Goal: Communication & Community: Answer question/provide support

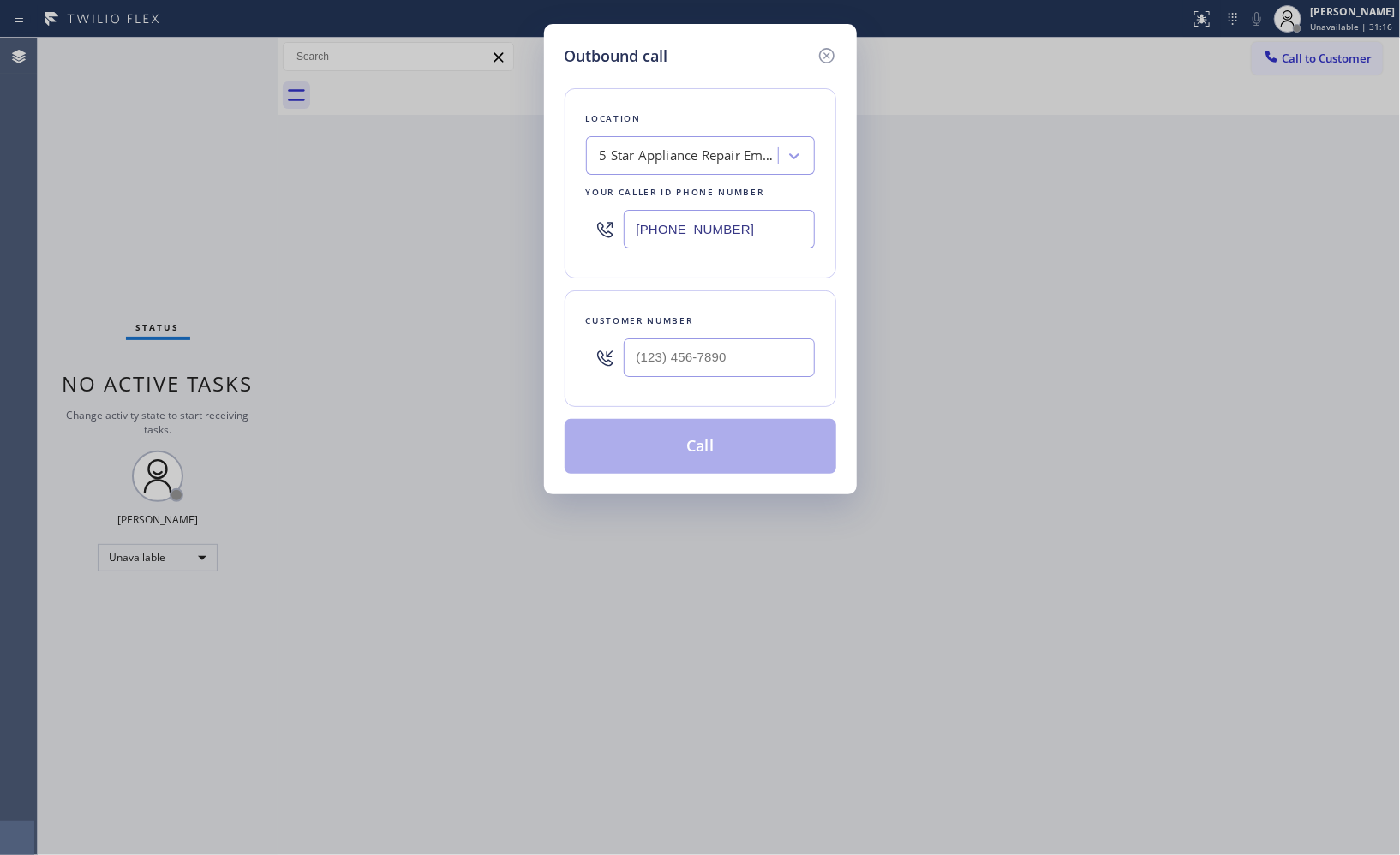
drag, startPoint x: 746, startPoint y: 238, endPoint x: 524, endPoint y: 142, distance: 241.9
click at [539, 198] on div "Outbound call Location 5 Star Appliance Repair Emails Your caller id phone numb…" at bounding box center [700, 428] width 1400 height 855
paste input "315) 818-3574"
type input "[PHONE_NUMBER]"
drag, startPoint x: 735, startPoint y: 354, endPoint x: 514, endPoint y: 309, distance: 225.5
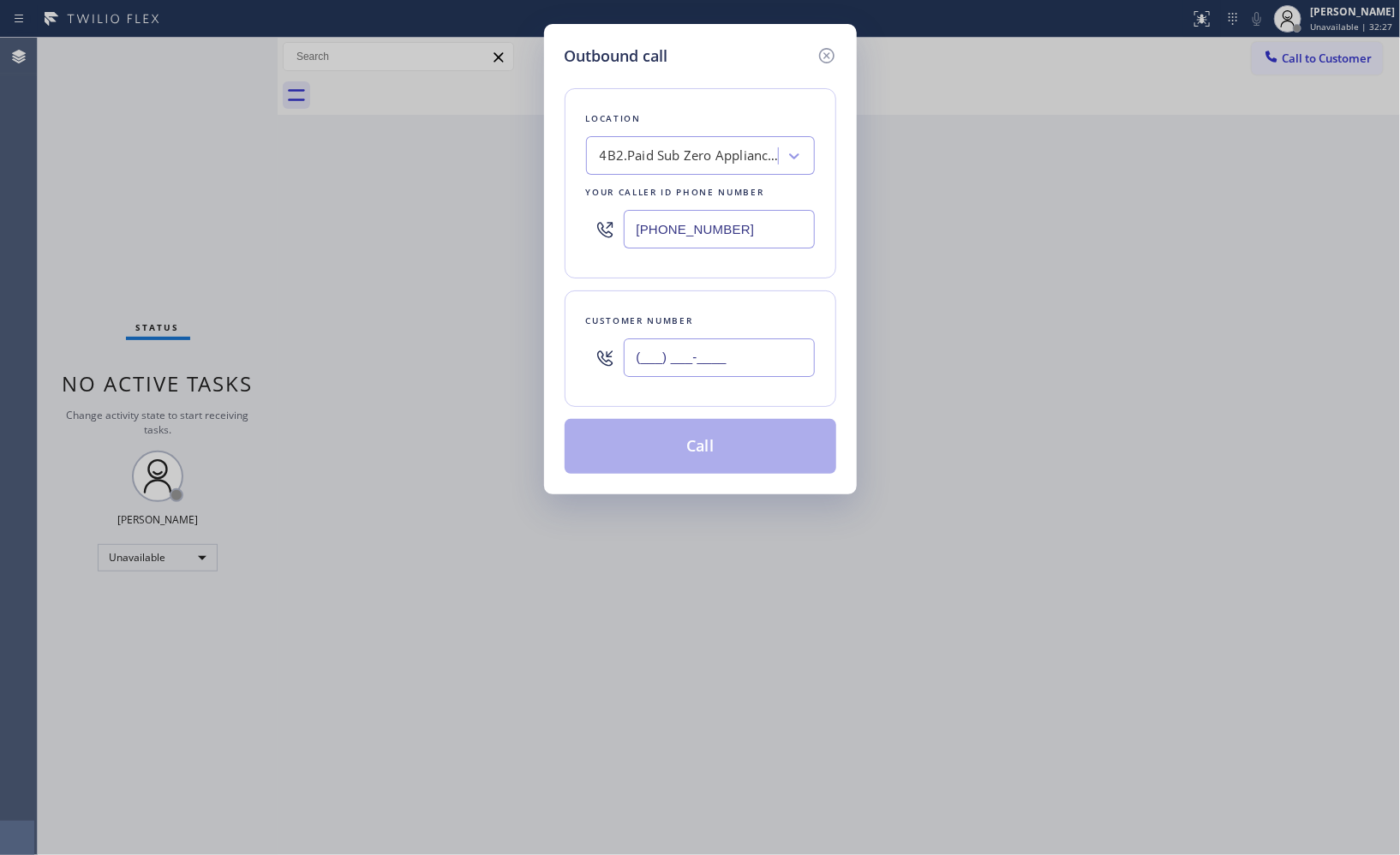
click at [579, 346] on div "Customer number (___) ___-____" at bounding box center [700, 348] width 272 height 117
paste input "917) 331-7148"
type input "(917) 331-7148"
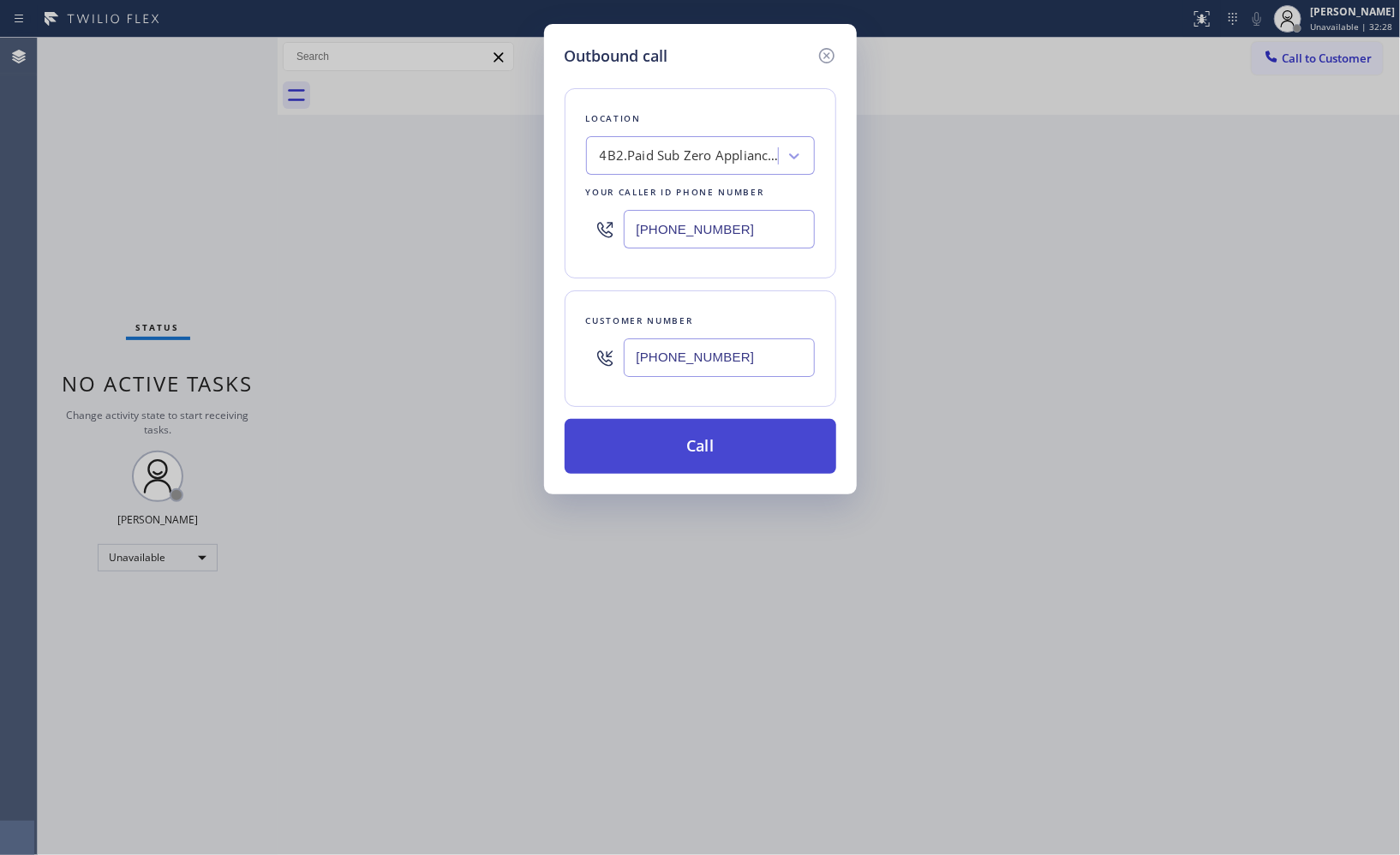
click at [746, 453] on button "Call" at bounding box center [700, 446] width 272 height 55
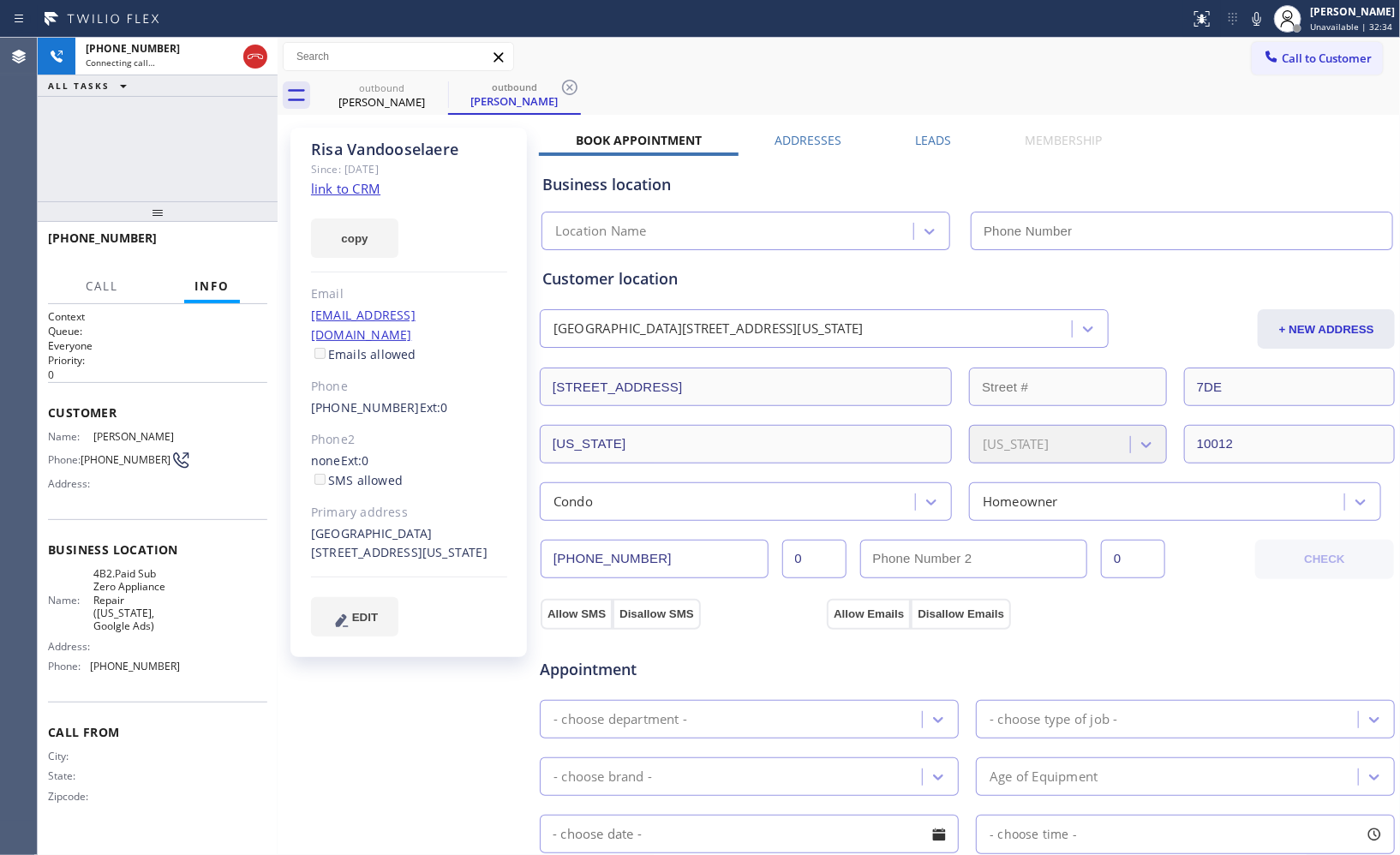
type input "(315) 818-3574"
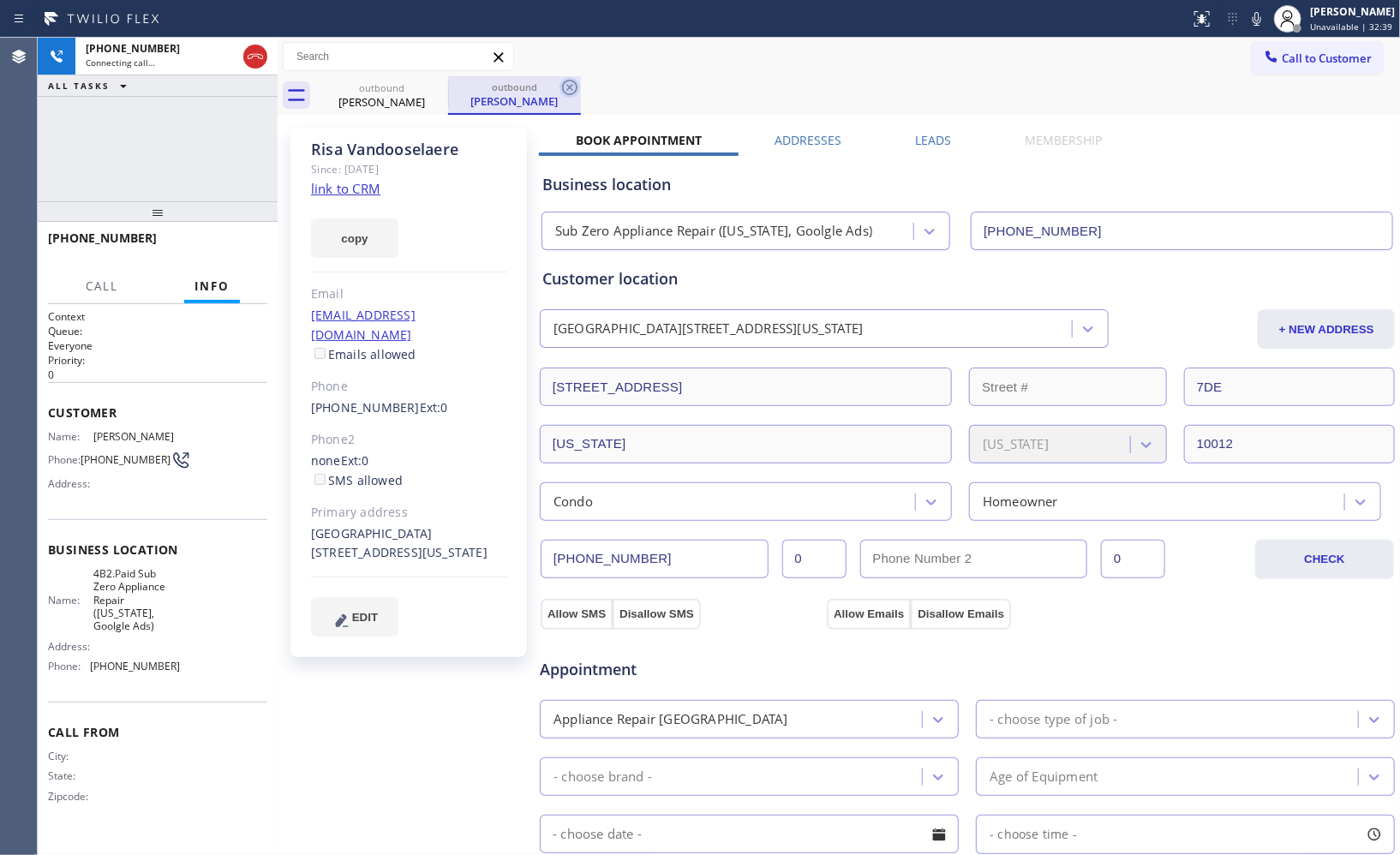
click at [560, 91] on icon at bounding box center [569, 87] width 20 height 20
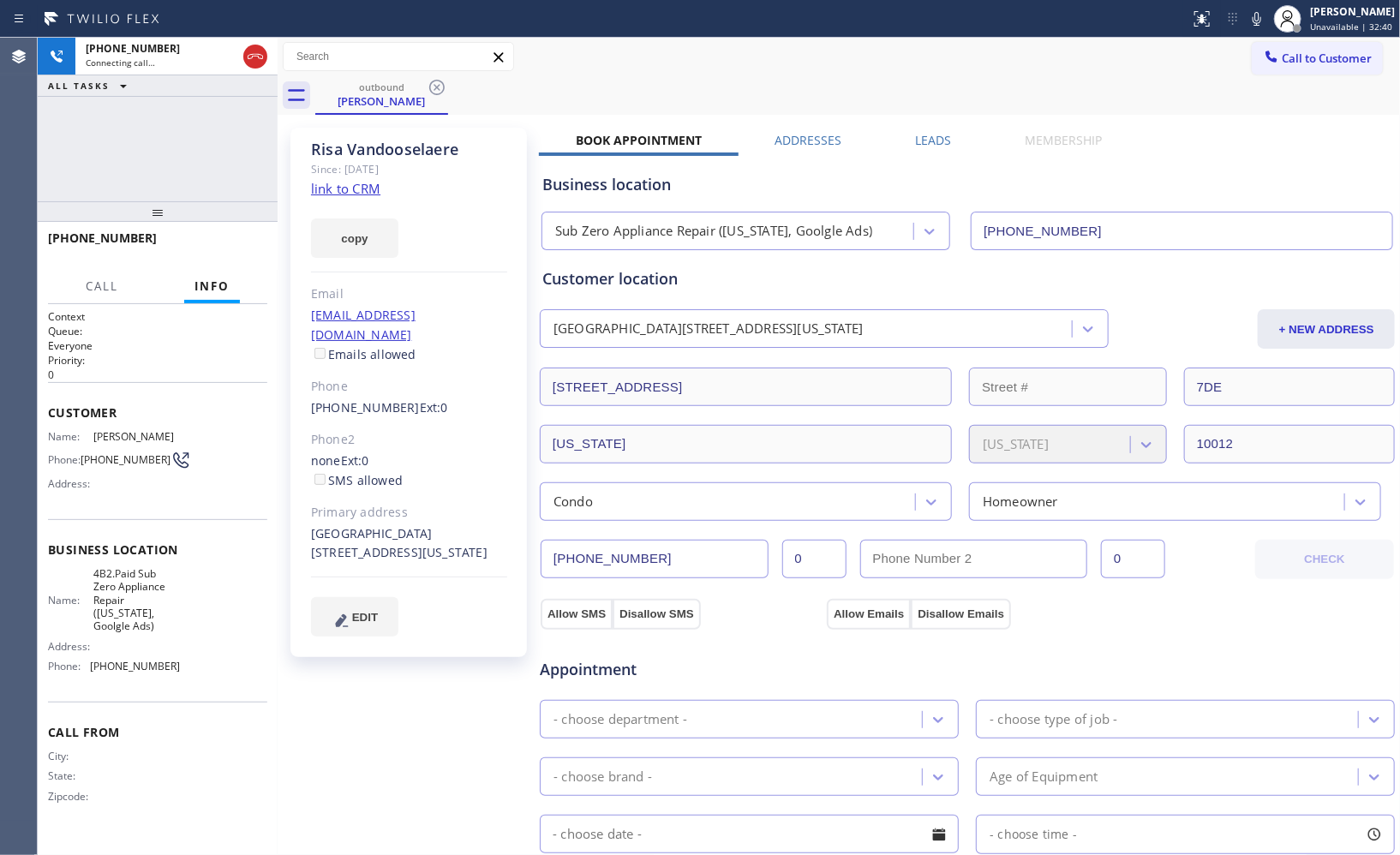
drag, startPoint x: 164, startPoint y: 224, endPoint x: 172, endPoint y: 167, distance: 57.6
click at [172, 167] on div "+19173317148 Connecting call… ALL TASKS ALL TASKS ACTIVE TASKS TASKS IN WRAP UP…" at bounding box center [157, 446] width 240 height 817
drag, startPoint x: 151, startPoint y: 202, endPoint x: 172, endPoint y: 104, distance: 100.2
click at [168, 125] on div "+19173317148 Connecting call… ALL TASKS ALL TASKS ACTIVE TASKS TASKS IN WRAP UP…" at bounding box center [157, 446] width 240 height 817
click at [165, 210] on div at bounding box center [157, 211] width 240 height 20
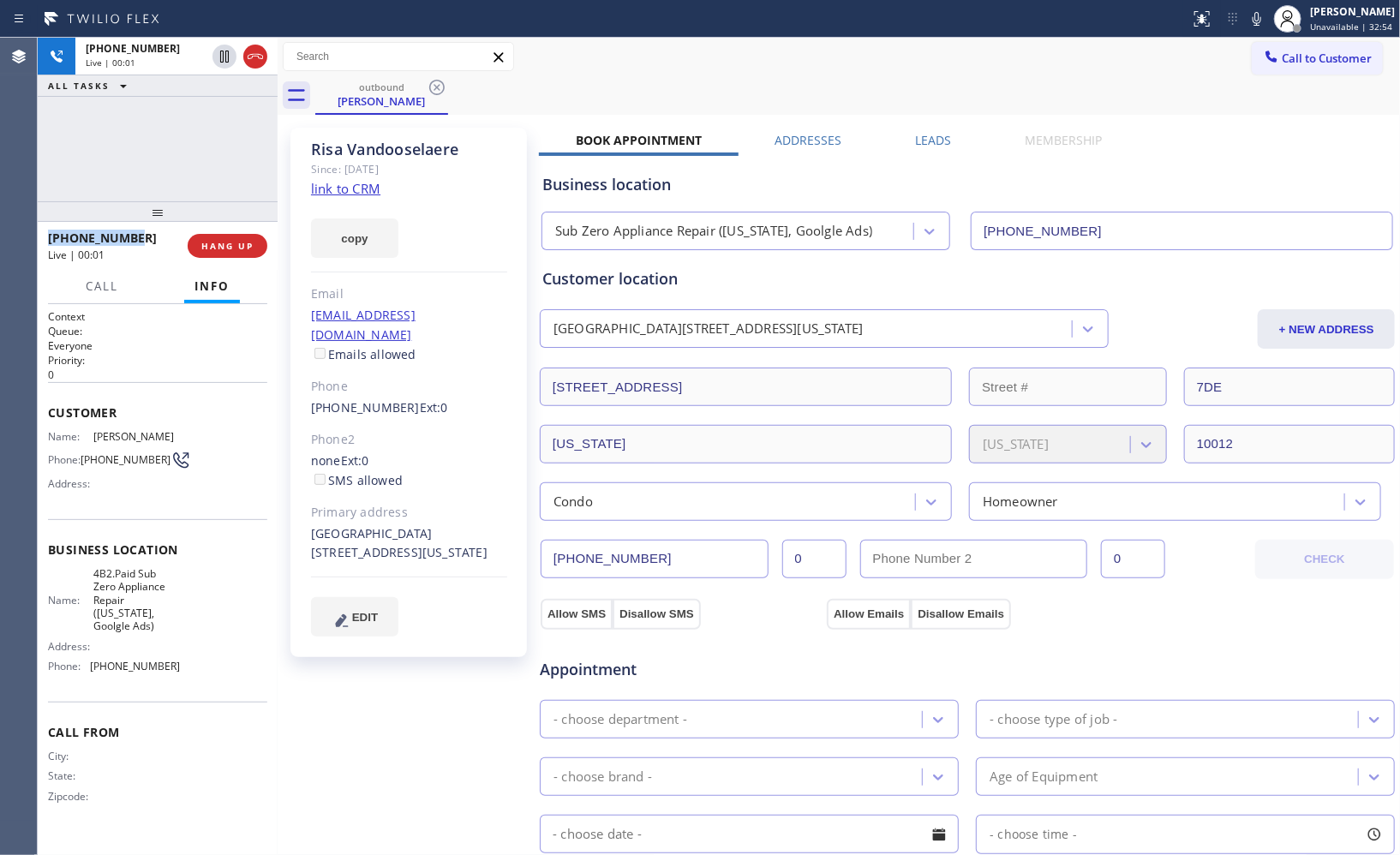
drag, startPoint x: 135, startPoint y: 229, endPoint x: 44, endPoint y: 241, distance: 91.8
click at [44, 241] on div "+19173317148 Live | 00:01 HANG UP" at bounding box center [157, 246] width 240 height 48
drag, startPoint x: 232, startPoint y: 247, endPoint x: 233, endPoint y: 157, distance: 90.0
click at [233, 157] on div "+19173317148 Live | 00:05 ALL TASKS ALL TASKS ACTIVE TASKS TASKS IN WRAP UP +19…" at bounding box center [157, 446] width 240 height 817
drag, startPoint x: 402, startPoint y: 534, endPoint x: 307, endPoint y: 510, distance: 98.0
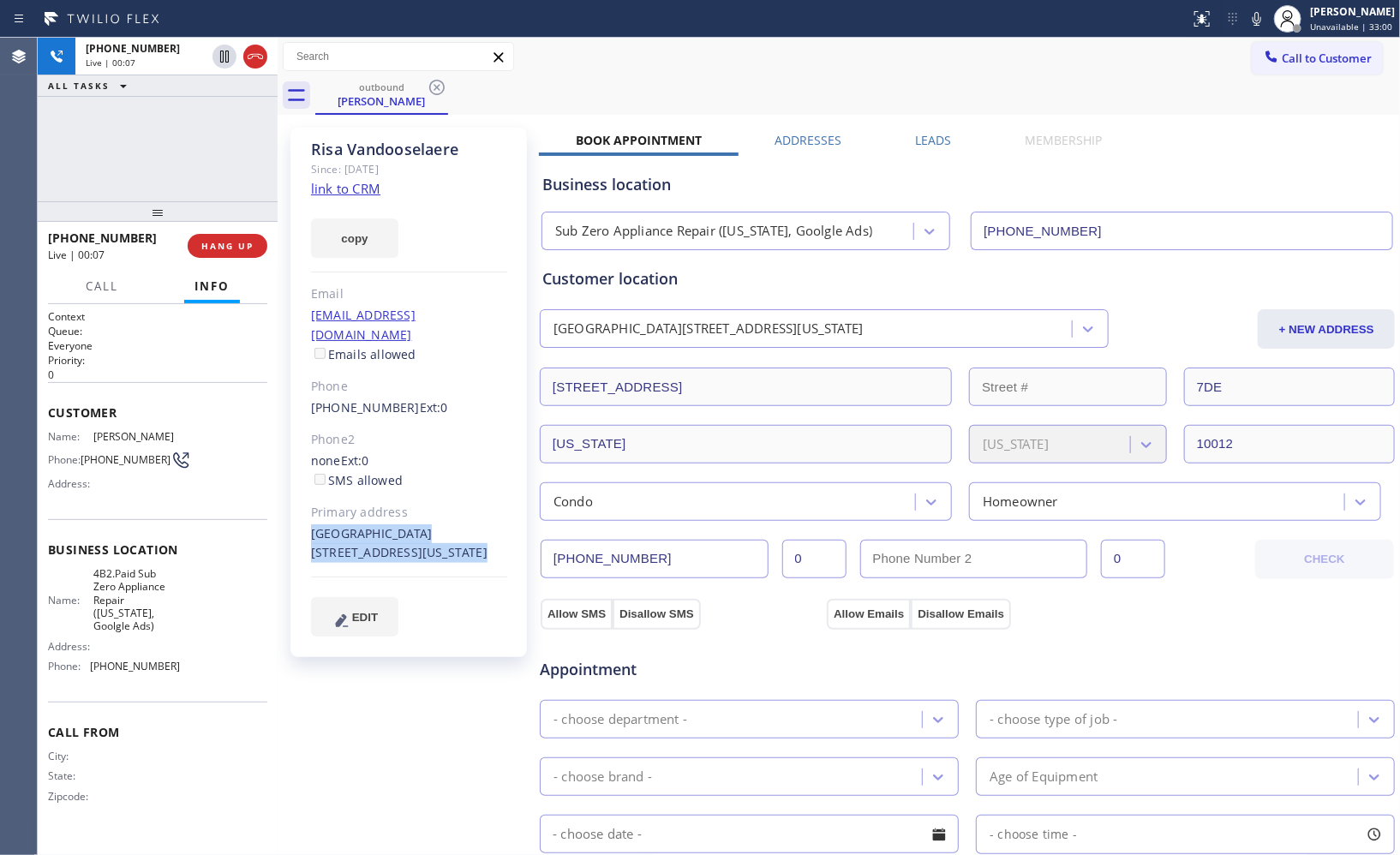
click at [307, 510] on div "Risa Vandooselaere Since: 20 may 2020 link to CRM copy Email risegerber@gmail.c…" at bounding box center [408, 392] width 236 height 530
copy div "7DE 285 Lafayette Street New York, 10012 NY"
click at [238, 241] on span "HANG UP" at bounding box center [228, 246] width 52 height 12
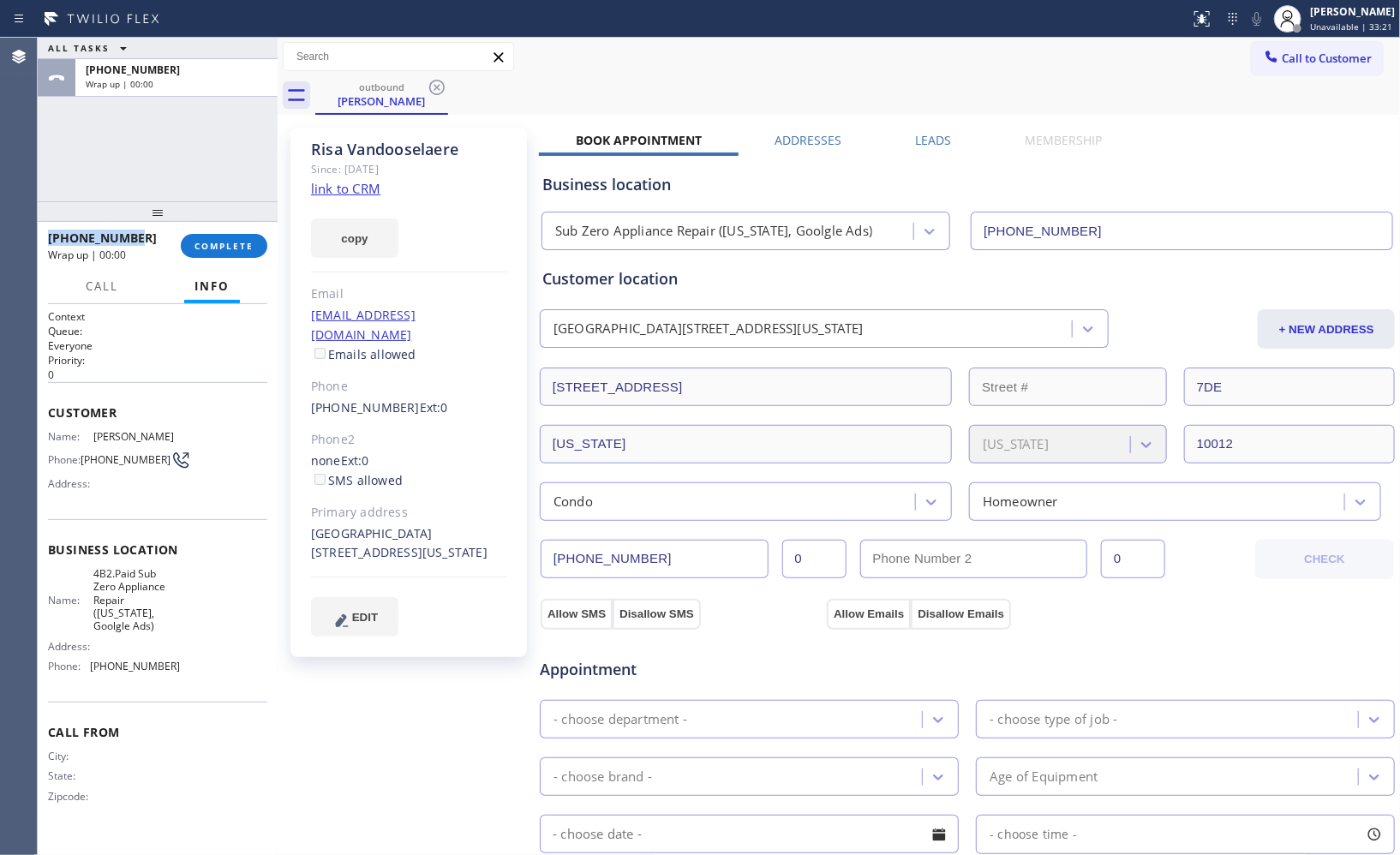
drag, startPoint x: 116, startPoint y: 234, endPoint x: 38, endPoint y: 234, distance: 78.0
click at [38, 234] on div "+19173317148 Wrap up | 00:00 COMPLETE" at bounding box center [157, 246] width 240 height 48
copy span "+19173317148"
click at [209, 243] on span "COMPLETE" at bounding box center [224, 246] width 59 height 12
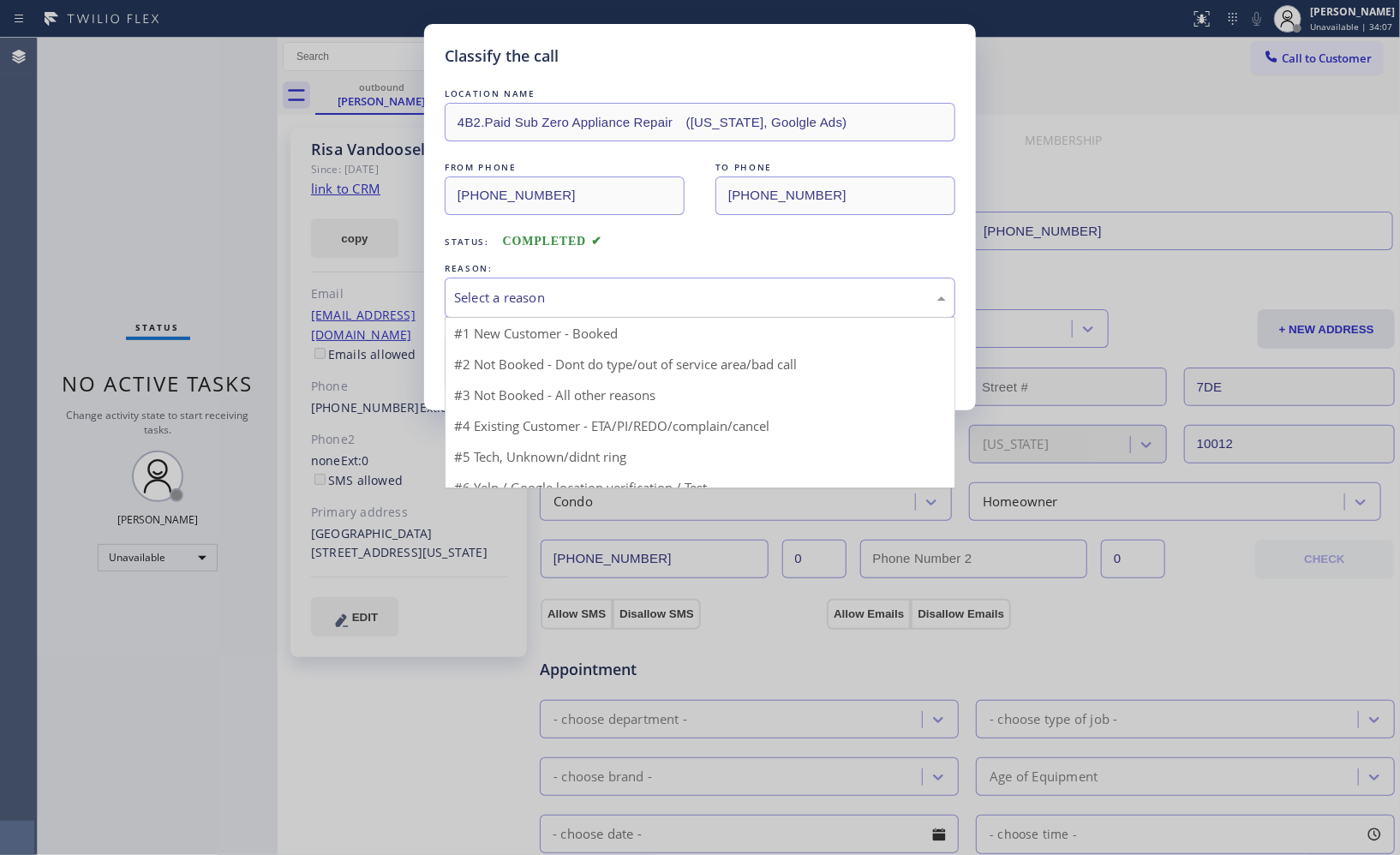
click at [663, 302] on div "Select a reason" at bounding box center [700, 297] width 492 height 19
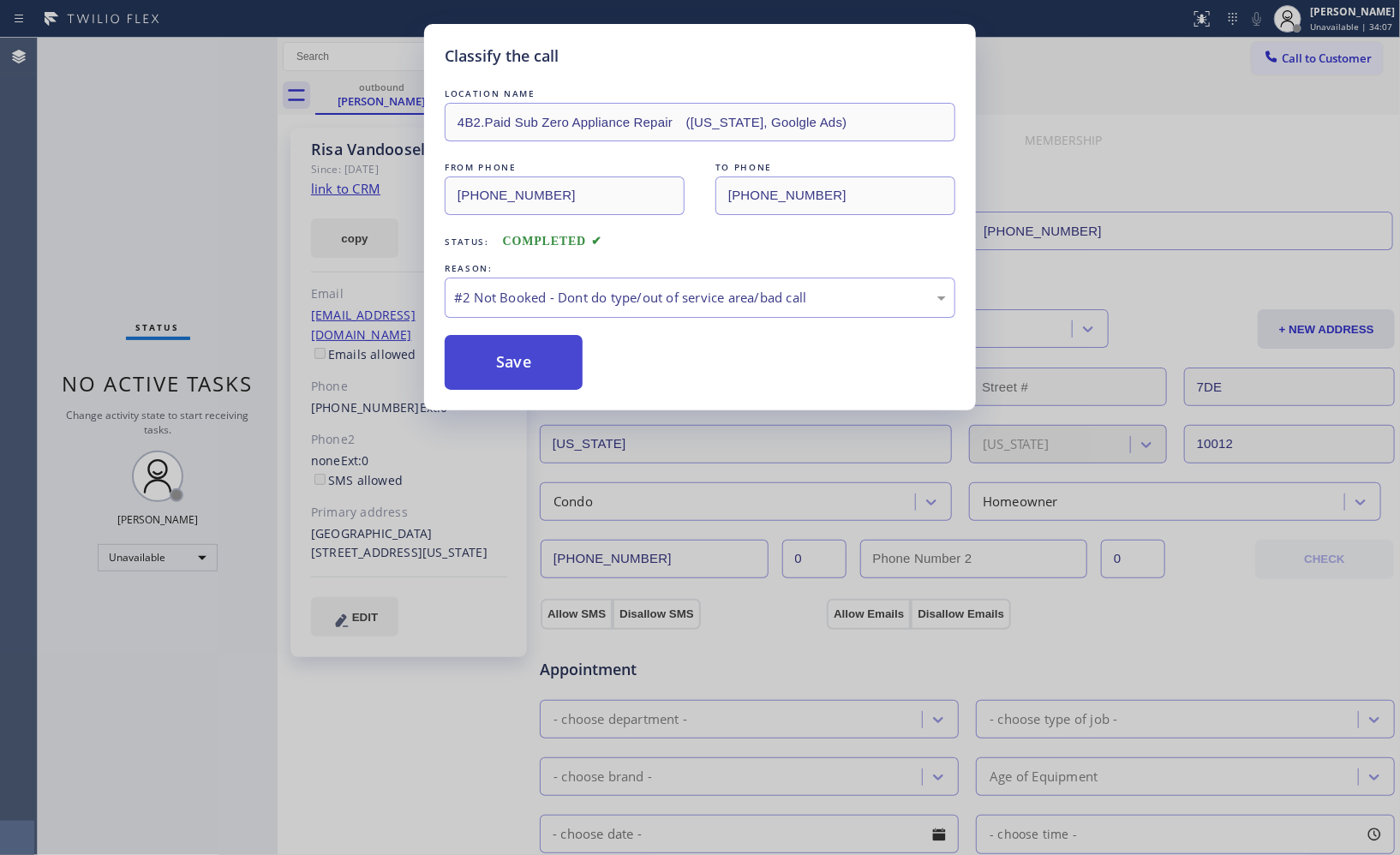
click at [551, 386] on button "Save" at bounding box center [513, 362] width 138 height 55
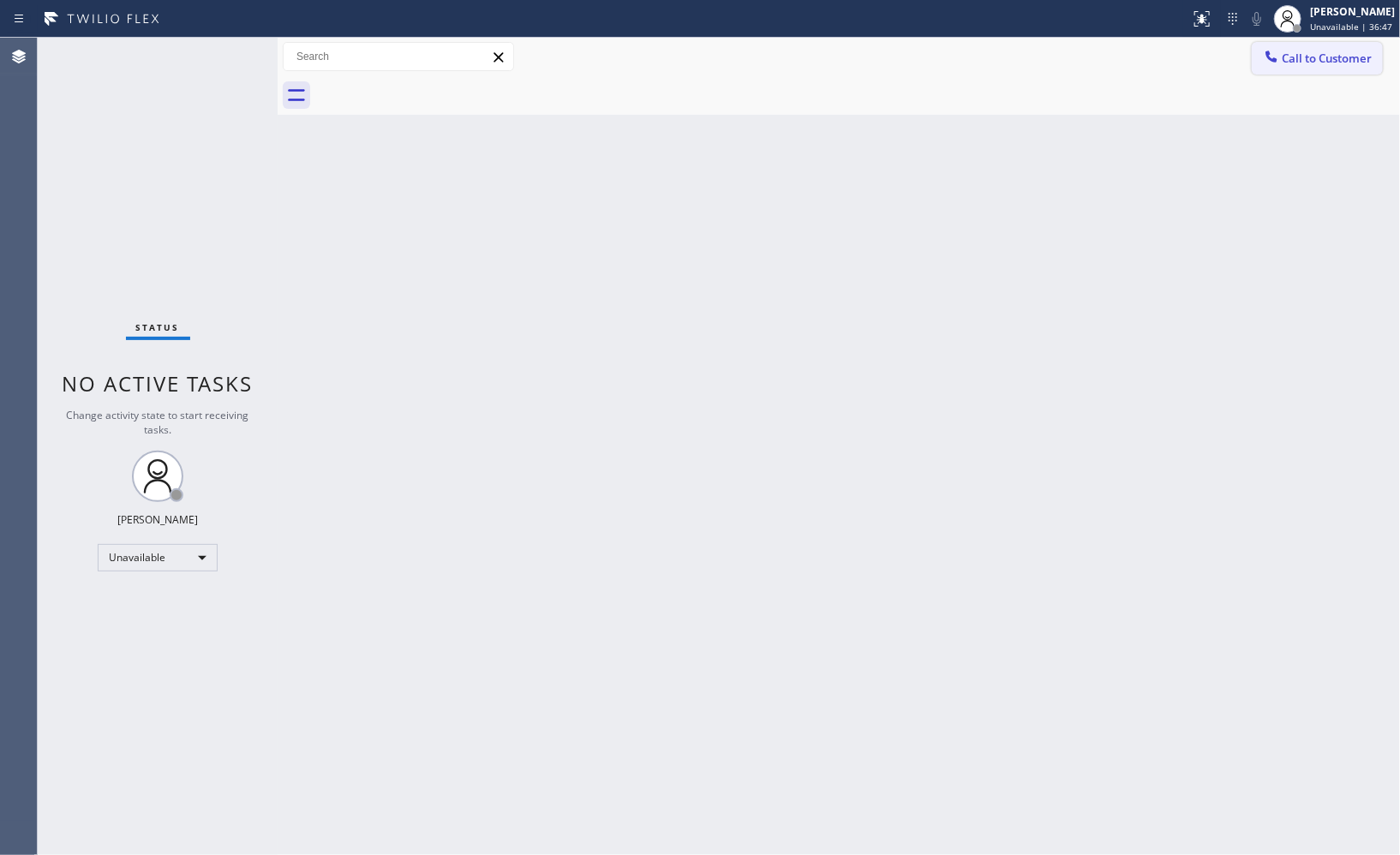
click at [1327, 57] on span "Call to Customer" at bounding box center [1327, 58] width 90 height 15
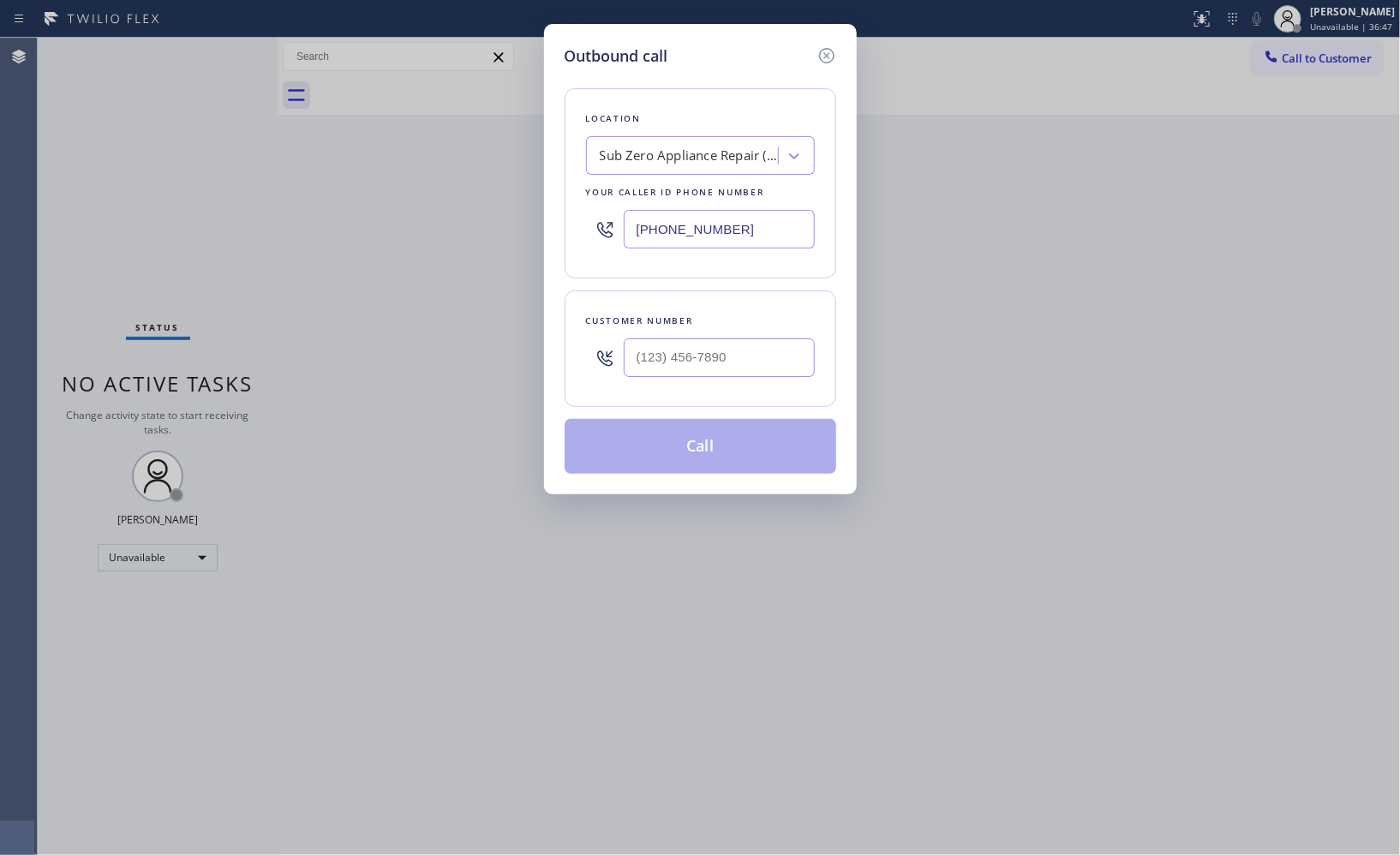
drag, startPoint x: 742, startPoint y: 228, endPoint x: 483, endPoint y: 123, distance: 279.5
click at [500, 149] on div "Outbound call Location Sub Zero Appliance Repair (New York, Goolgle Ads) Your c…" at bounding box center [700, 428] width 1400 height 855
paste input "877) 414-726"
type input "(877) 414-7264"
drag, startPoint x: 715, startPoint y: 344, endPoint x: 348, endPoint y: 27, distance: 485.0
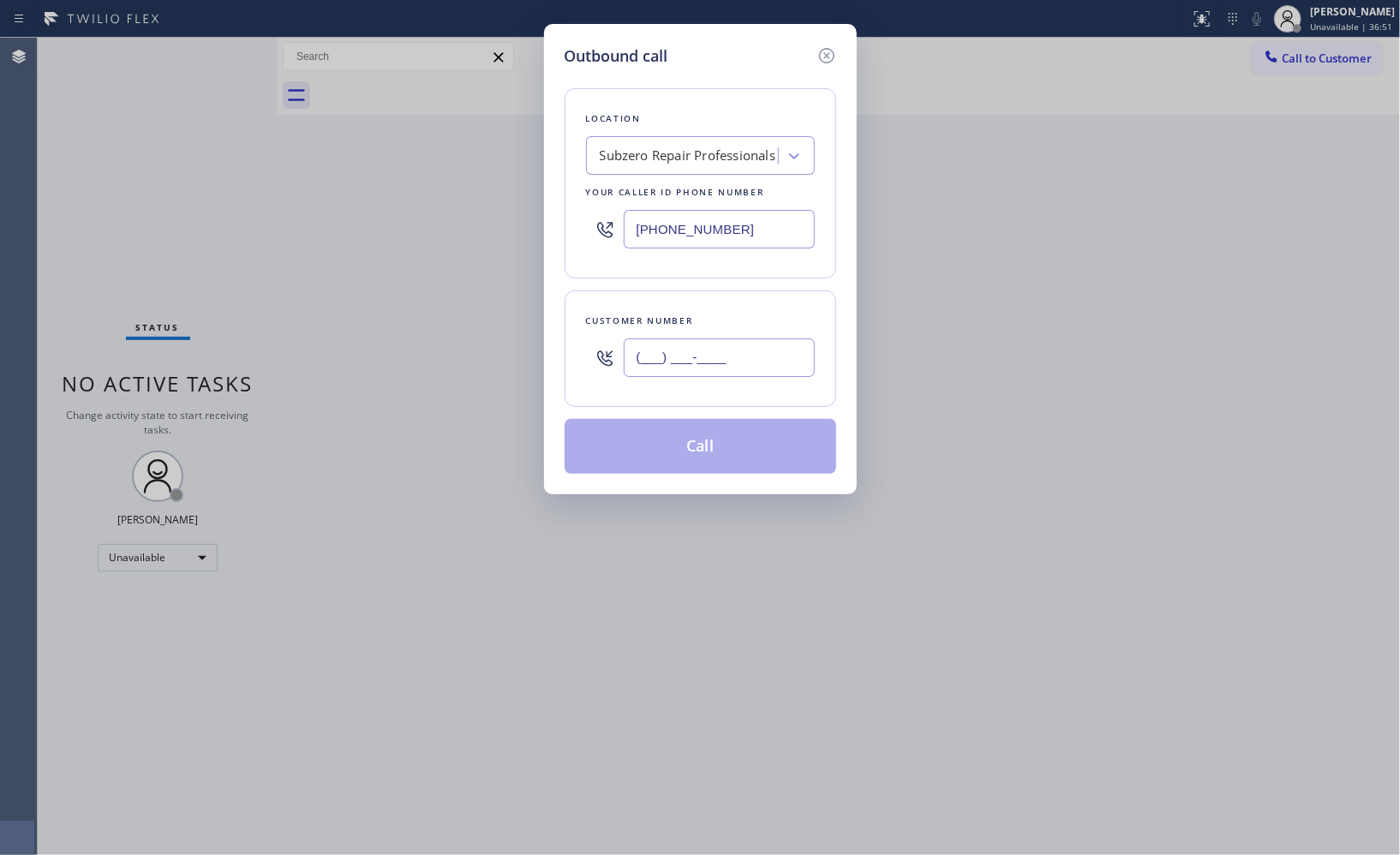
click at [586, 327] on div "Customer number (___) ___-____" at bounding box center [700, 348] width 272 height 117
paste input "773) 320-8969"
type input "(773) 320-8969"
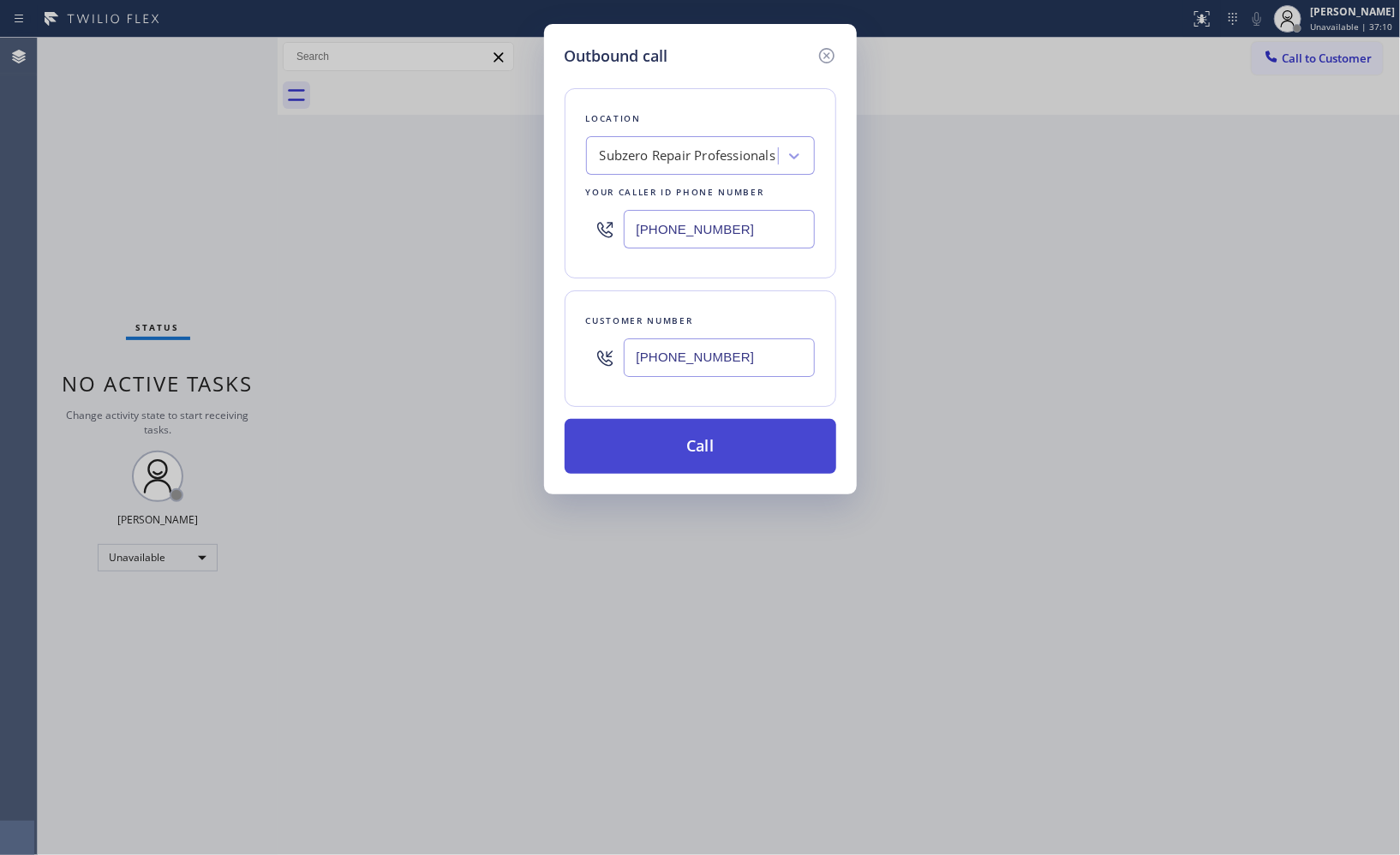
click at [692, 455] on button "Call" at bounding box center [700, 446] width 272 height 55
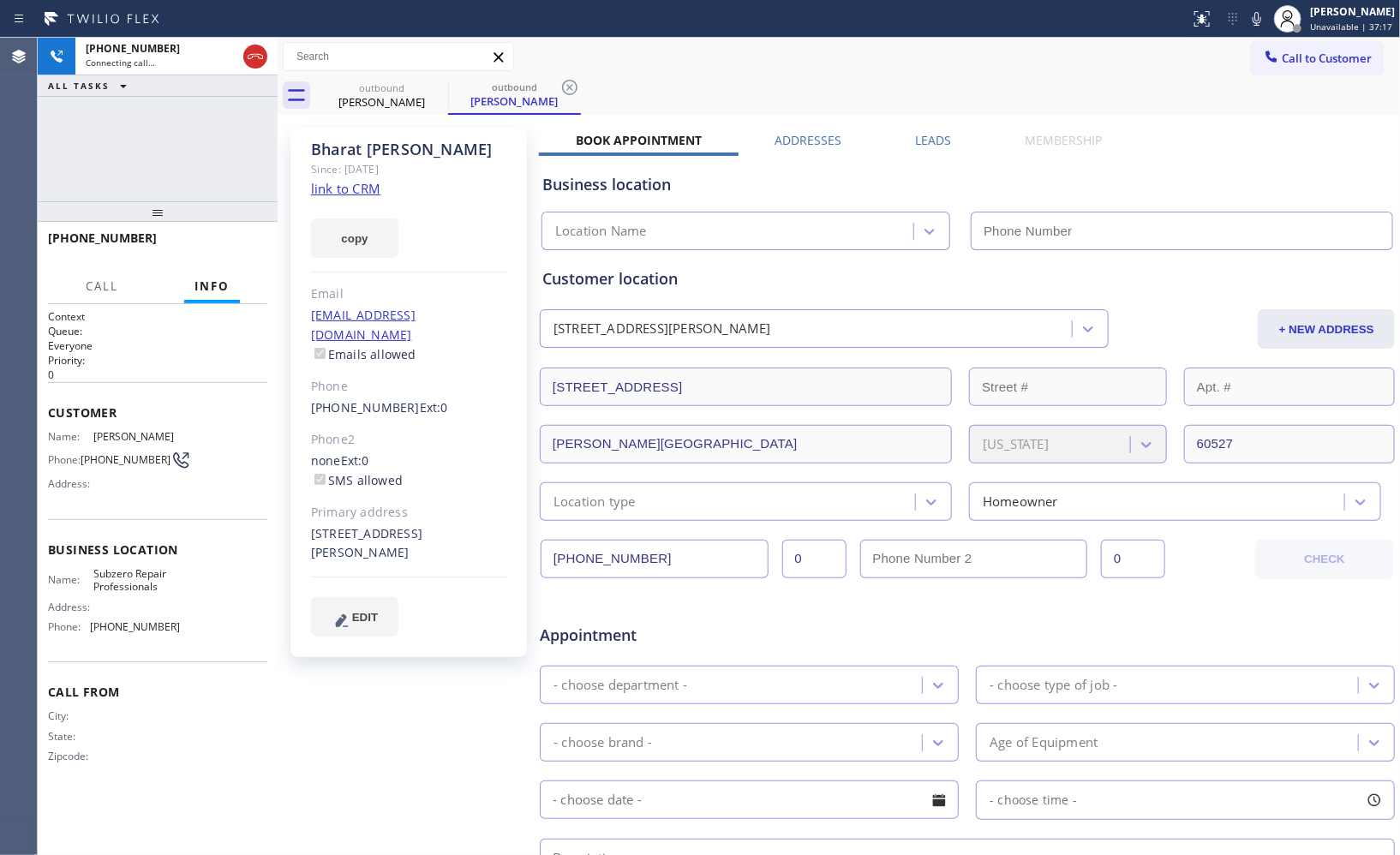
type input "(877) 414-7264"
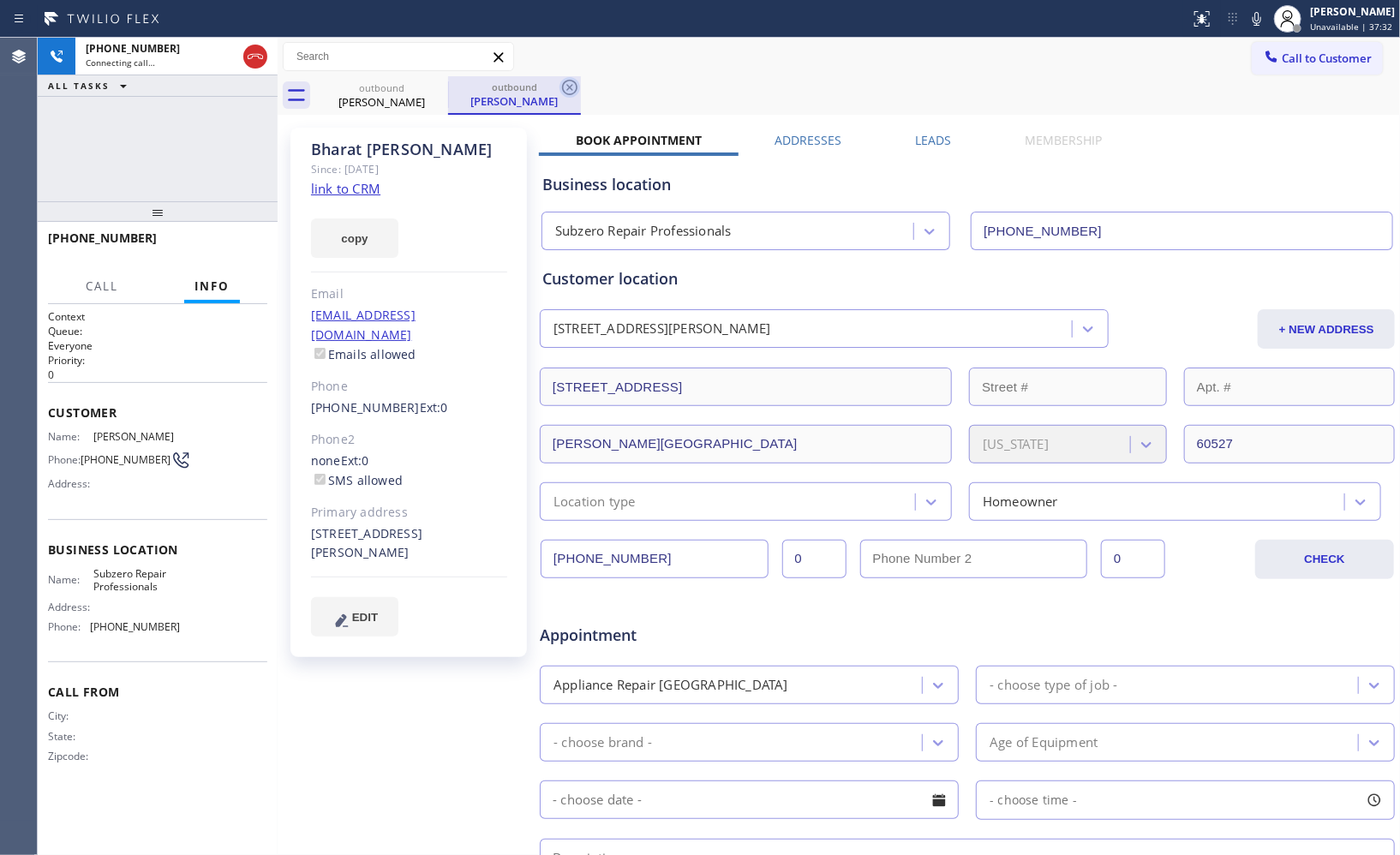
click at [577, 89] on icon at bounding box center [570, 88] width 15 height 15
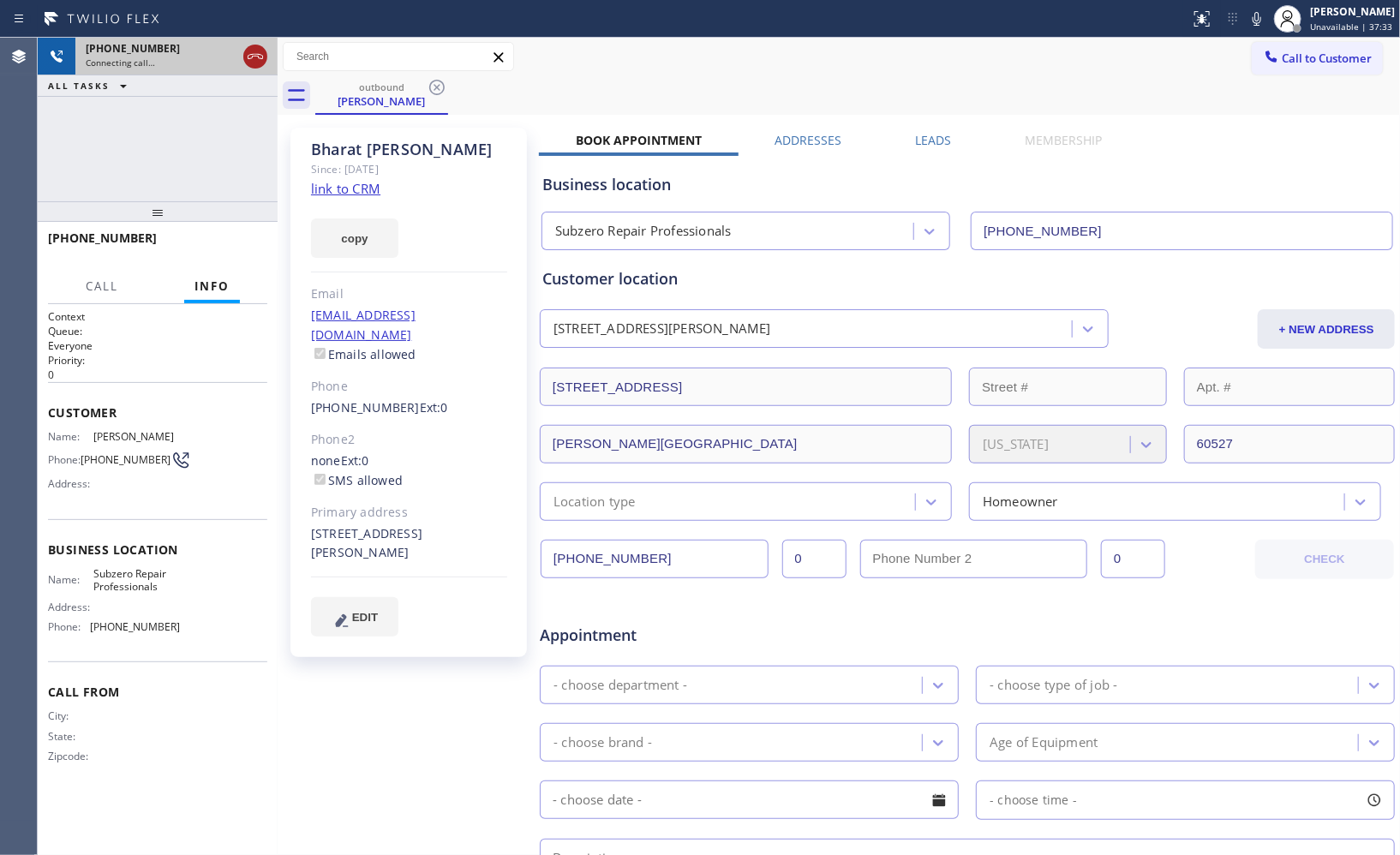
drag, startPoint x: 257, startPoint y: 54, endPoint x: 139, endPoint y: 246, distance: 225.4
click at [257, 57] on icon at bounding box center [255, 56] width 20 height 20
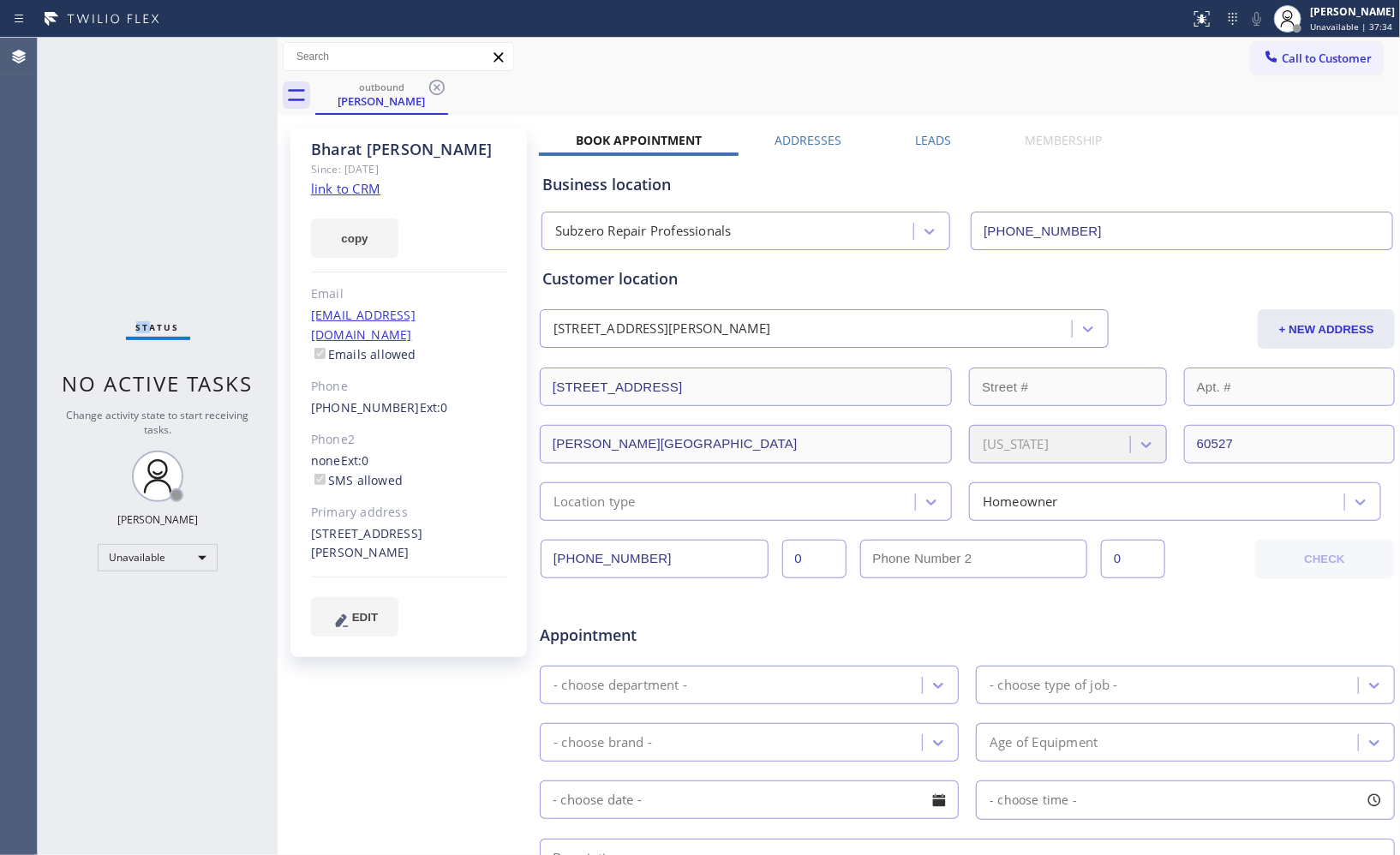
drag, startPoint x: 146, startPoint y: 235, endPoint x: 271, endPoint y: 154, distance: 148.9
click at [91, 236] on div "Status No active tasks Change activity state to start receiving tasks. Donna Ar…" at bounding box center [157, 446] width 240 height 817
click at [448, 83] on div "outbound Bharat Dave" at bounding box center [858, 96] width 1084 height 39
click at [413, 76] on div "outbound Bharat Dave" at bounding box center [382, 95] width 129 height 37
click at [425, 80] on div "outbound" at bounding box center [382, 86] width 129 height 13
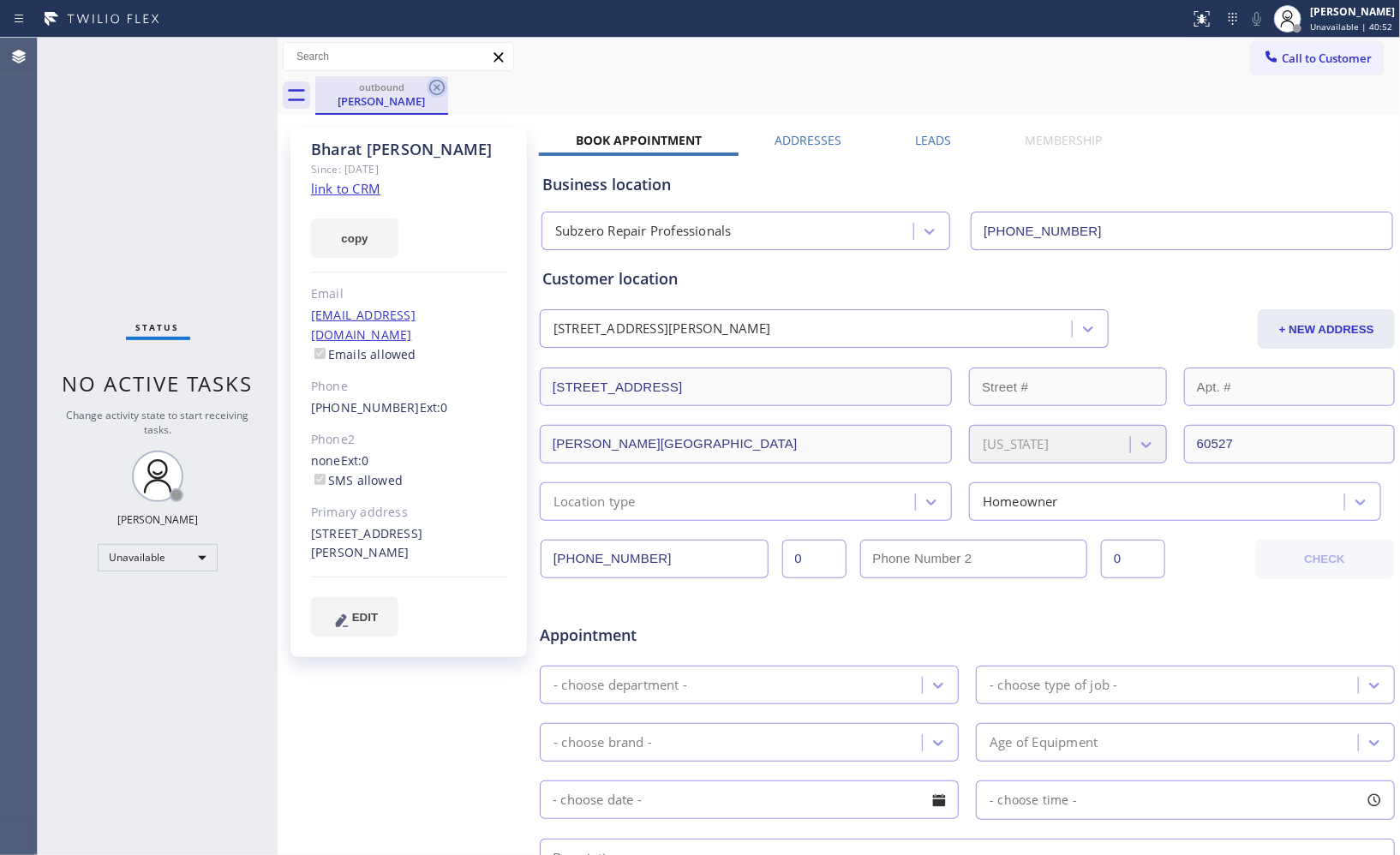
click at [432, 84] on icon at bounding box center [436, 87] width 20 height 20
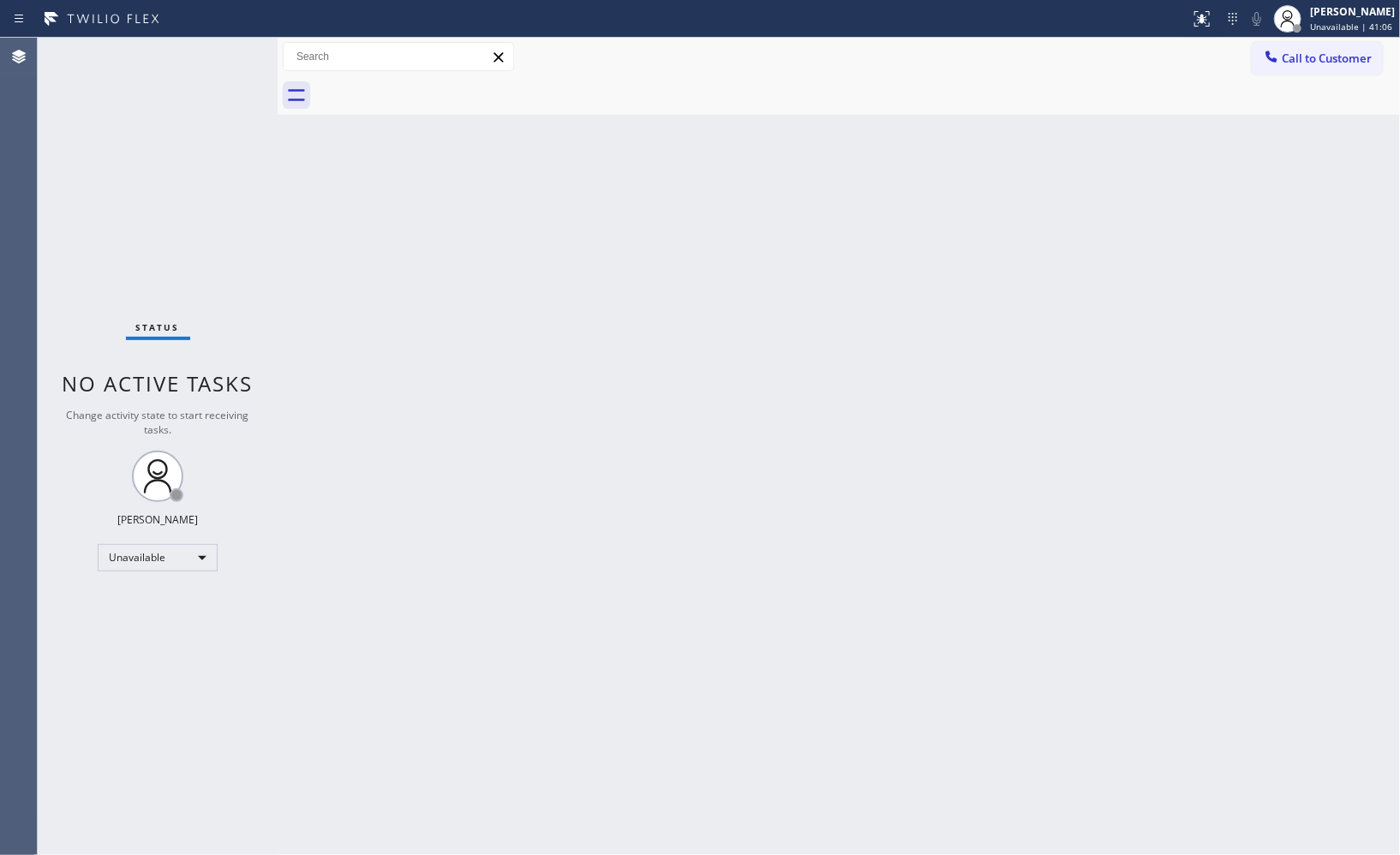
drag, startPoint x: 1331, startPoint y: 58, endPoint x: 906, endPoint y: 165, distance: 438.3
click at [1324, 61] on span "Call to Customer" at bounding box center [1327, 58] width 90 height 15
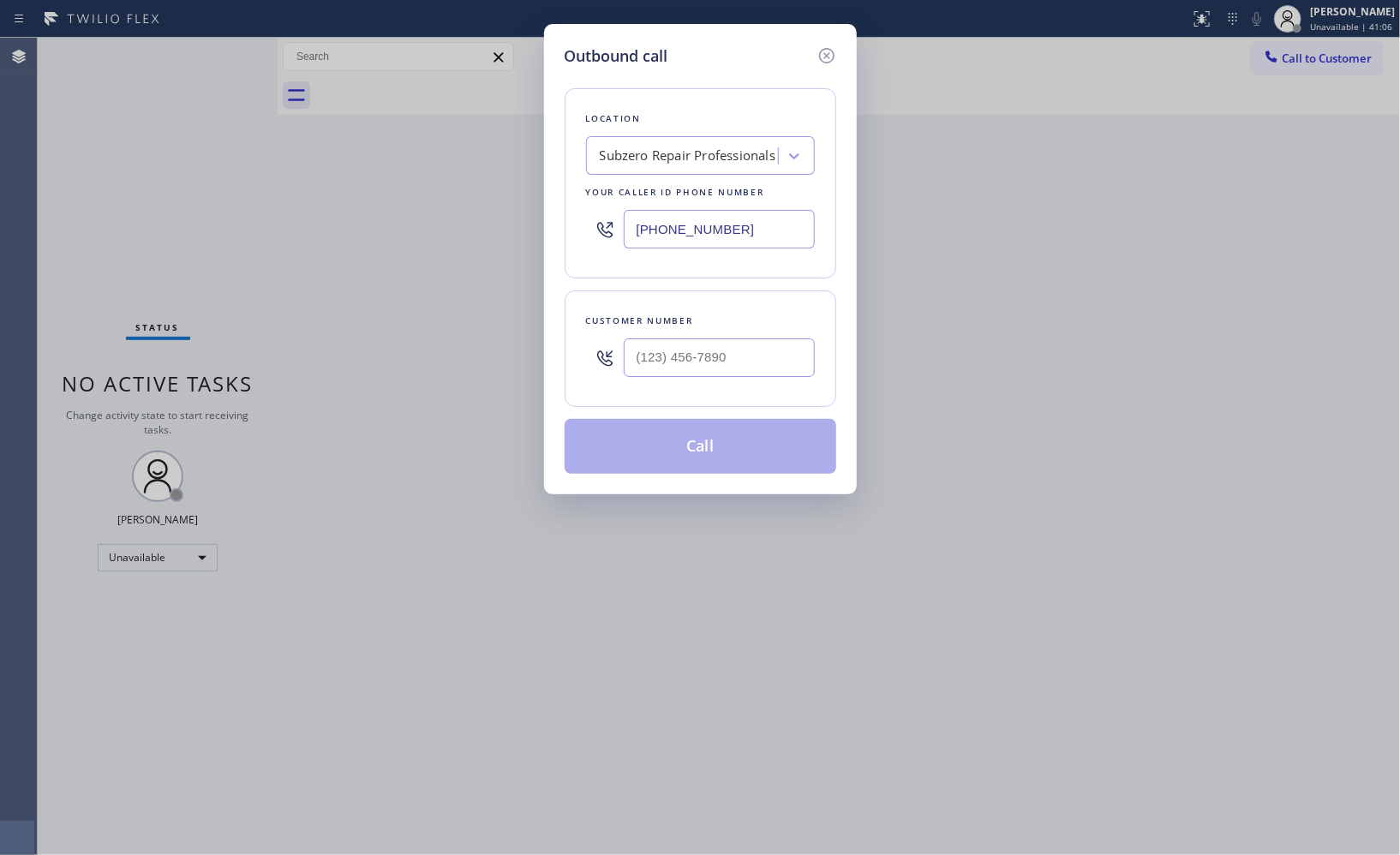
drag, startPoint x: 753, startPoint y: 219, endPoint x: 474, endPoint y: 118, distance: 296.7
click at [499, 142] on div "Outbound call Location Subzero Repair Professionals Your caller id phone number…" at bounding box center [700, 428] width 1400 height 855
paste input "914) 873-0795"
type input "(914) 873-0795"
click at [714, 366] on input "(___) ___-____" at bounding box center [719, 358] width 191 height 39
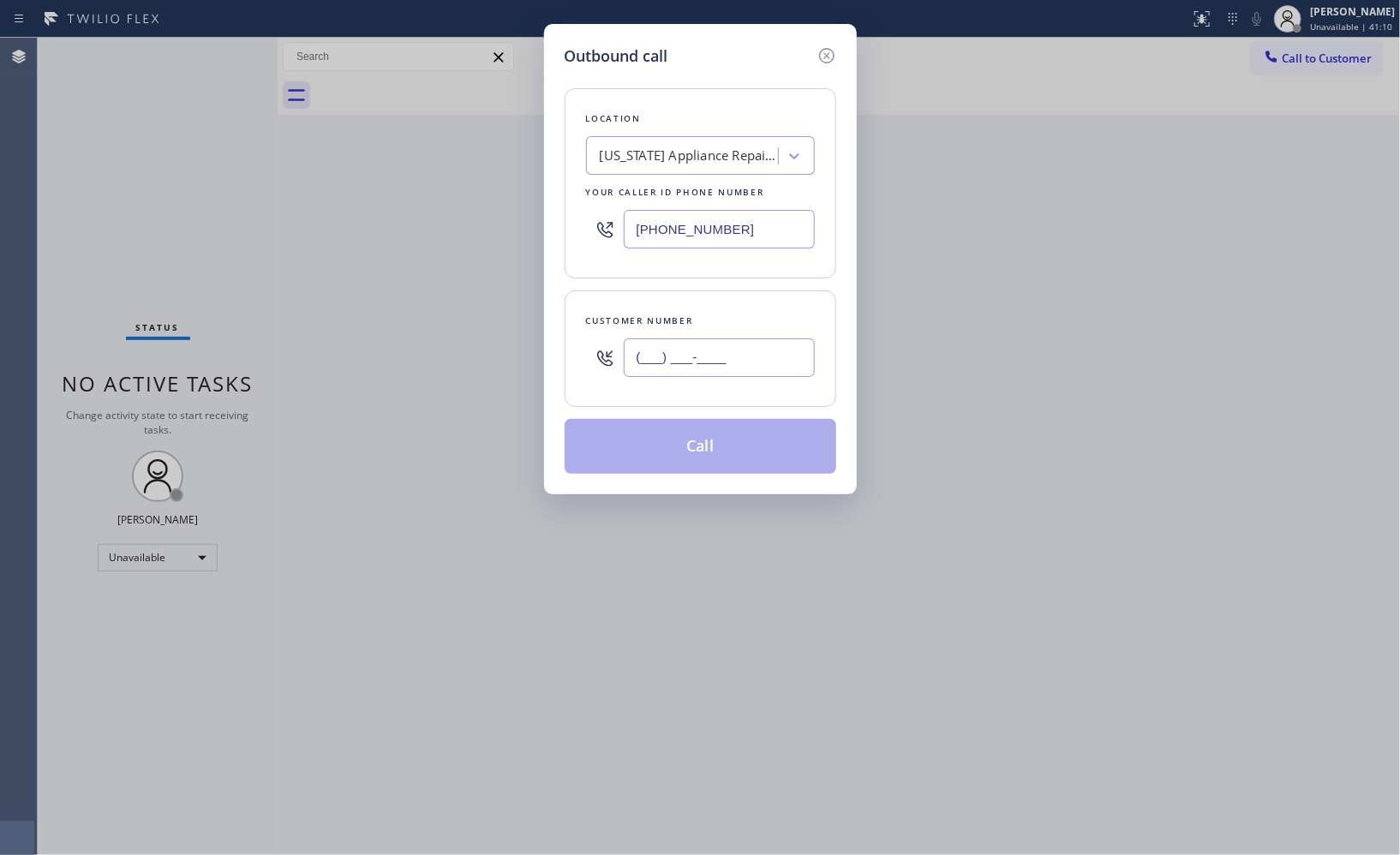
paste input "929) 354-4781"
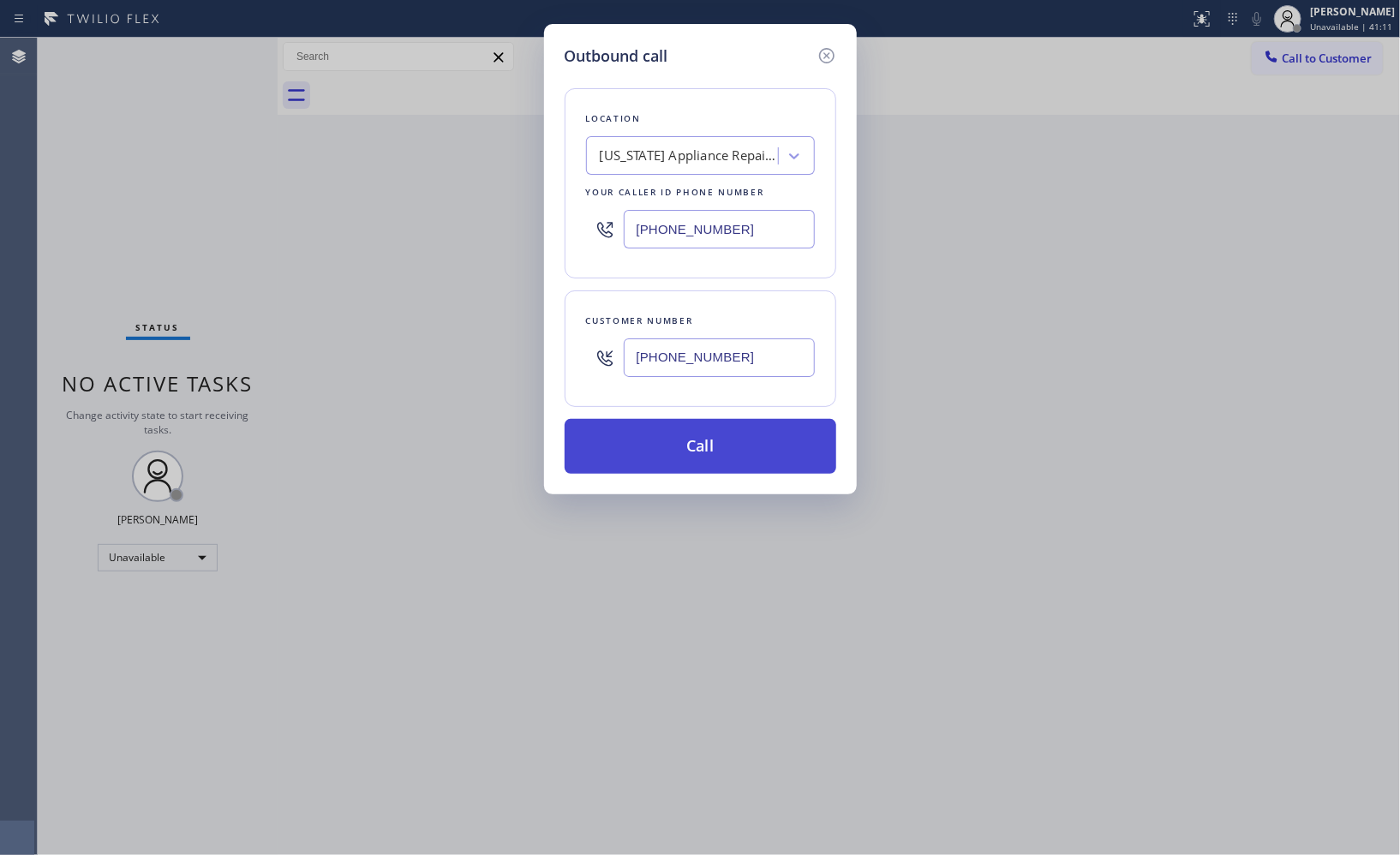
type input "(929) 354-4781"
drag, startPoint x: 720, startPoint y: 442, endPoint x: 477, endPoint y: 89, distance: 428.6
click at [714, 434] on button "Call" at bounding box center [700, 446] width 272 height 55
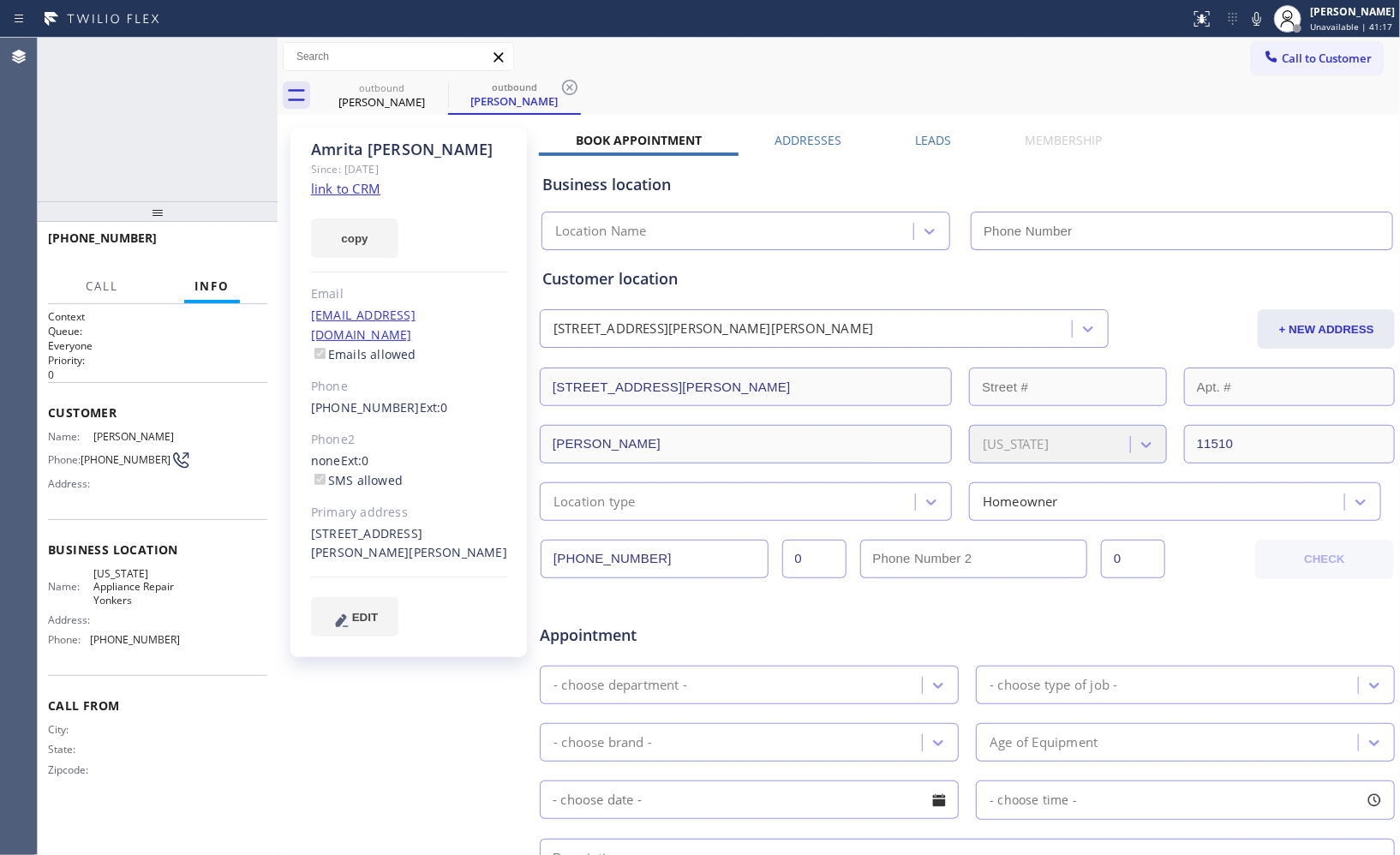
type input "(914) 873-0795"
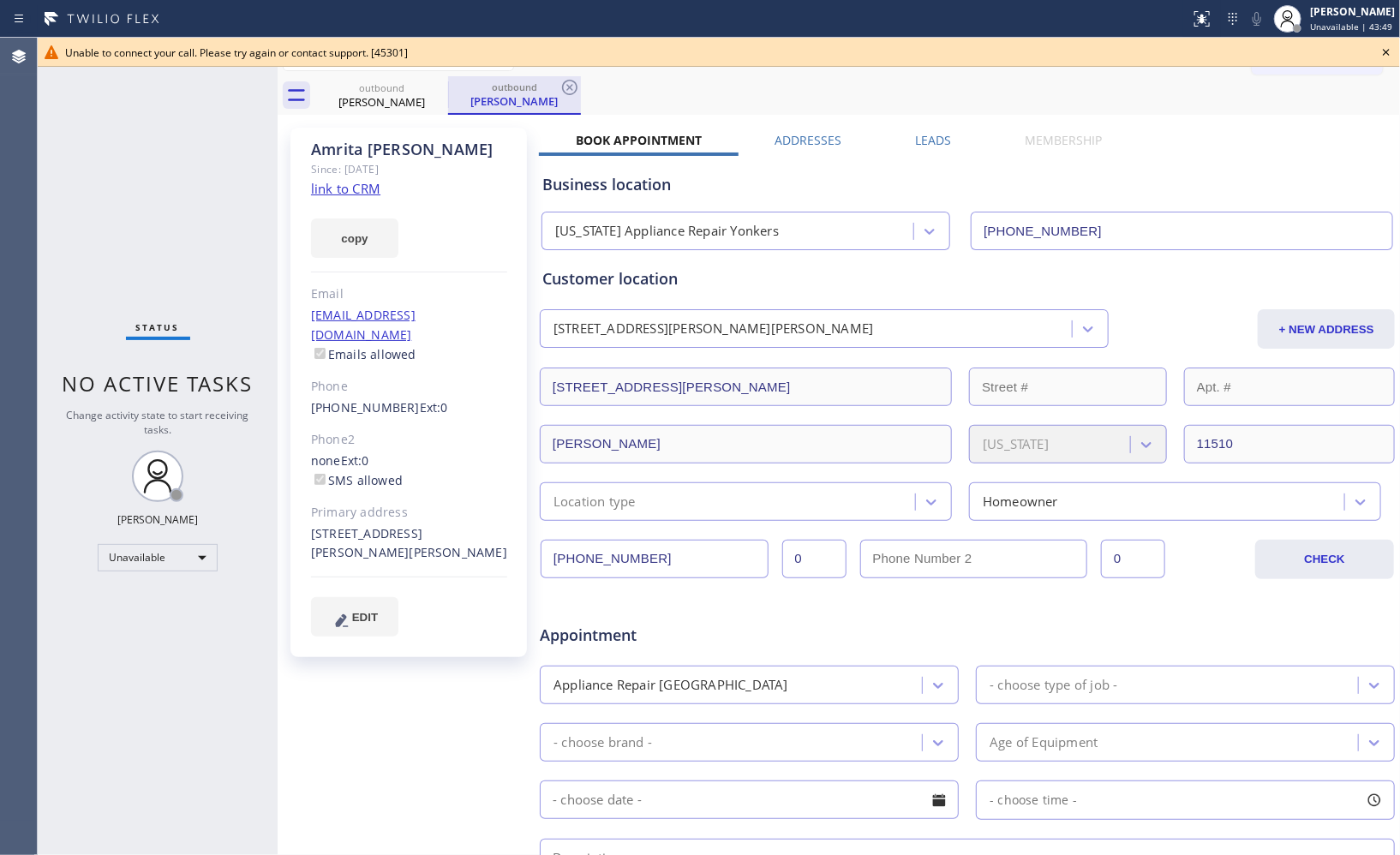
click at [524, 89] on div "outbound" at bounding box center [514, 86] width 129 height 13
click at [569, 91] on icon at bounding box center [569, 87] width 20 height 20
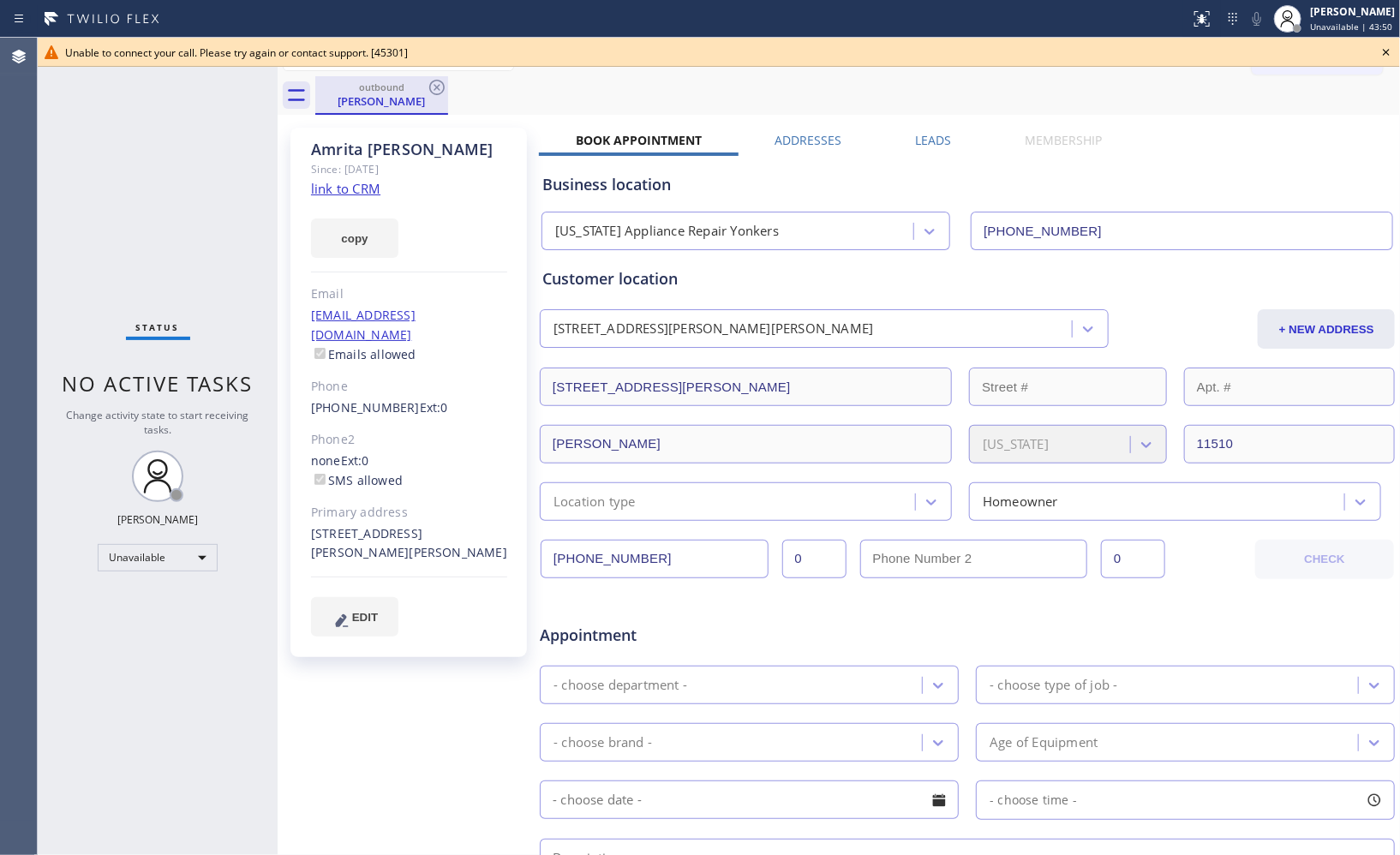
click at [406, 95] on div "Amrita Singh" at bounding box center [382, 101] width 129 height 15
click at [440, 88] on icon at bounding box center [436, 87] width 20 height 20
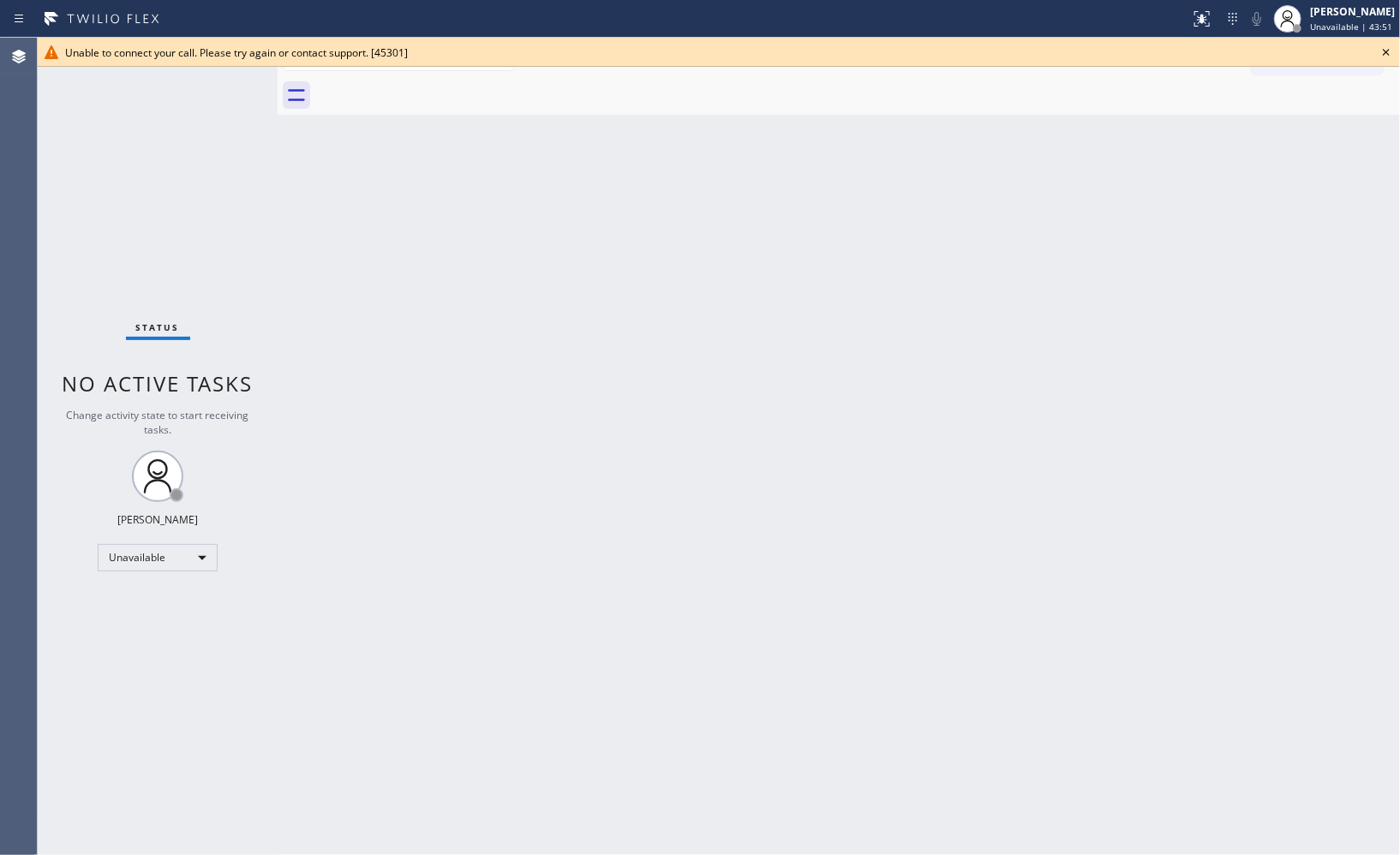
click at [1384, 52] on icon at bounding box center [1386, 52] width 20 height 20
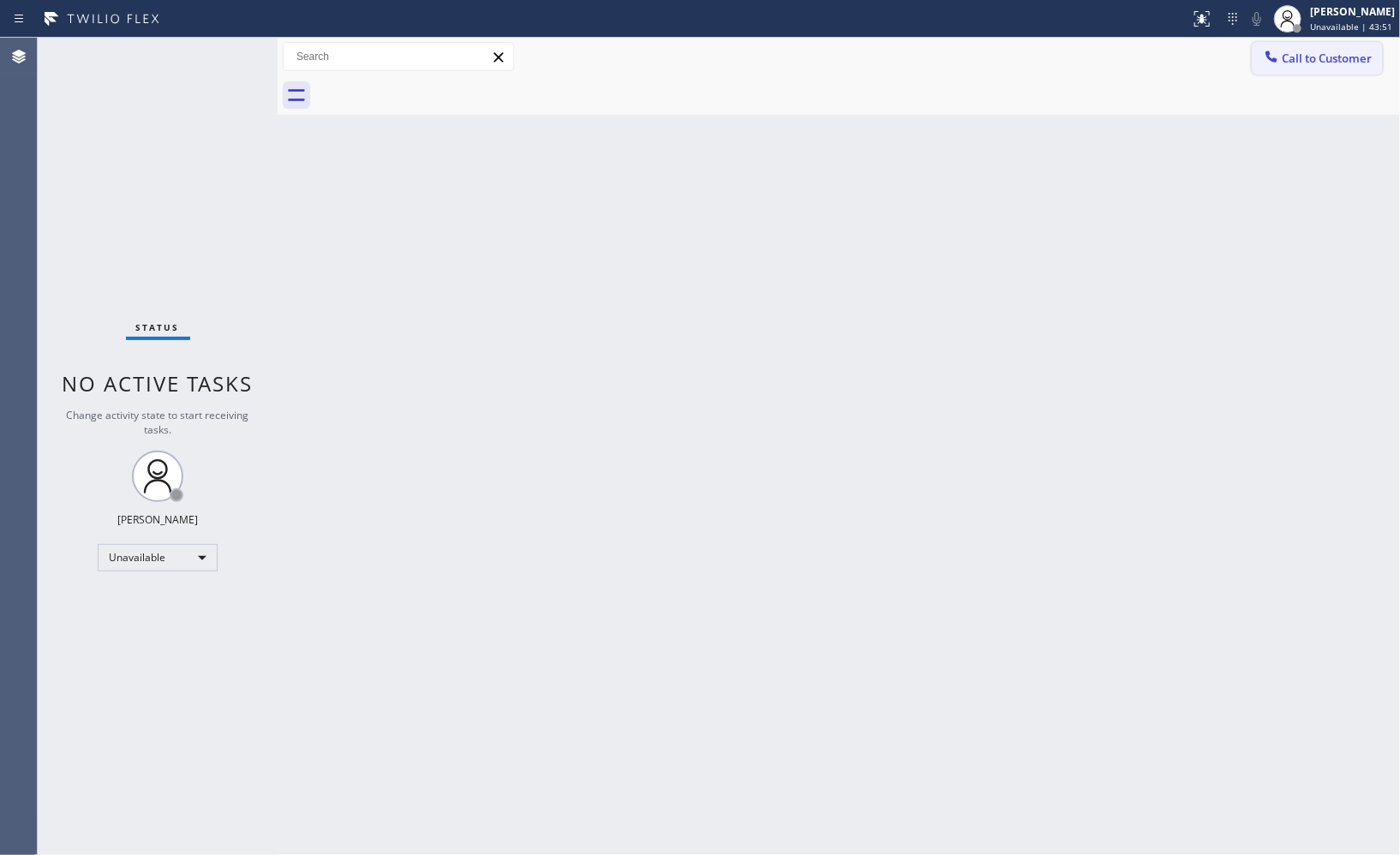
click at [1335, 64] on span "Call to Customer" at bounding box center [1327, 58] width 90 height 15
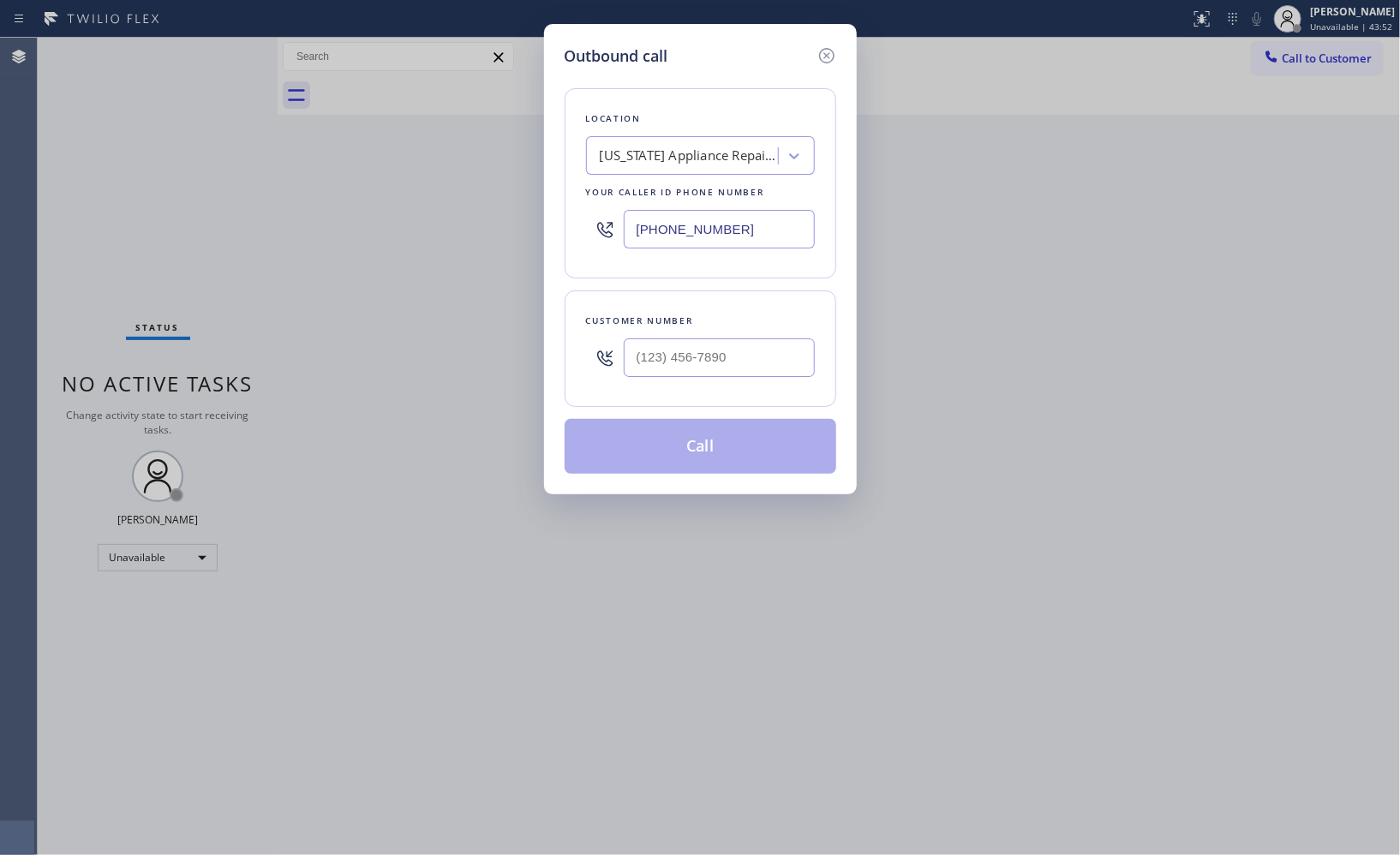
drag, startPoint x: 622, startPoint y: 207, endPoint x: 528, endPoint y: 69, distance: 167.0
click at [581, 184] on div "Location New York Appliance Repair Yonkers Your caller id phone number (914) 87…" at bounding box center [700, 182] width 272 height 190
paste input "626) 400-647"
type input "[PHONE_NUMBER]"
drag, startPoint x: 742, startPoint y: 353, endPoint x: 519, endPoint y: 240, distance: 250.0
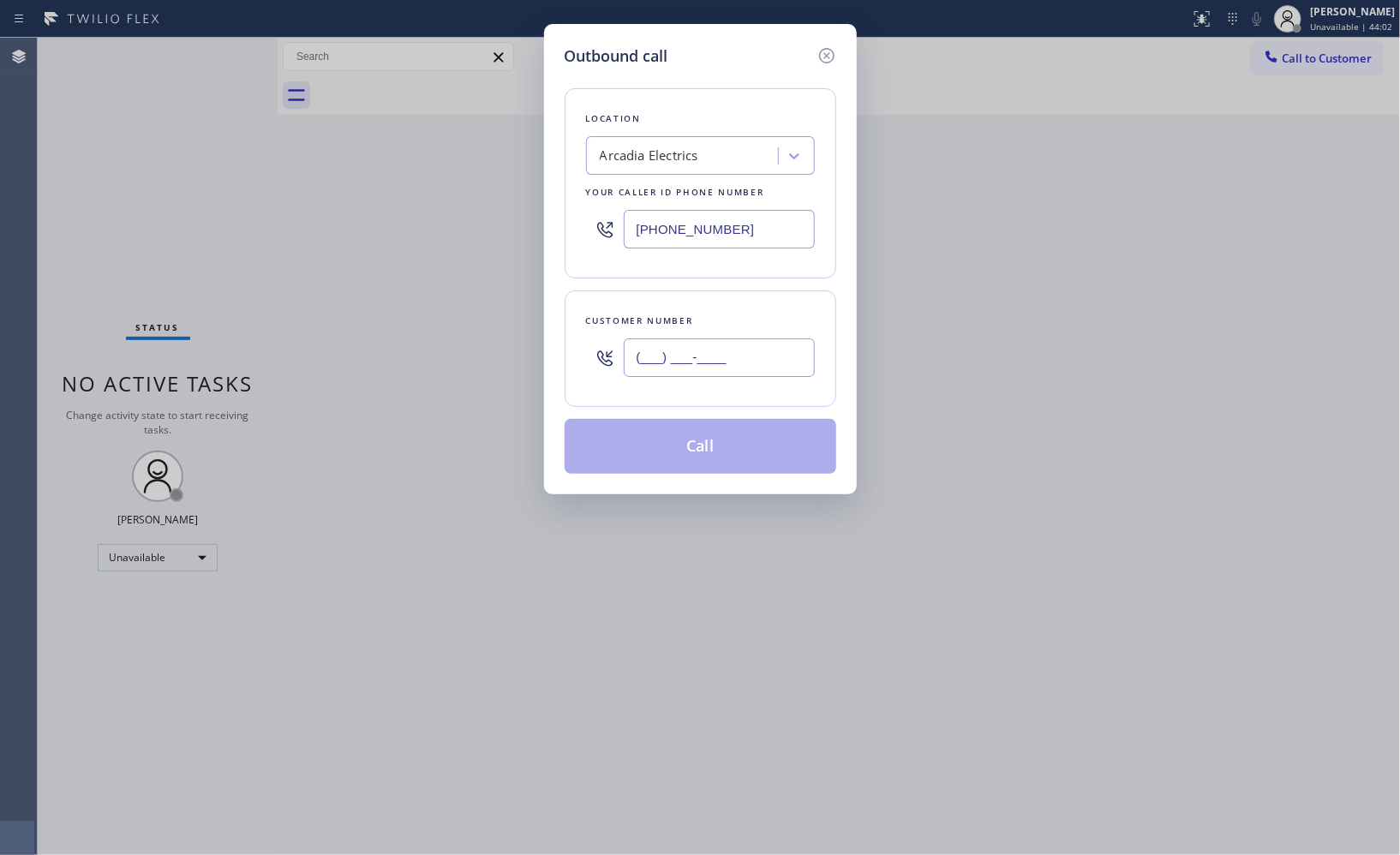
click at [542, 310] on div "Outbound call Location Arcadia Electrics Your caller id phone number (626) 400-…" at bounding box center [700, 428] width 1400 height 855
paste input "626) 429-7701"
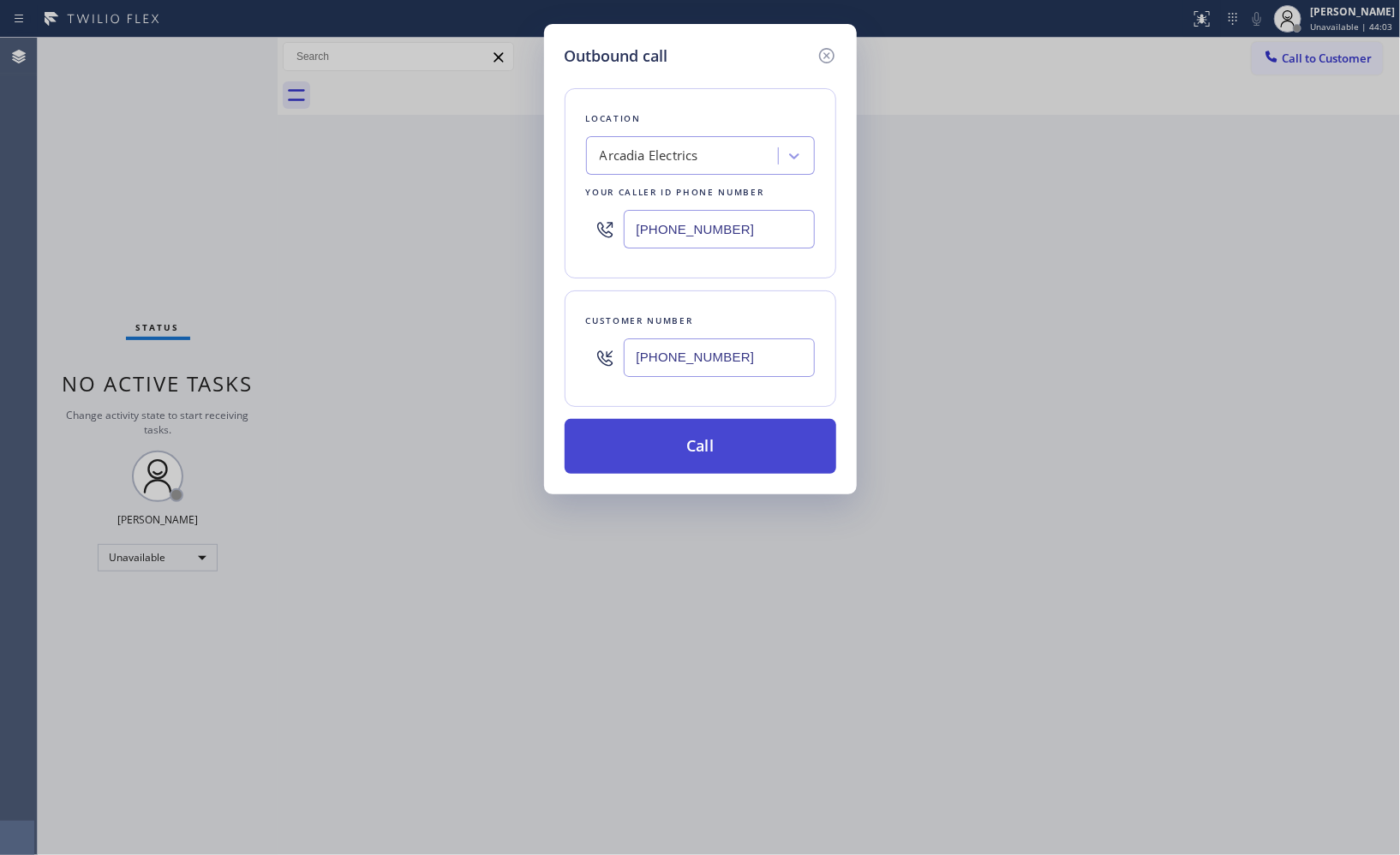
type input "[PHONE_NUMBER]"
drag, startPoint x: 686, startPoint y: 437, endPoint x: 792, endPoint y: 711, distance: 293.8
click at [700, 494] on div "Outbound call Location Arcadia Electrics Your caller id phone number (626) 400-…" at bounding box center [700, 428] width 1400 height 855
click at [671, 455] on button "Call" at bounding box center [700, 446] width 272 height 55
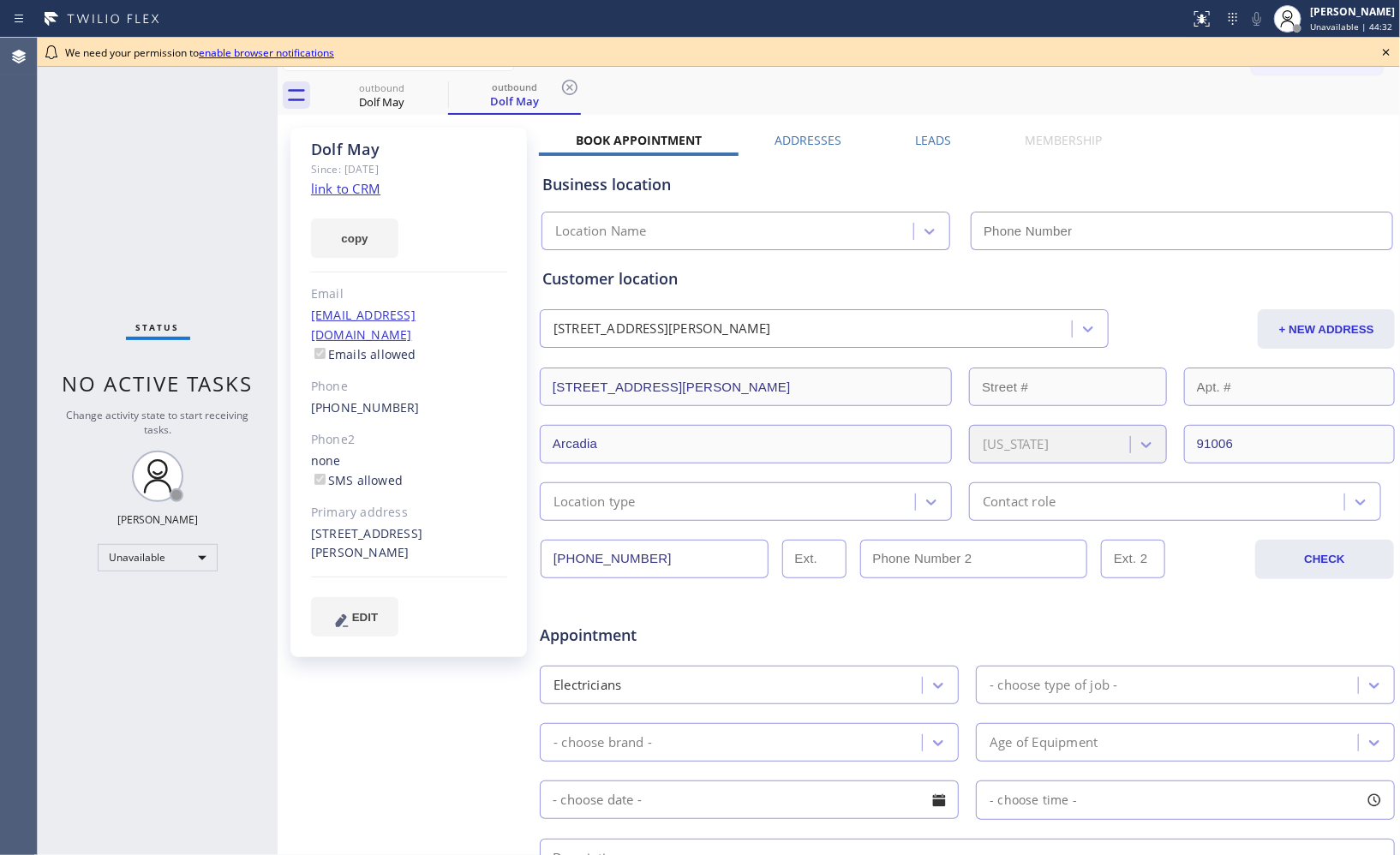
type input "[PHONE_NUMBER]"
click at [363, 110] on div "outbound Dolf May" at bounding box center [382, 96] width 129 height 39
click at [426, 90] on icon at bounding box center [436, 87] width 20 height 20
click at [431, 90] on icon at bounding box center [437, 88] width 15 height 15
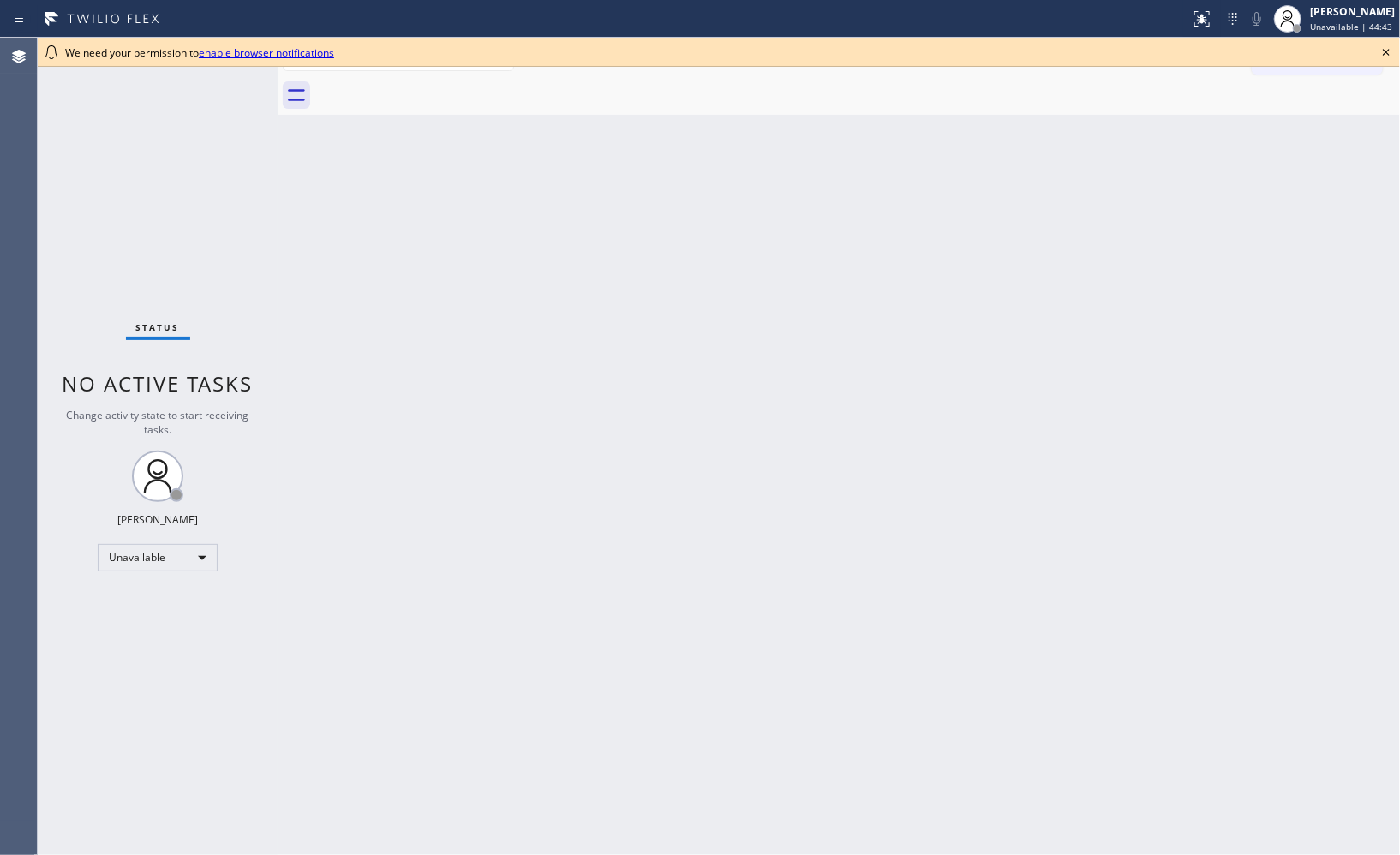
click at [1376, 53] on icon at bounding box center [1386, 52] width 20 height 20
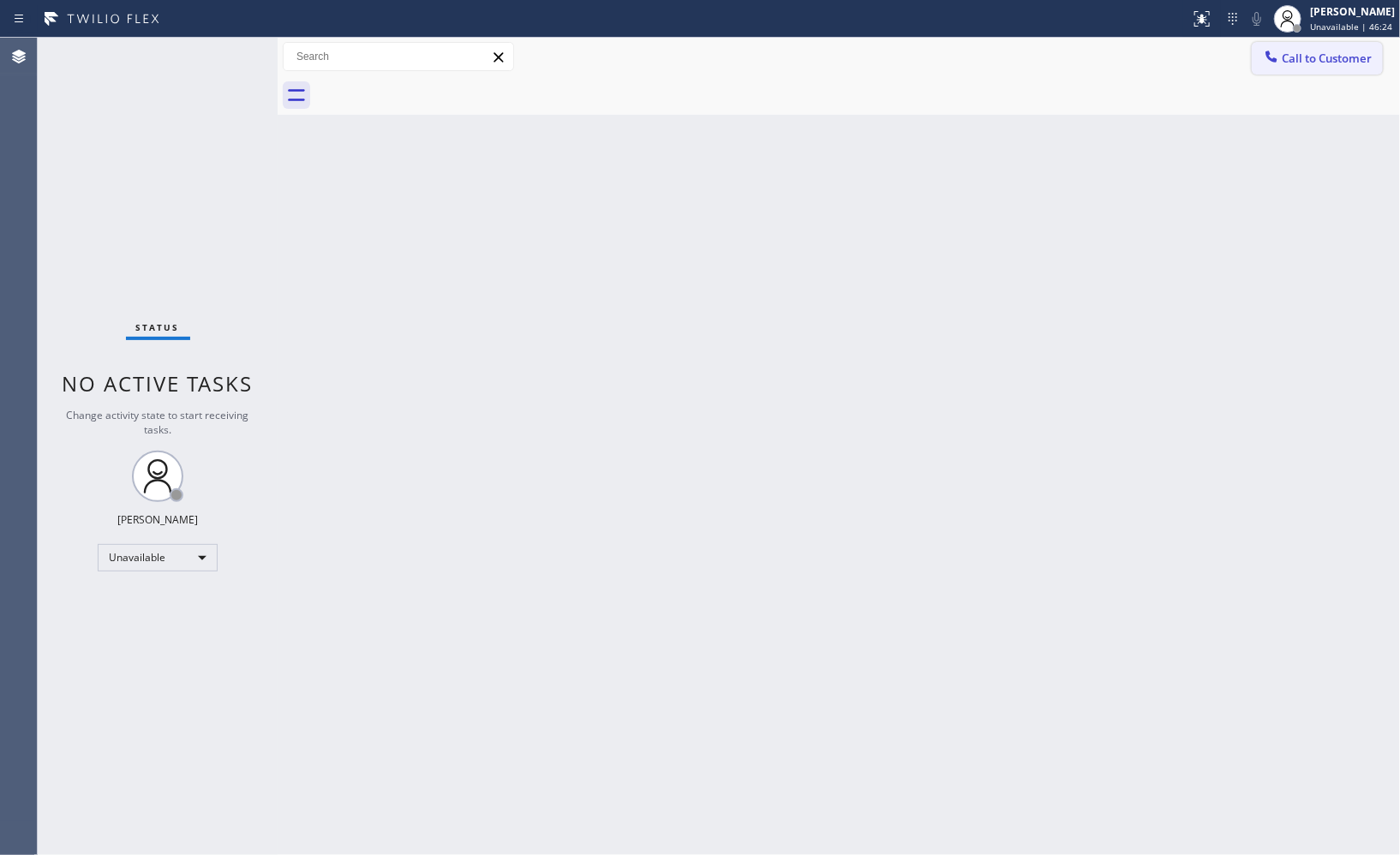
click at [1336, 61] on span "Call to Customer" at bounding box center [1327, 58] width 90 height 15
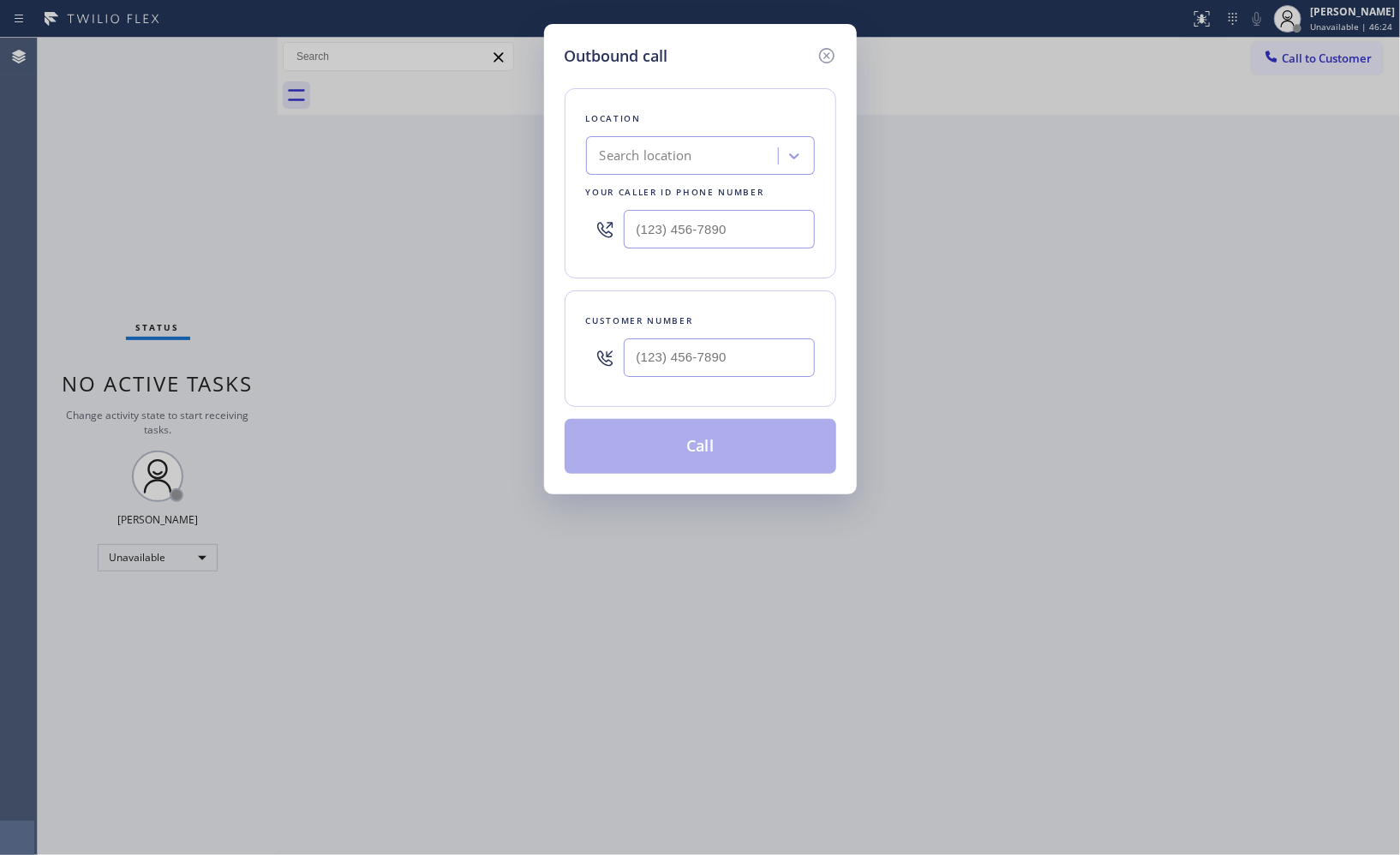
click at [716, 152] on div "Search location" at bounding box center [685, 156] width 187 height 30
paste input "Santa Clarita Appliance Repair"
type input "Santa Clarita Appliance Repair"
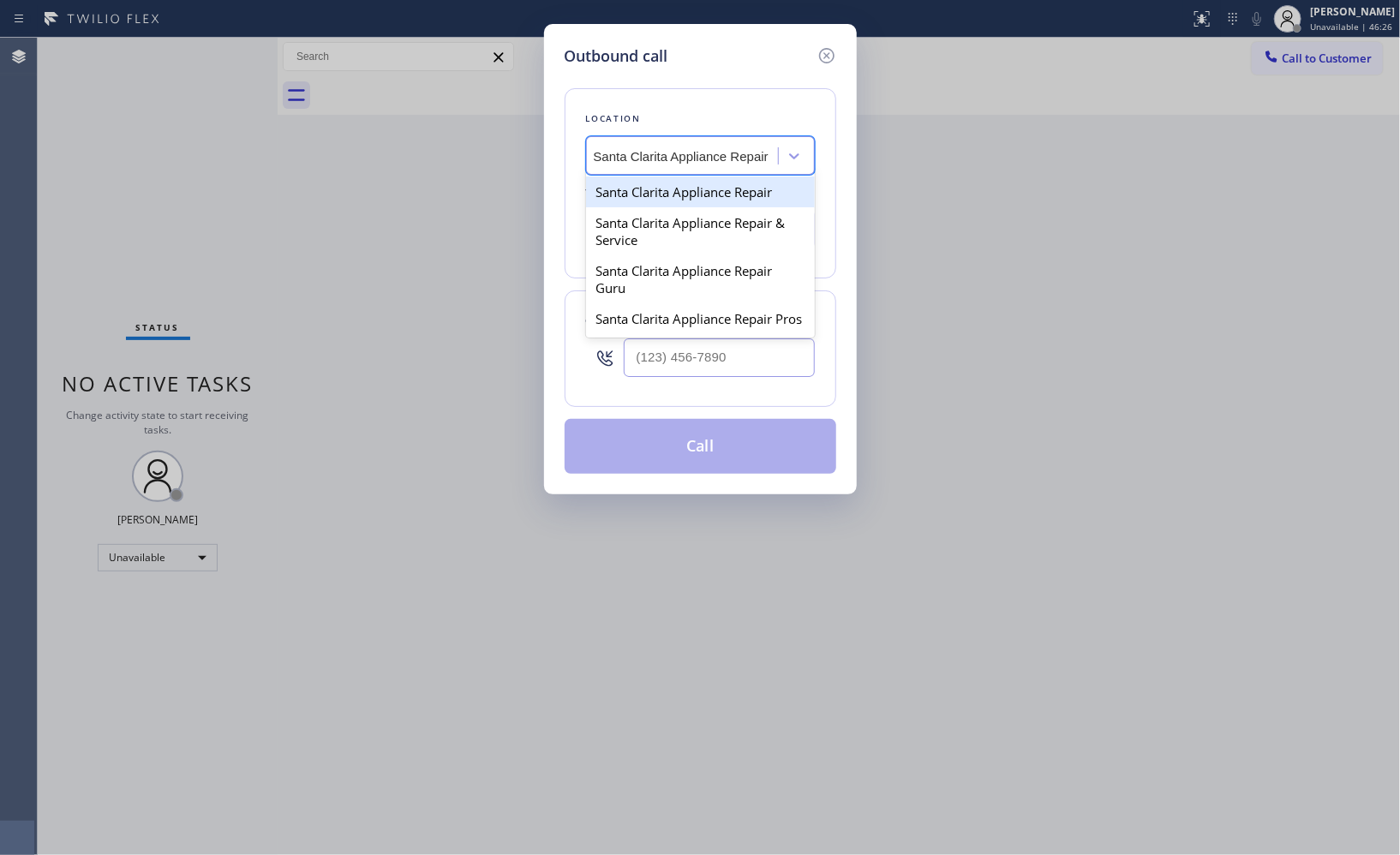
click at [657, 203] on div "Santa Clarita Appliance Repair" at bounding box center [700, 192] width 229 height 31
type input "[PHONE_NUMBER]"
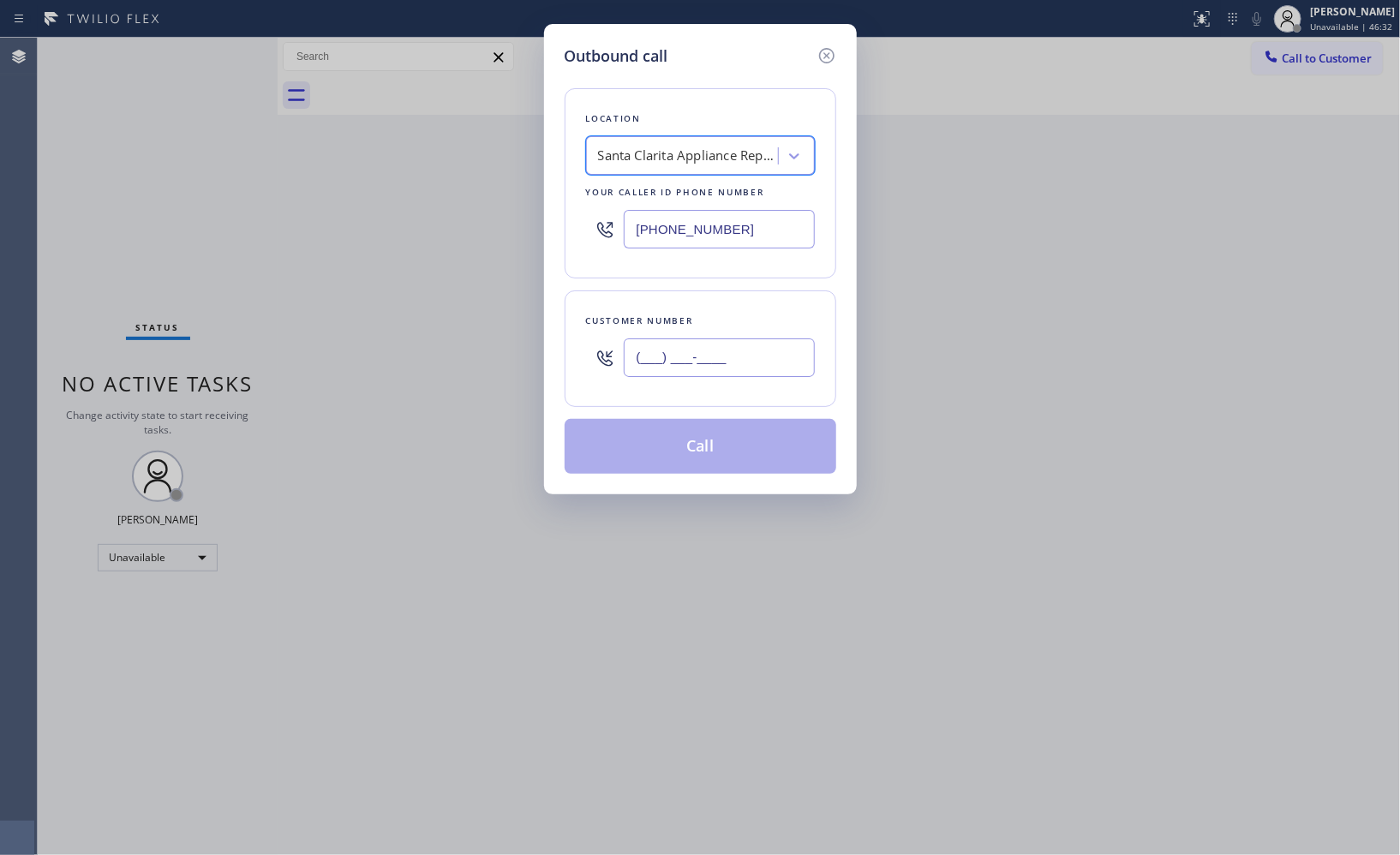
click at [672, 348] on input "(___) ___-____" at bounding box center [719, 358] width 191 height 39
paste input "818) 430-7772"
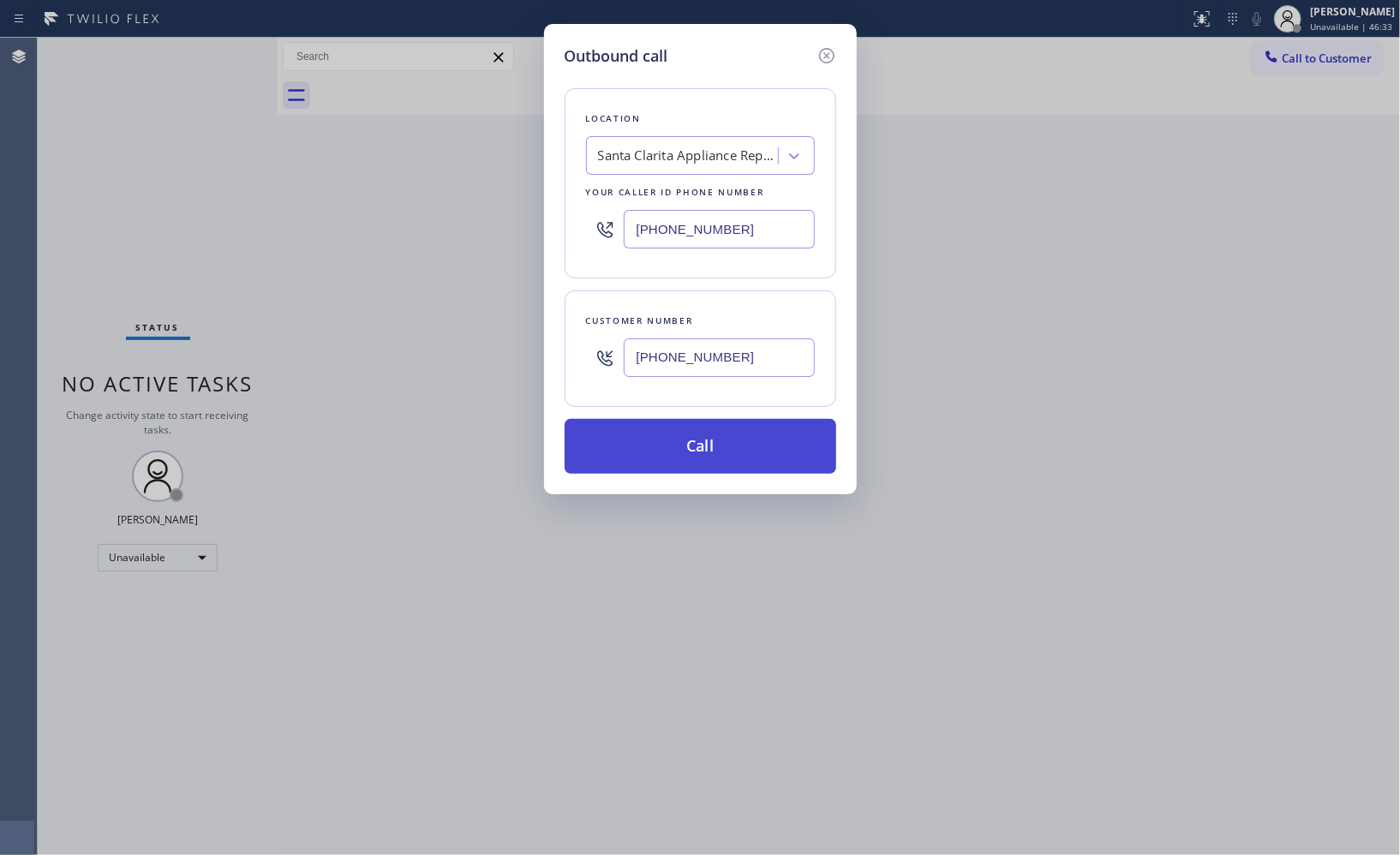
type input "[PHONE_NUMBER]"
click at [700, 455] on button "Call" at bounding box center [700, 446] width 272 height 55
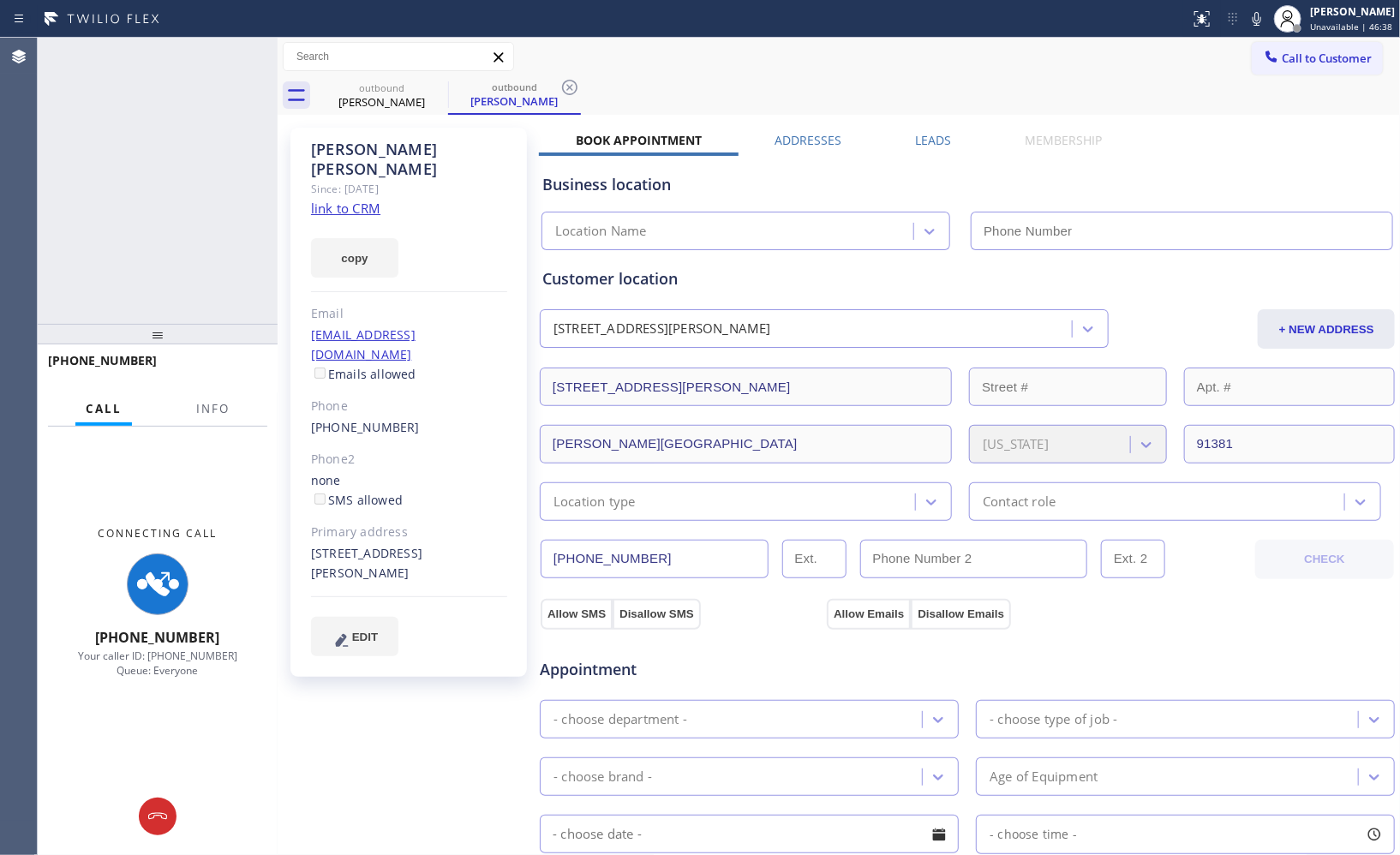
type input "[PHONE_NUMBER]"
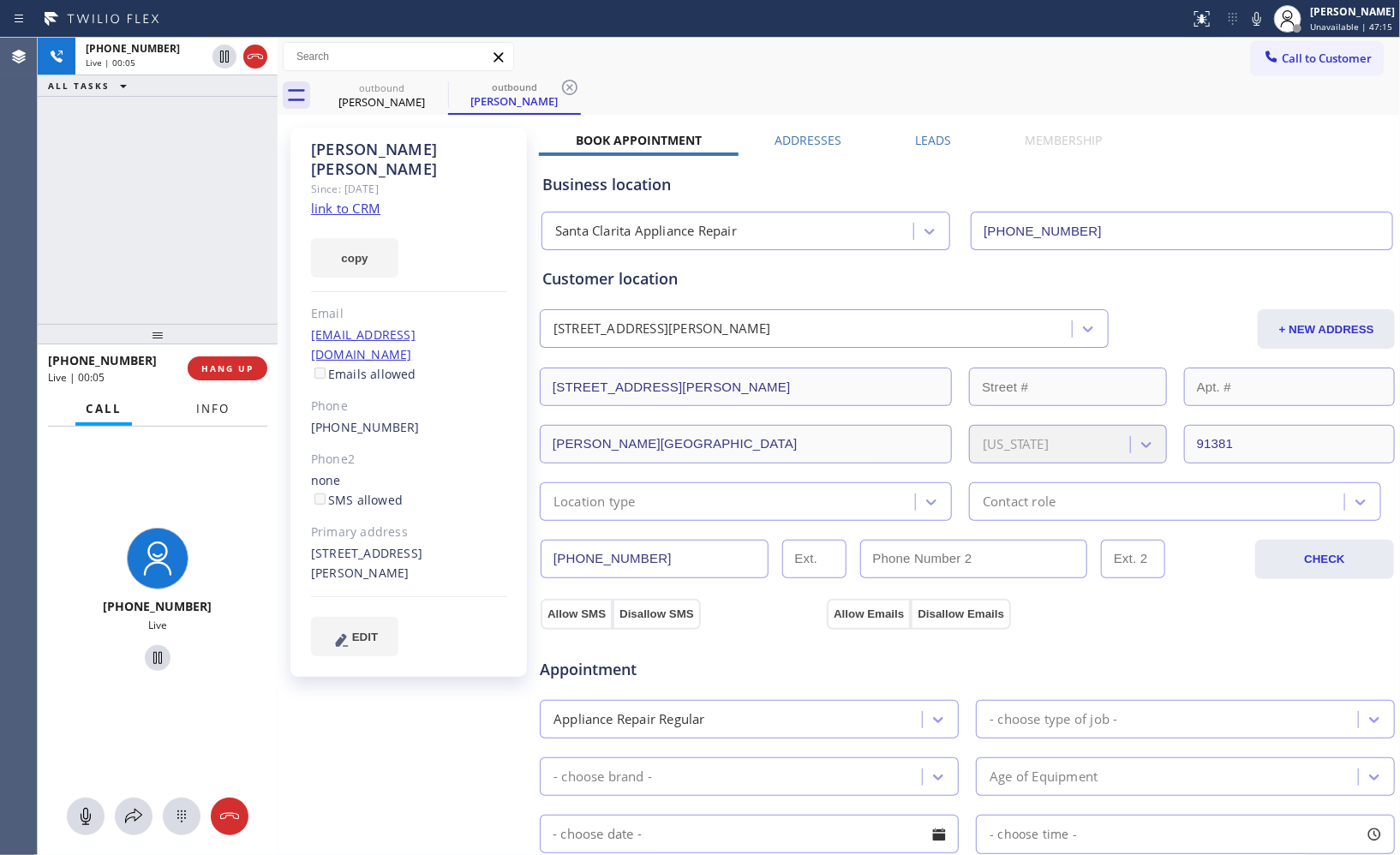
click at [203, 416] on span "Info" at bounding box center [212, 409] width 34 height 15
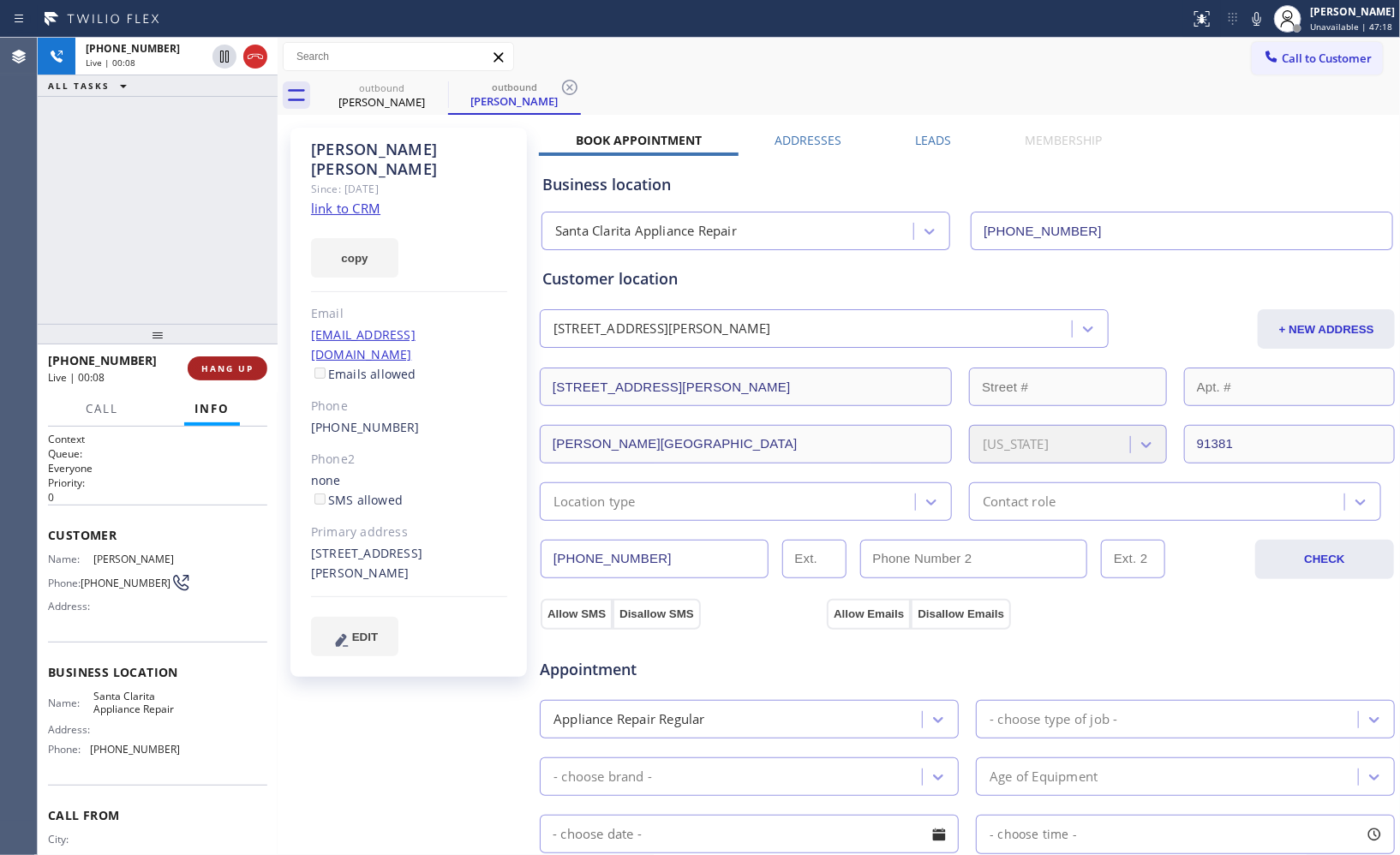
click at [225, 365] on span "HANG UP" at bounding box center [228, 369] width 52 height 12
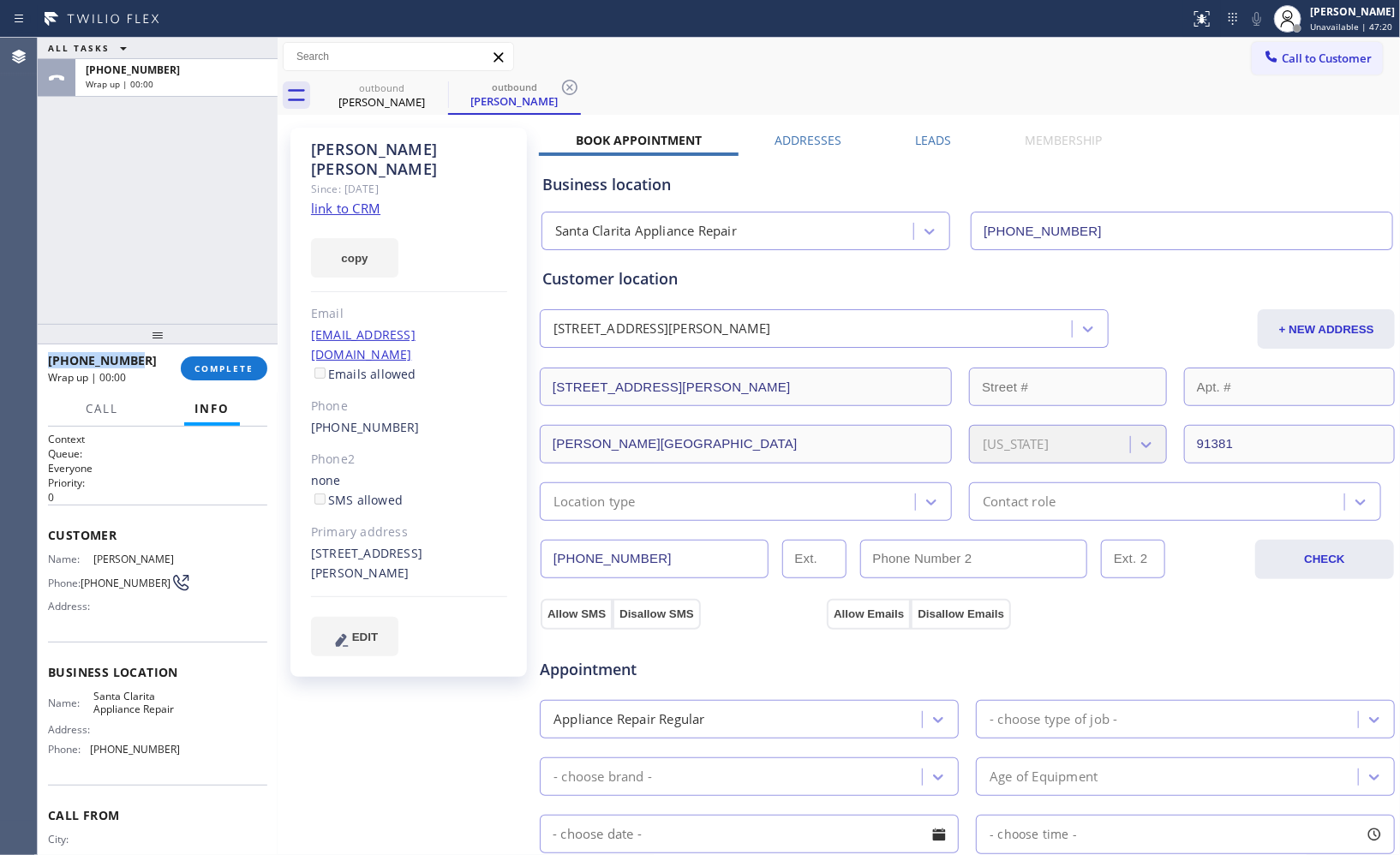
copy span "[PHONE_NUMBER]"
drag, startPoint x: 140, startPoint y: 360, endPoint x: 48, endPoint y: 361, distance: 92.0
click at [48, 361] on div "[PHONE_NUMBER]" at bounding box center [108, 360] width 121 height 16
drag, startPoint x: 1303, startPoint y: 62, endPoint x: 851, endPoint y: 295, distance: 508.5
click at [1291, 66] on button "Call to Customer" at bounding box center [1317, 59] width 131 height 33
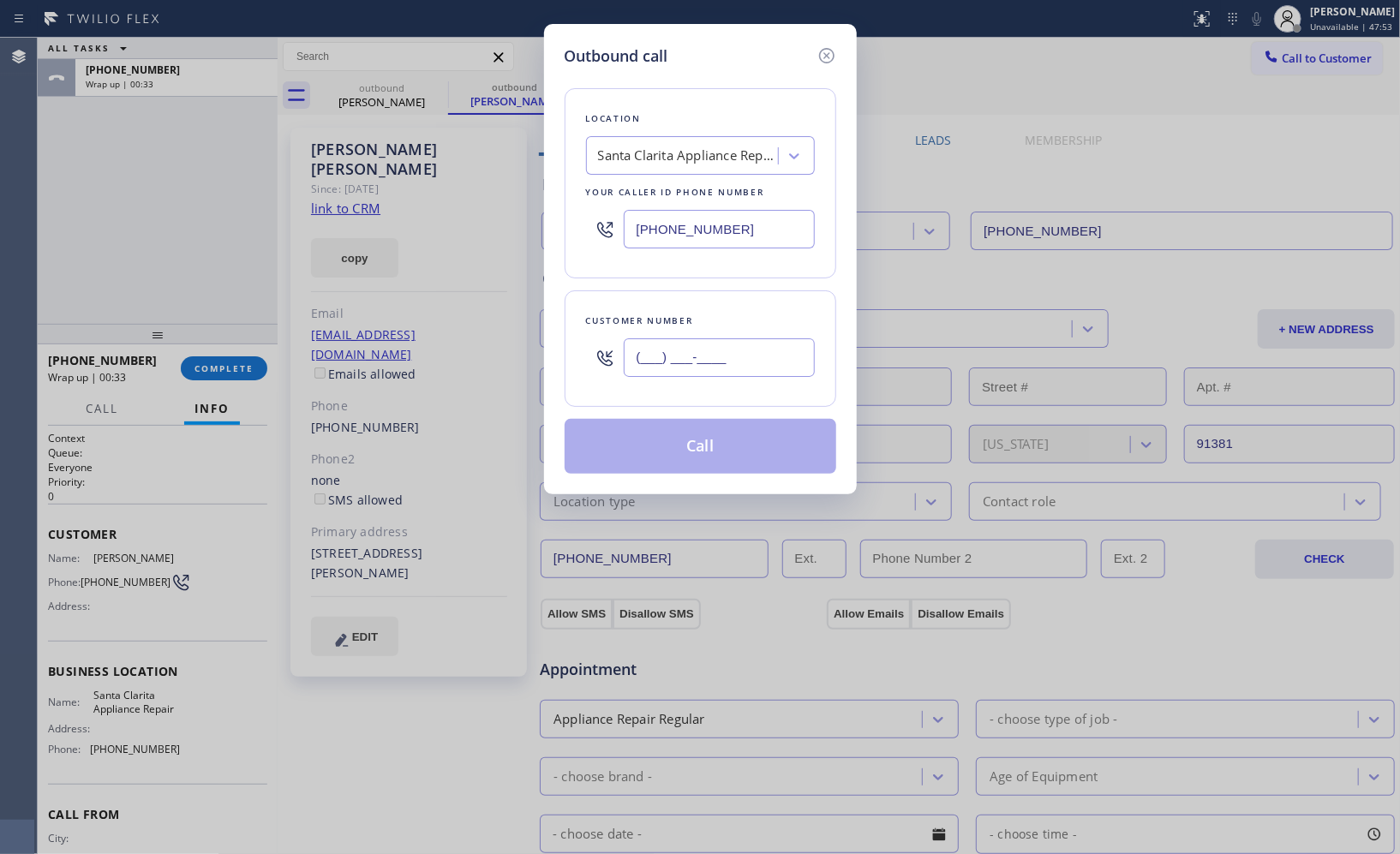
drag, startPoint x: 789, startPoint y: 364, endPoint x: 480, endPoint y: 240, distance: 333.0
click at [518, 327] on div "Outbound call Location [GEOGRAPHIC_DATA] Appliance Repair Your caller id phone …" at bounding box center [700, 427] width 1400 height 854
paste input "818) 430-7772"
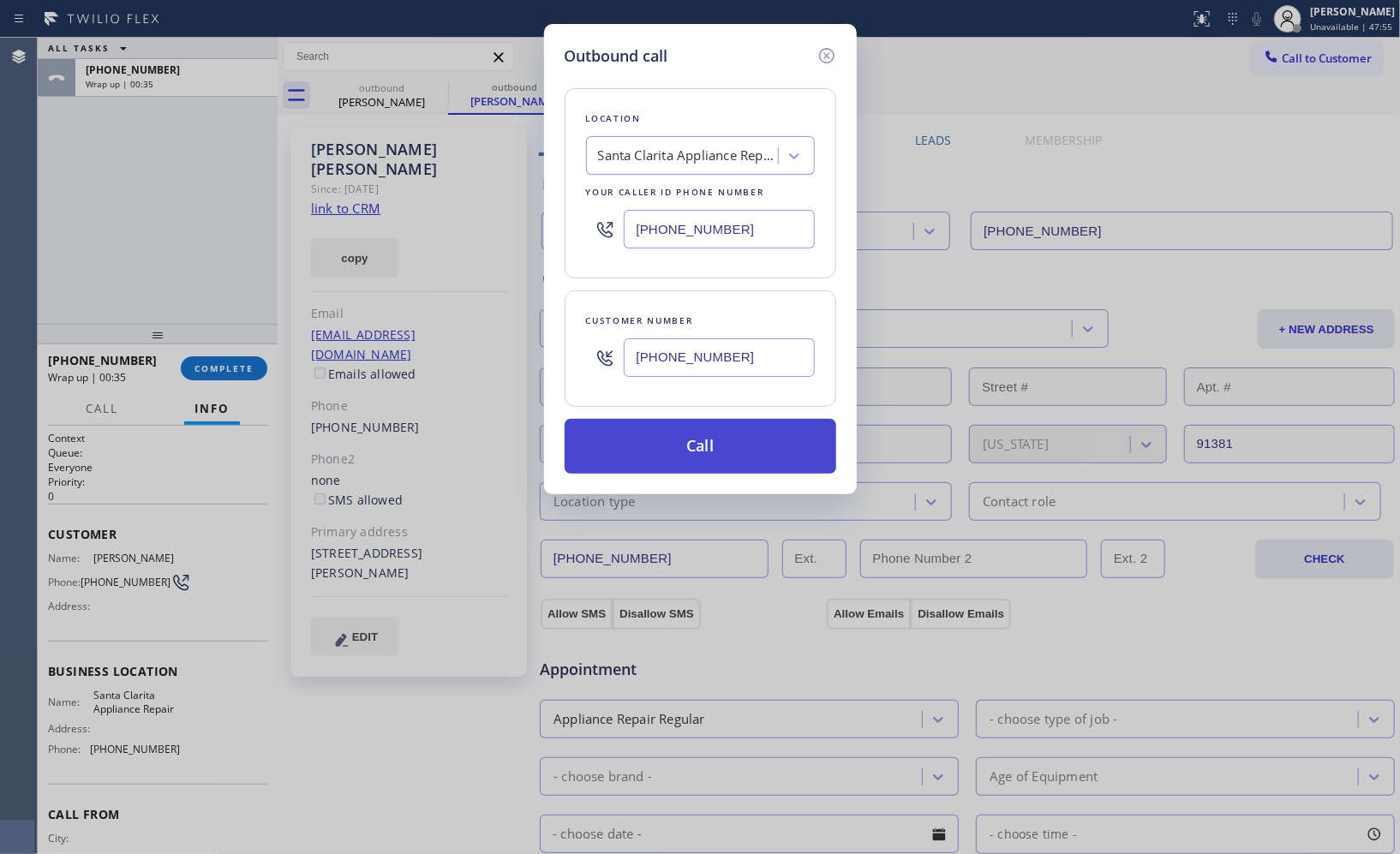
type input "[PHONE_NUMBER]"
click at [732, 451] on button "Call" at bounding box center [700, 446] width 272 height 55
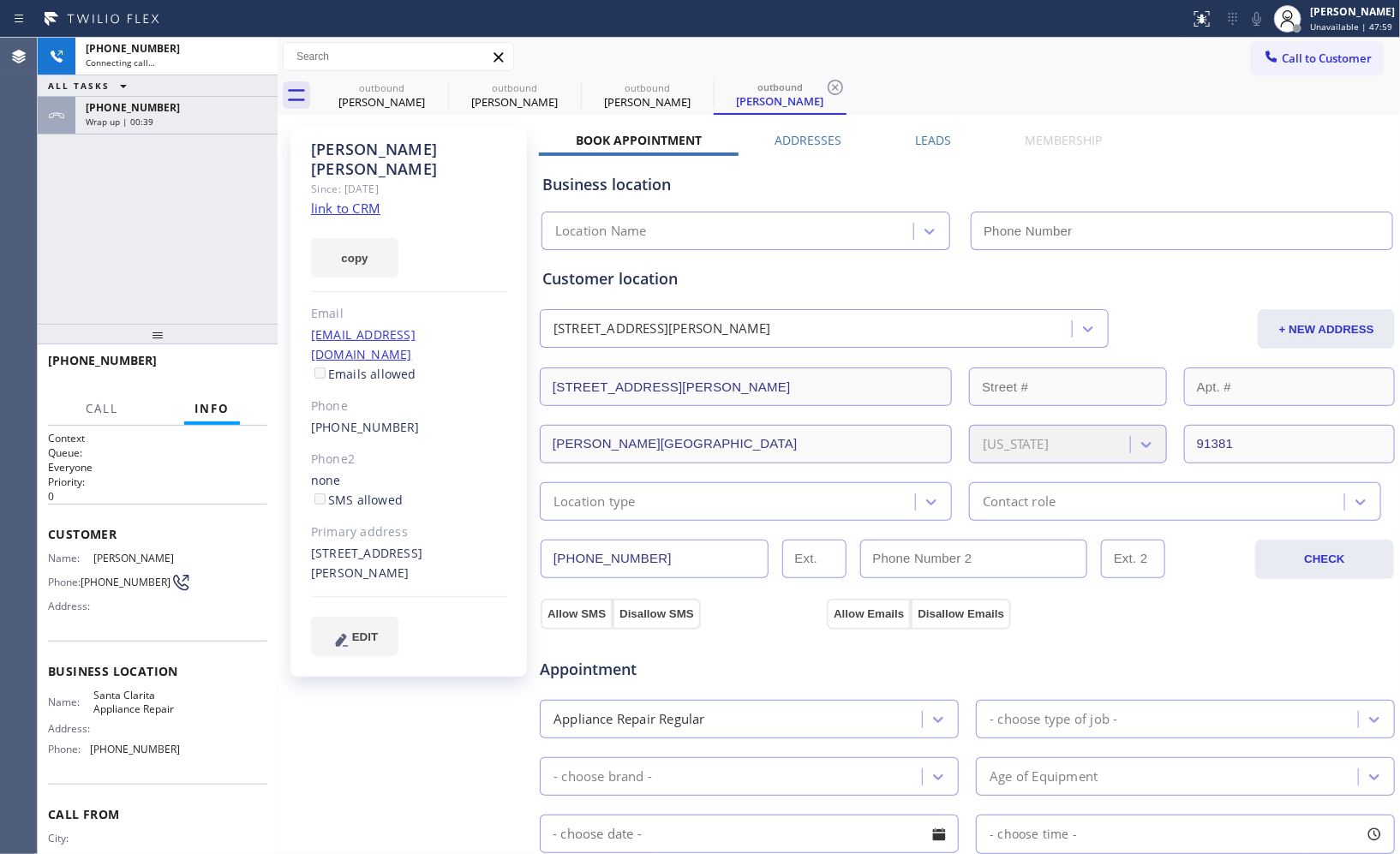
type input "[PHONE_NUMBER]"
click at [645, 96] on div "[PERSON_NAME]" at bounding box center [647, 102] width 129 height 15
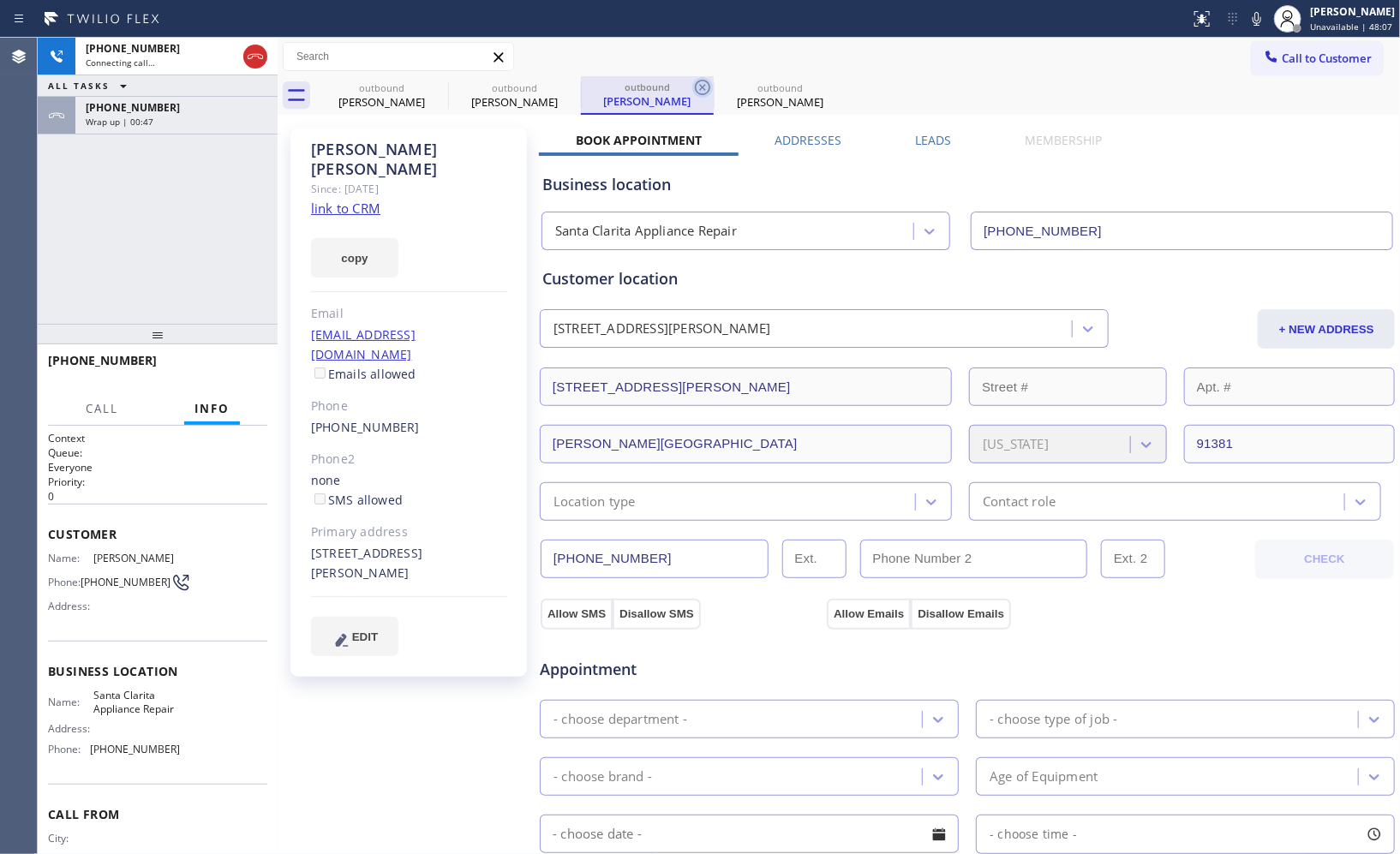
click at [708, 87] on icon at bounding box center [702, 88] width 15 height 15
click at [700, 87] on icon at bounding box center [702, 87] width 20 height 20
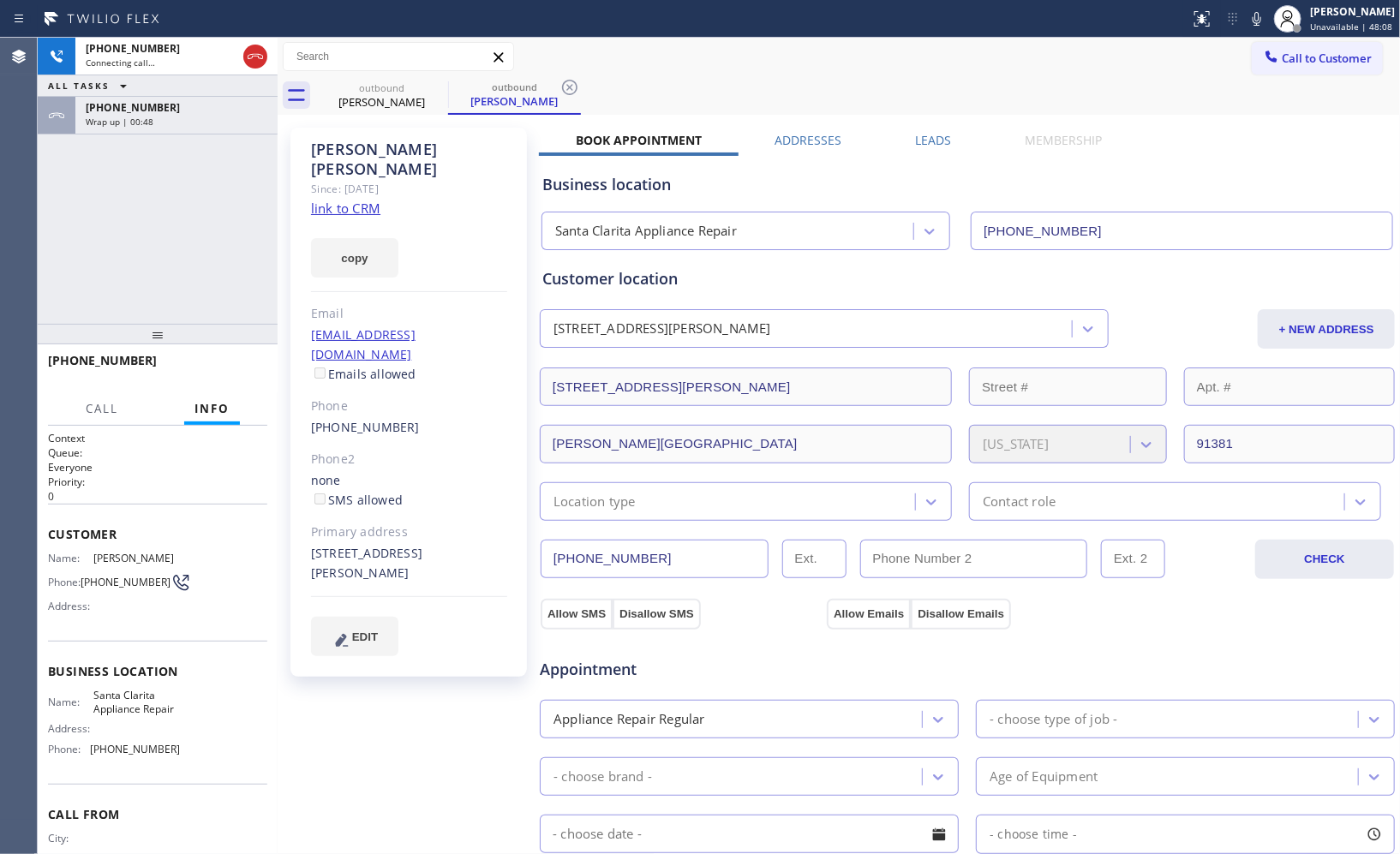
click at [700, 87] on div "outbound [PERSON_NAME] outbound [PERSON_NAME]" at bounding box center [858, 96] width 1084 height 39
click at [578, 88] on icon at bounding box center [569, 87] width 20 height 20
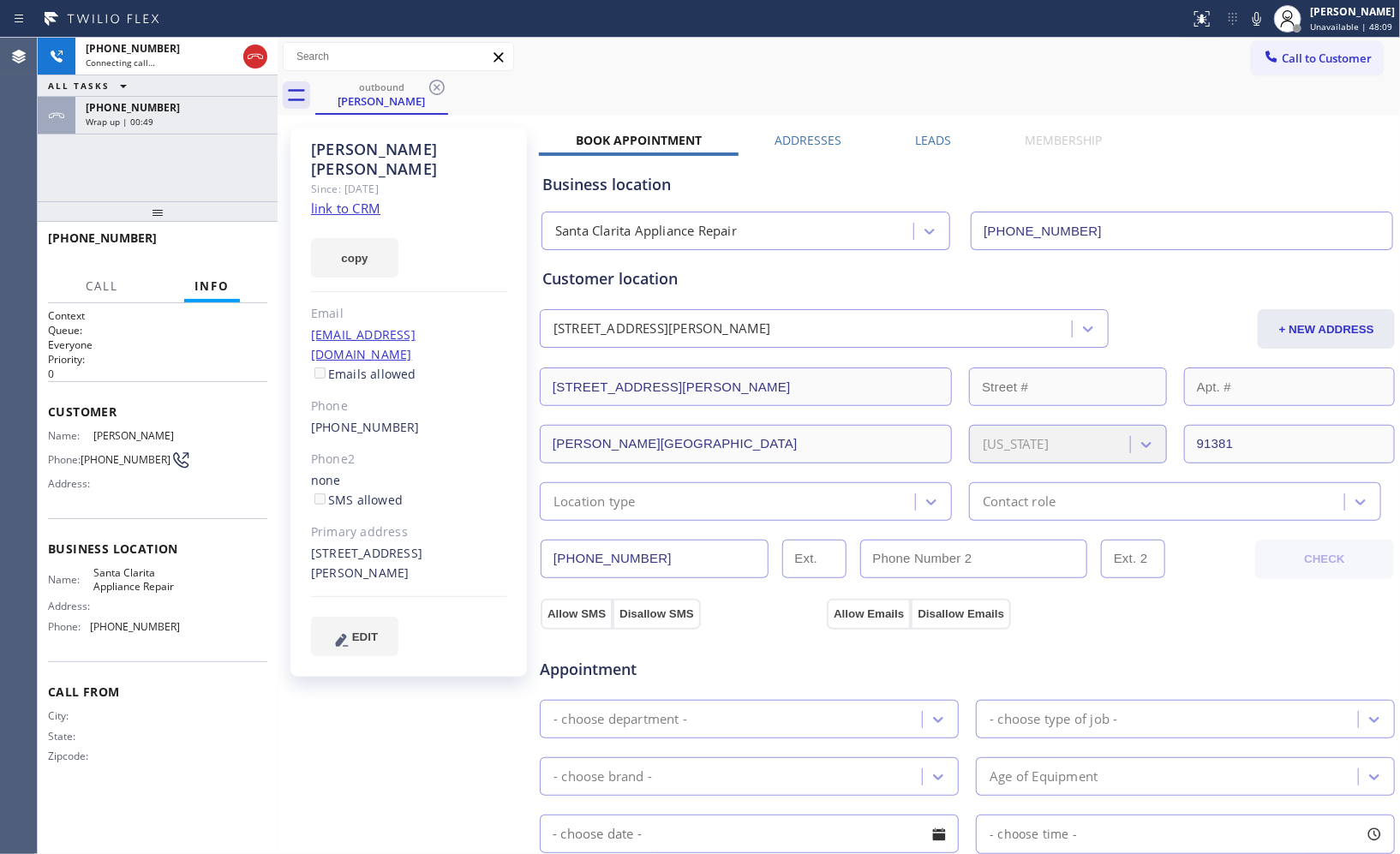
drag, startPoint x: 200, startPoint y: 331, endPoint x: 195, endPoint y: 148, distance: 183.1
click at [197, 179] on div "[PHONE_NUMBER] Connecting call… ALL TASKS ALL TASKS ACTIVE TASKS TASKS IN WRAP …" at bounding box center [157, 446] width 240 height 816
click at [266, 79] on div "ALL TASKS ALL TASKS ACTIVE TASKS TASKS IN WRAP UP" at bounding box center [157, 86] width 240 height 21
click at [254, 51] on icon at bounding box center [255, 56] width 20 height 20
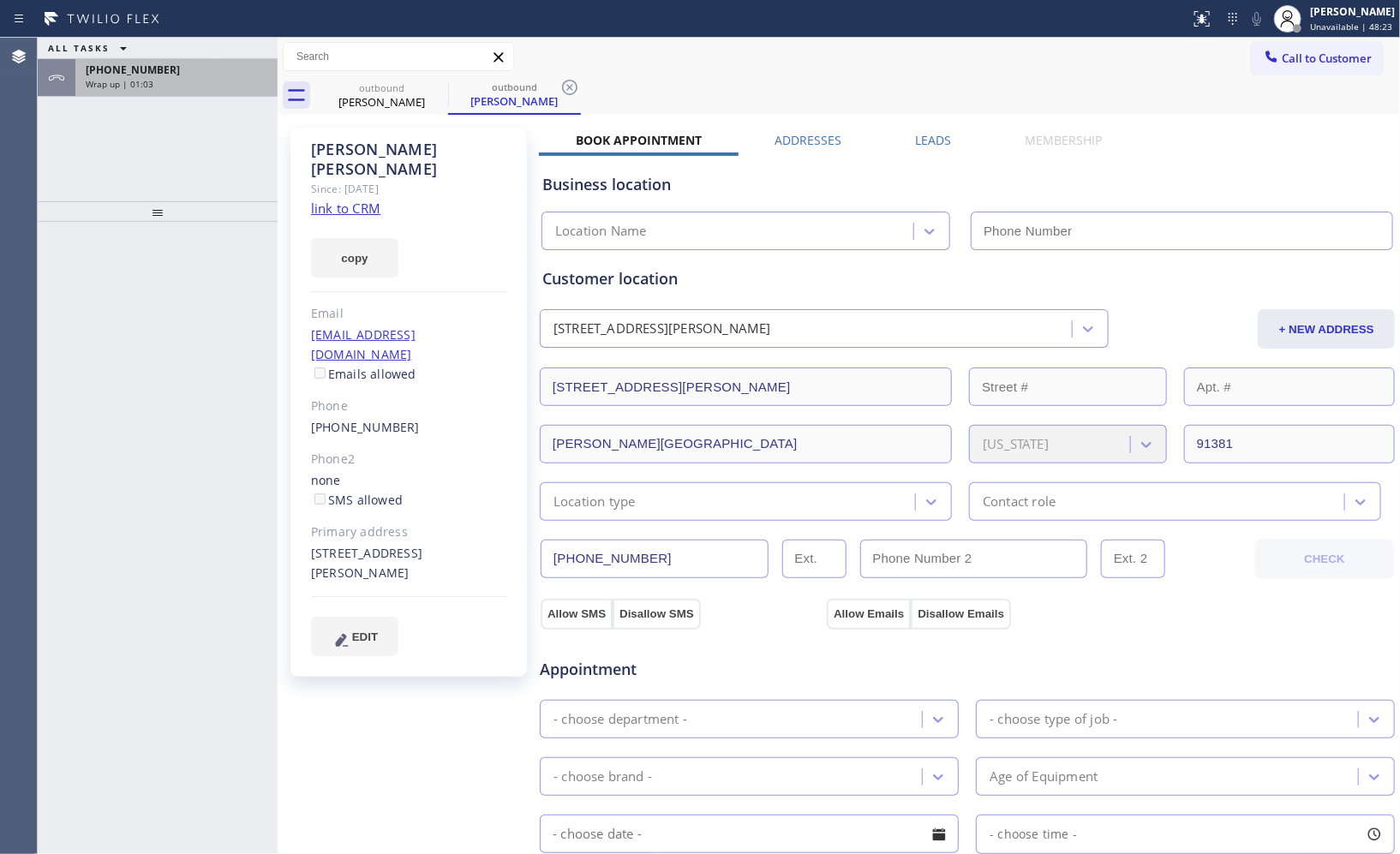
type input "[PHONE_NUMBER]"
click at [199, 83] on div "Wrap up | 01:04" at bounding box center [177, 84] width 181 height 12
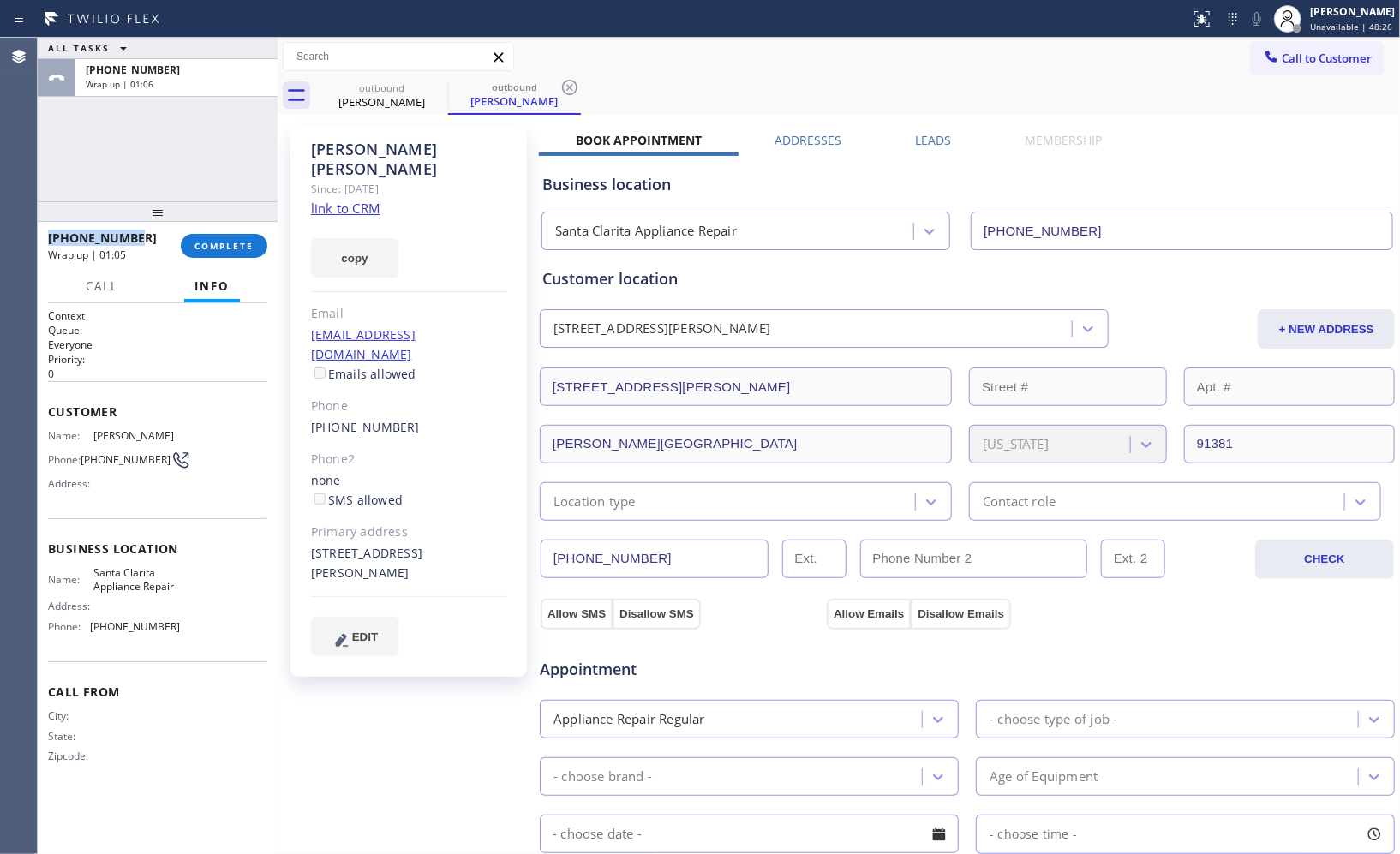
drag, startPoint x: 137, startPoint y: 235, endPoint x: 44, endPoint y: 234, distance: 93.0
click at [44, 234] on div "[PHONE_NUMBER] Wrap up | 01:05 COMPLETE" at bounding box center [157, 246] width 240 height 48
copy span "[PHONE_NUMBER]"
drag, startPoint x: 218, startPoint y: 236, endPoint x: 220, endPoint y: 209, distance: 27.1
click at [218, 236] on button "COMPLETE" at bounding box center [224, 245] width 87 height 24
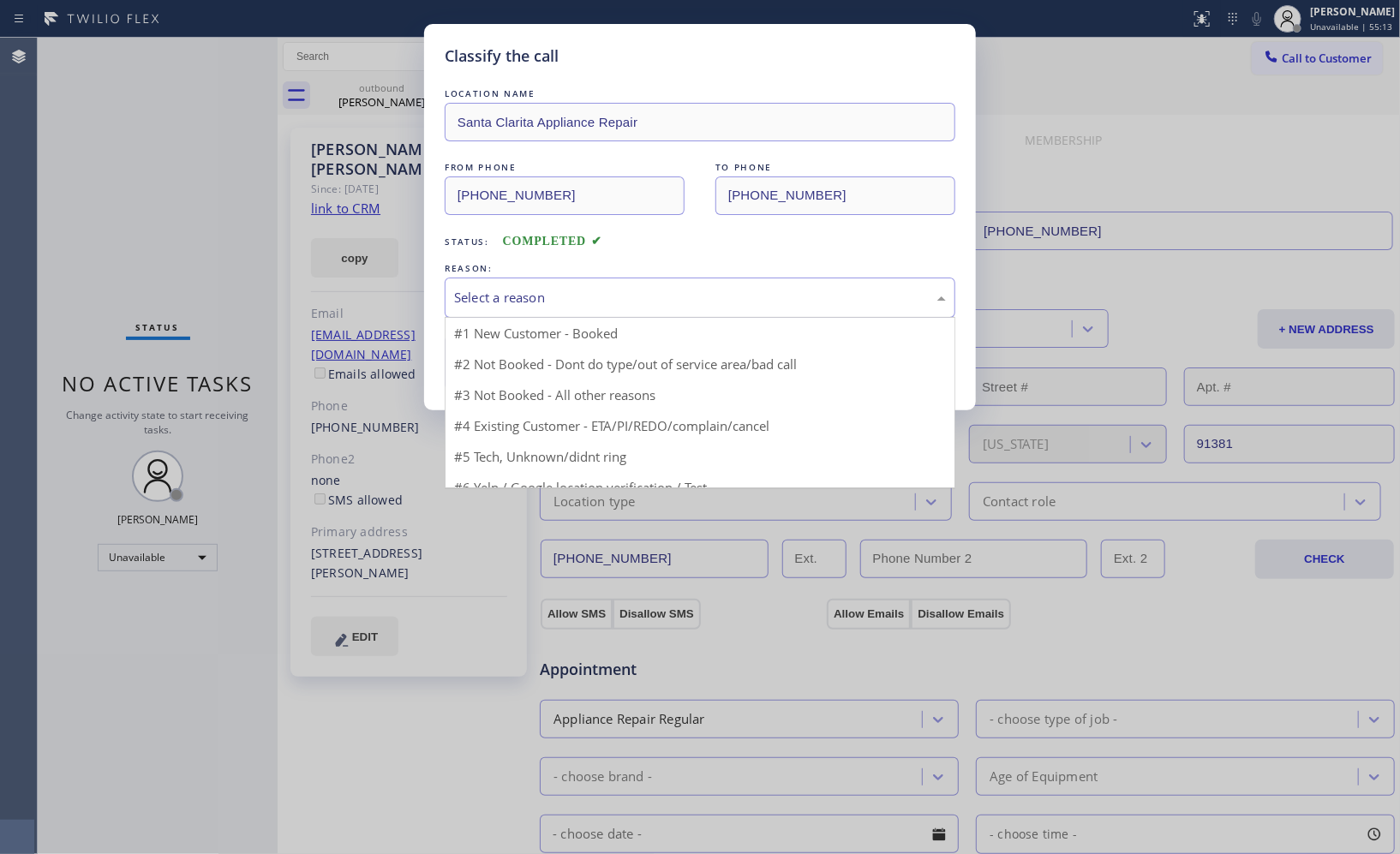
drag, startPoint x: 699, startPoint y: 296, endPoint x: 533, endPoint y: 354, distance: 175.8
click at [658, 307] on div "Select a reason" at bounding box center [700, 297] width 492 height 19
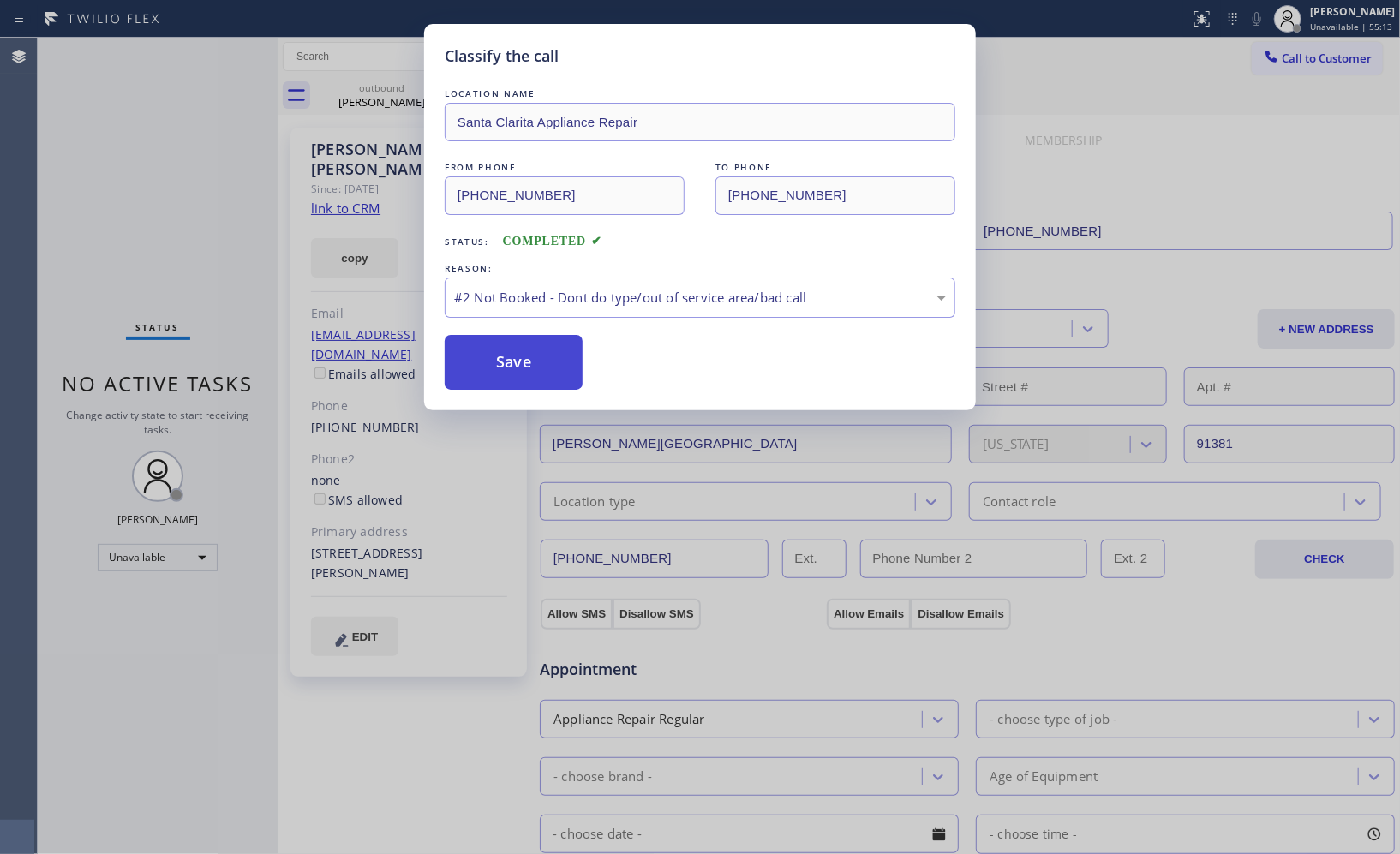
click at [524, 365] on button "Save" at bounding box center [513, 362] width 138 height 55
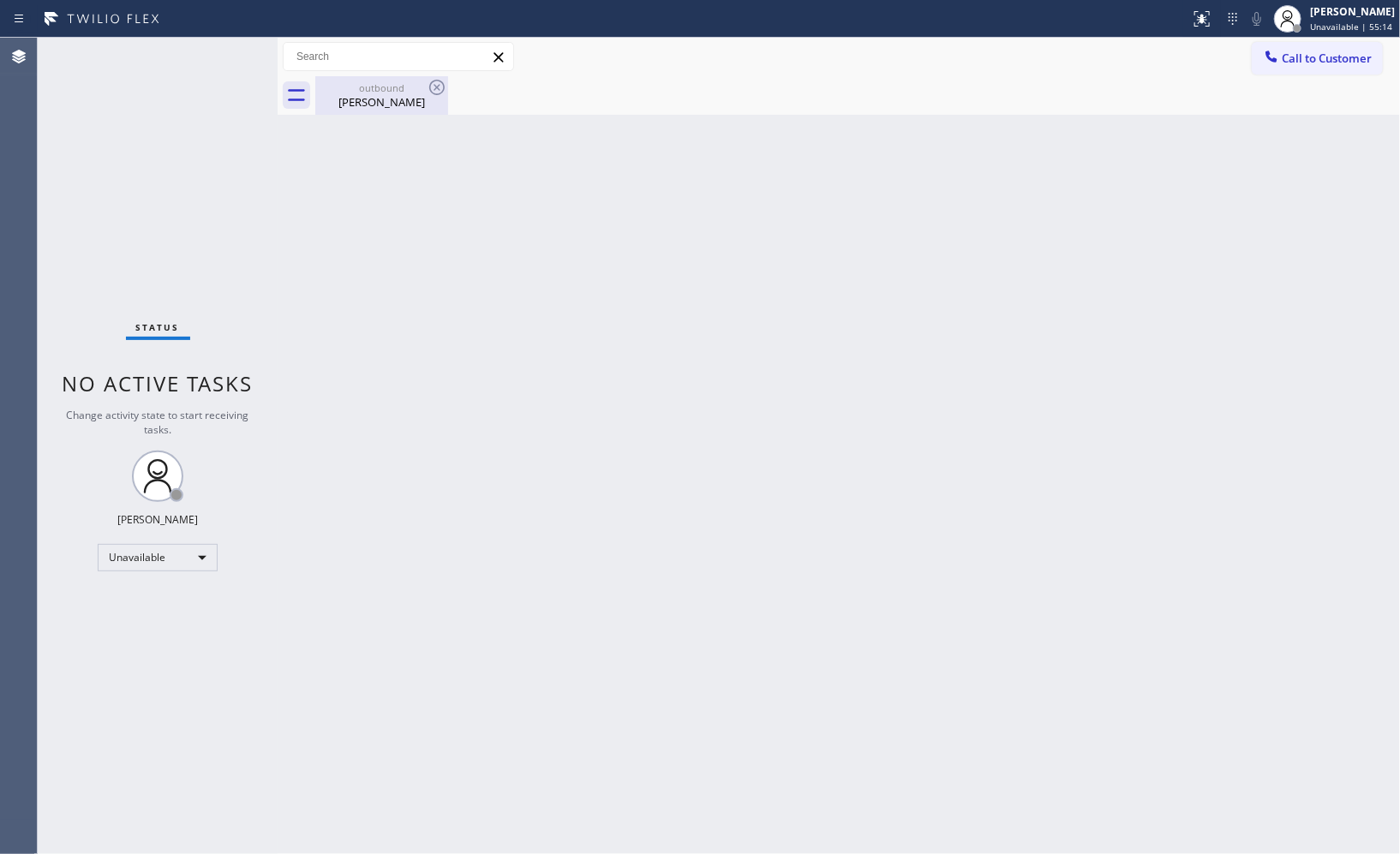
drag, startPoint x: 401, startPoint y: 88, endPoint x: 422, endPoint y: 95, distance: 22.1
click at [405, 91] on div "outbound" at bounding box center [382, 87] width 129 height 13
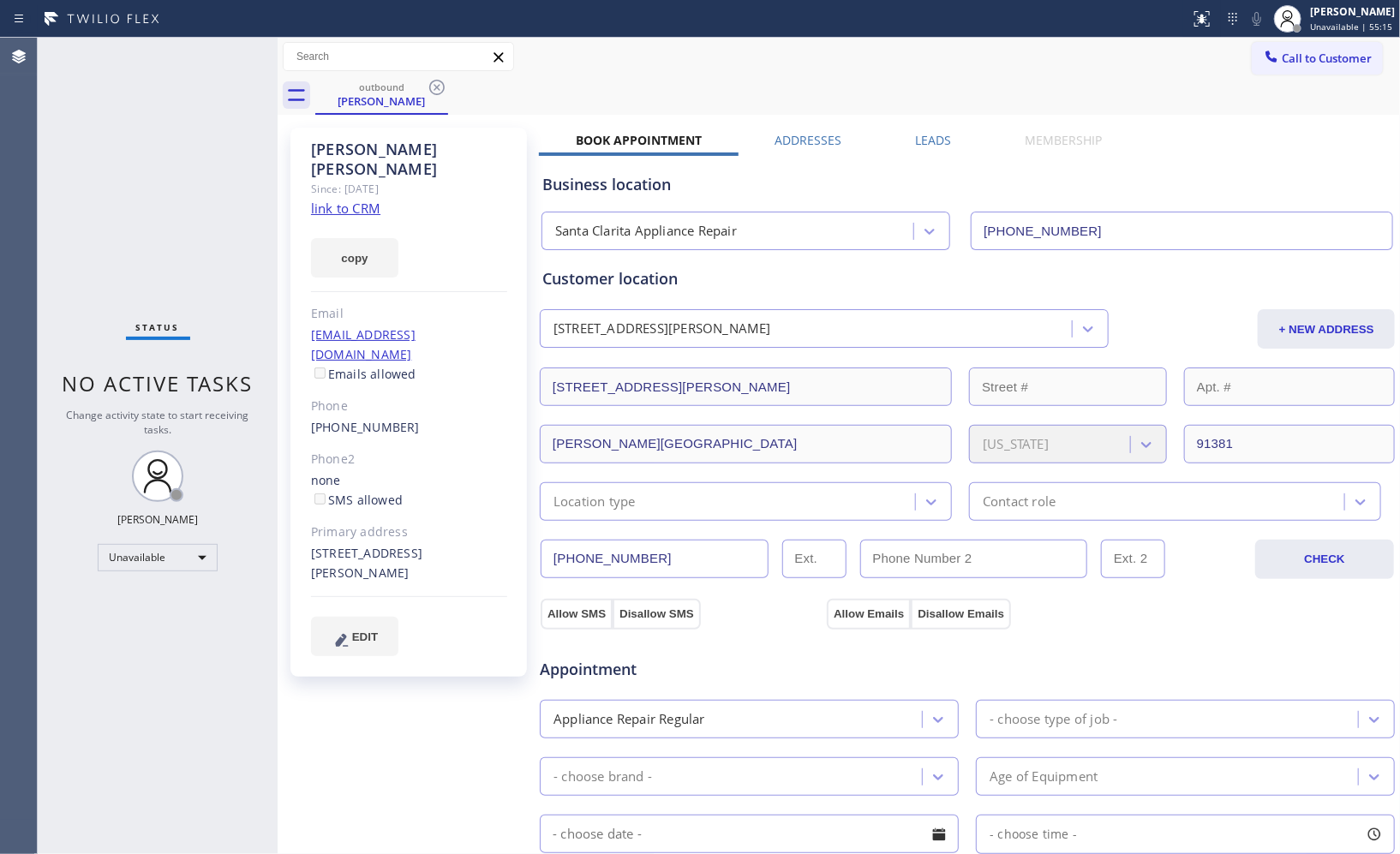
click at [443, 88] on icon at bounding box center [436, 87] width 20 height 20
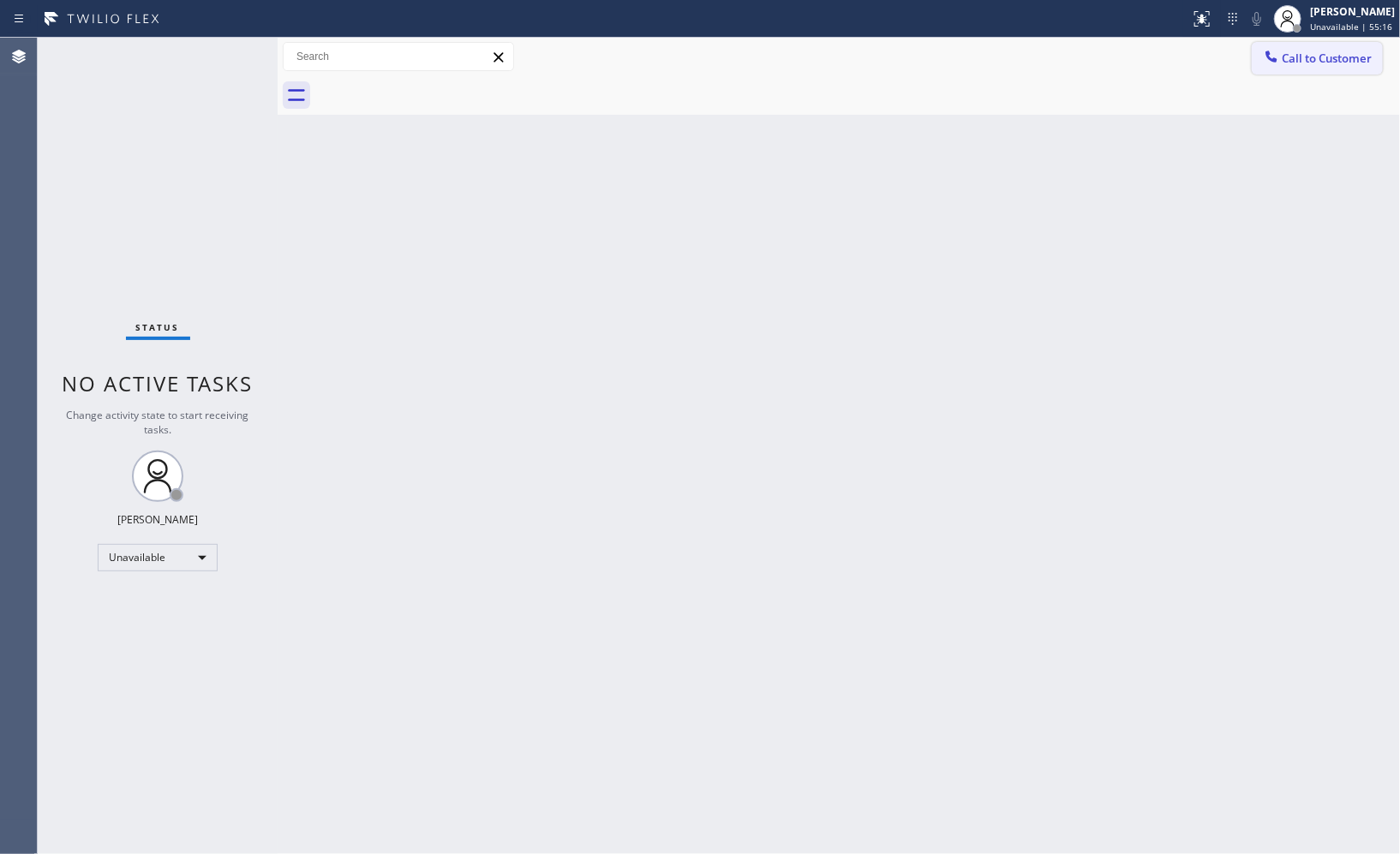
click at [1378, 57] on button "Call to Customer" at bounding box center [1317, 59] width 131 height 33
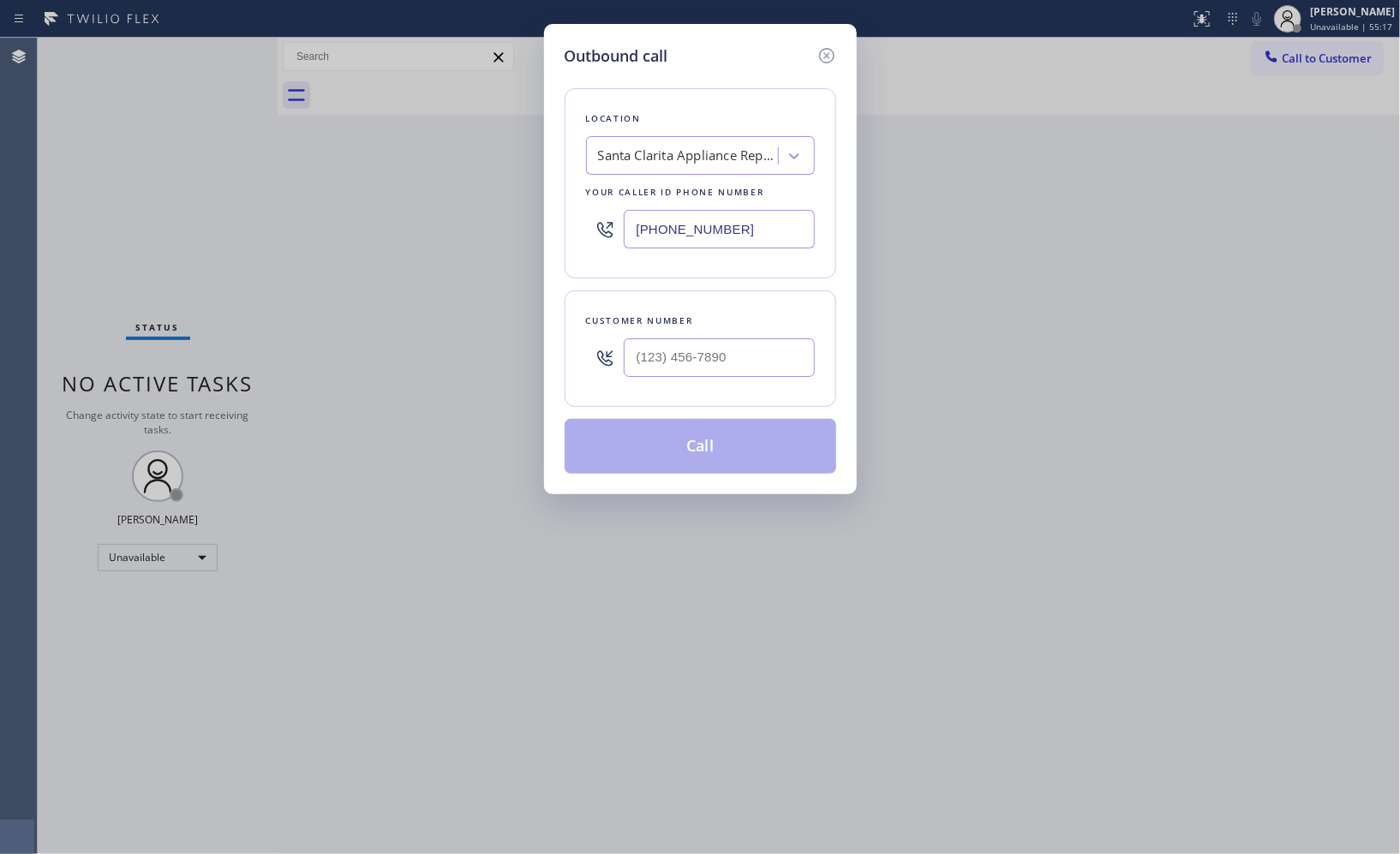
drag, startPoint x: 808, startPoint y: 215, endPoint x: 535, endPoint y: 229, distance: 273.4
click at [550, 241] on div "Outbound call Location [GEOGRAPHIC_DATA] Appliance Repair Your caller id phone …" at bounding box center [700, 260] width 313 height 471
paste input "50) 243-0322"
type input "[PHONE_NUMBER]"
paste input "415) 706-8887"
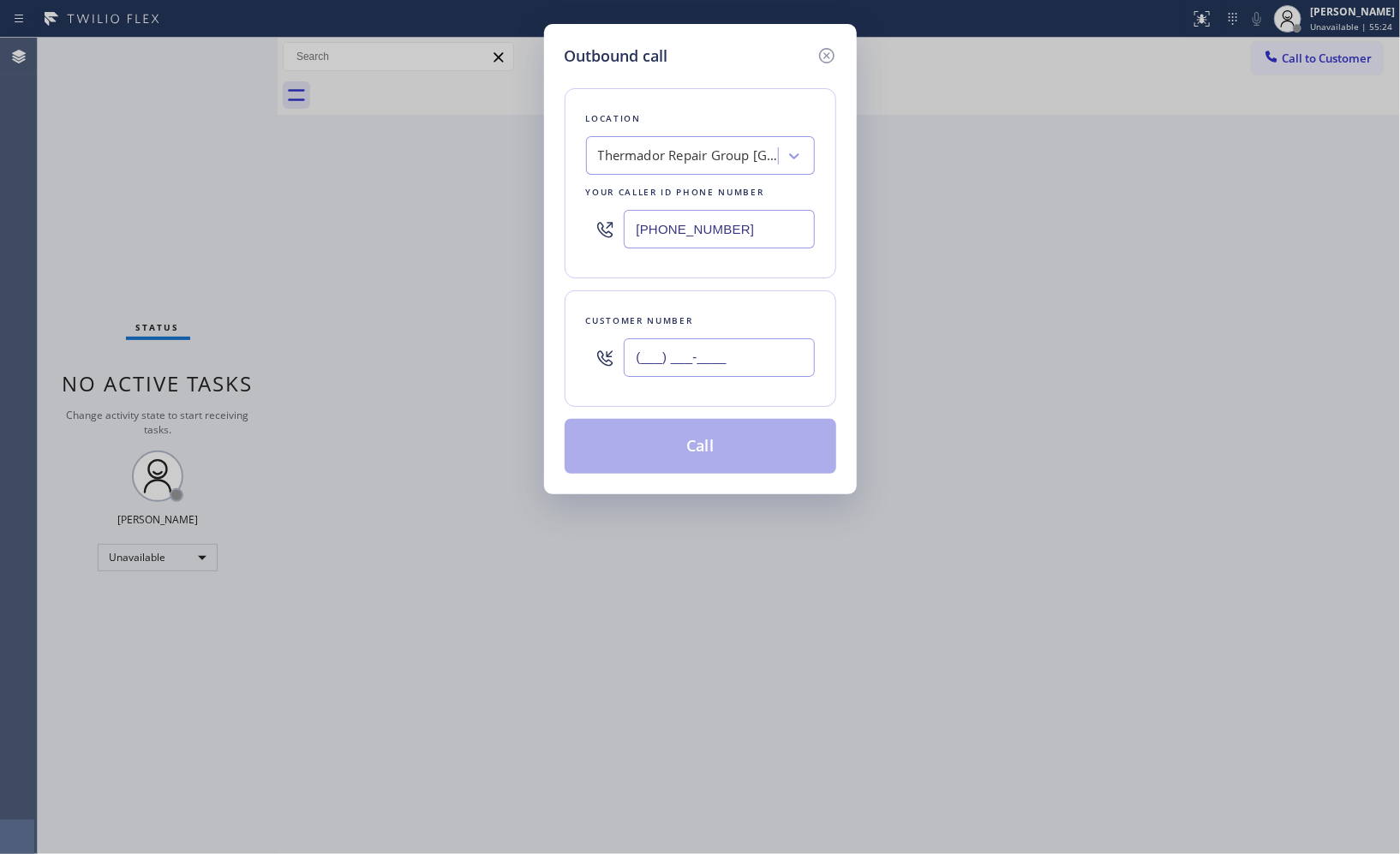
drag, startPoint x: 739, startPoint y: 353, endPoint x: 491, endPoint y: 296, distance: 254.5
click at [527, 340] on div "Outbound call Location Thermador Repair Group [GEOGRAPHIC_DATA] Your caller id …" at bounding box center [700, 427] width 1400 height 854
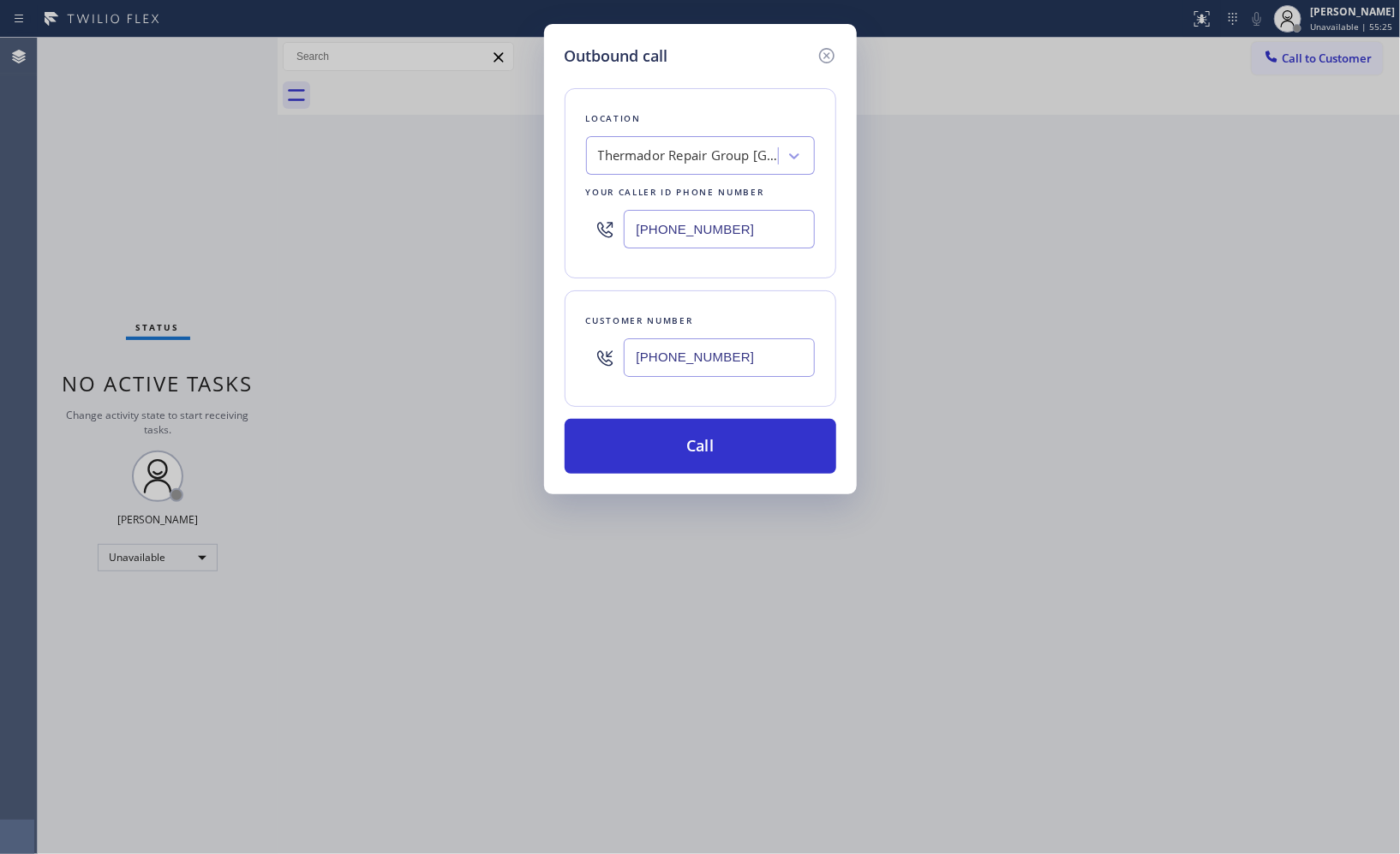
type input "[PHONE_NUMBER]"
drag, startPoint x: 693, startPoint y: 455, endPoint x: 800, endPoint y: 30, distance: 438.3
click at [694, 455] on button "Call" at bounding box center [700, 446] width 272 height 55
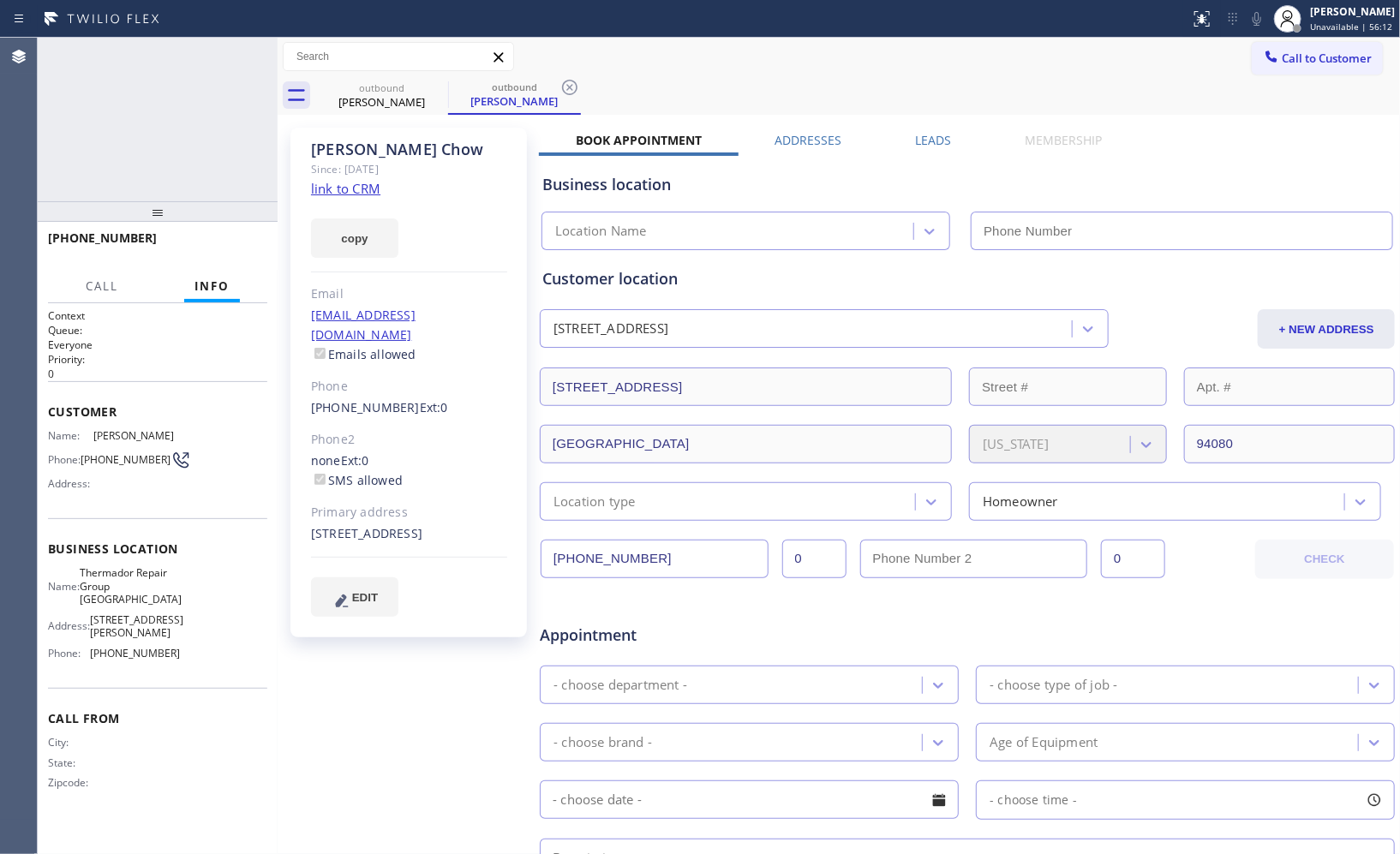
type input "[PHONE_NUMBER]"
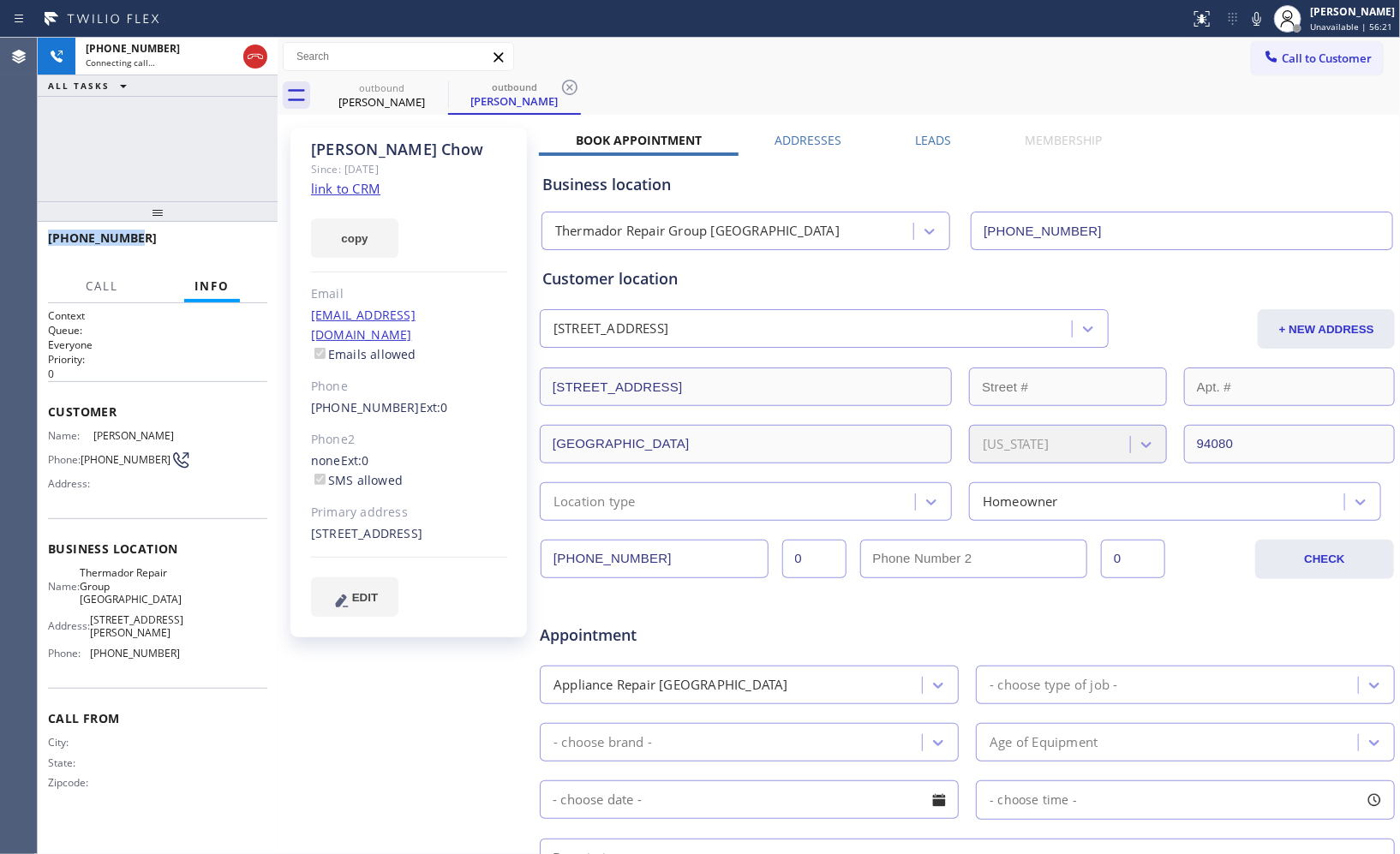
click at [39, 237] on div "[PHONE_NUMBER]" at bounding box center [157, 246] width 240 height 48
click at [565, 79] on icon at bounding box center [569, 87] width 20 height 20
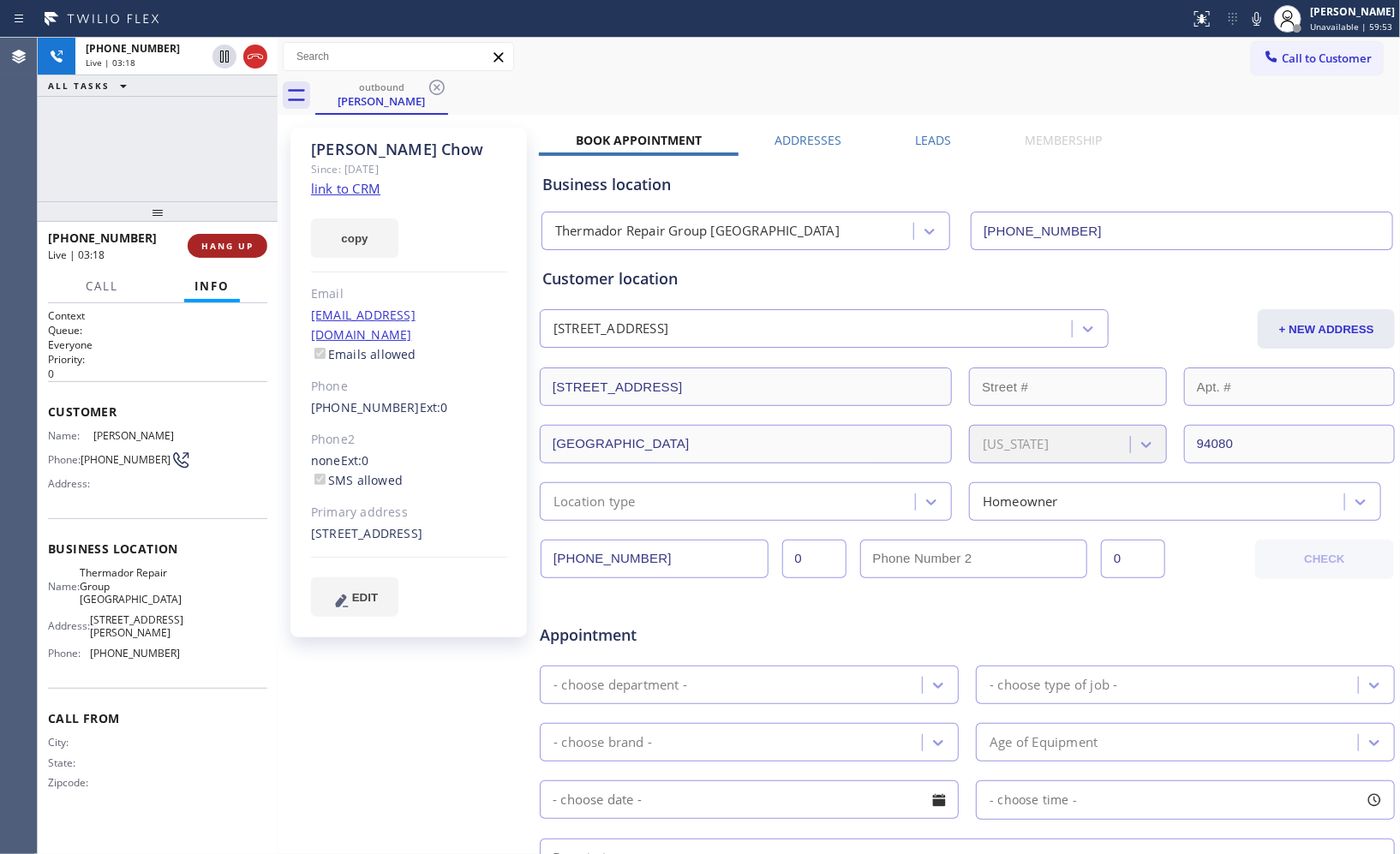
click at [240, 249] on span "HANG UP" at bounding box center [228, 246] width 52 height 12
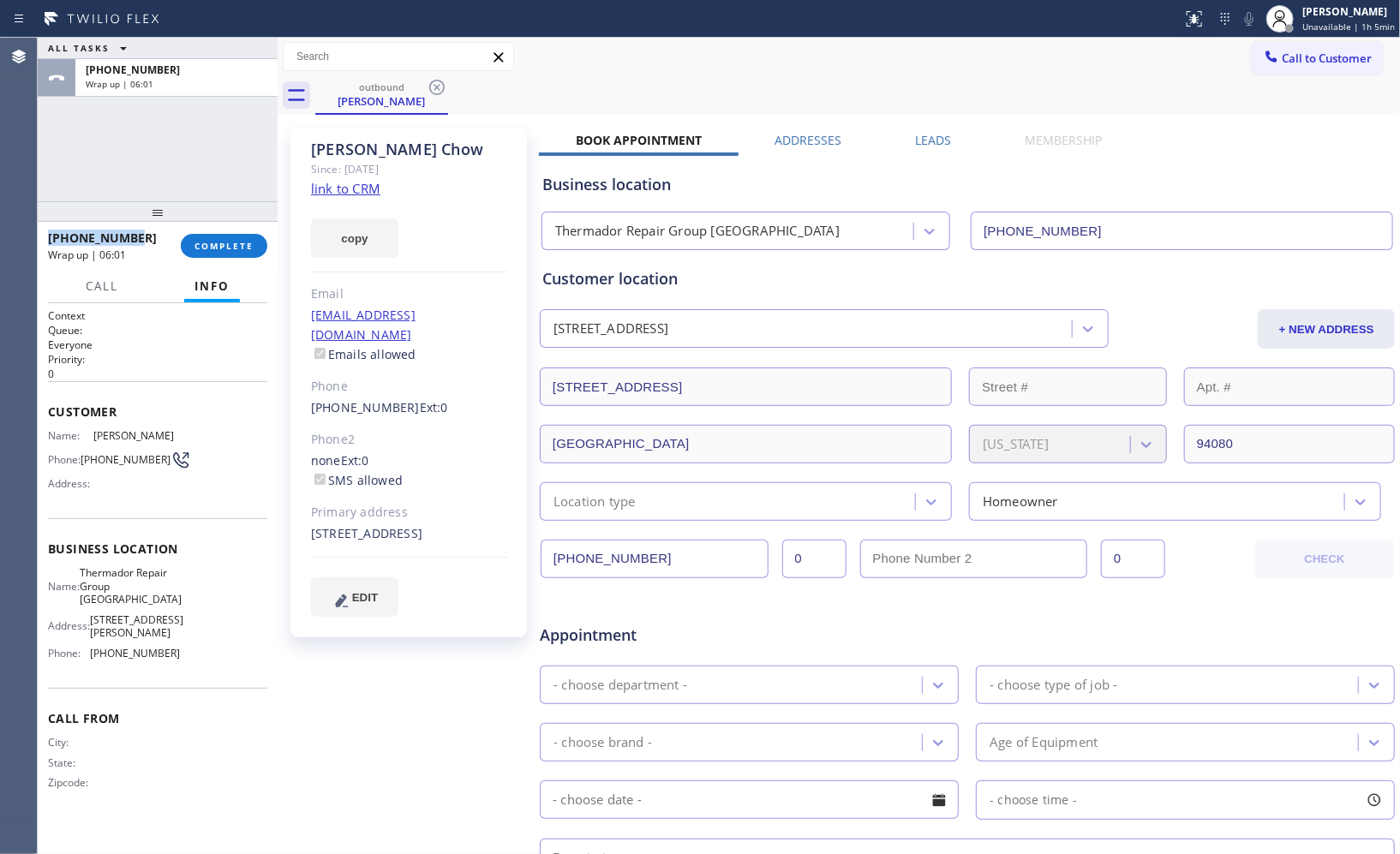
drag, startPoint x: 142, startPoint y: 232, endPoint x: 46, endPoint y: 235, distance: 96.0
click at [46, 235] on div "[PHONE_NUMBER] Wrap up | 06:01 COMPLETE" at bounding box center [157, 246] width 240 height 48
copy span "[PHONE_NUMBER]"
click at [219, 245] on span "COMPLETE" at bounding box center [224, 246] width 59 height 12
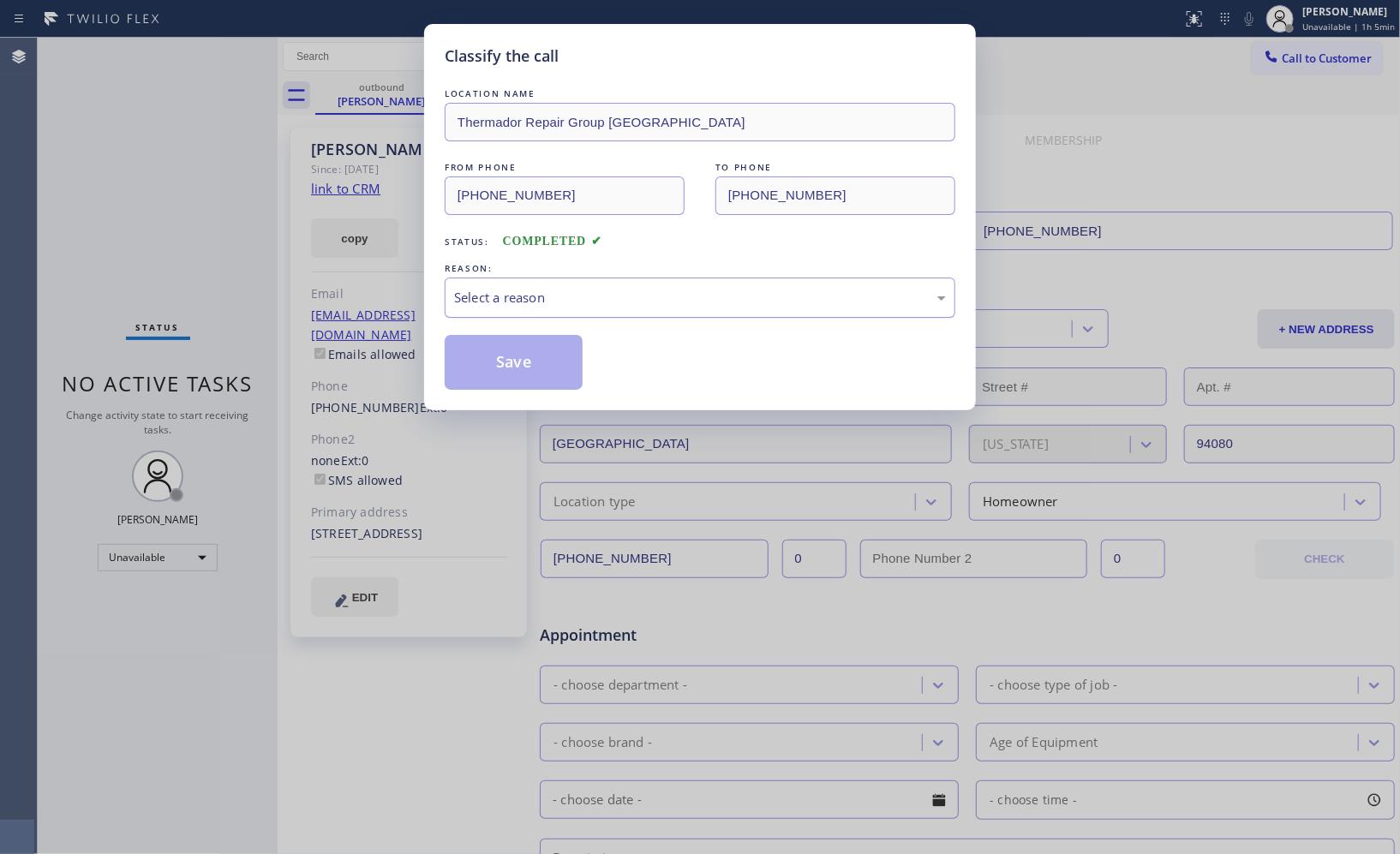
click at [742, 289] on div "Select a reason" at bounding box center [700, 297] width 492 height 19
click at [555, 379] on button "Save" at bounding box center [513, 362] width 138 height 55
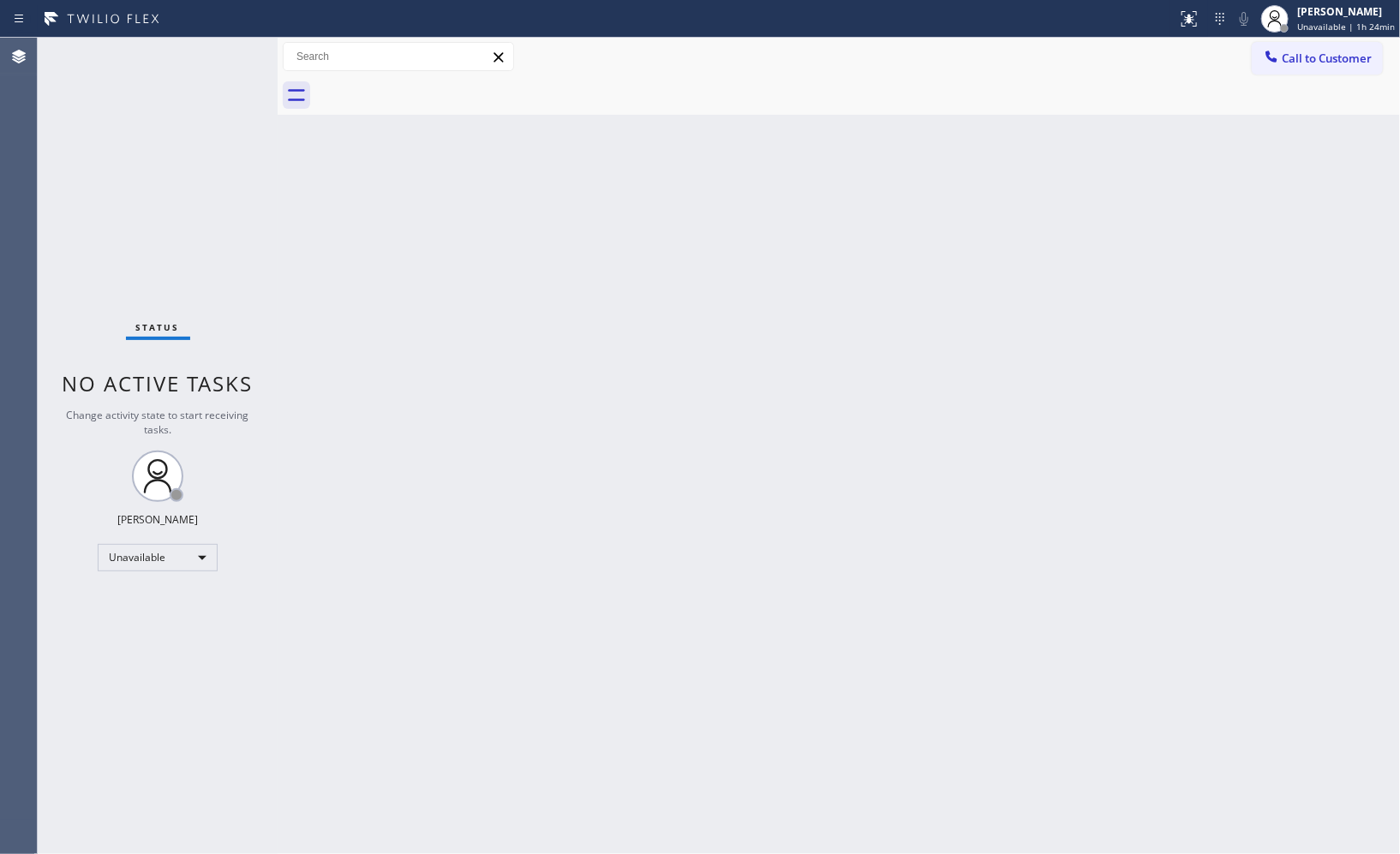
drag, startPoint x: 1291, startPoint y: 65, endPoint x: 797, endPoint y: 172, distance: 505.5
click at [1273, 65] on button "Call to Customer" at bounding box center [1317, 59] width 131 height 33
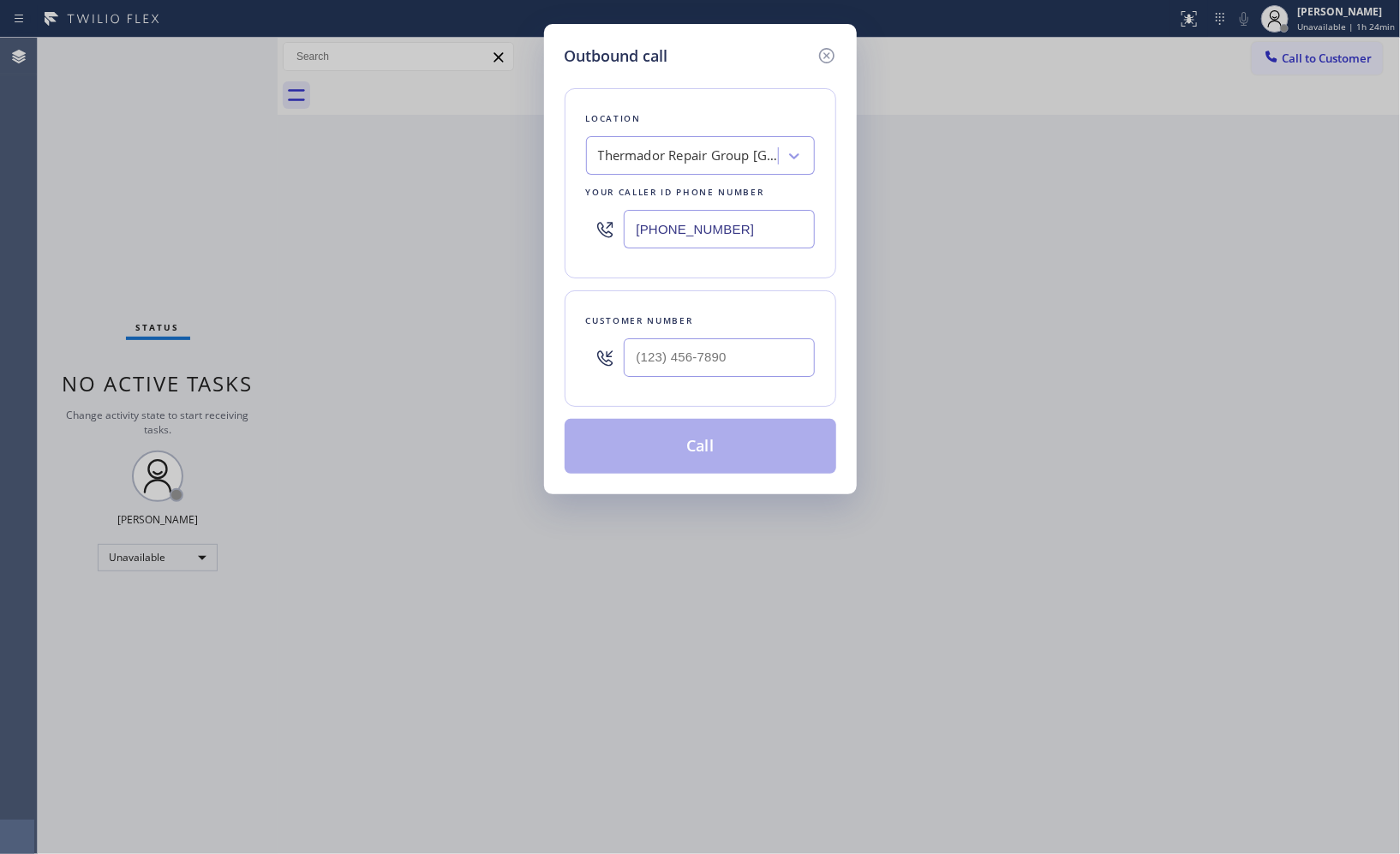
drag, startPoint x: 713, startPoint y: 232, endPoint x: 517, endPoint y: 173, distance: 204.7
click at [551, 195] on div "Outbound call Location Thermador Repair Group [GEOGRAPHIC_DATA] Your caller id …" at bounding box center [700, 260] width 313 height 471
paste input "424) 267-7654"
type input "[PHONE_NUMBER]"
drag, startPoint x: 685, startPoint y: 344, endPoint x: 475, endPoint y: 188, distance: 261.6
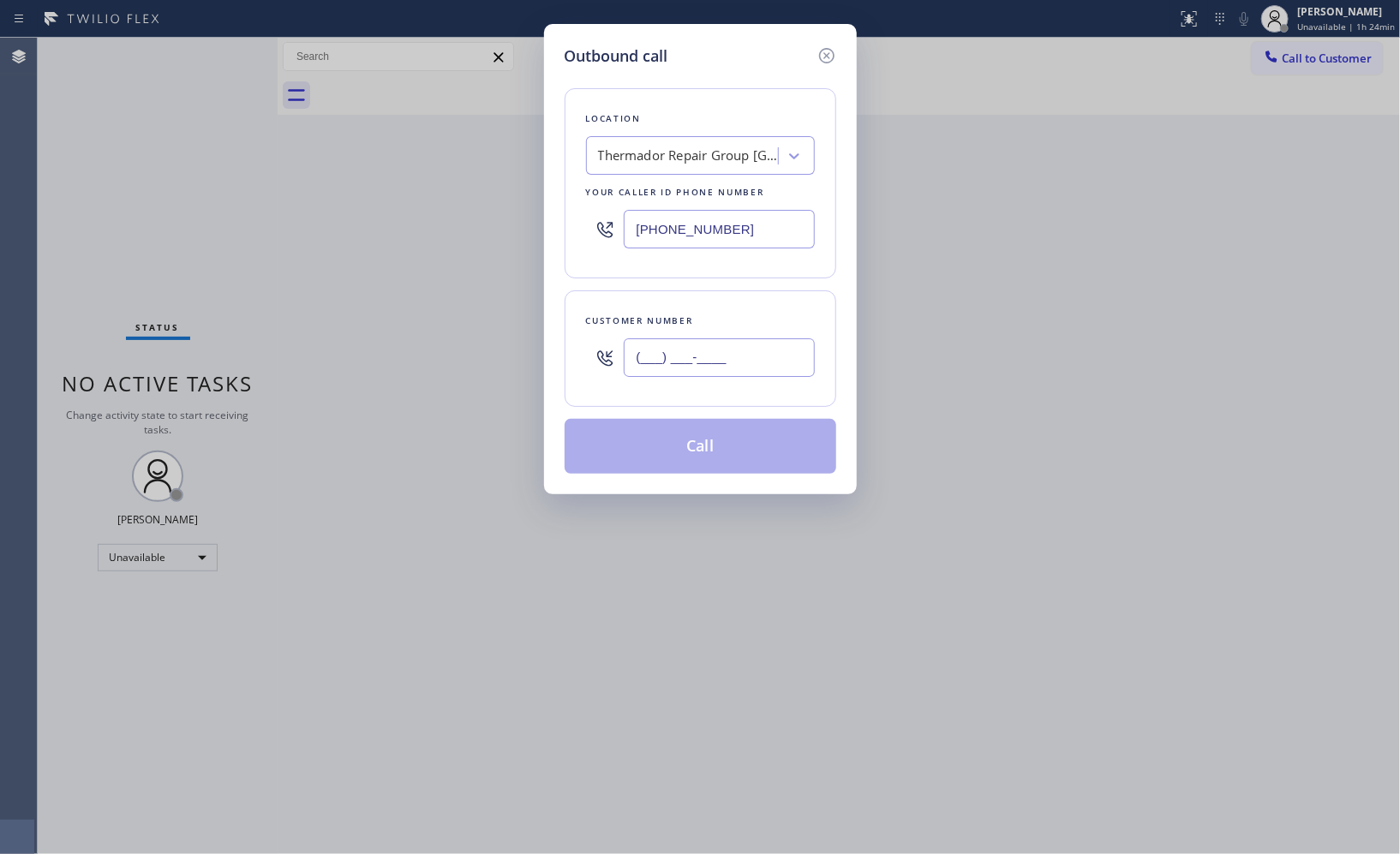
click at [555, 316] on div "Outbound call Location Thermador Repair Group [GEOGRAPHIC_DATA] Your caller id …" at bounding box center [700, 260] width 313 height 471
paste input "424) 267-7654"
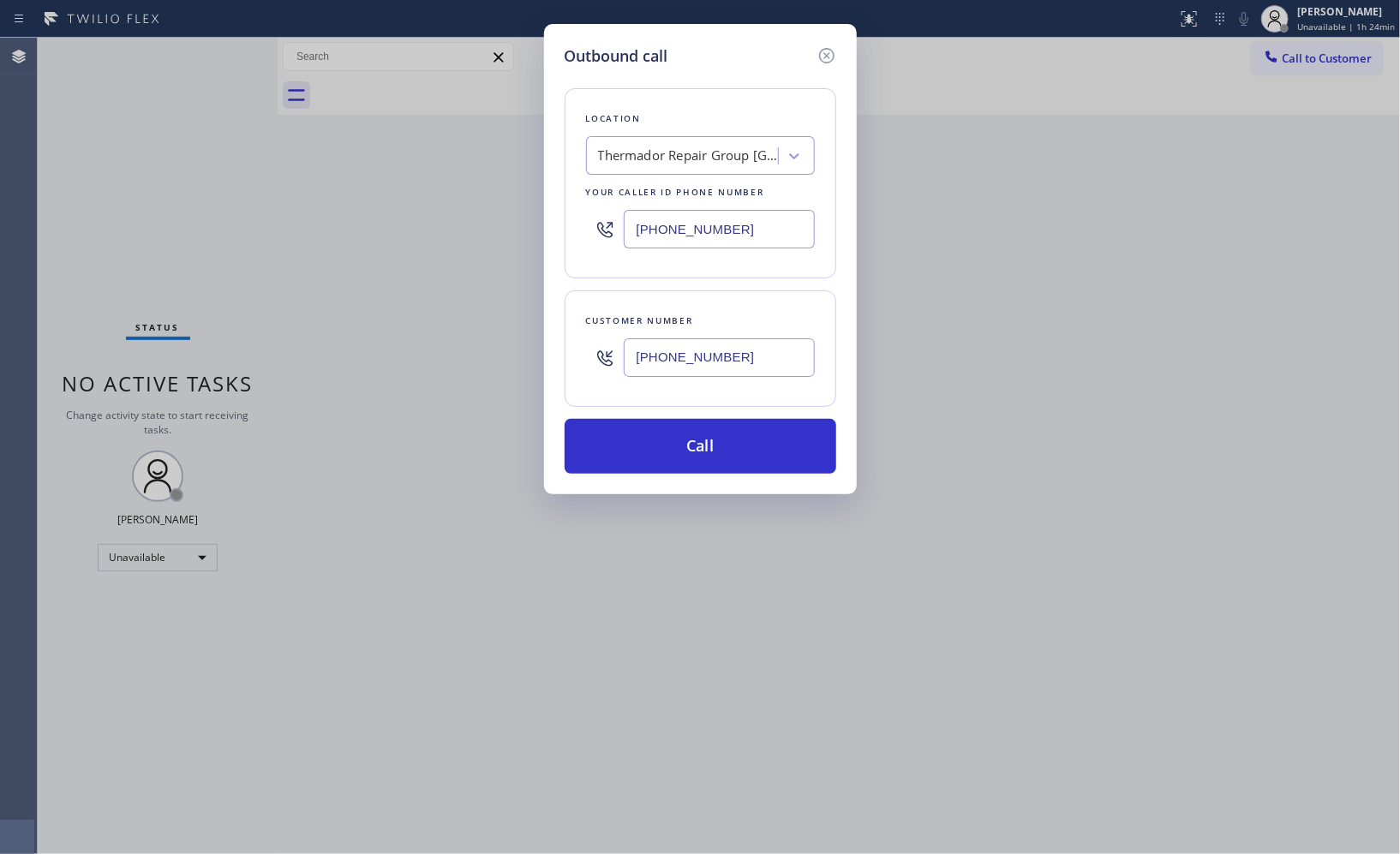
type input "[PHONE_NUMBER]"
drag, startPoint x: 734, startPoint y: 226, endPoint x: 469, endPoint y: 169, distance: 271.1
click at [548, 203] on div "Outbound call Location Thermador Repair Group [GEOGRAPHIC_DATA] Your caller id …" at bounding box center [700, 260] width 313 height 471
paste input "323) 686-874"
type input "[PHONE_NUMBER]"
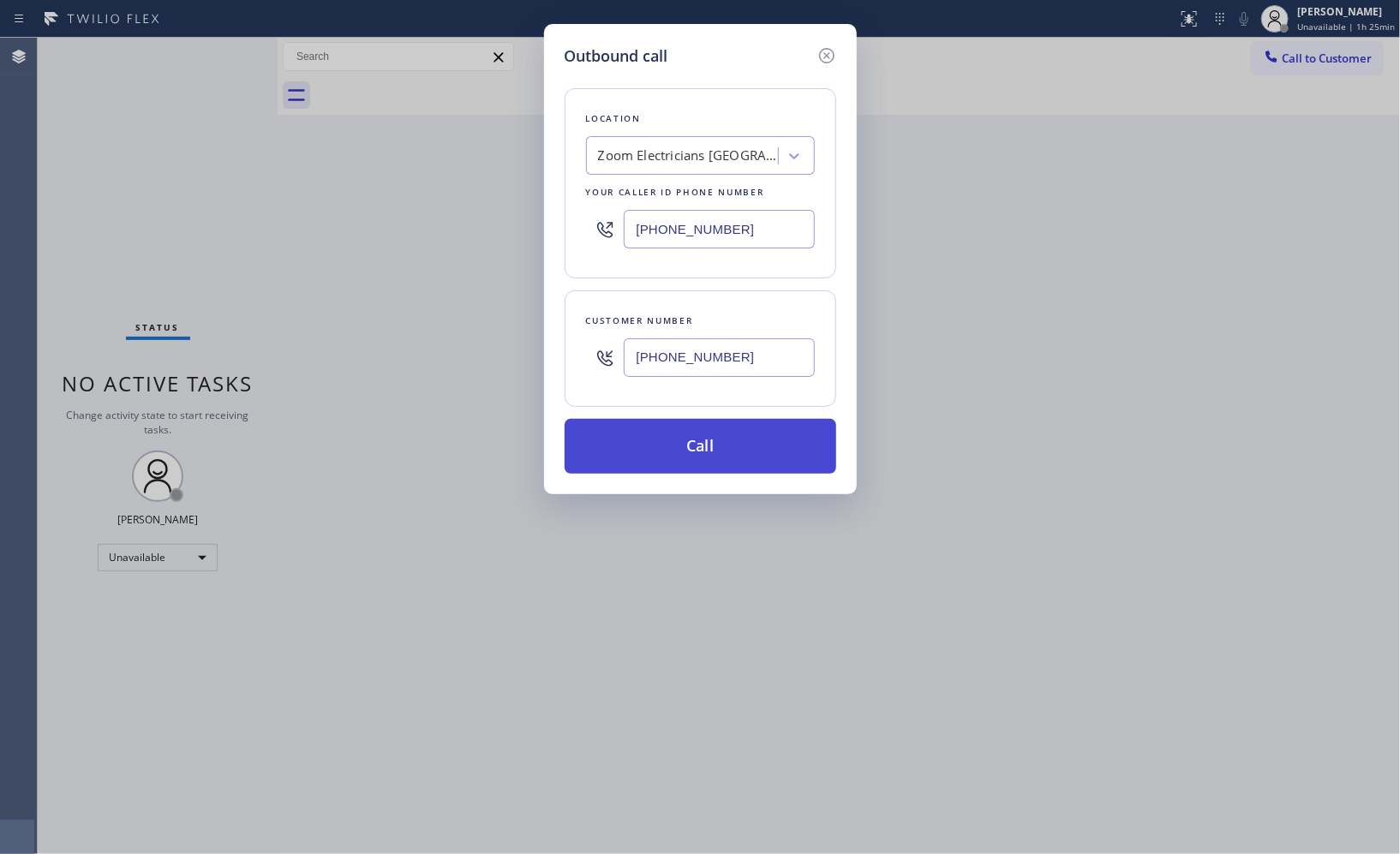
click at [732, 448] on button "Call" at bounding box center [700, 446] width 272 height 55
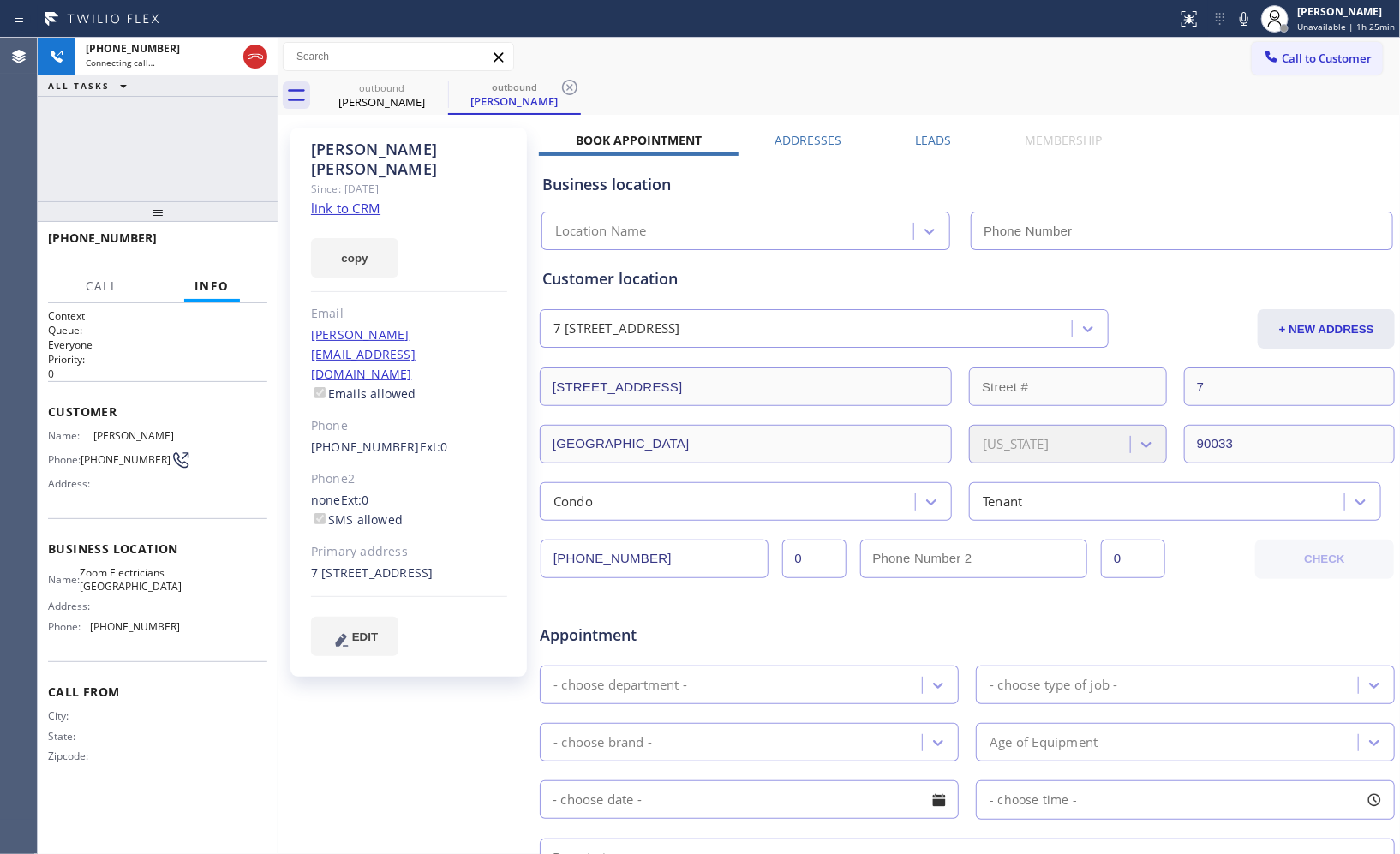
type input "[PHONE_NUMBER]"
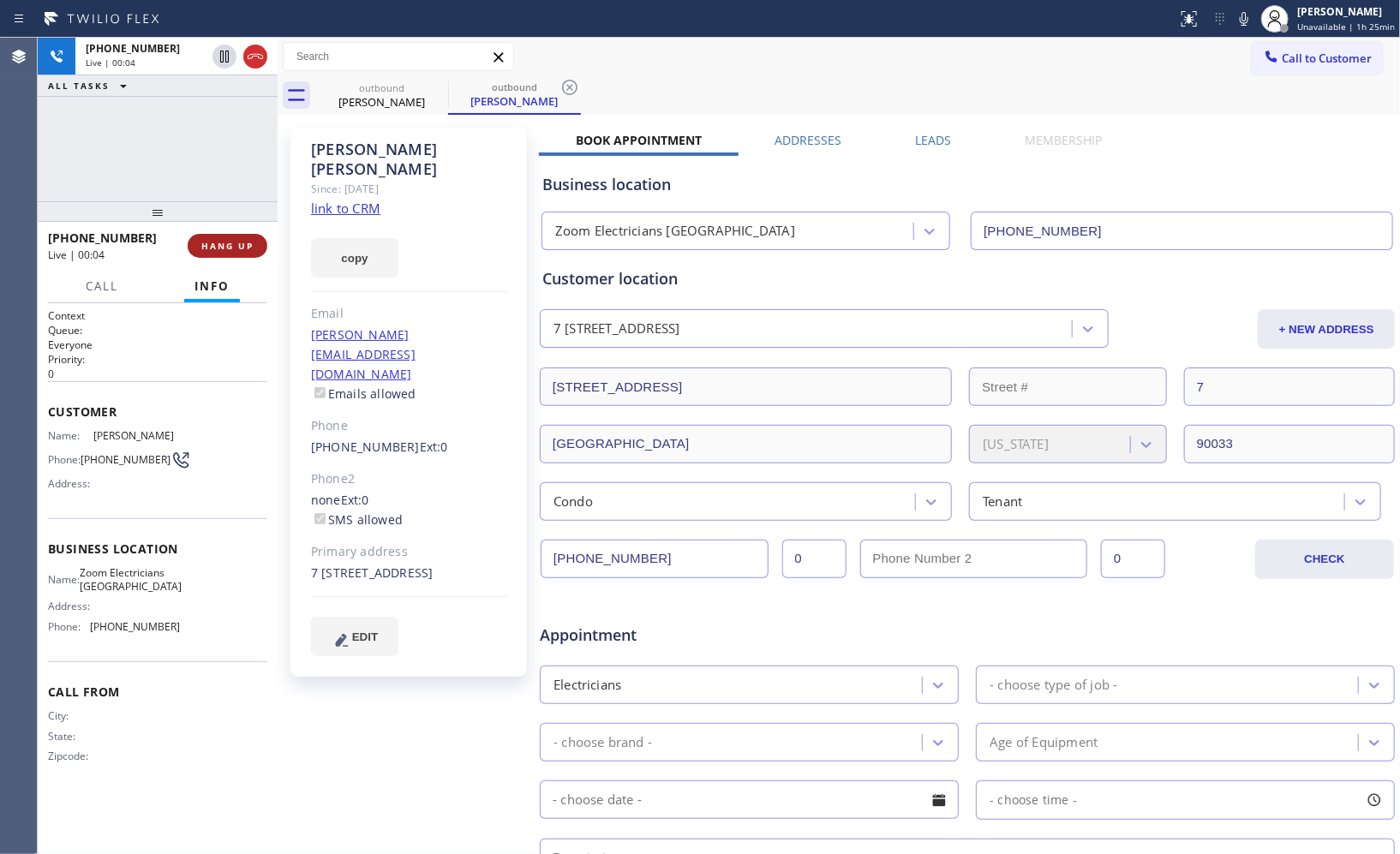
click at [232, 245] on span "HANG UP" at bounding box center [228, 246] width 52 height 12
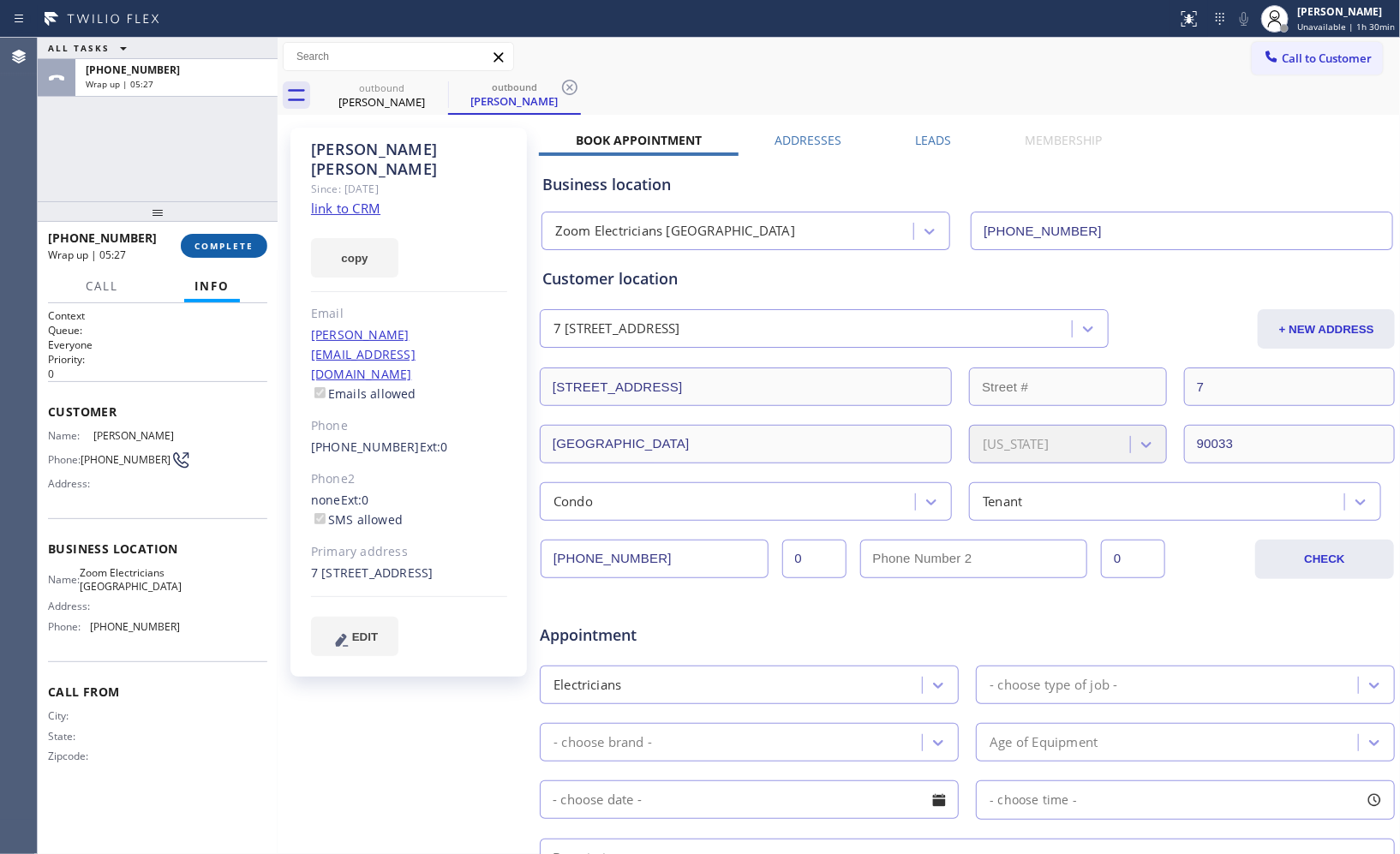
click at [241, 249] on span "COMPLETE" at bounding box center [224, 246] width 59 height 12
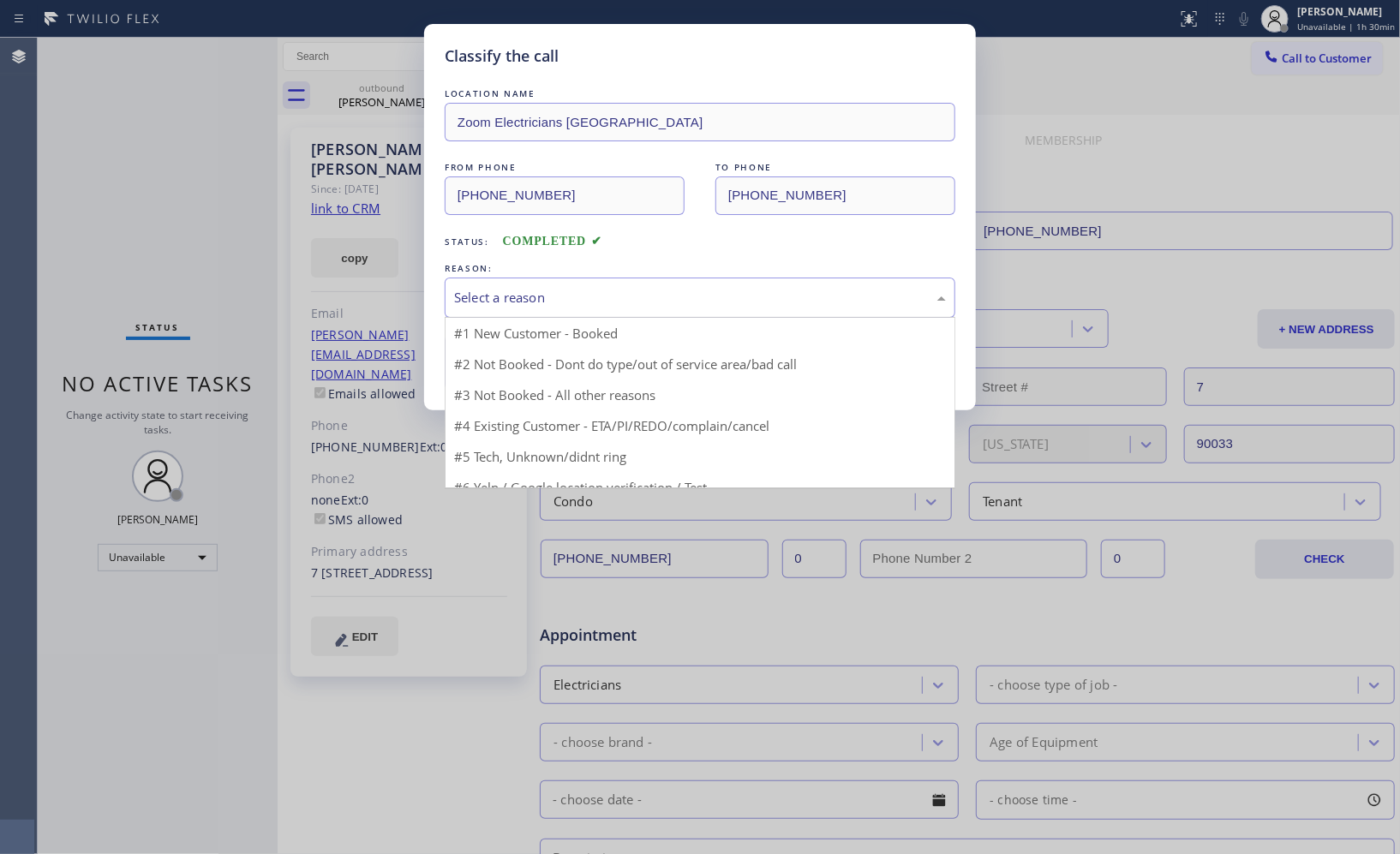
drag, startPoint x: 698, startPoint y: 292, endPoint x: 492, endPoint y: 351, distance: 214.3
click at [697, 292] on div "Select a reason" at bounding box center [700, 297] width 492 height 19
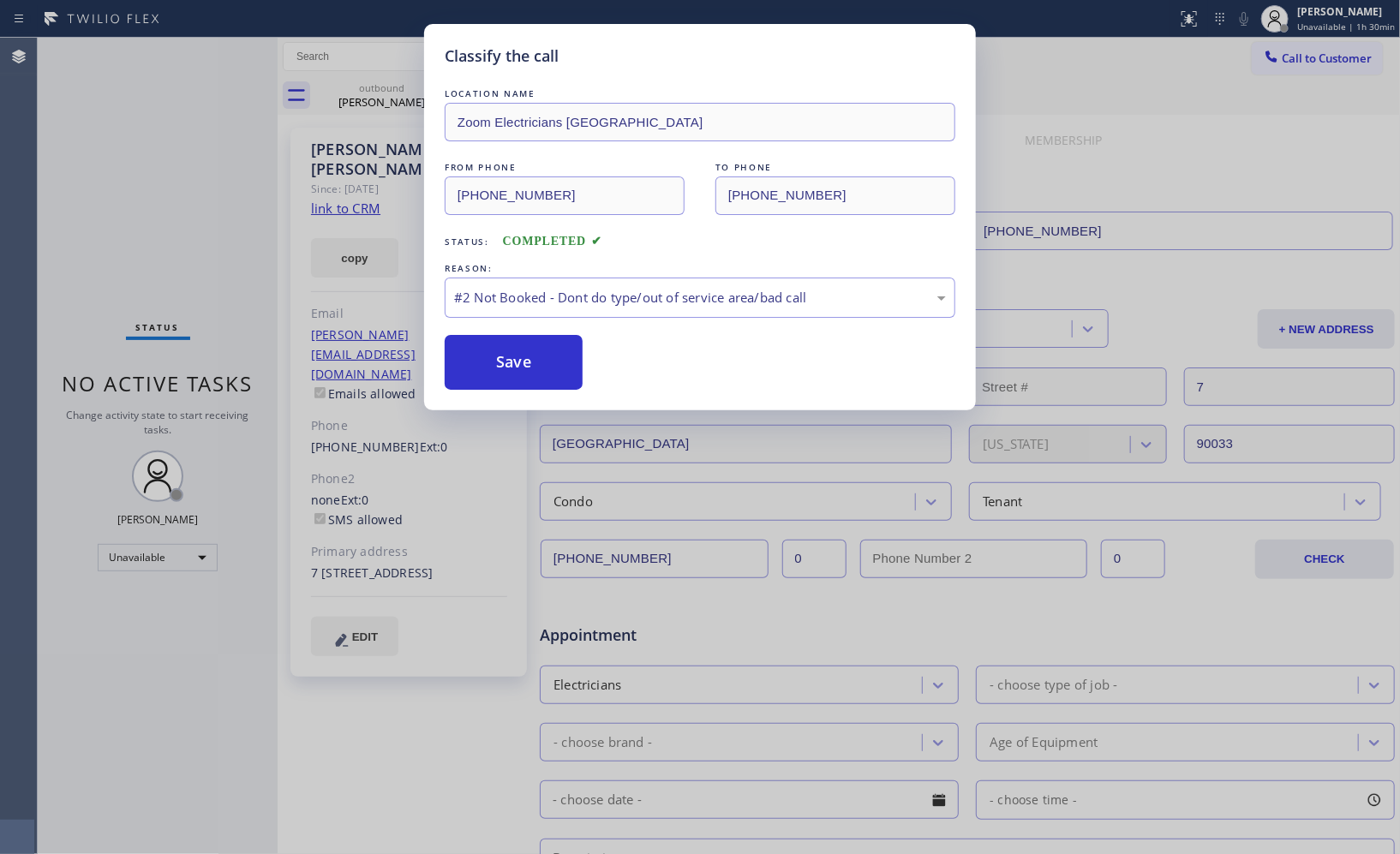
click at [490, 358] on button "Save" at bounding box center [513, 362] width 138 height 55
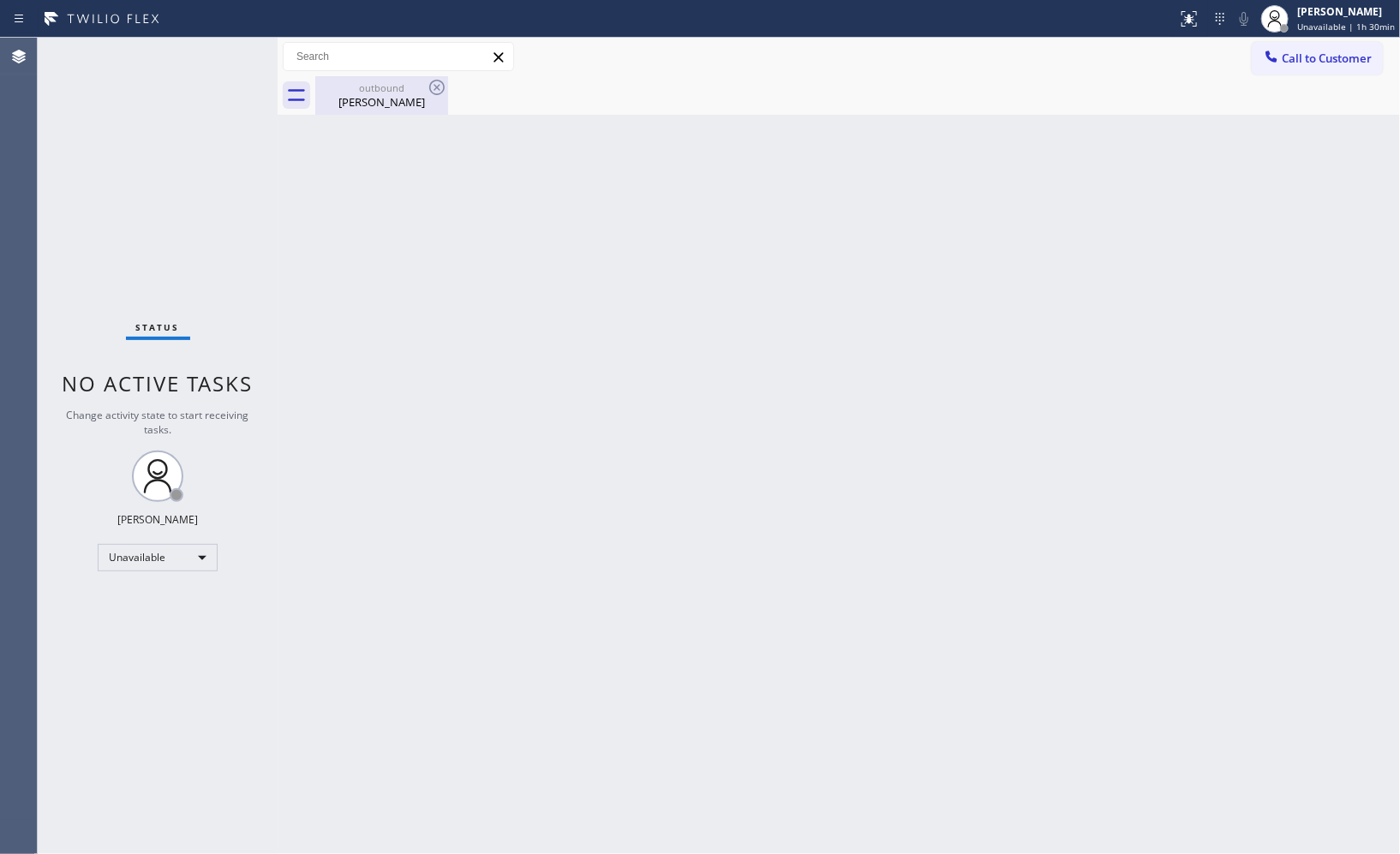
click at [390, 100] on div "[PERSON_NAME]" at bounding box center [382, 102] width 129 height 15
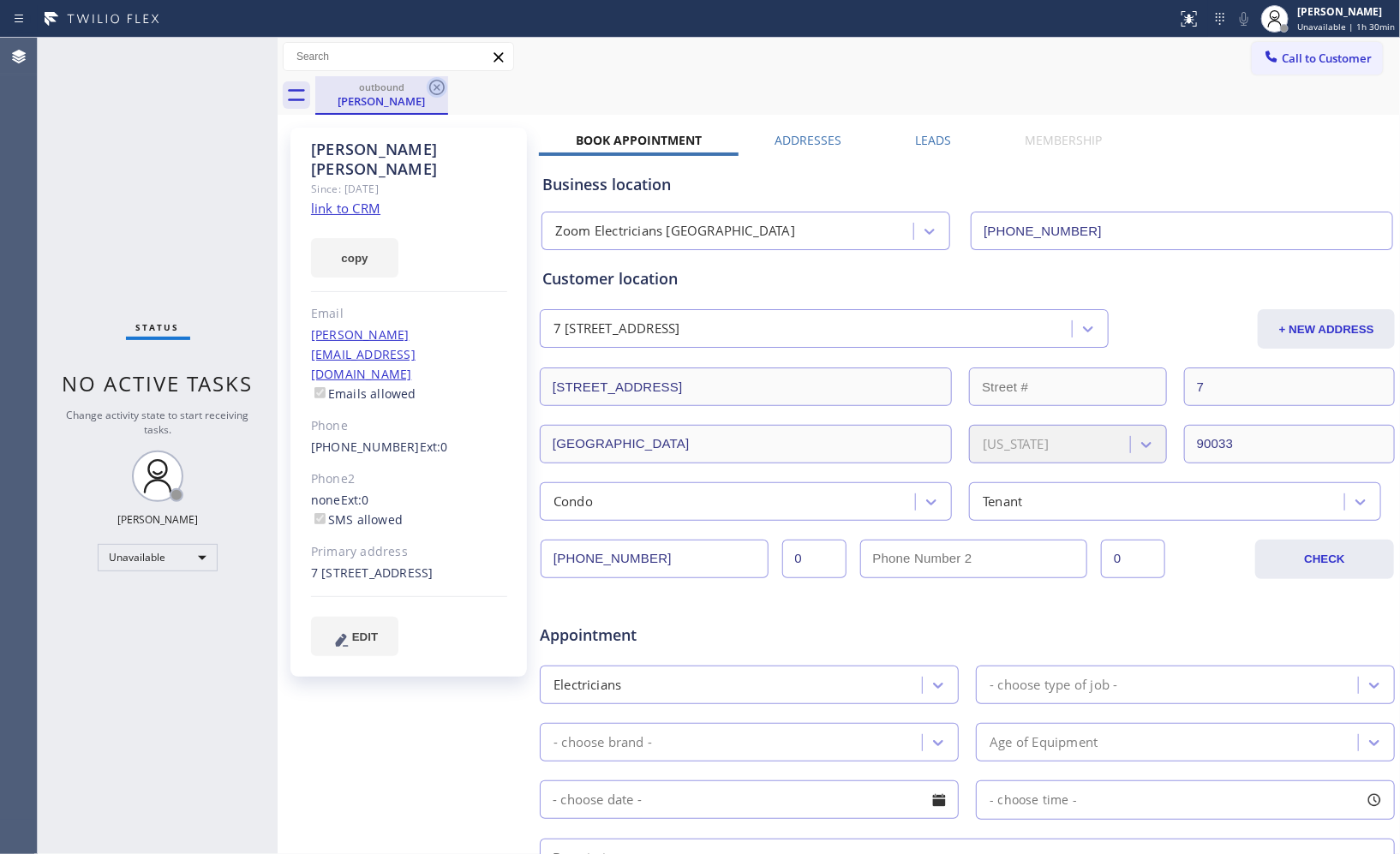
click at [440, 88] on icon at bounding box center [436, 87] width 20 height 20
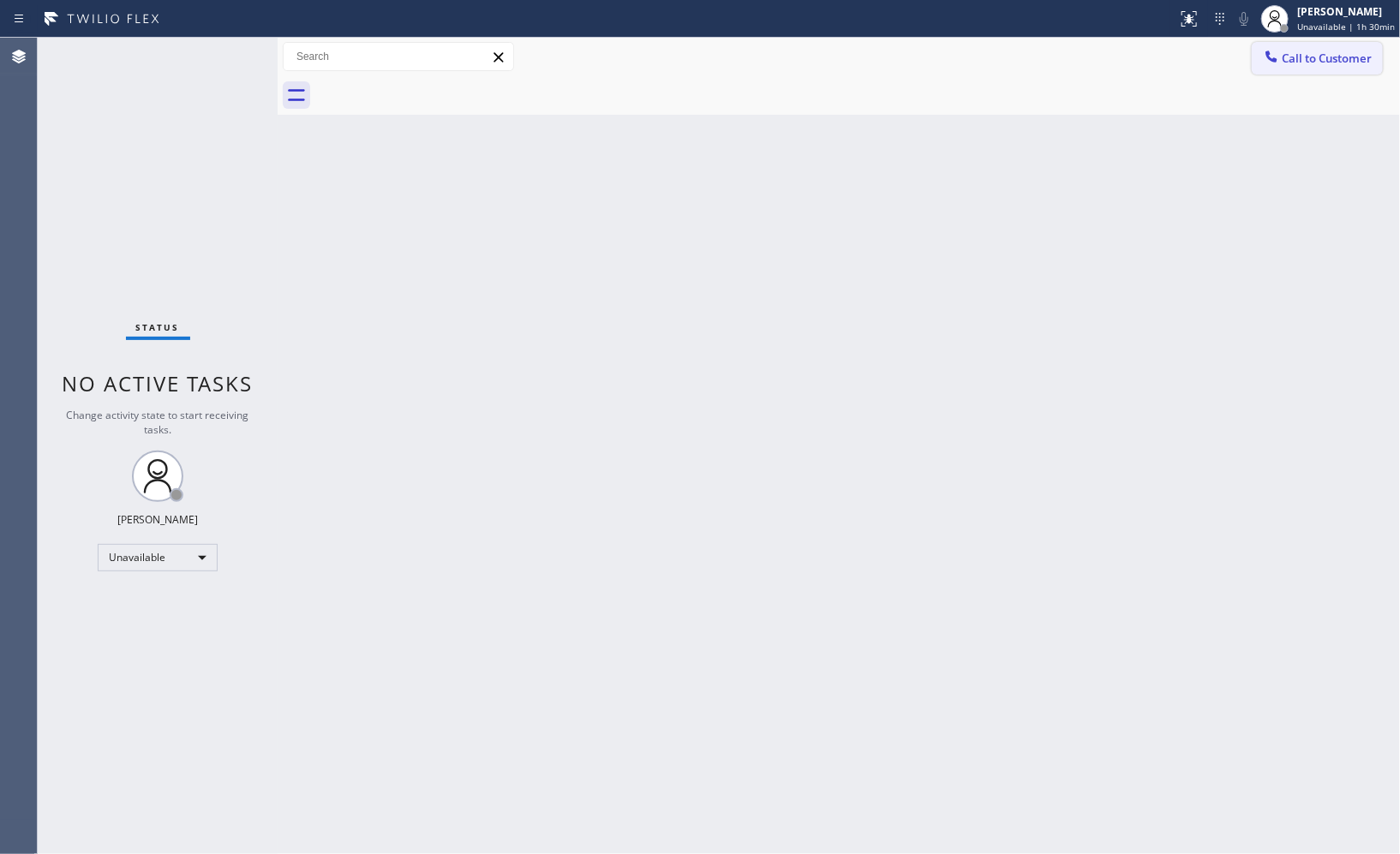
click at [1290, 50] on span "Call to Customer" at bounding box center [1327, 58] width 90 height 15
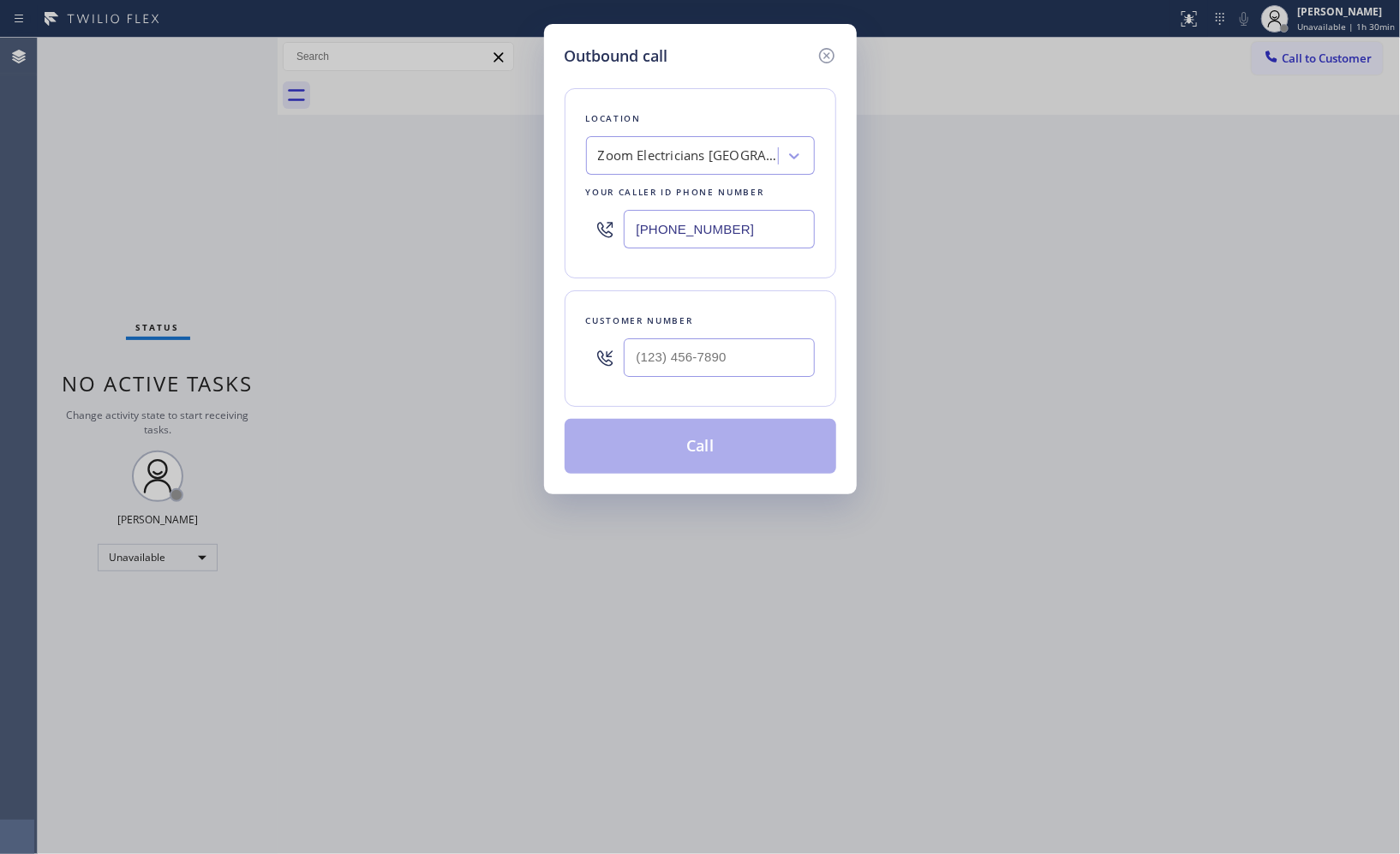
drag, startPoint x: 754, startPoint y: 227, endPoint x: 455, endPoint y: 122, distance: 316.9
click at [520, 206] on div "Outbound call Location Zoom Electricians [GEOGRAPHIC_DATA] Your caller id phone…" at bounding box center [700, 427] width 1400 height 854
paste input "858) 256-8681"
type input "[PHONE_NUMBER]"
drag, startPoint x: 679, startPoint y: 362, endPoint x: 294, endPoint y: 41, distance: 501.3
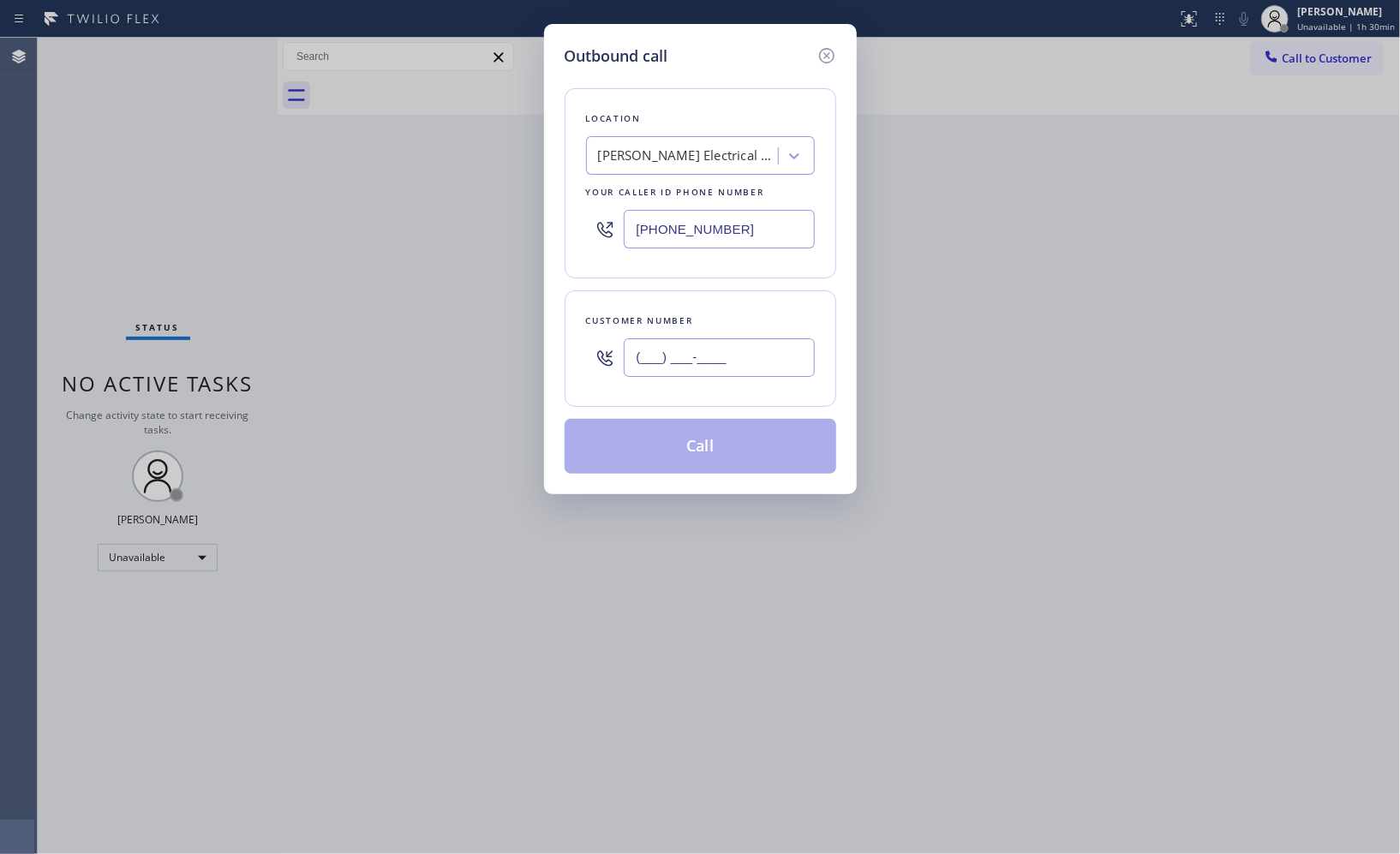
click at [417, 251] on div "Outbound call Location [PERSON_NAME] Electrical Repair Master Your caller id ph…" at bounding box center [700, 427] width 1400 height 854
paste input "619) 966-0325"
type input "[PHONE_NUMBER]"
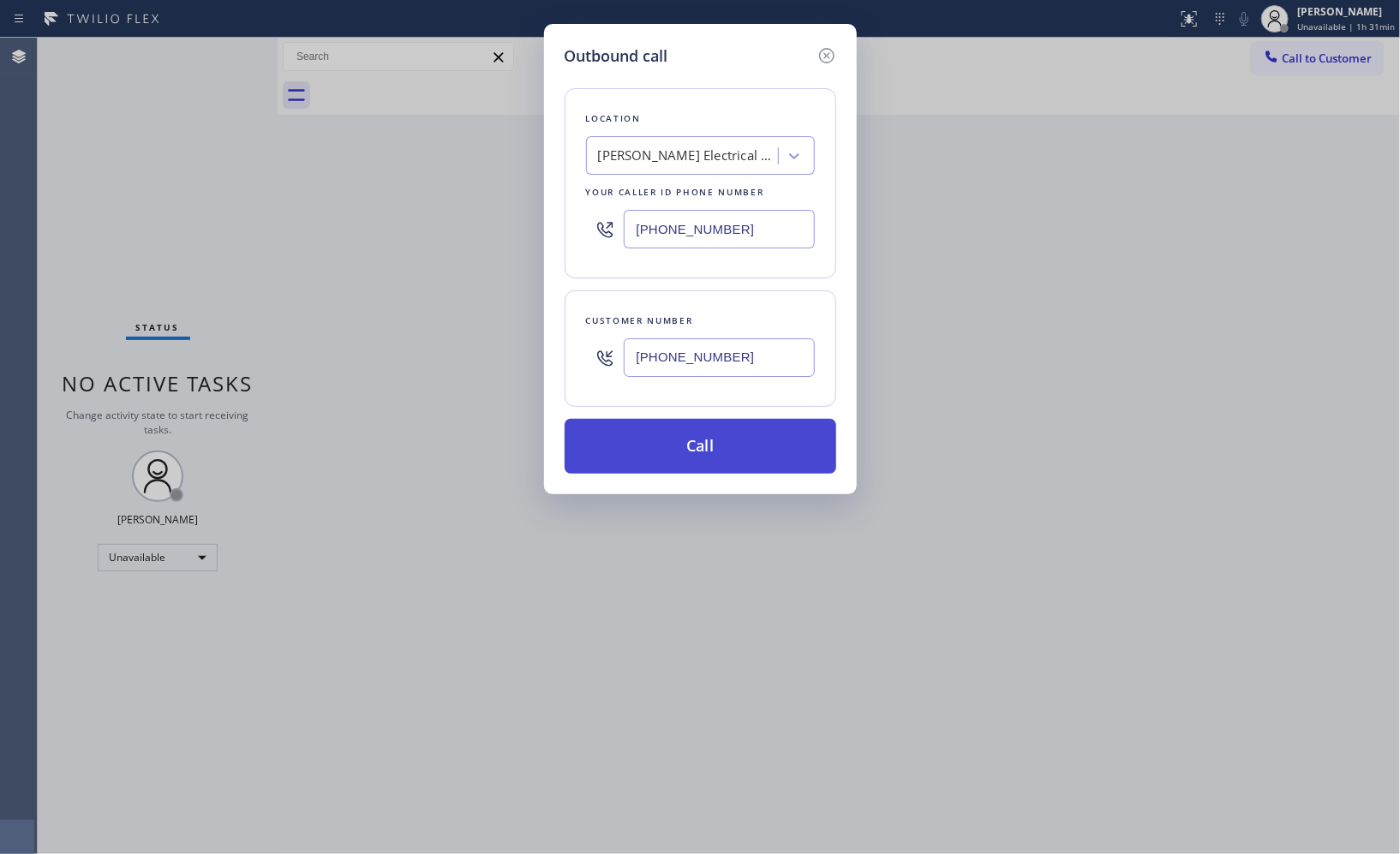
click at [716, 440] on button "Call" at bounding box center [700, 446] width 272 height 55
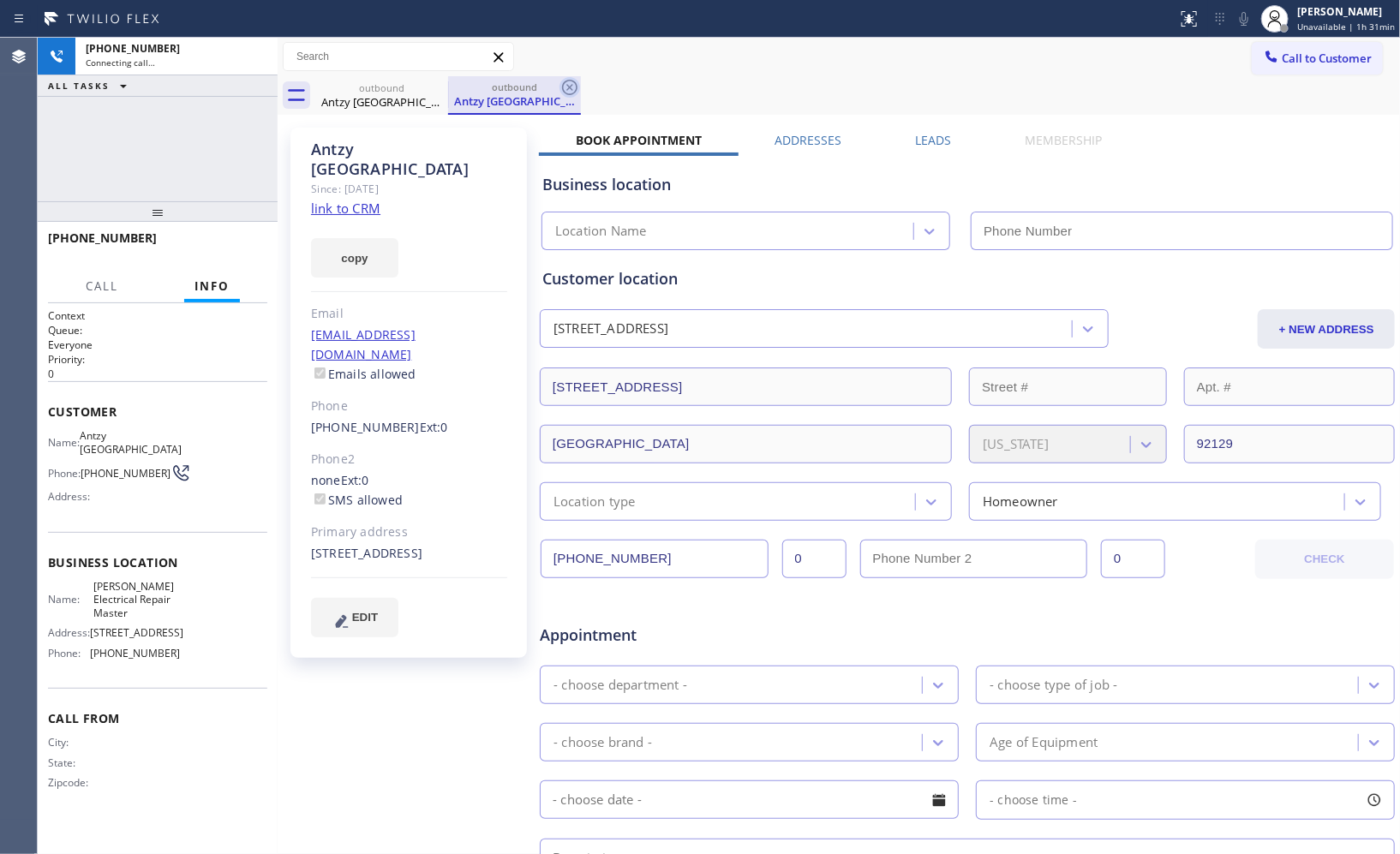
type input "[PHONE_NUMBER]"
click at [563, 87] on icon at bounding box center [570, 88] width 15 height 15
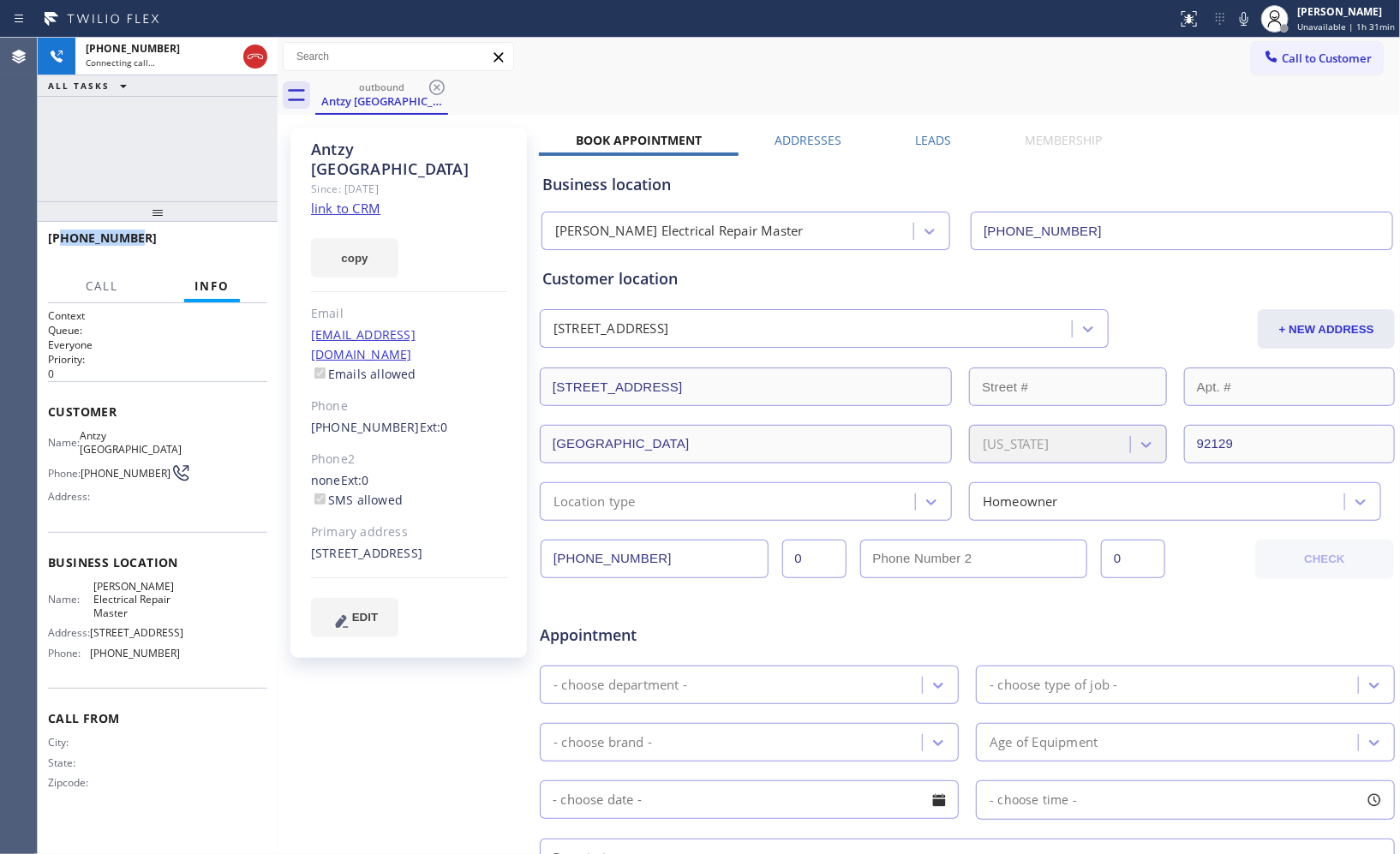
drag, startPoint x: 140, startPoint y: 242, endPoint x: 209, endPoint y: 261, distance: 71.6
click at [72, 234] on div "[PHONE_NUMBER]" at bounding box center [151, 237] width 207 height 16
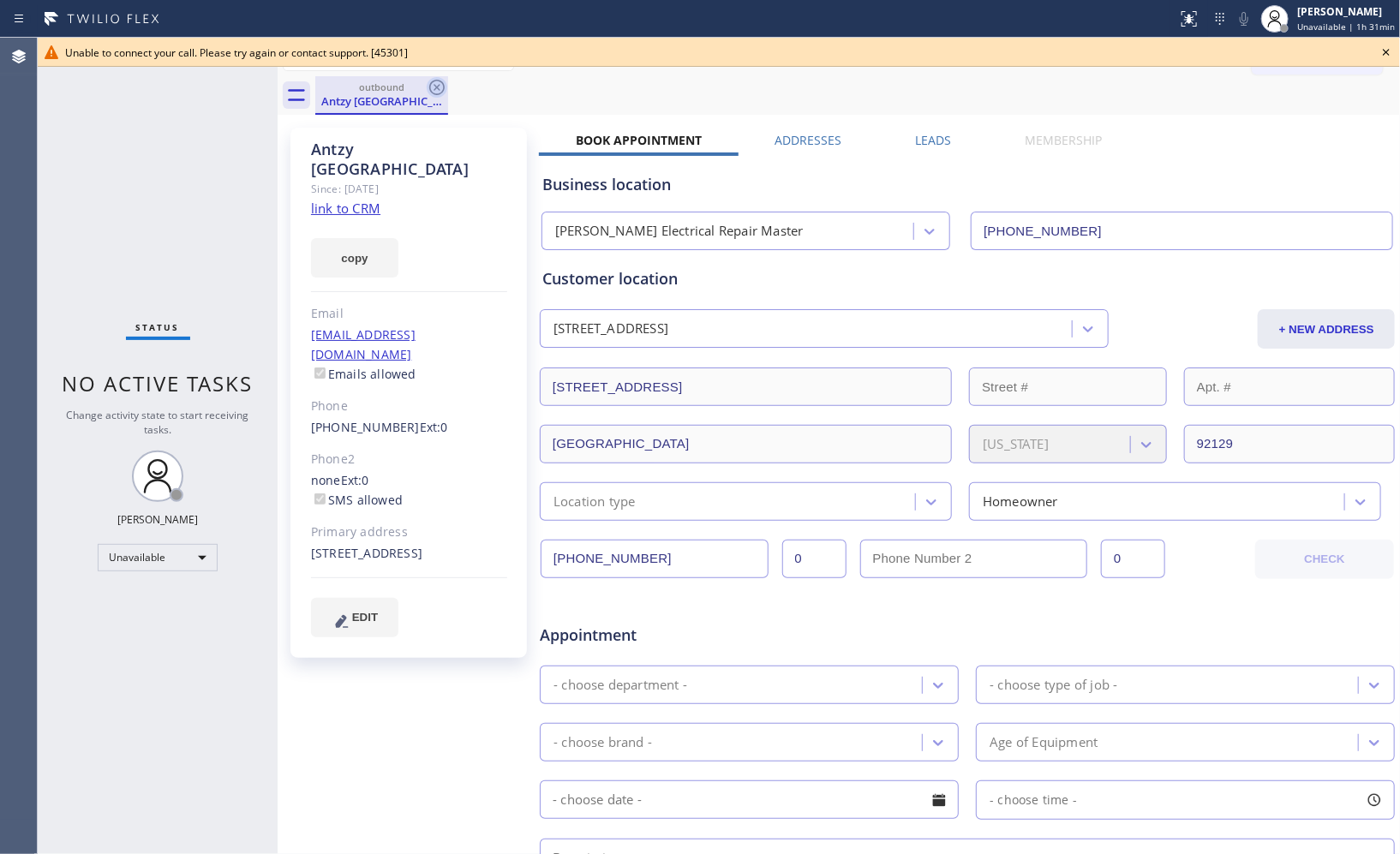
click at [433, 89] on icon at bounding box center [437, 88] width 15 height 15
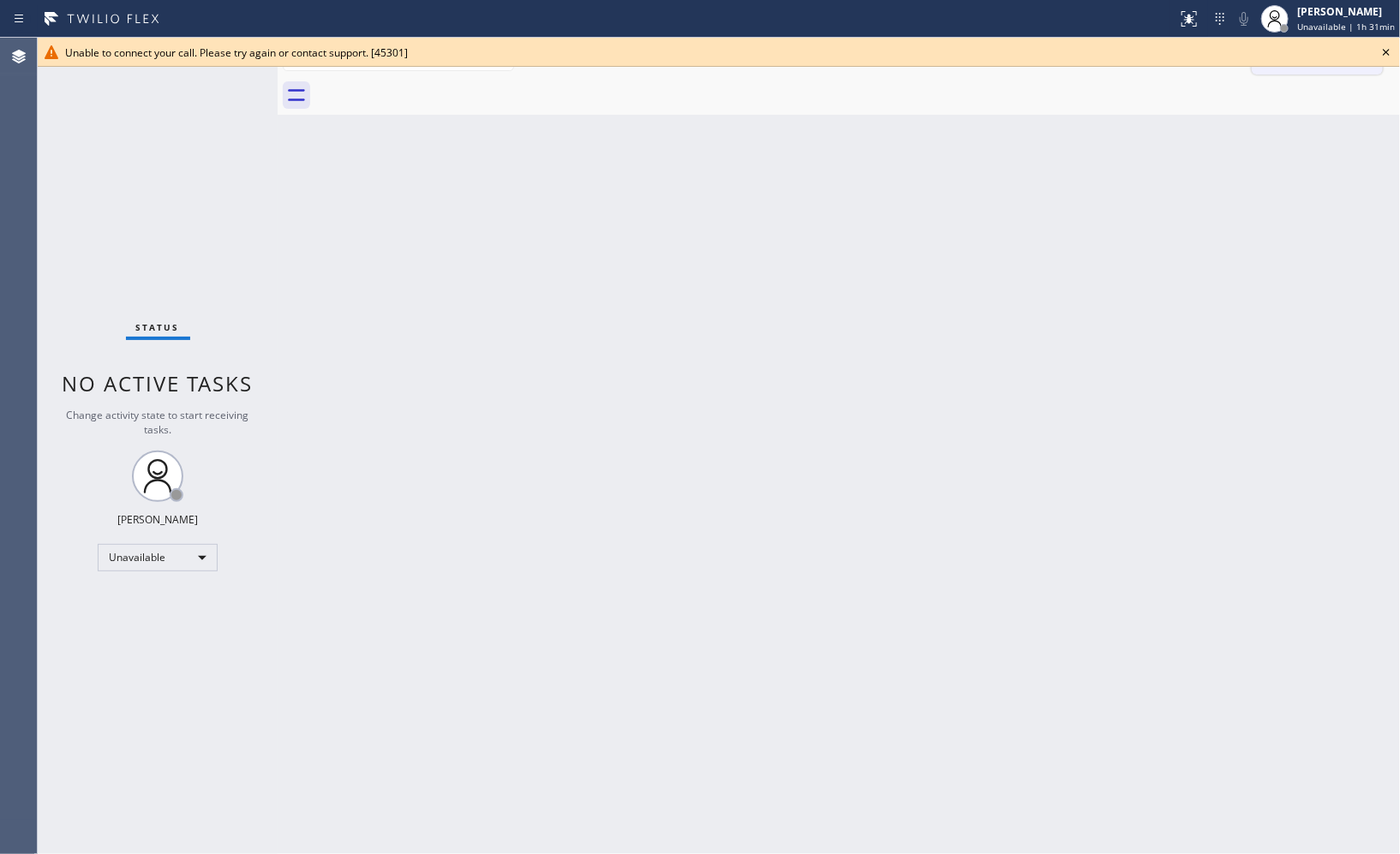
drag, startPoint x: 1389, startPoint y: 55, endPoint x: 1366, endPoint y: 53, distance: 23.1
click at [1389, 55] on icon at bounding box center [1386, 52] width 20 height 20
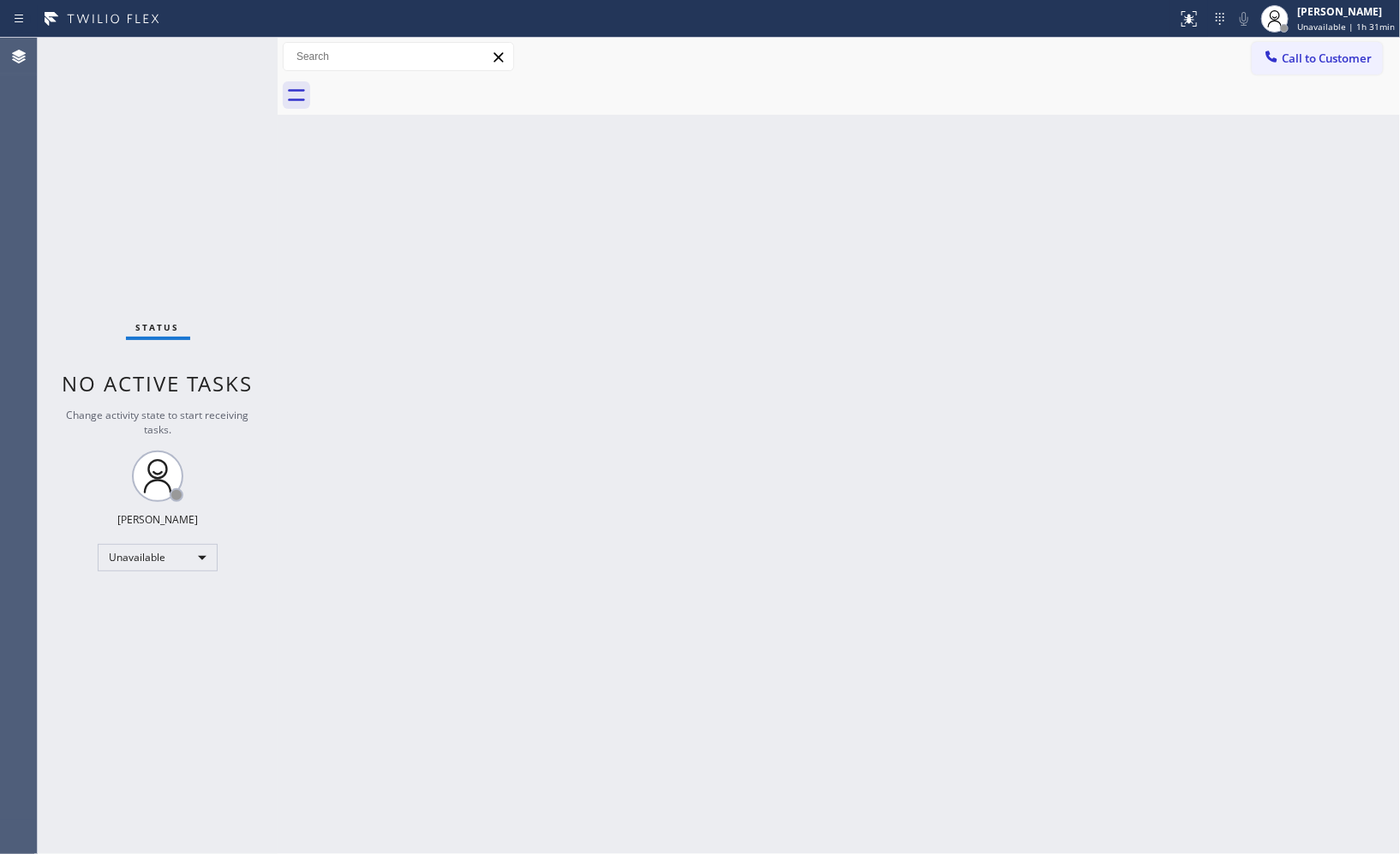
click at [1331, 62] on span "Call to Customer" at bounding box center [1327, 58] width 90 height 15
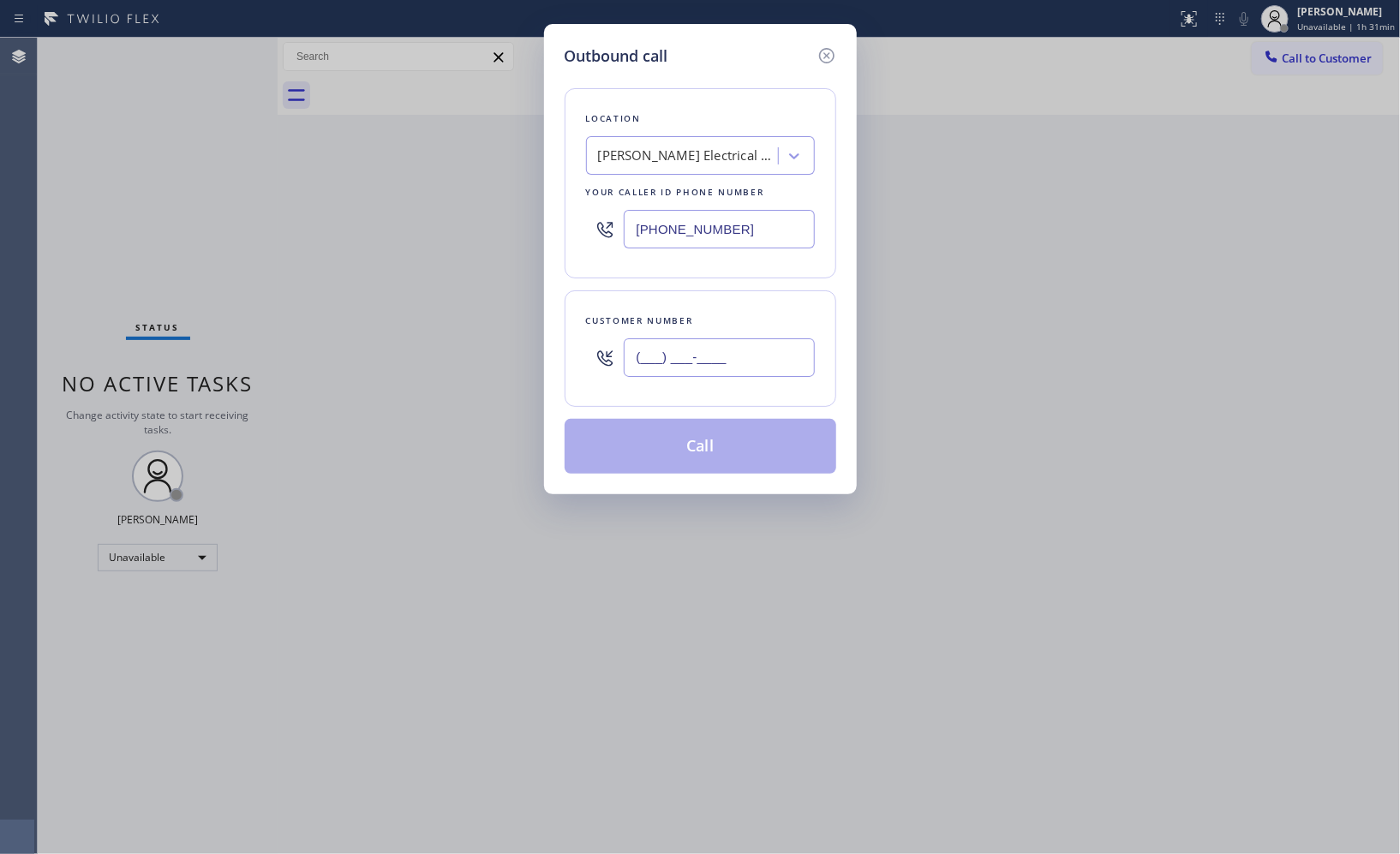
drag, startPoint x: 689, startPoint y: 334, endPoint x: 560, endPoint y: 274, distance: 142.3
click at [567, 302] on div "Customer number (___) ___-____" at bounding box center [700, 348] width 272 height 117
paste input "619) 966-0325"
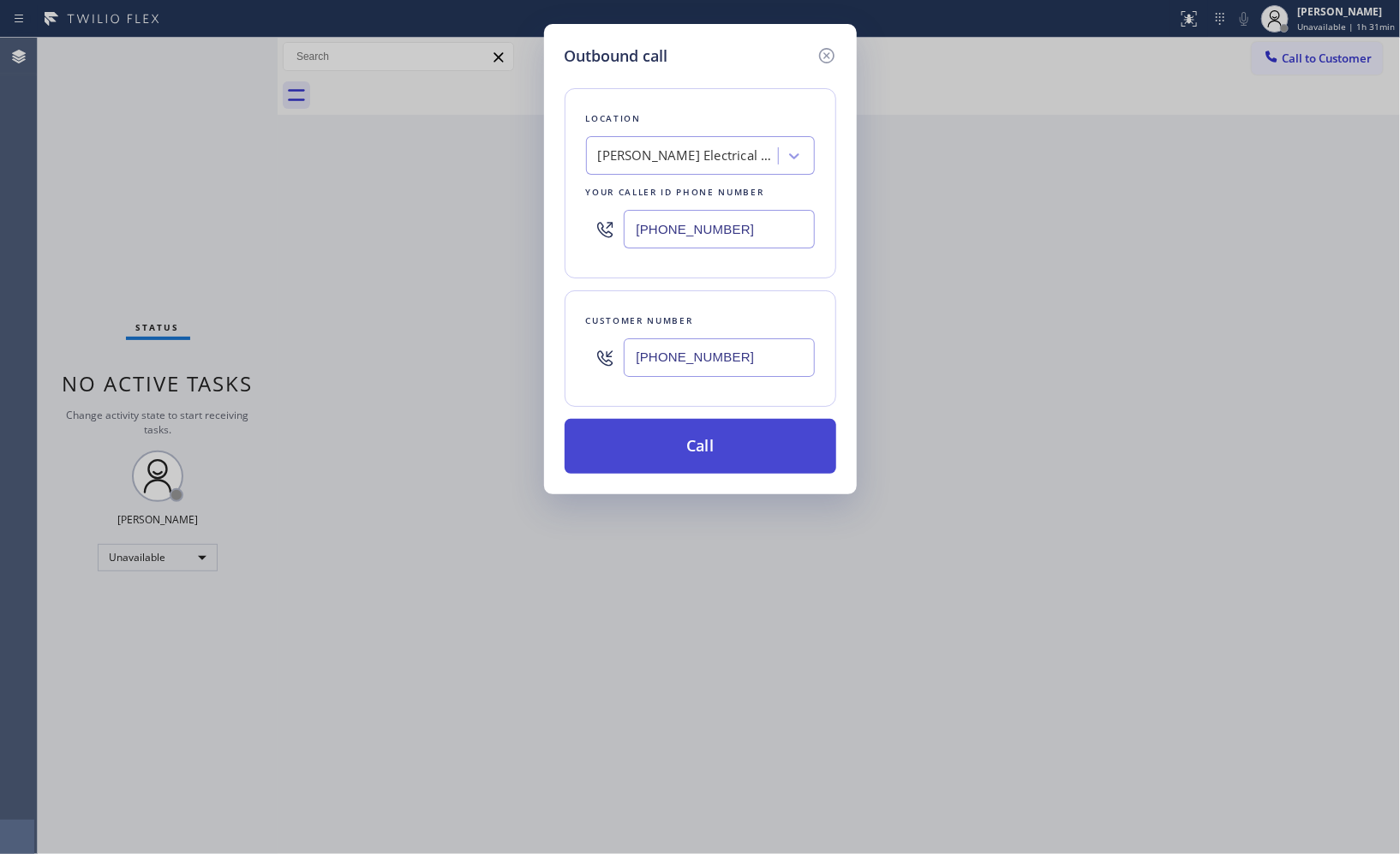
type input "[PHONE_NUMBER]"
click at [714, 441] on button "Call" at bounding box center [700, 446] width 272 height 55
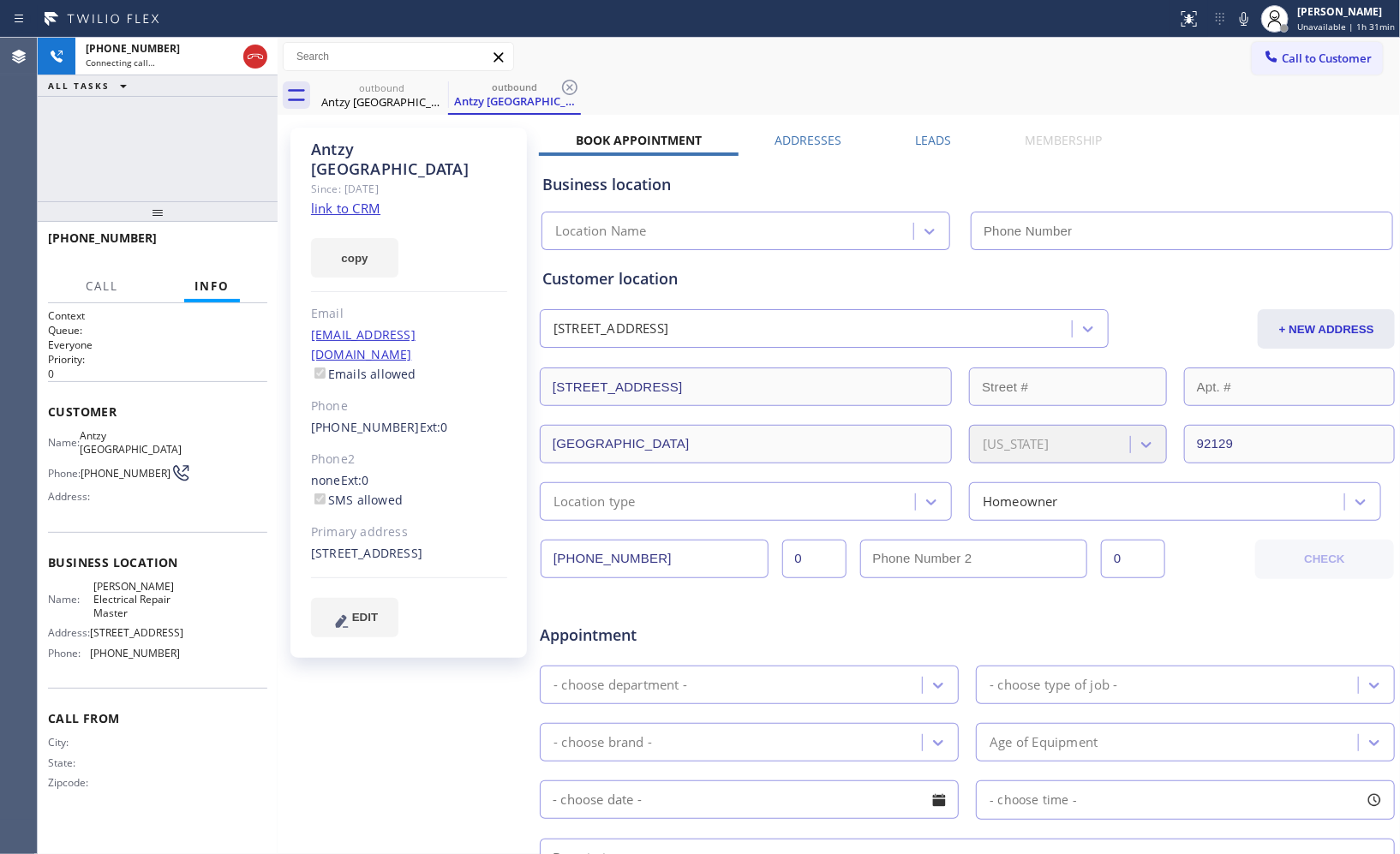
type input "[PHONE_NUMBER]"
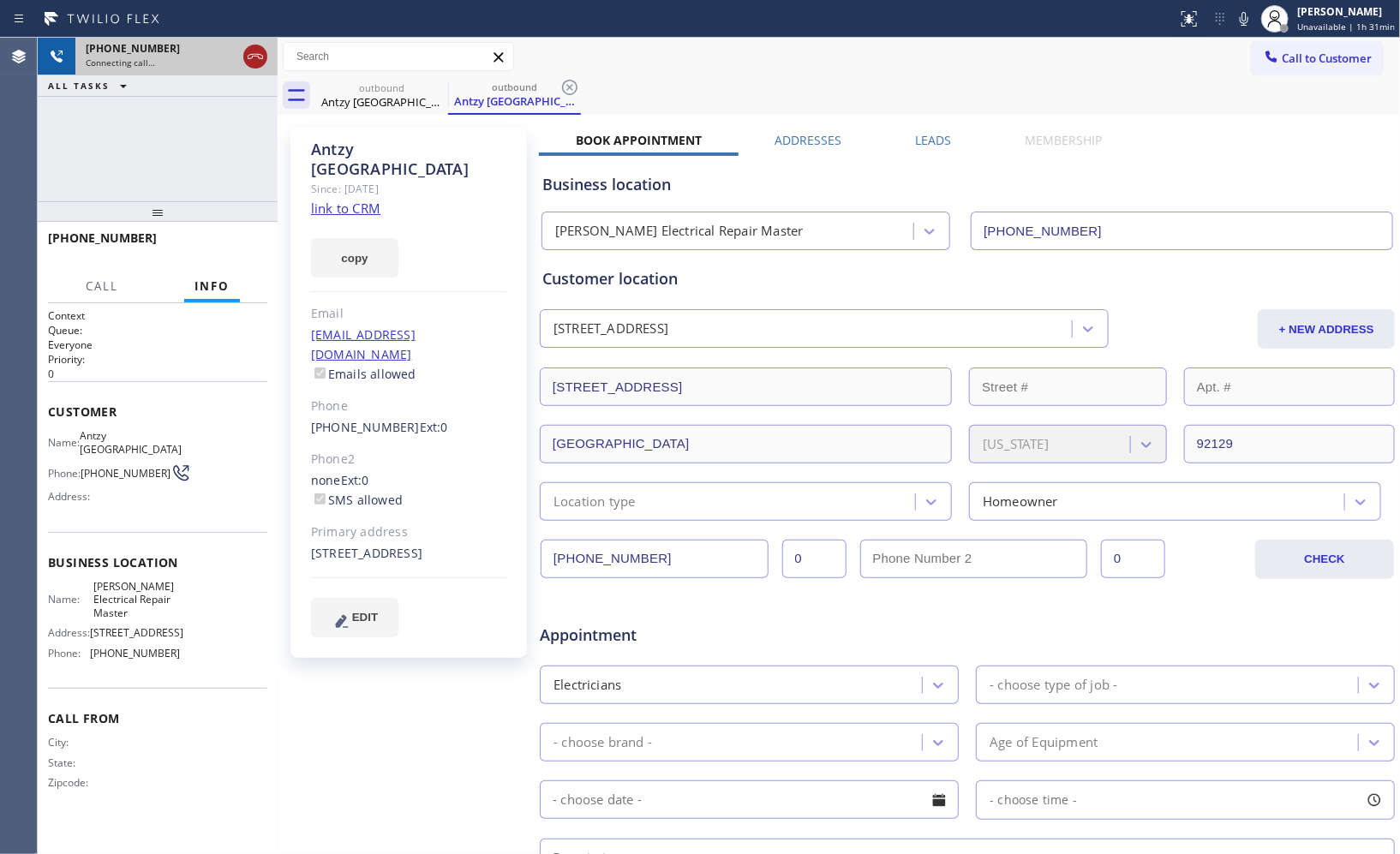
click at [250, 53] on icon at bounding box center [255, 56] width 20 height 20
click at [585, 95] on div "outbound Antzy Villafranche outbound Antzy [GEOGRAPHIC_DATA]" at bounding box center [858, 96] width 1084 height 39
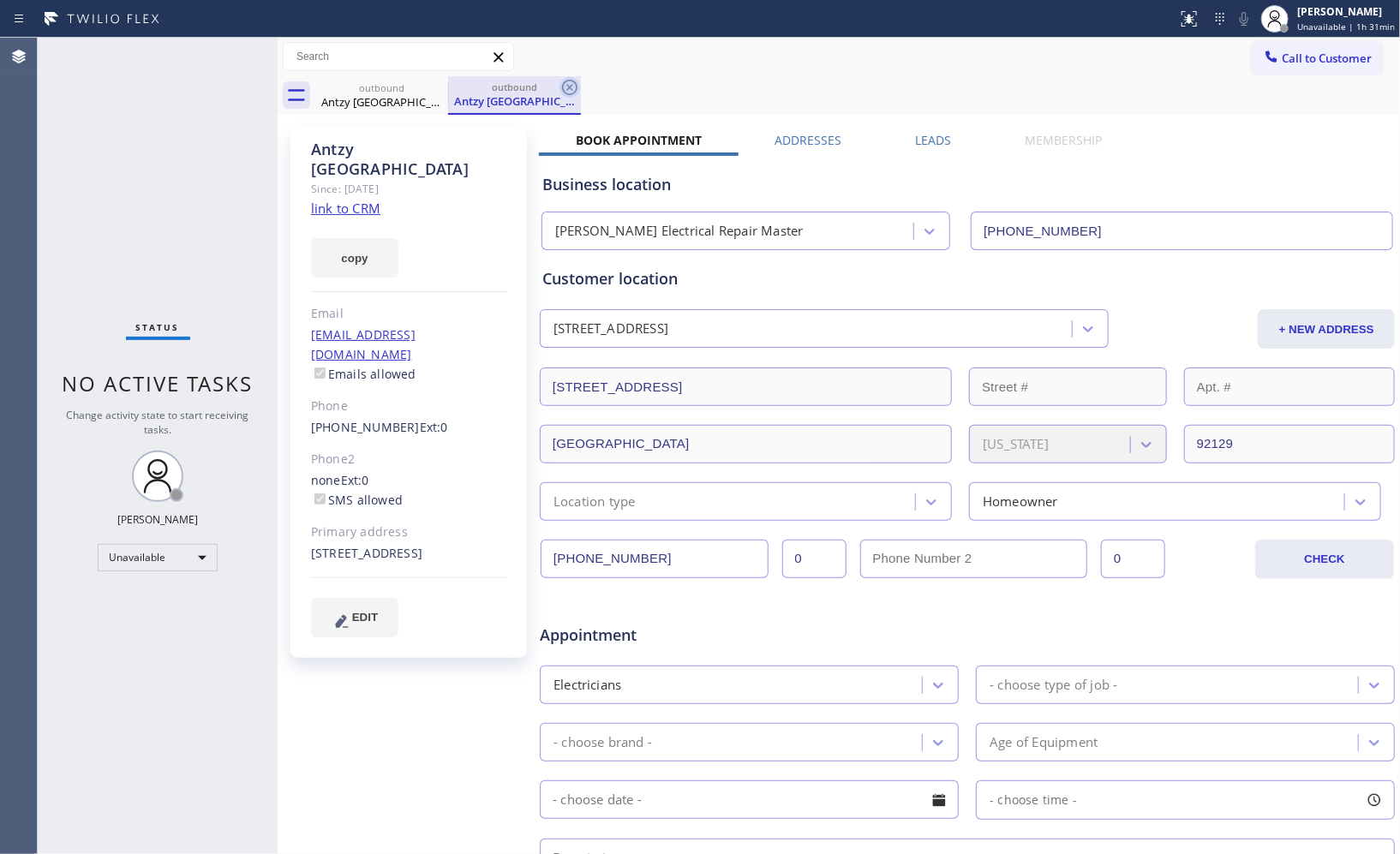
click at [563, 83] on icon at bounding box center [569, 87] width 20 height 20
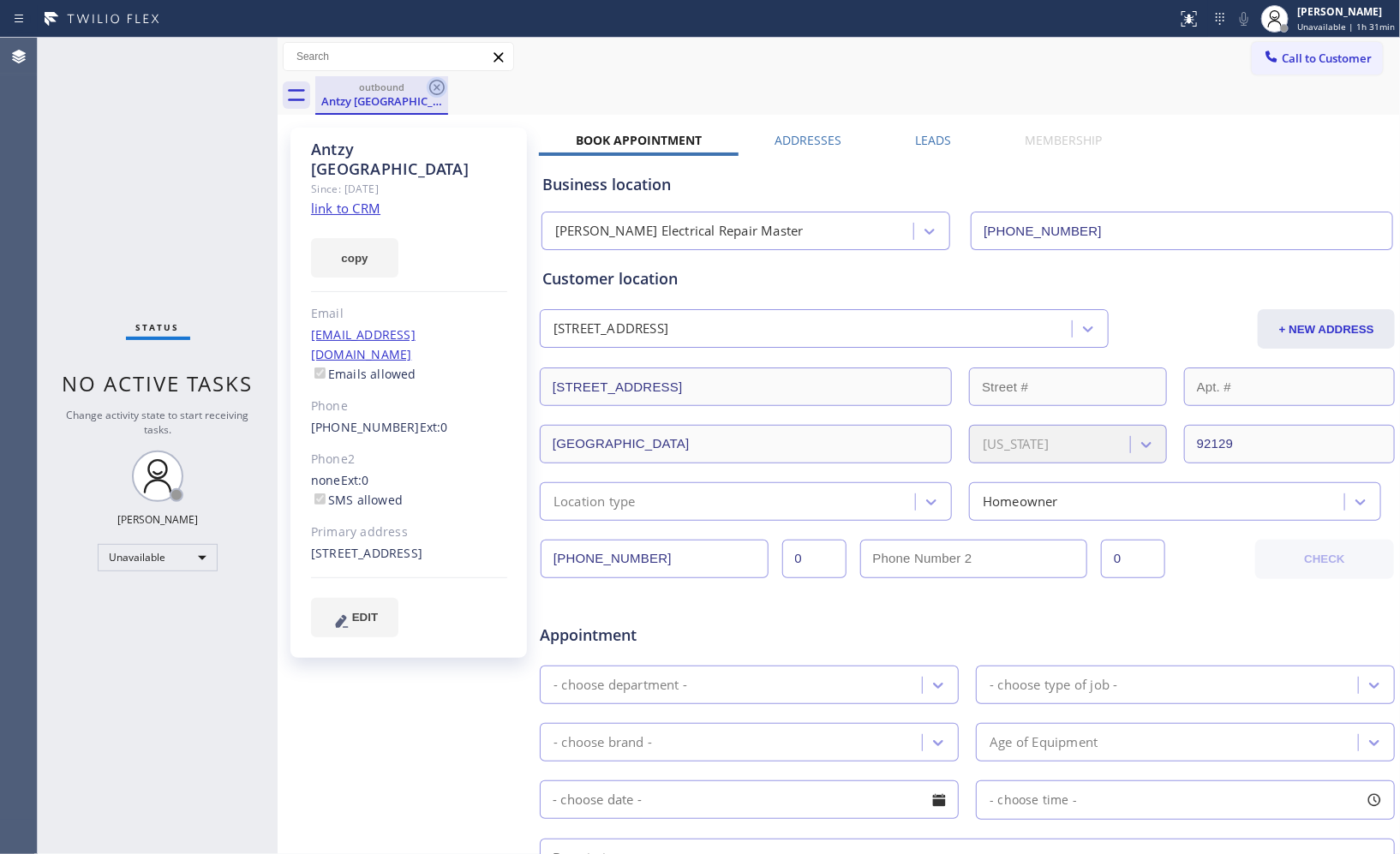
click at [442, 83] on icon at bounding box center [437, 88] width 15 height 15
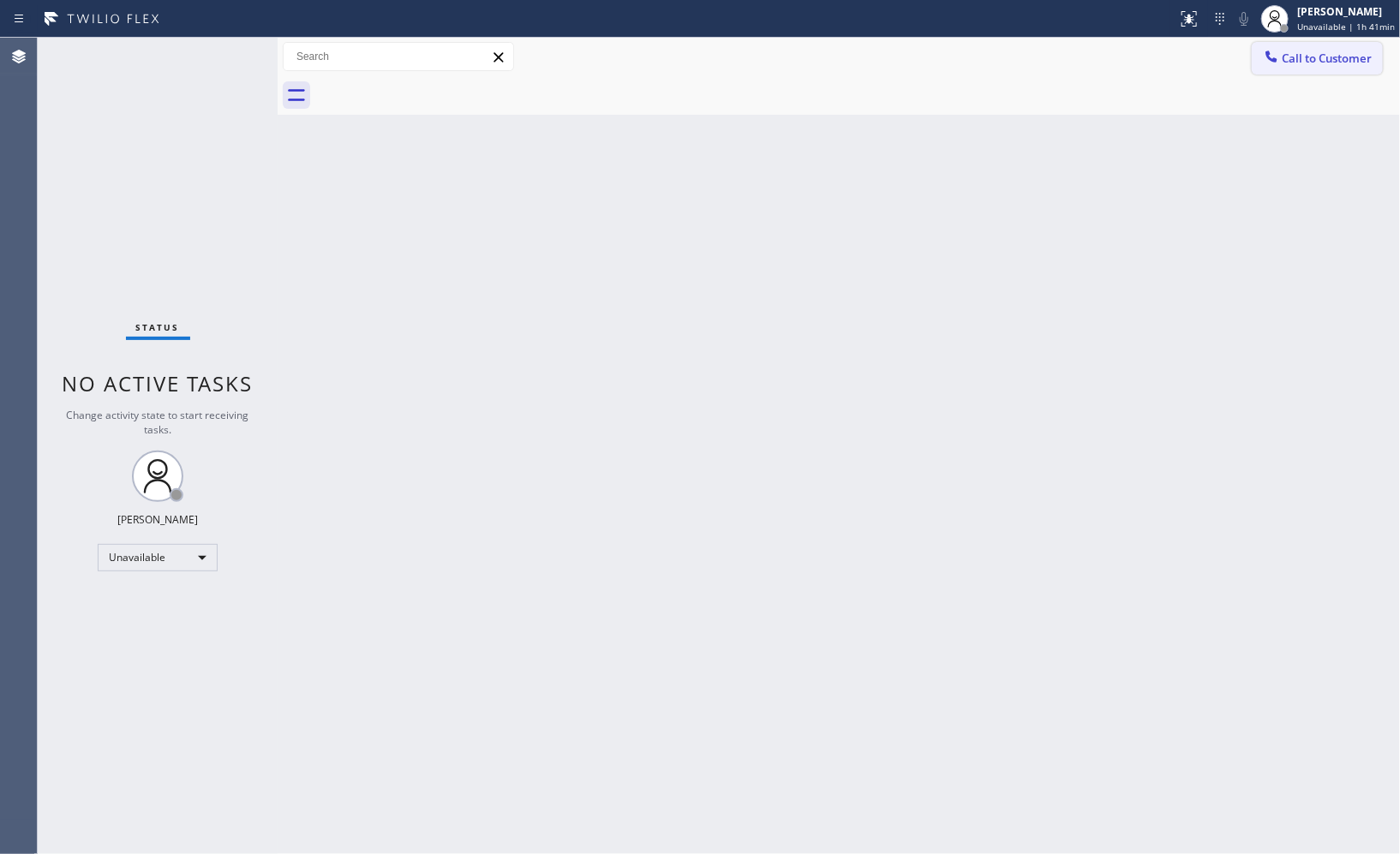
click at [1285, 67] on button "Call to Customer" at bounding box center [1317, 59] width 131 height 33
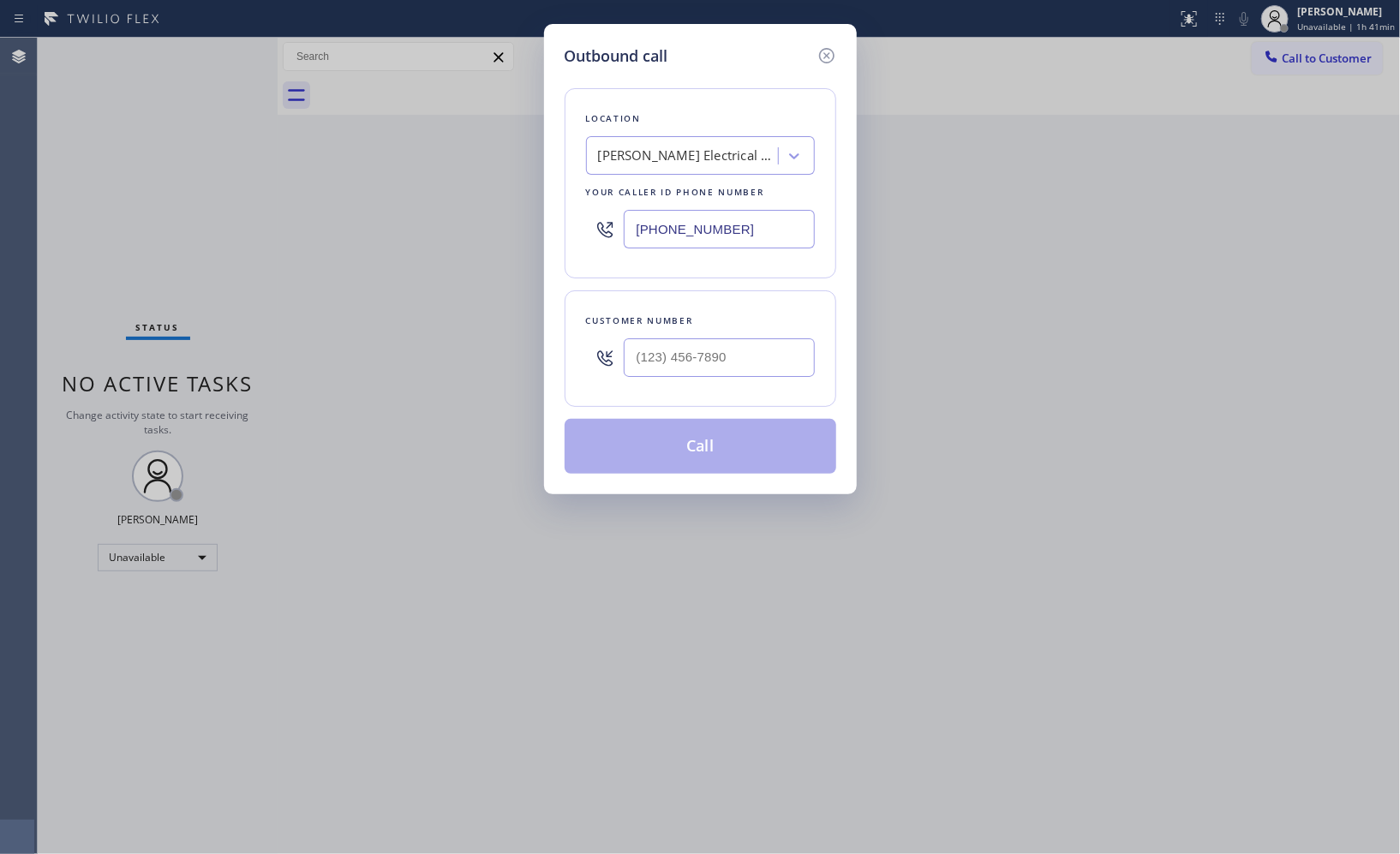
drag, startPoint x: 742, startPoint y: 218, endPoint x: 397, endPoint y: 20, distance: 397.8
click at [460, 120] on div "Outbound call Location [PERSON_NAME] Electrical Repair Master Your caller id ph…" at bounding box center [700, 427] width 1400 height 854
paste input "77) 748-5179"
type input "[PHONE_NUMBER]"
drag, startPoint x: 754, startPoint y: 363, endPoint x: 553, endPoint y: 304, distance: 209.5
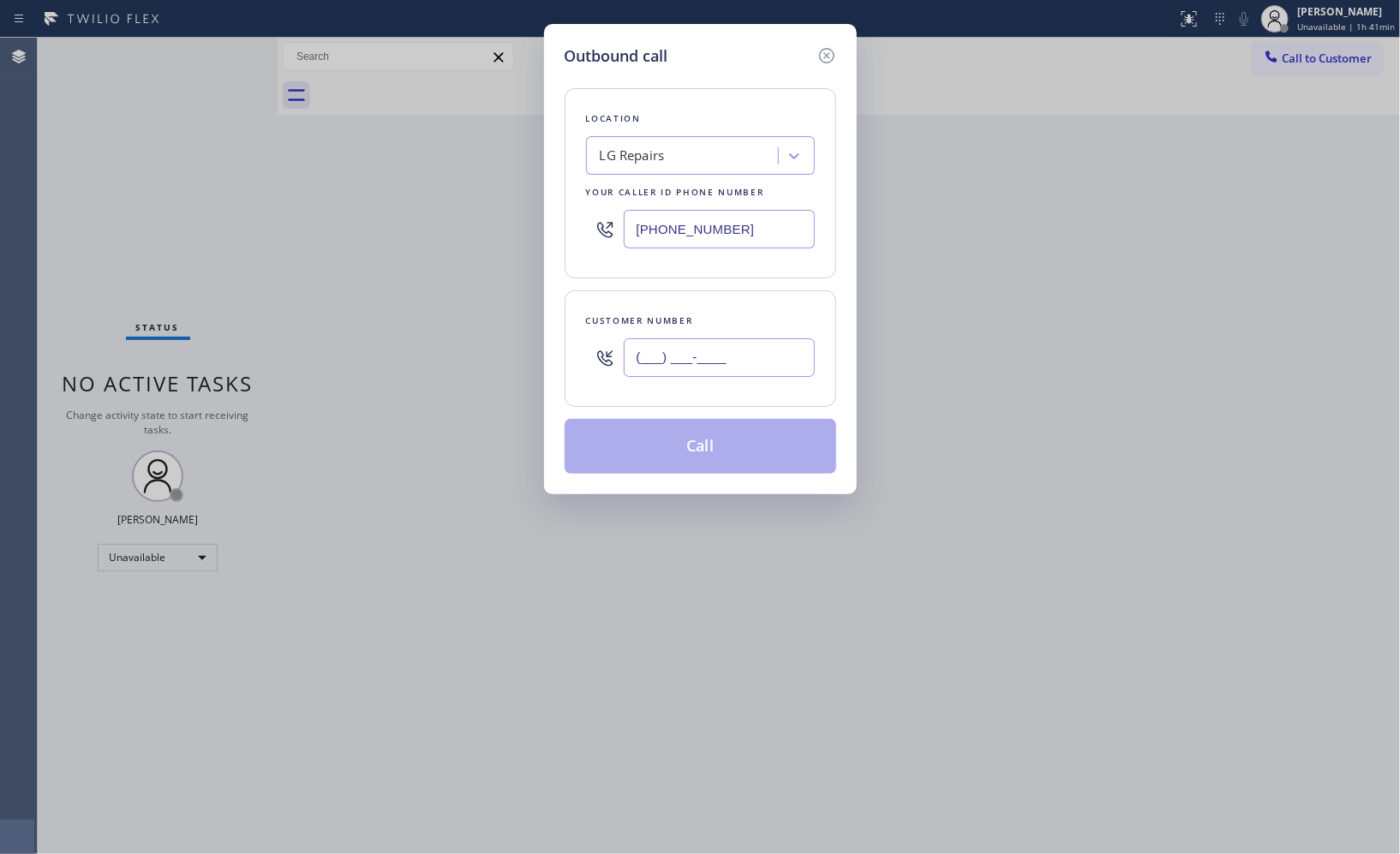
click at [565, 338] on div "Customer number (___) ___-____" at bounding box center [700, 348] width 272 height 117
paste input "415) 994-6543"
type input "[PHONE_NUMBER]"
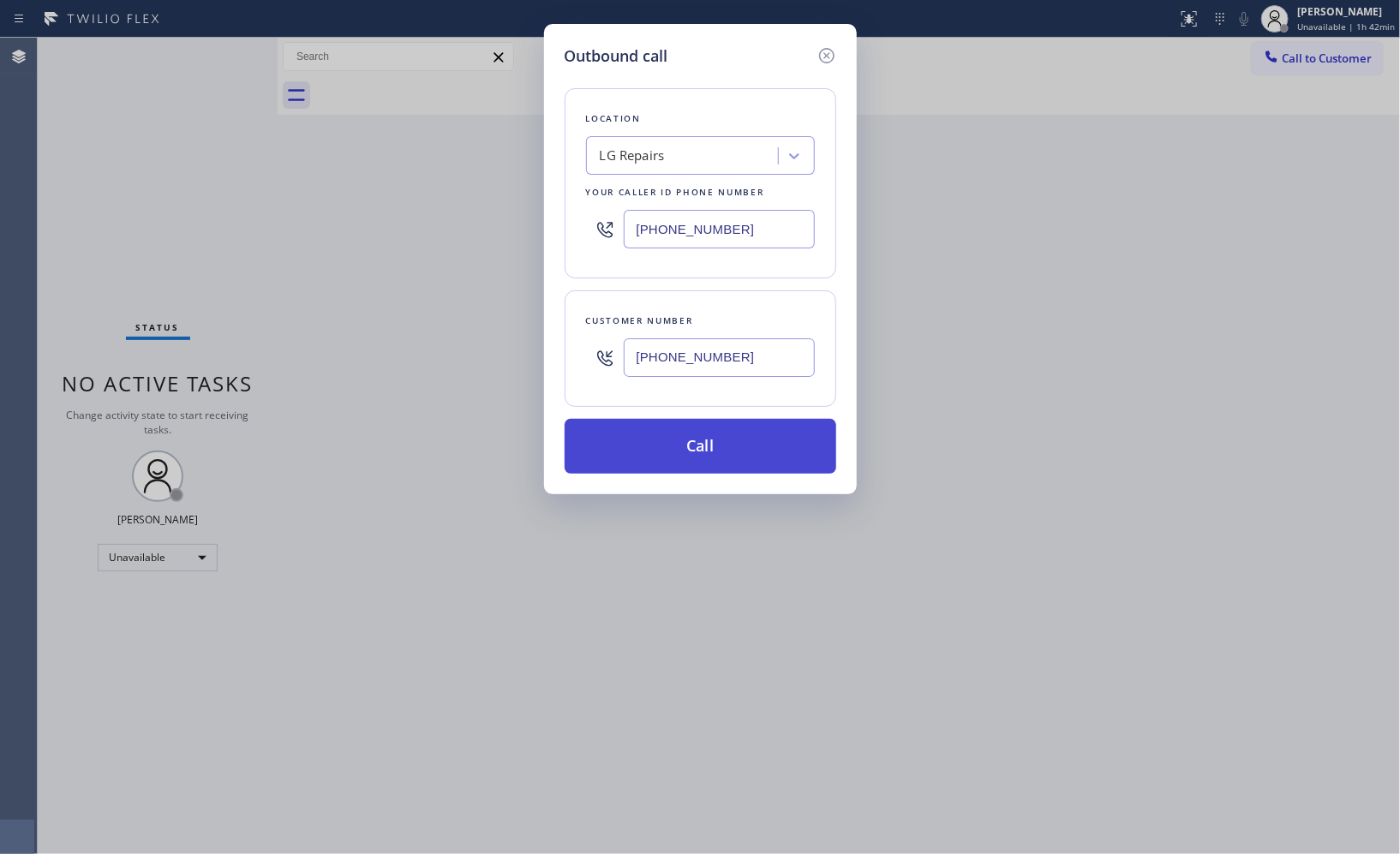
drag, startPoint x: 696, startPoint y: 448, endPoint x: 689, endPoint y: 427, distance: 22.1
click at [695, 444] on button "Call" at bounding box center [700, 446] width 272 height 55
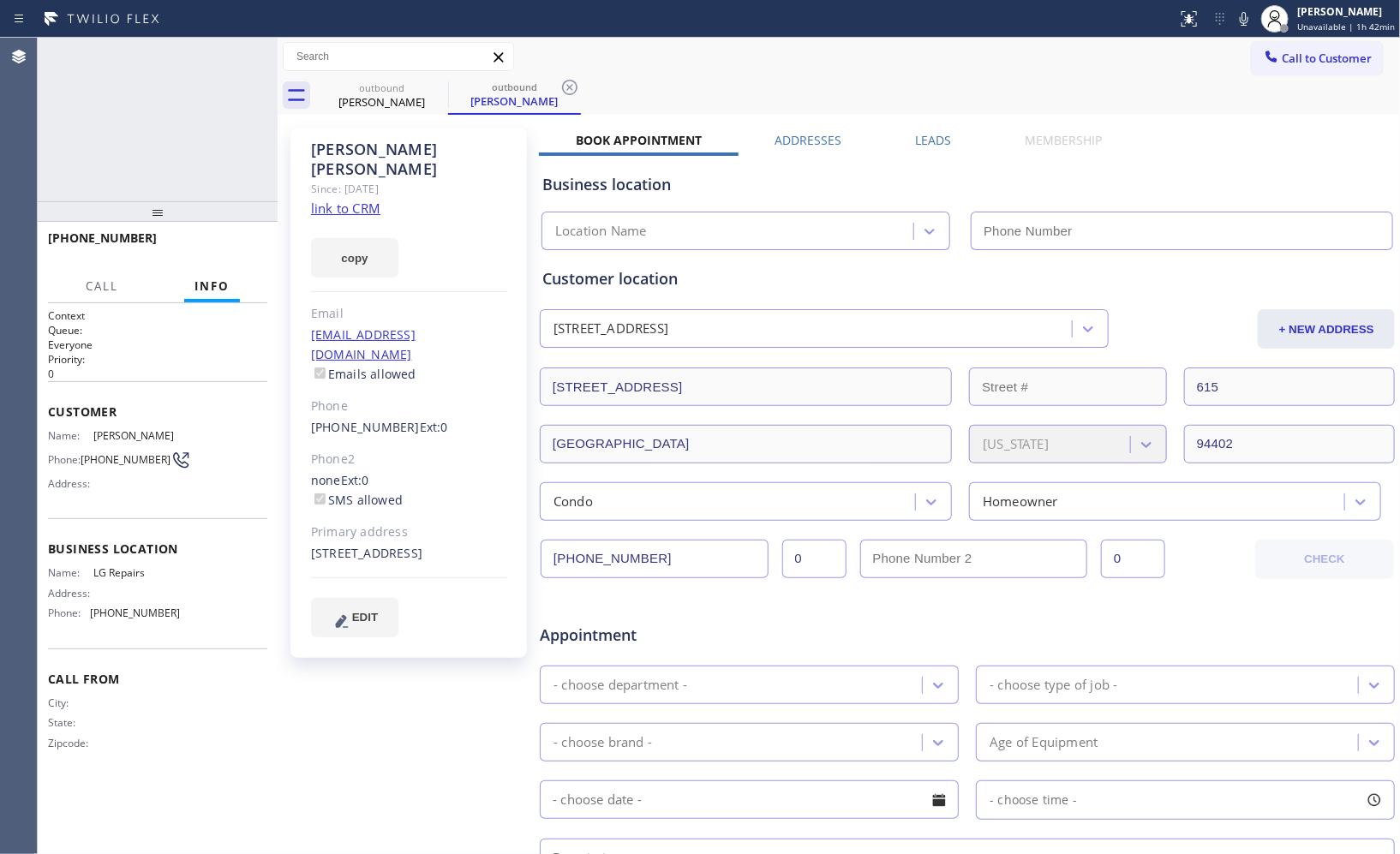
type input "[PHONE_NUMBER]"
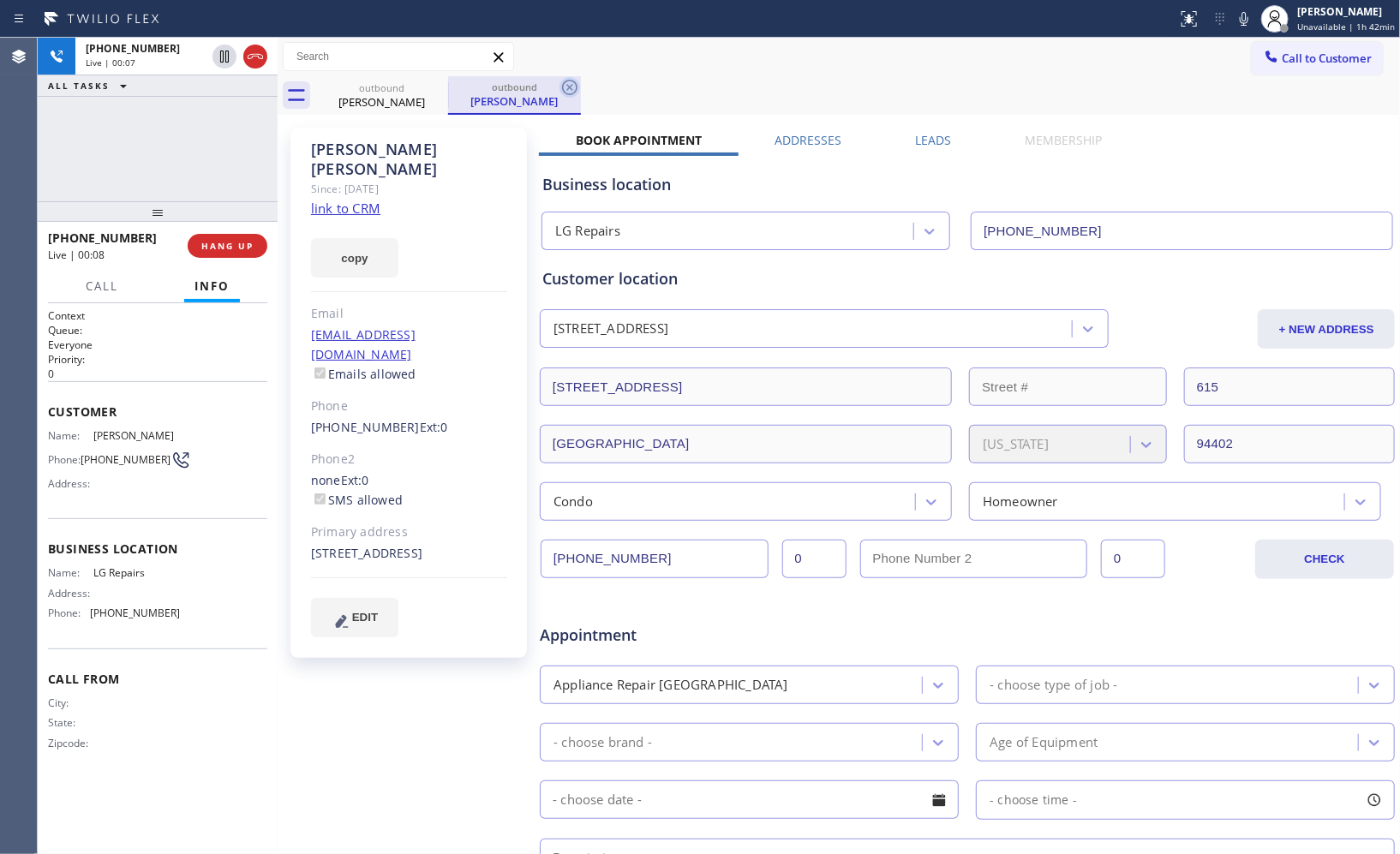
click at [574, 88] on icon at bounding box center [569, 87] width 20 height 20
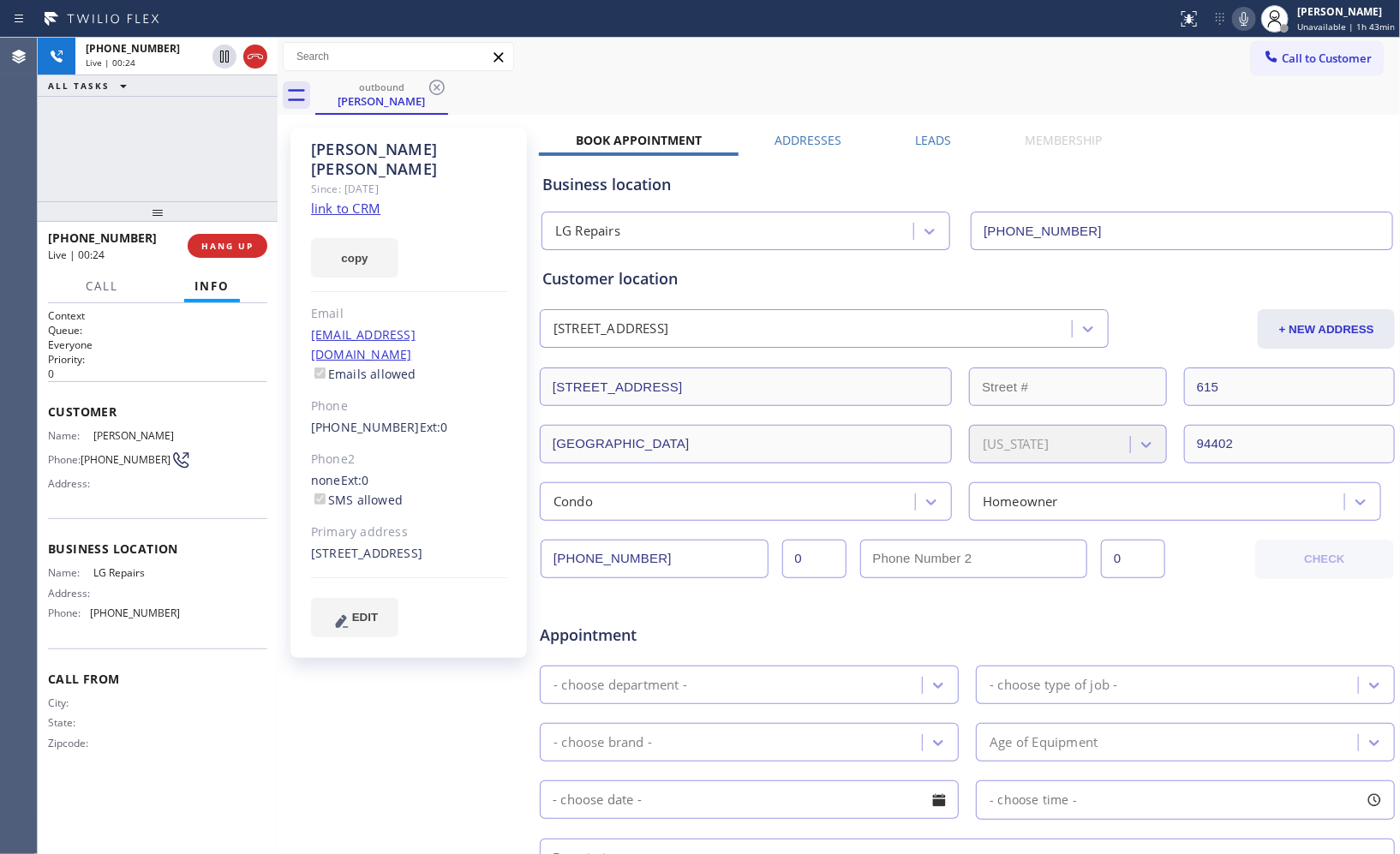
click at [1253, 20] on icon at bounding box center [1244, 18] width 20 height 20
click at [1248, 18] on rect at bounding box center [1244, 17] width 12 height 12
click at [1248, 18] on icon at bounding box center [1244, 18] width 20 height 20
drag, startPoint x: 1246, startPoint y: 19, endPoint x: 1134, endPoint y: 244, distance: 251.3
click at [1243, 24] on icon at bounding box center [1244, 18] width 20 height 20
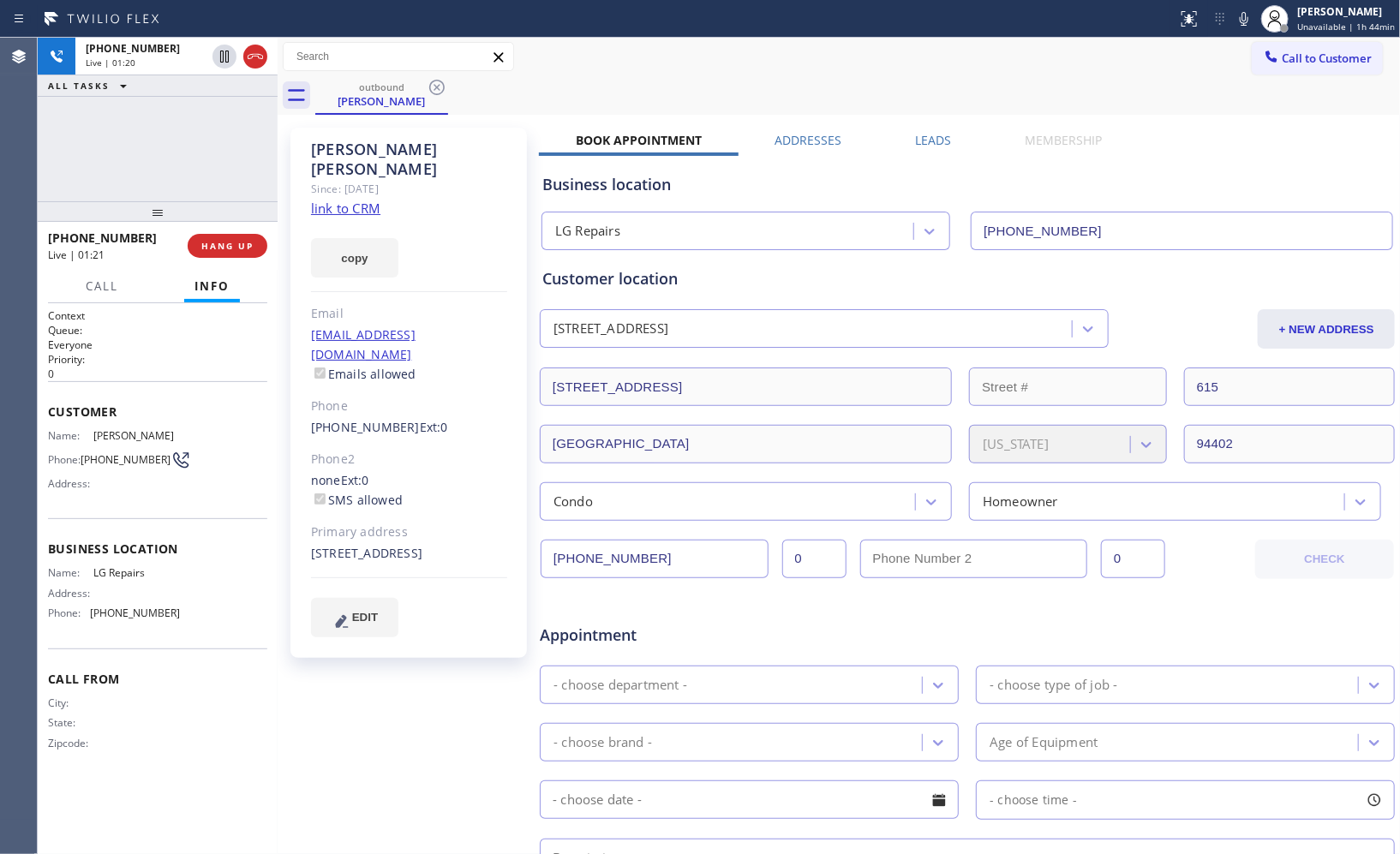
click at [574, 96] on div "outbound [PERSON_NAME]" at bounding box center [858, 96] width 1084 height 39
click at [1248, 24] on icon at bounding box center [1244, 18] width 9 height 14
click at [225, 64] on icon at bounding box center [224, 56] width 20 height 20
click at [836, 89] on div "outbound [PERSON_NAME]" at bounding box center [858, 96] width 1084 height 39
click at [870, 78] on div "outbound [PERSON_NAME]" at bounding box center [858, 96] width 1084 height 39
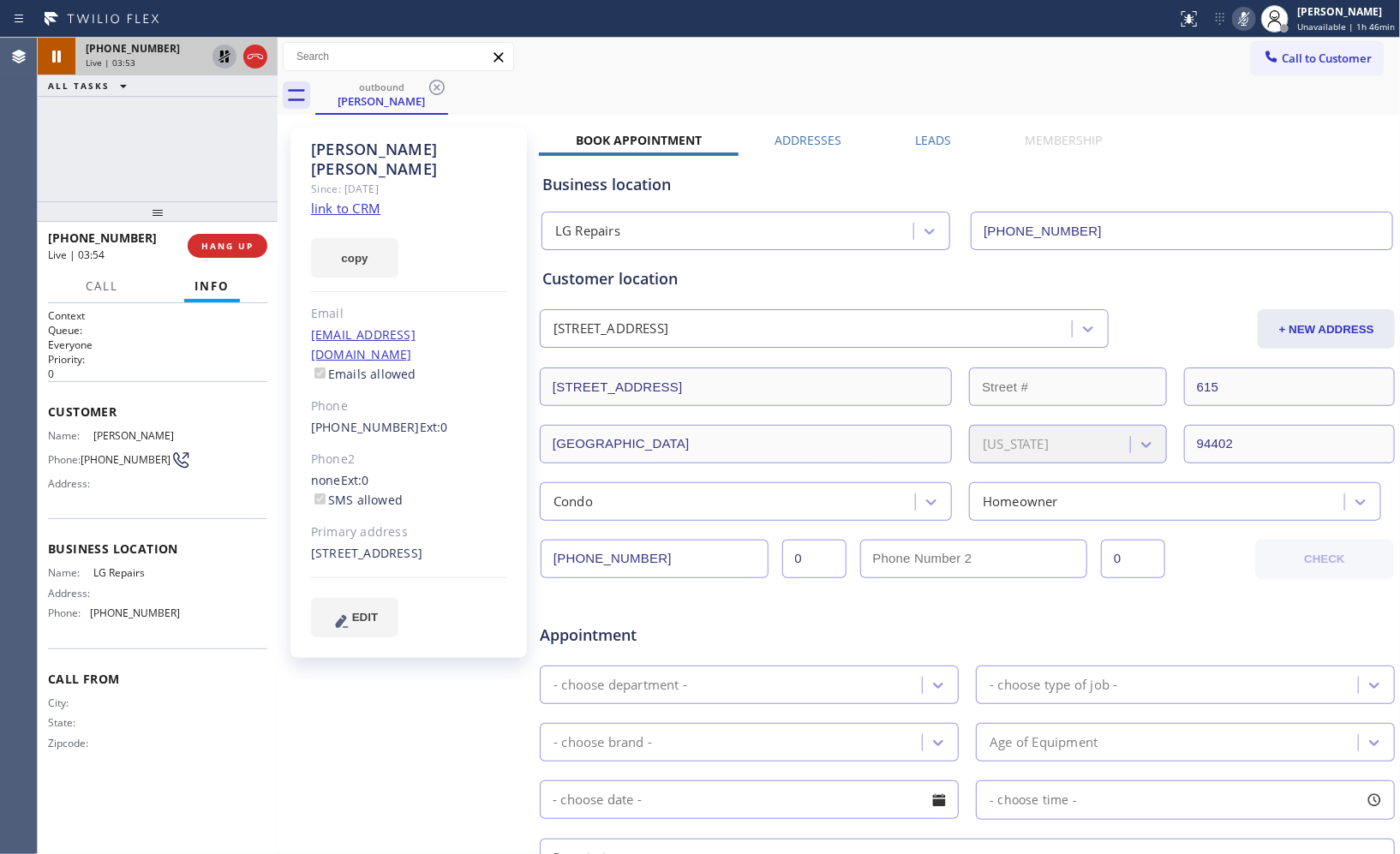
click at [887, 67] on div "Call to Customer Outbound call Location LG Repairs Your caller id phone number …" at bounding box center [838, 57] width 1122 height 30
click at [232, 65] on icon at bounding box center [224, 56] width 20 height 20
click at [1226, 18] on div "Status report No issues detected If you experience an issue, please download th…" at bounding box center [1285, 18] width 230 height 38
click at [853, 98] on div "outbound [PERSON_NAME]" at bounding box center [858, 96] width 1084 height 39
click at [586, 67] on div "Call to Customer Outbound call Location LG Repairs Your caller id phone number …" at bounding box center [838, 57] width 1122 height 30
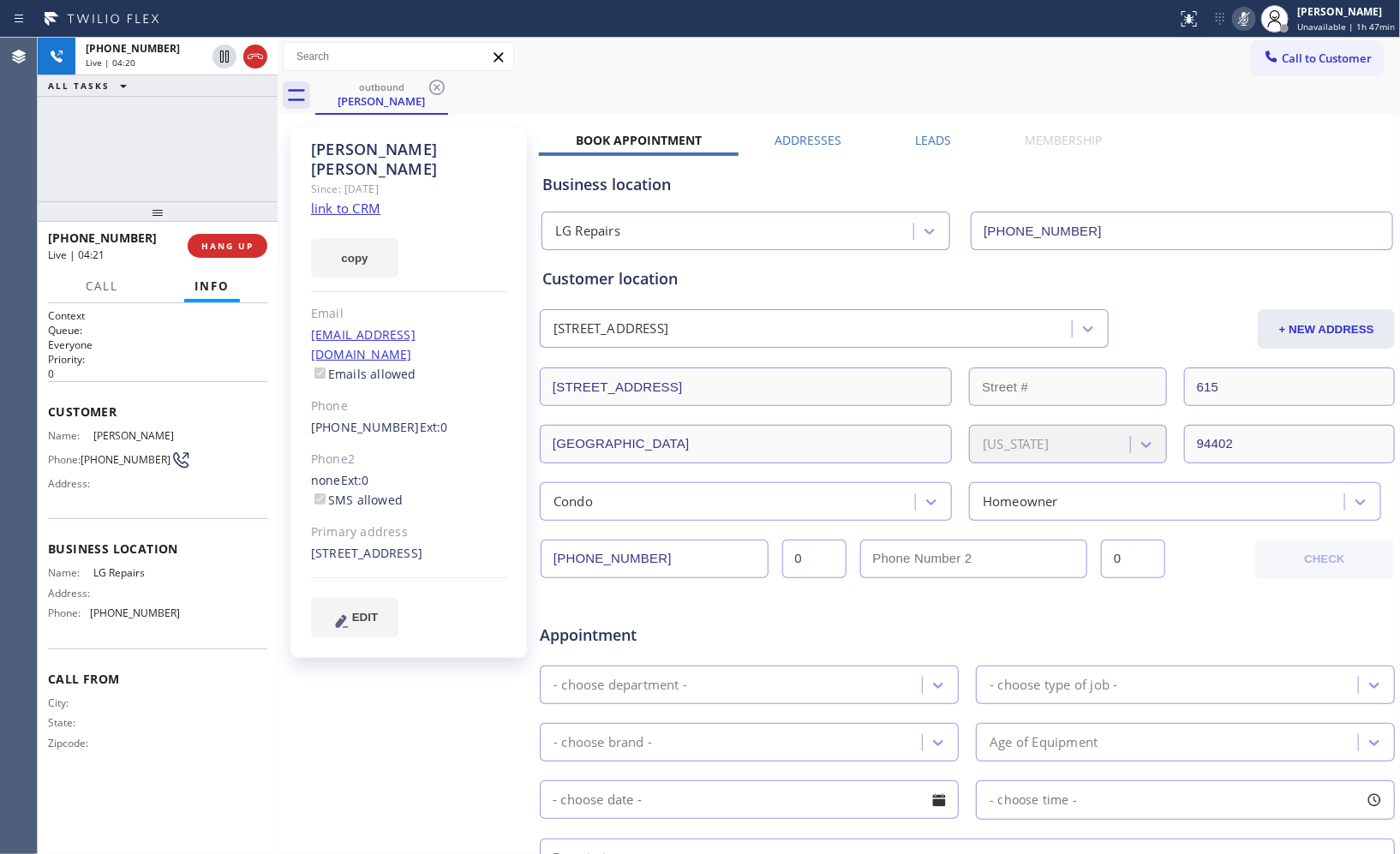
click at [1246, 14] on icon at bounding box center [1244, 18] width 20 height 20
click at [827, 66] on div "Call to Customer Outbound call Location LG Repairs Your caller id phone number …" at bounding box center [838, 57] width 1122 height 30
click at [1254, 27] on icon at bounding box center [1244, 18] width 20 height 20
click at [1240, 24] on icon at bounding box center [1244, 18] width 20 height 20
click at [929, 77] on div "outbound [PERSON_NAME]" at bounding box center [858, 96] width 1084 height 39
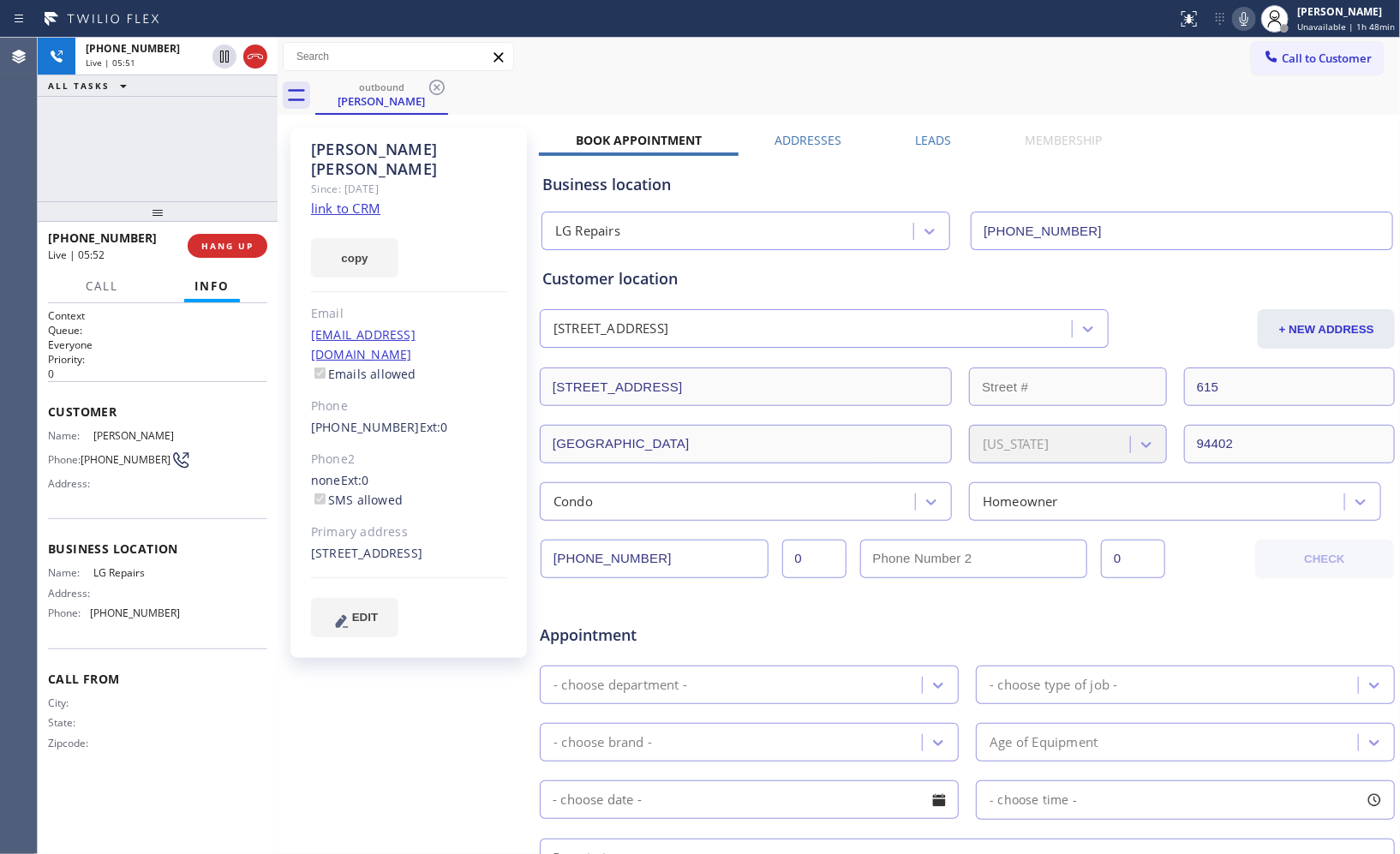
click at [898, 67] on div "Call to Customer Outbound call Location LG Repairs Your caller id phone number …" at bounding box center [838, 57] width 1122 height 30
click at [238, 138] on div "[PHONE_NUMBER] Live | 05:54 ALL TASKS ALL TASKS ACTIVE TASKS TASKS IN WRAP UP" at bounding box center [157, 120] width 240 height 164
click at [244, 246] on span "HANG UP" at bounding box center [228, 246] width 52 height 12
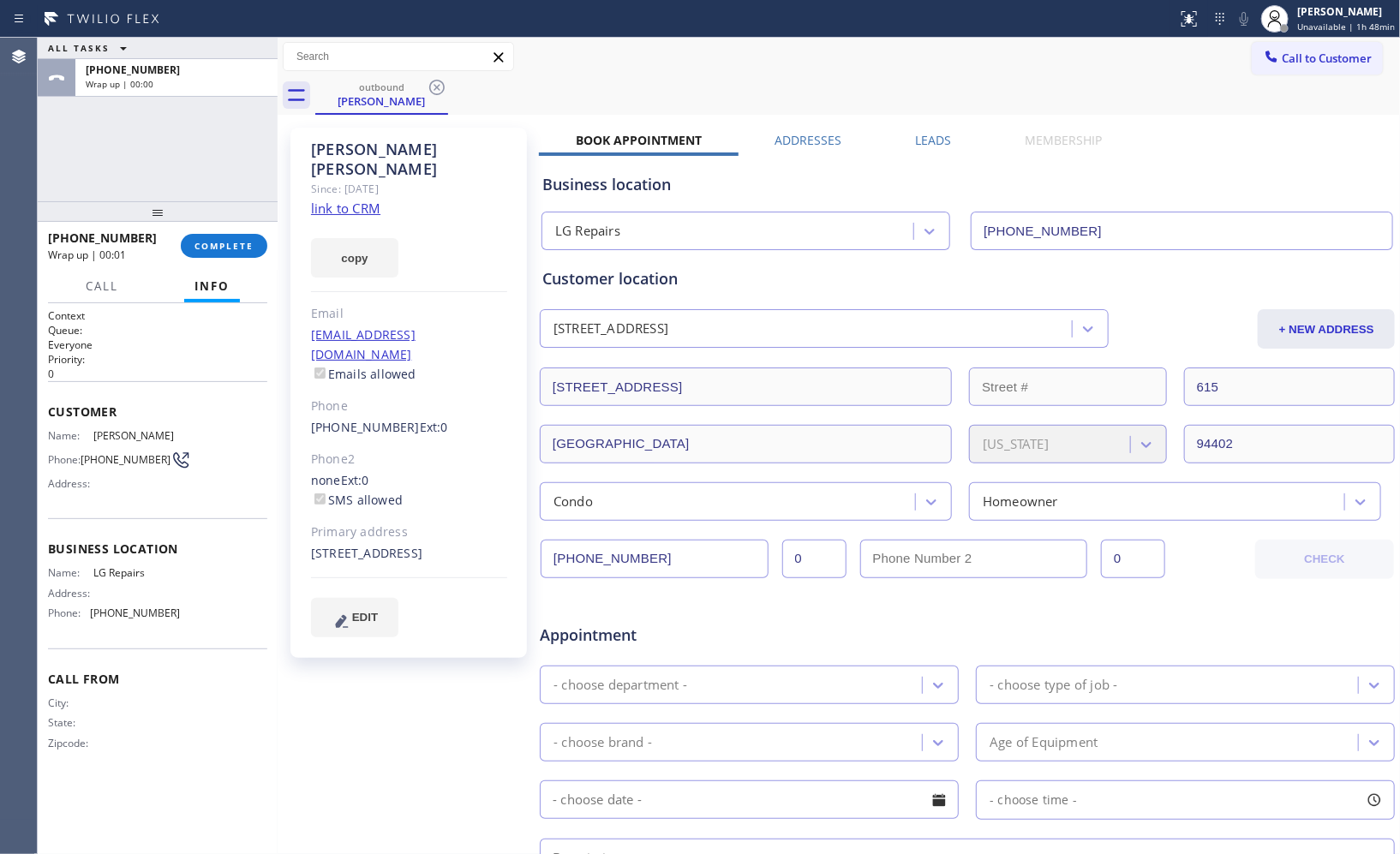
click at [842, 67] on div "Call to Customer Outbound call Location LG Repairs Your caller id phone number …" at bounding box center [838, 57] width 1122 height 30
click at [208, 240] on span "COMPLETE" at bounding box center [224, 246] width 59 height 12
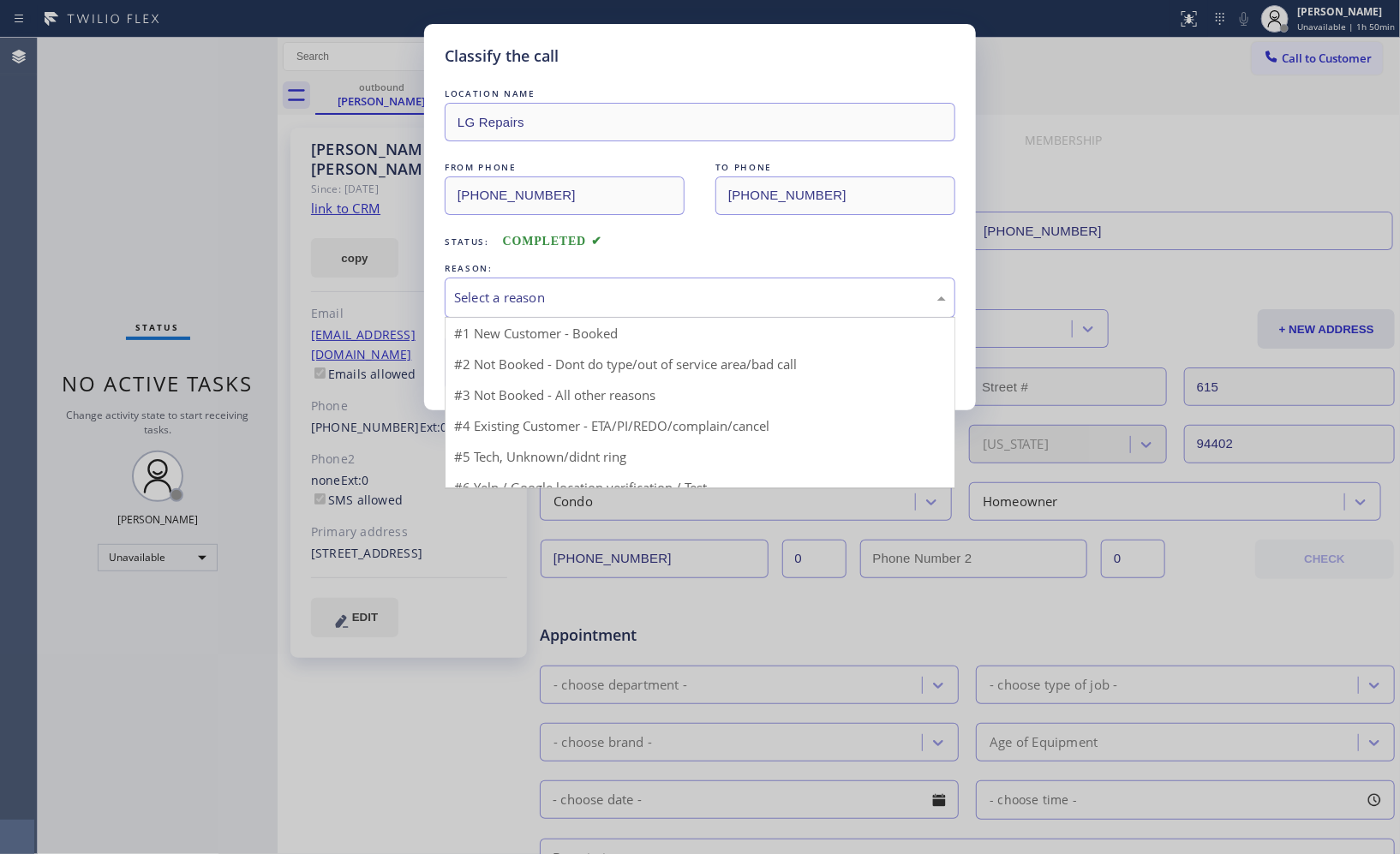
click at [685, 284] on div "Select a reason" at bounding box center [700, 298] width 510 height 41
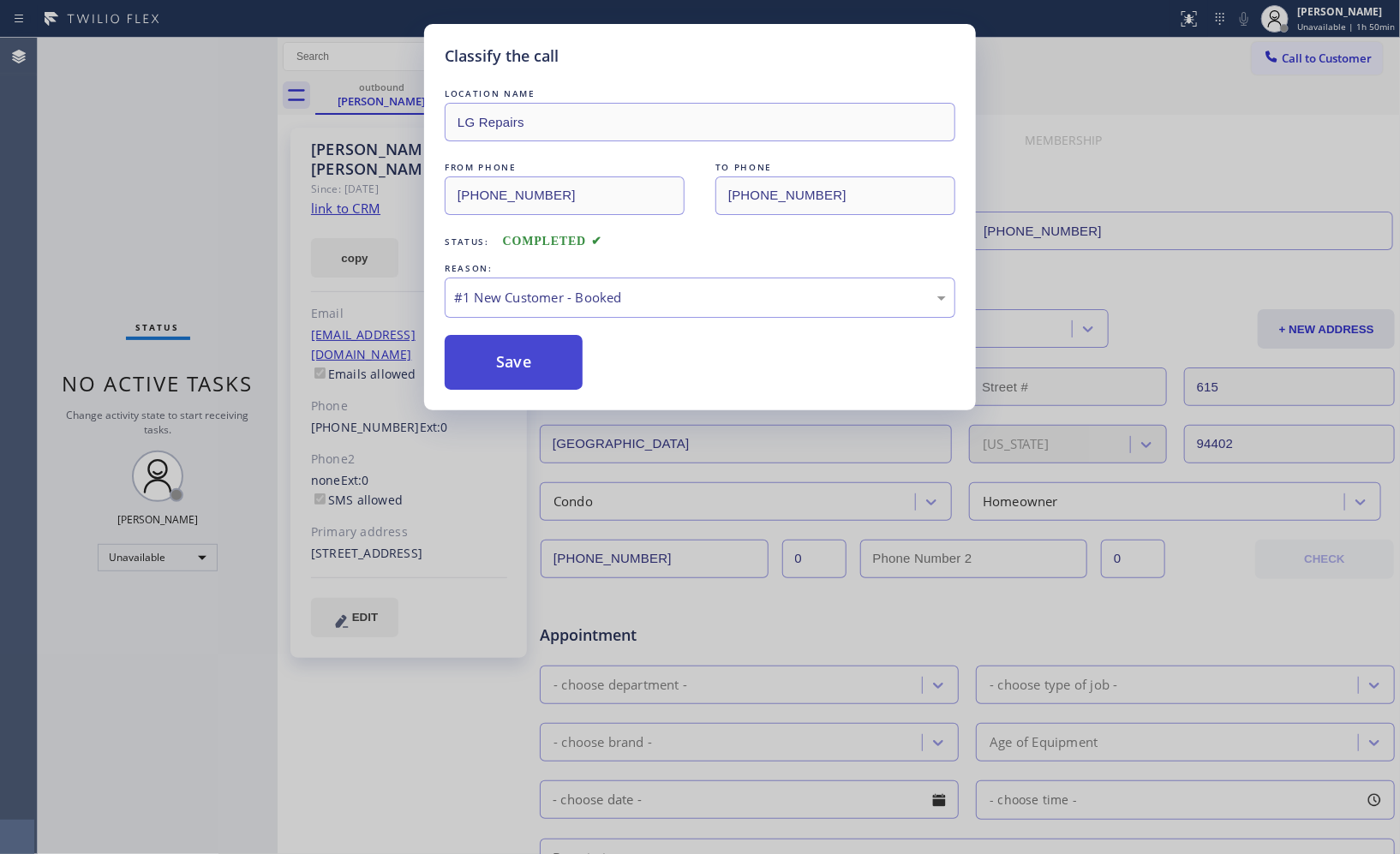
click at [545, 364] on button "Save" at bounding box center [513, 362] width 138 height 55
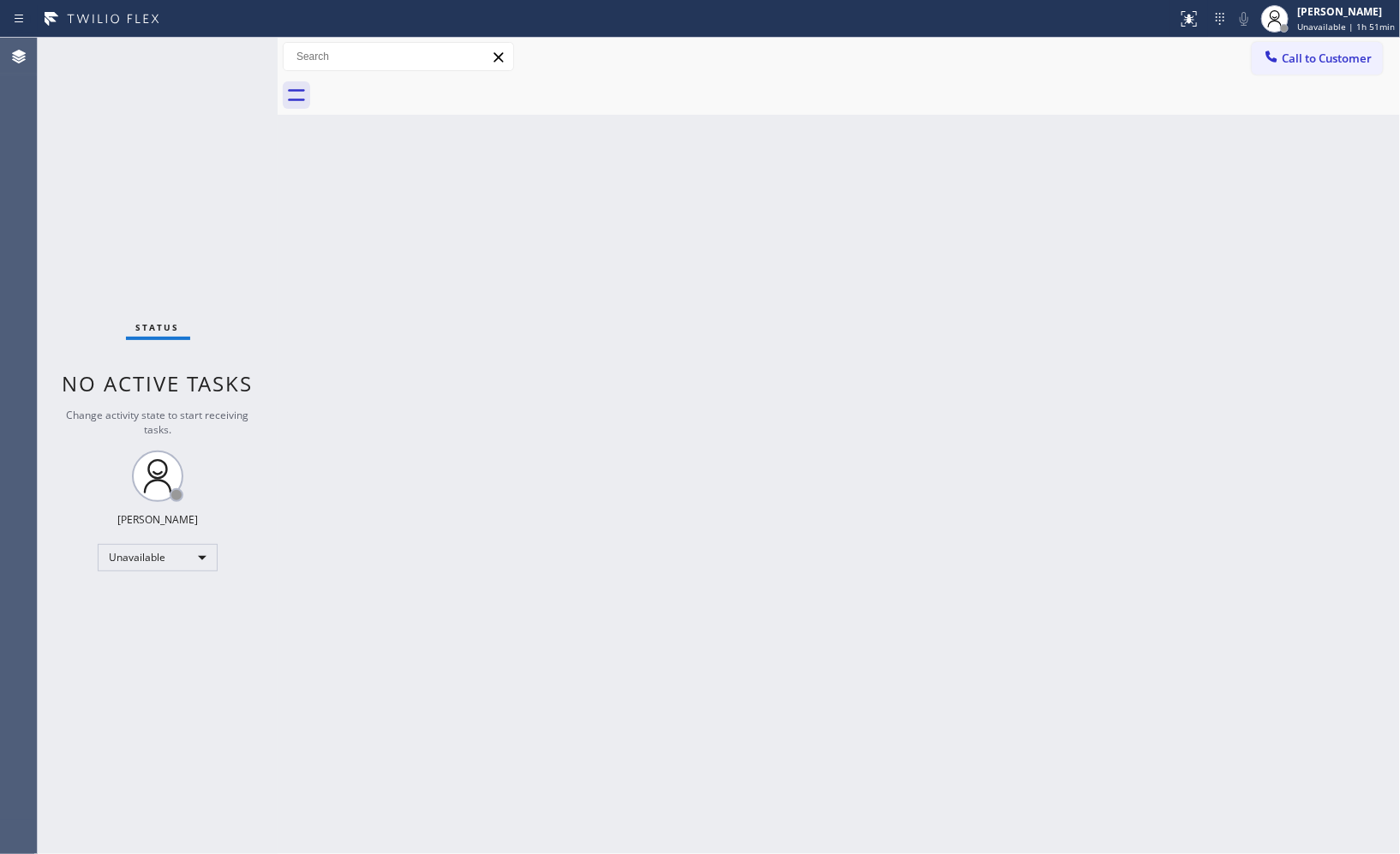
click at [876, 301] on div "Back to Dashboard Change Sender ID Customers Technicians Select a contact Outbo…" at bounding box center [838, 446] width 1122 height 816
click at [1331, 57] on span "Call to Customer" at bounding box center [1327, 58] width 90 height 15
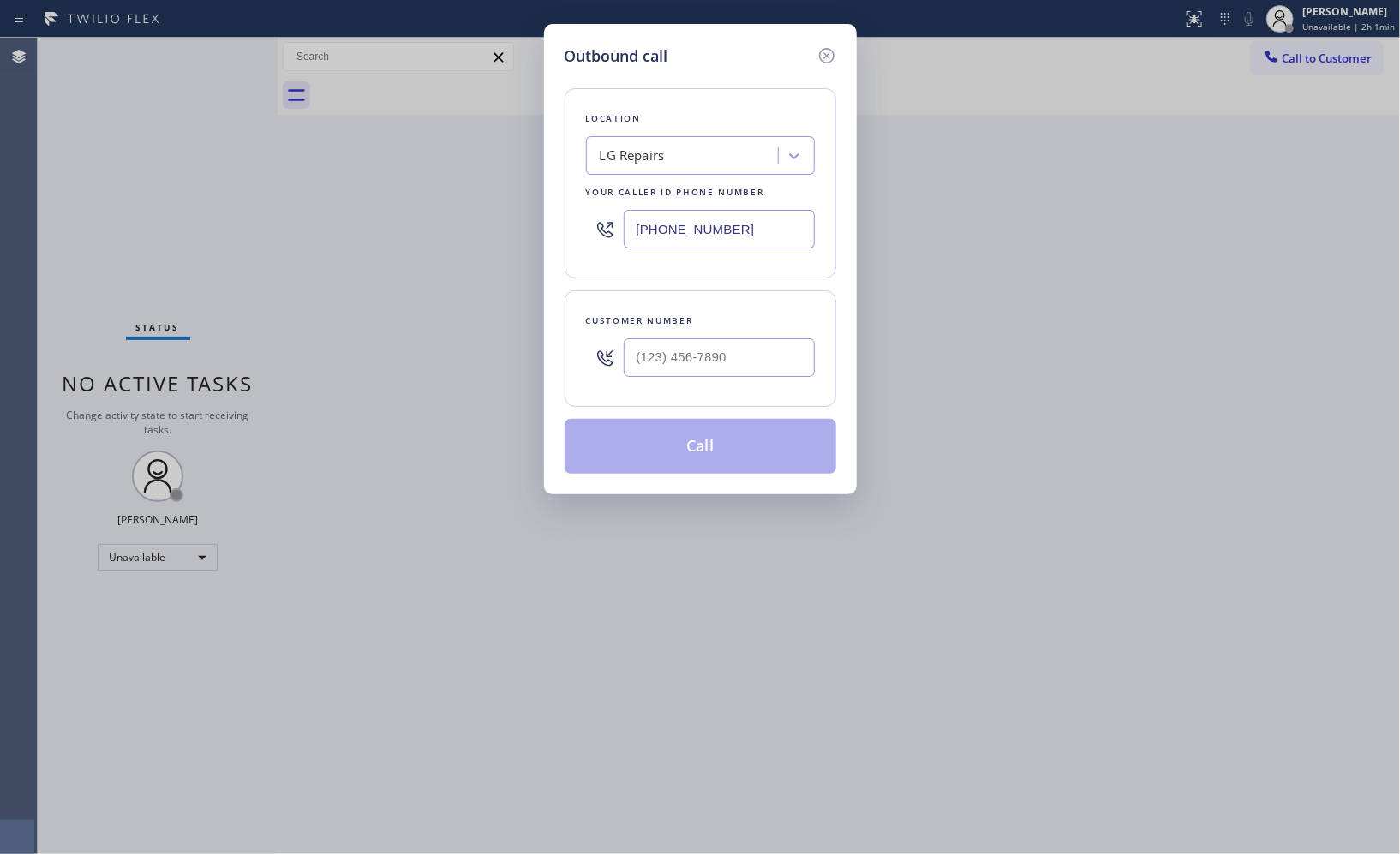
drag, startPoint x: 581, startPoint y: 214, endPoint x: 455, endPoint y: 38, distance: 216.5
click at [515, 165] on div "Outbound call Location LG Repairs Your caller id phone number [PHONE_NUMBER] Cu…" at bounding box center [700, 427] width 1400 height 854
paste input "516) 212-7662"
type input "[PHONE_NUMBER]"
drag, startPoint x: 729, startPoint y: 353, endPoint x: 524, endPoint y: 326, distance: 206.8
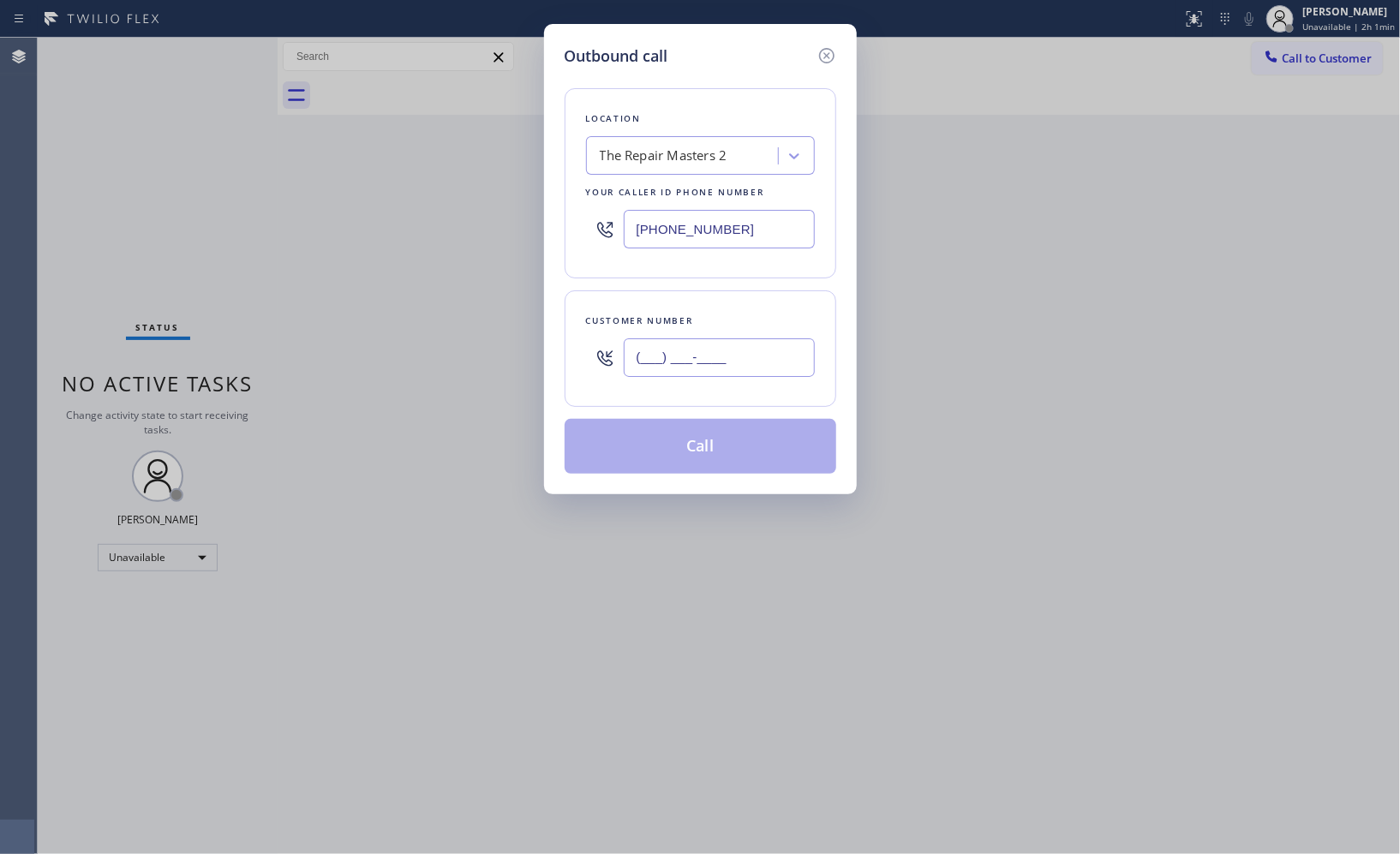
click at [548, 348] on div "Outbound call Location The Repair Masters 2 Your caller id phone number [PHONE_…" at bounding box center [700, 260] width 313 height 471
paste input "818) 624-4488"
type input "[PHONE_NUMBER]"
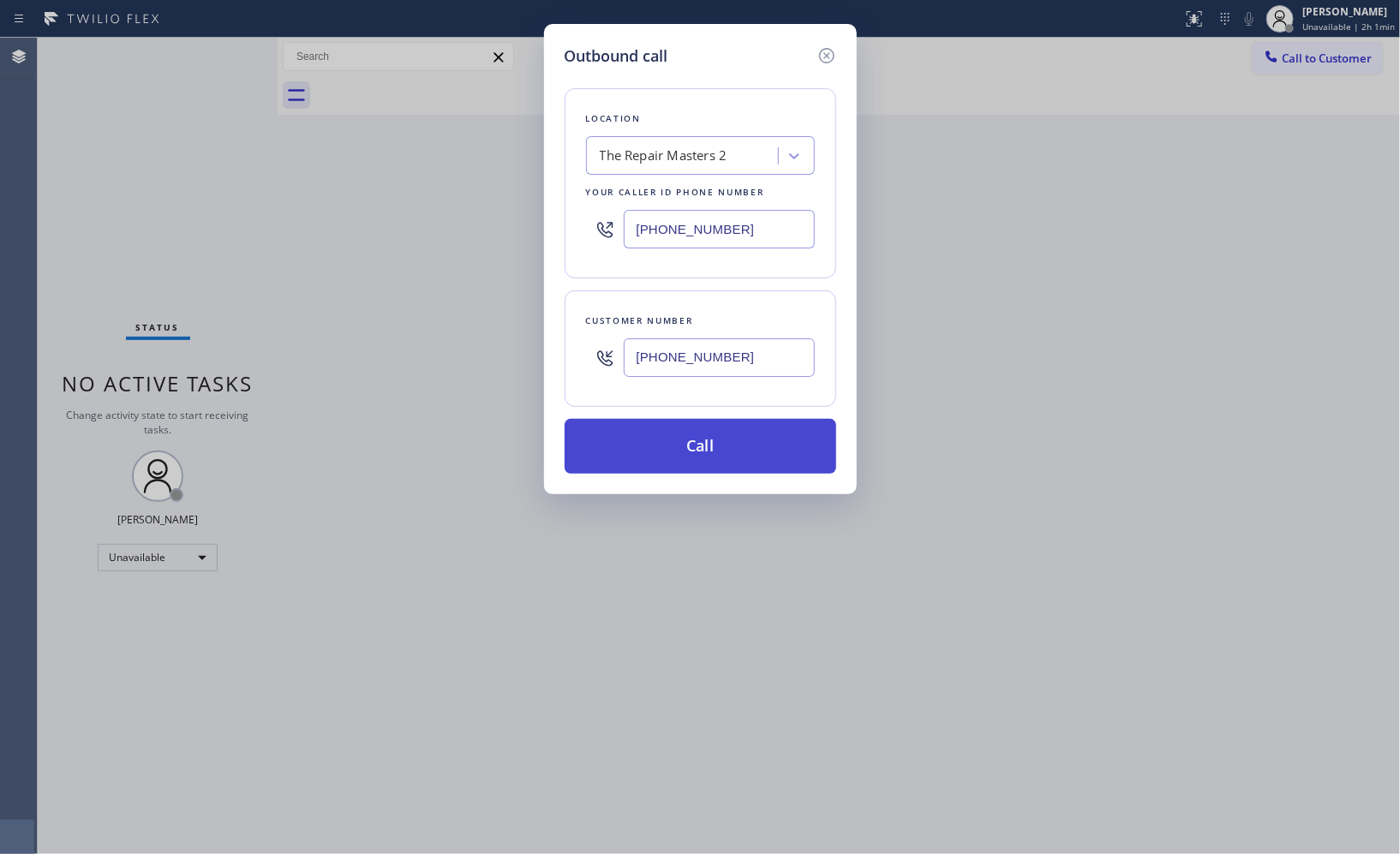
click at [680, 422] on button "Call" at bounding box center [700, 446] width 272 height 55
click at [691, 461] on button "Call" at bounding box center [700, 446] width 272 height 55
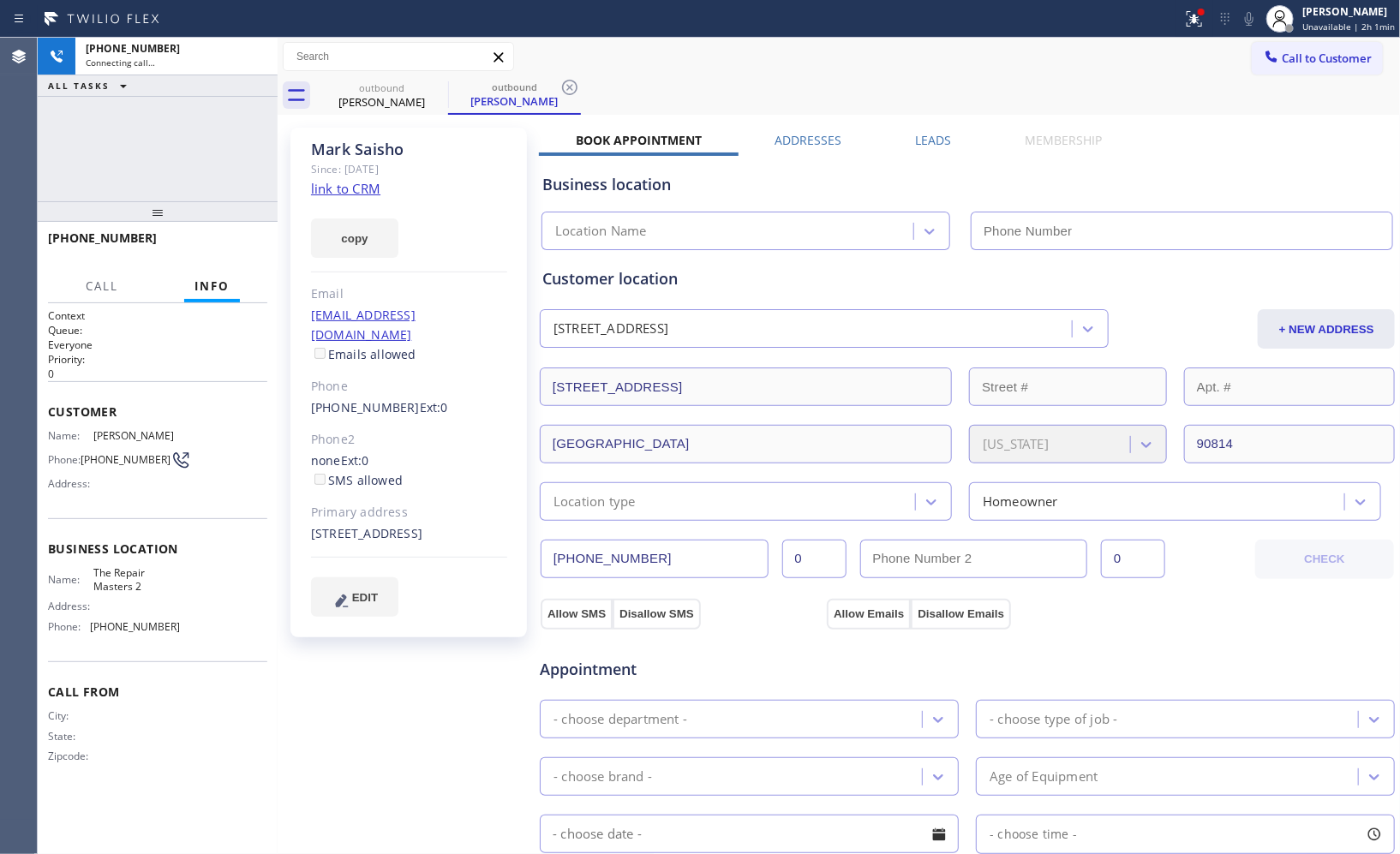
type input "[PHONE_NUMBER]"
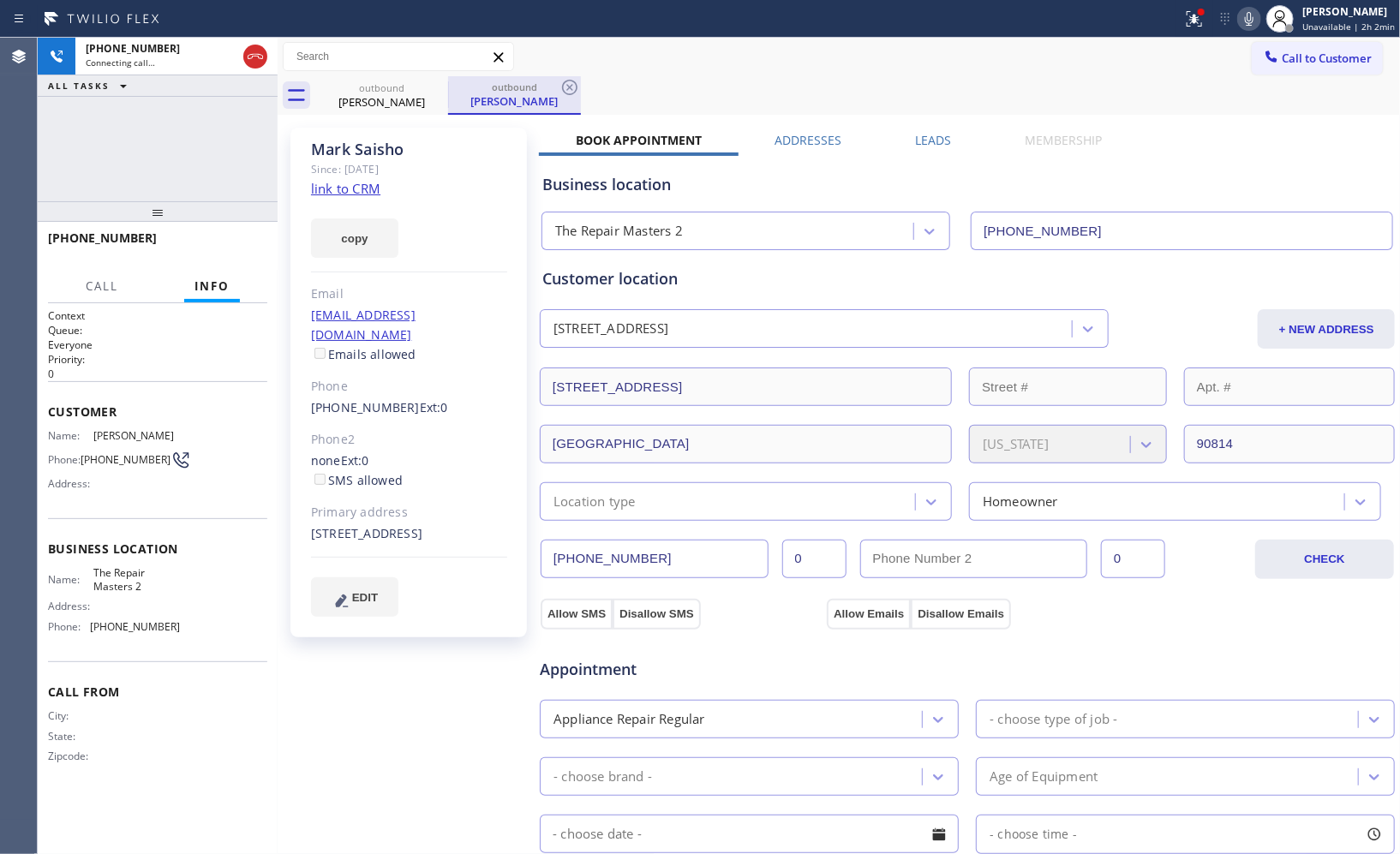
click at [552, 91] on div "outbound" at bounding box center [514, 86] width 129 height 13
drag, startPoint x: 146, startPoint y: 203, endPoint x: 151, endPoint y: 173, distance: 30.4
click at [149, 161] on div "[PHONE_NUMBER] Connecting call… ALL TASKS ALL TASKS ACTIVE TASKS TASKS IN WRAP …" at bounding box center [157, 446] width 240 height 816
drag, startPoint x: 160, startPoint y: 217, endPoint x: 176, endPoint y: 132, distance: 86.5
click at [176, 132] on div "[PHONE_NUMBER] Connecting call… ALL TASKS ALL TASKS ACTIVE TASKS TASKS IN WRAP …" at bounding box center [157, 446] width 240 height 816
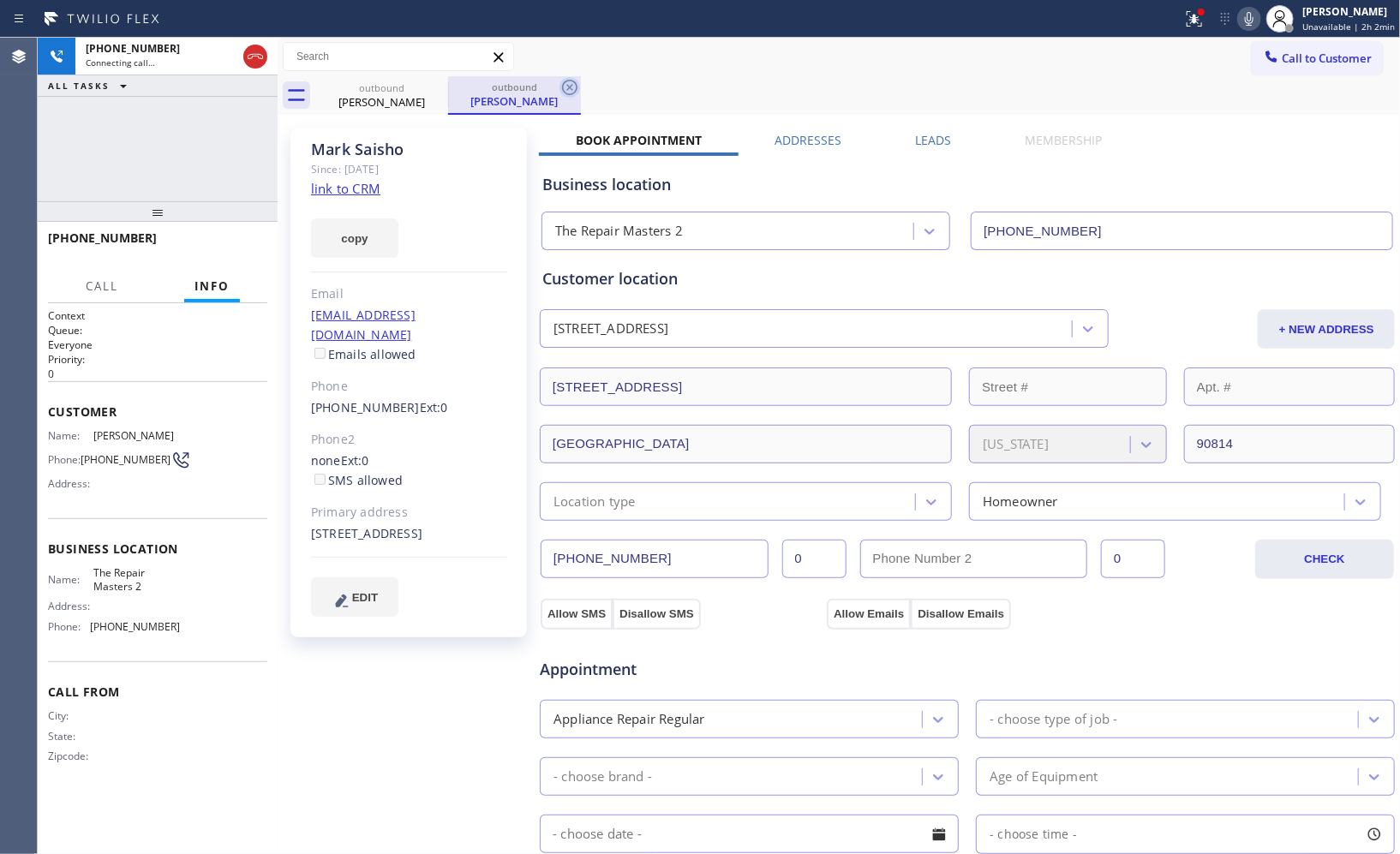
click at [567, 86] on icon at bounding box center [570, 88] width 15 height 15
drag, startPoint x: 155, startPoint y: 218, endPoint x: 182, endPoint y: 108, distance: 113.3
click at [182, 108] on div "[PHONE_NUMBER] Connecting call… ALL TASKS ALL TASKS ACTIVE TASKS TASKS IN WRAP …" at bounding box center [157, 446] width 240 height 816
drag, startPoint x: 167, startPoint y: 188, endPoint x: 188, endPoint y: 96, distance: 94.4
click at [183, 108] on div "[PHONE_NUMBER] Connecting call… ALL TASKS ALL TASKS ACTIVE TASKS TASKS IN WRAP …" at bounding box center [157, 446] width 240 height 816
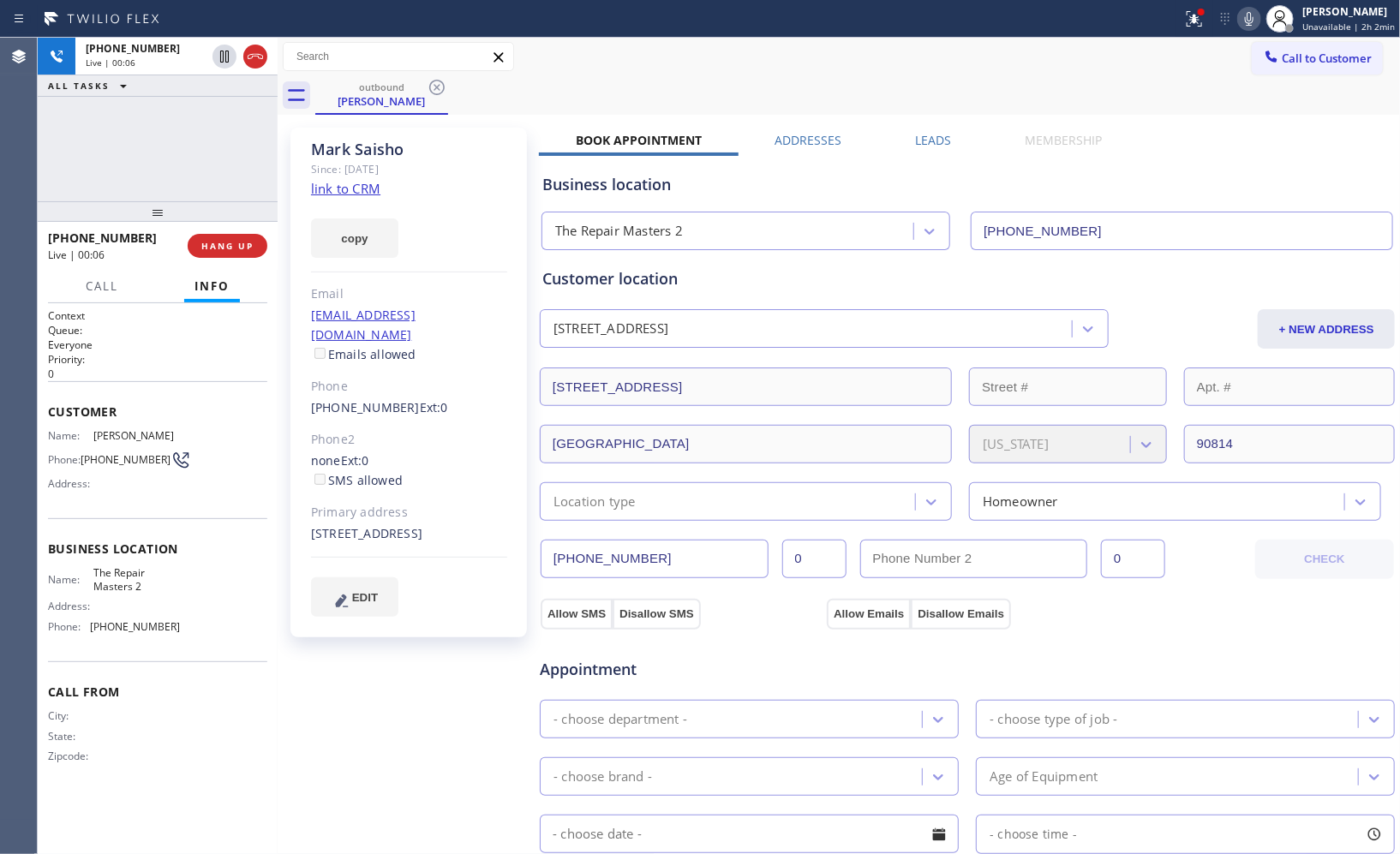
click at [824, 65] on div "Call to Customer Outbound call Location The Repair Masters 2 Your caller id pho…" at bounding box center [838, 57] width 1122 height 30
click at [1049, 81] on div "outbound [PERSON_NAME]" at bounding box center [858, 96] width 1084 height 39
click at [230, 244] on span "HANG UP" at bounding box center [228, 246] width 52 height 12
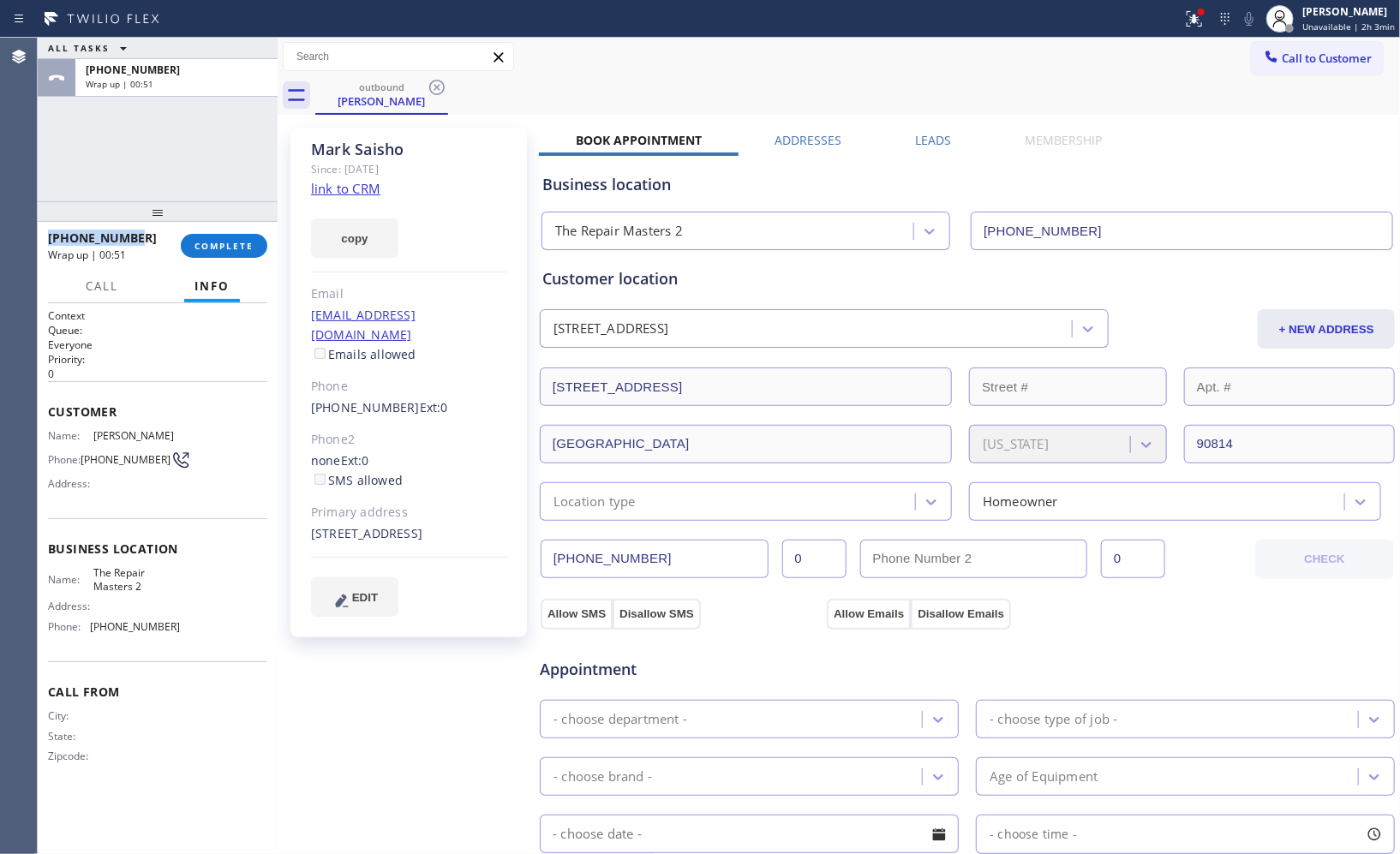
drag, startPoint x: 147, startPoint y: 241, endPoint x: 42, endPoint y: 238, distance: 105.0
click at [42, 238] on div "[PHONE_NUMBER] Wrap up | 00:51 COMPLETE" at bounding box center [157, 246] width 240 height 48
copy span "[PHONE_NUMBER]"
drag, startPoint x: 151, startPoint y: 592, endPoint x: 96, endPoint y: 570, distance: 59.2
click at [96, 570] on div "Name: The Repair Masters 2 Address: Phone: [PHONE_NUMBER]" at bounding box center [114, 603] width 132 height 73
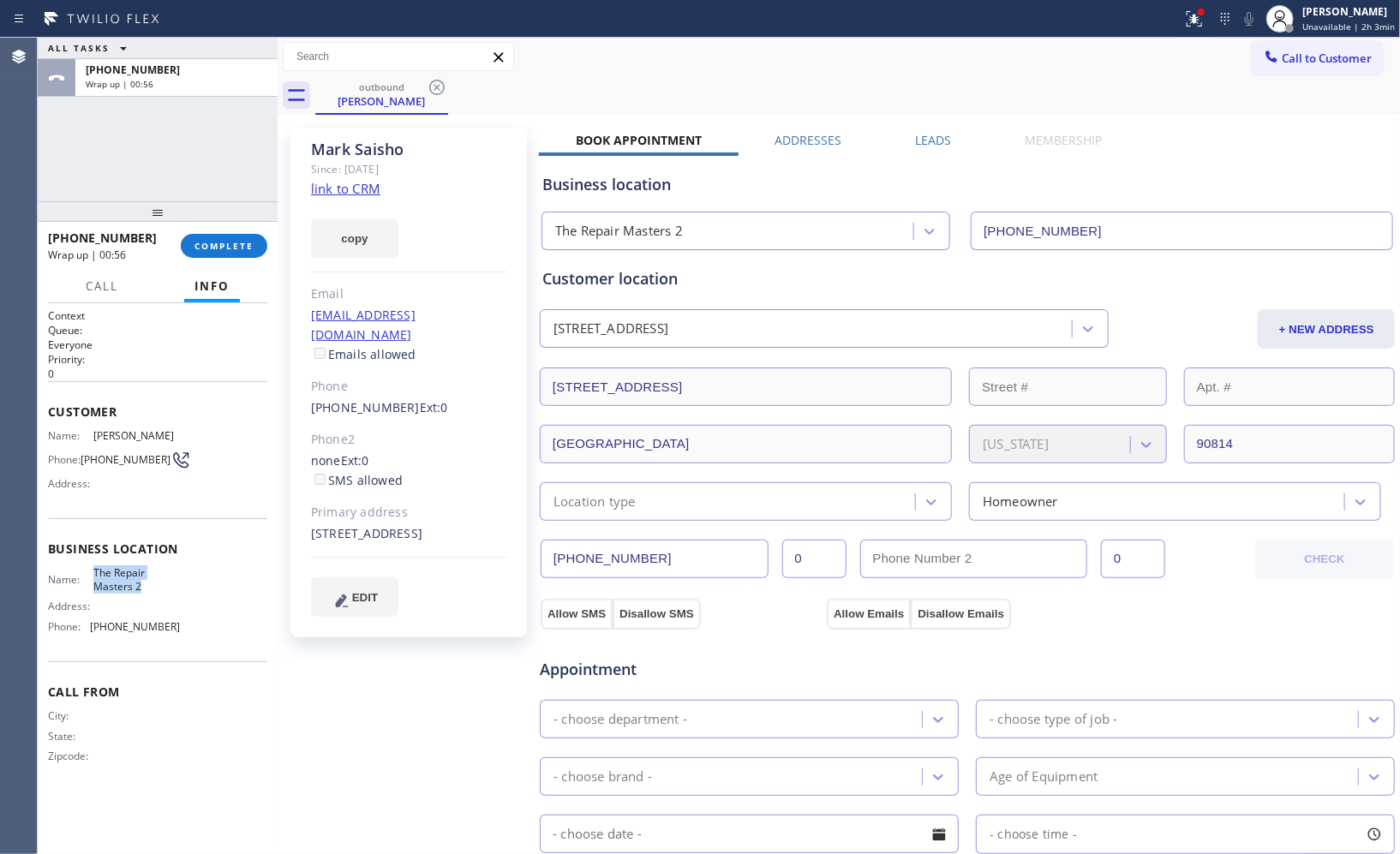
copy span "The Repair Masters 2"
click at [217, 243] on span "COMPLETE" at bounding box center [224, 246] width 59 height 12
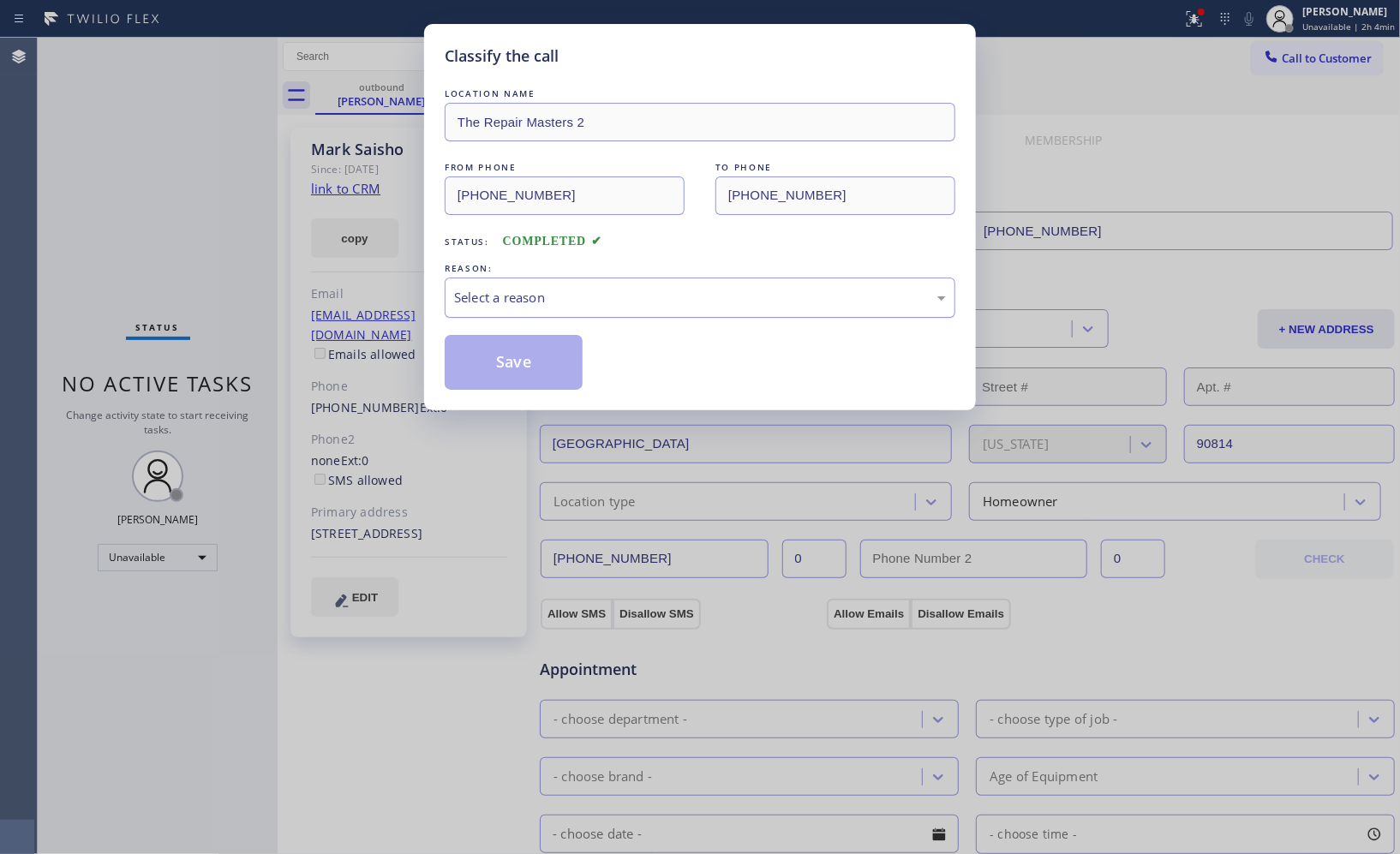
click at [645, 305] on div "Select a reason" at bounding box center [700, 297] width 492 height 19
click at [538, 374] on button "Save" at bounding box center [513, 362] width 138 height 55
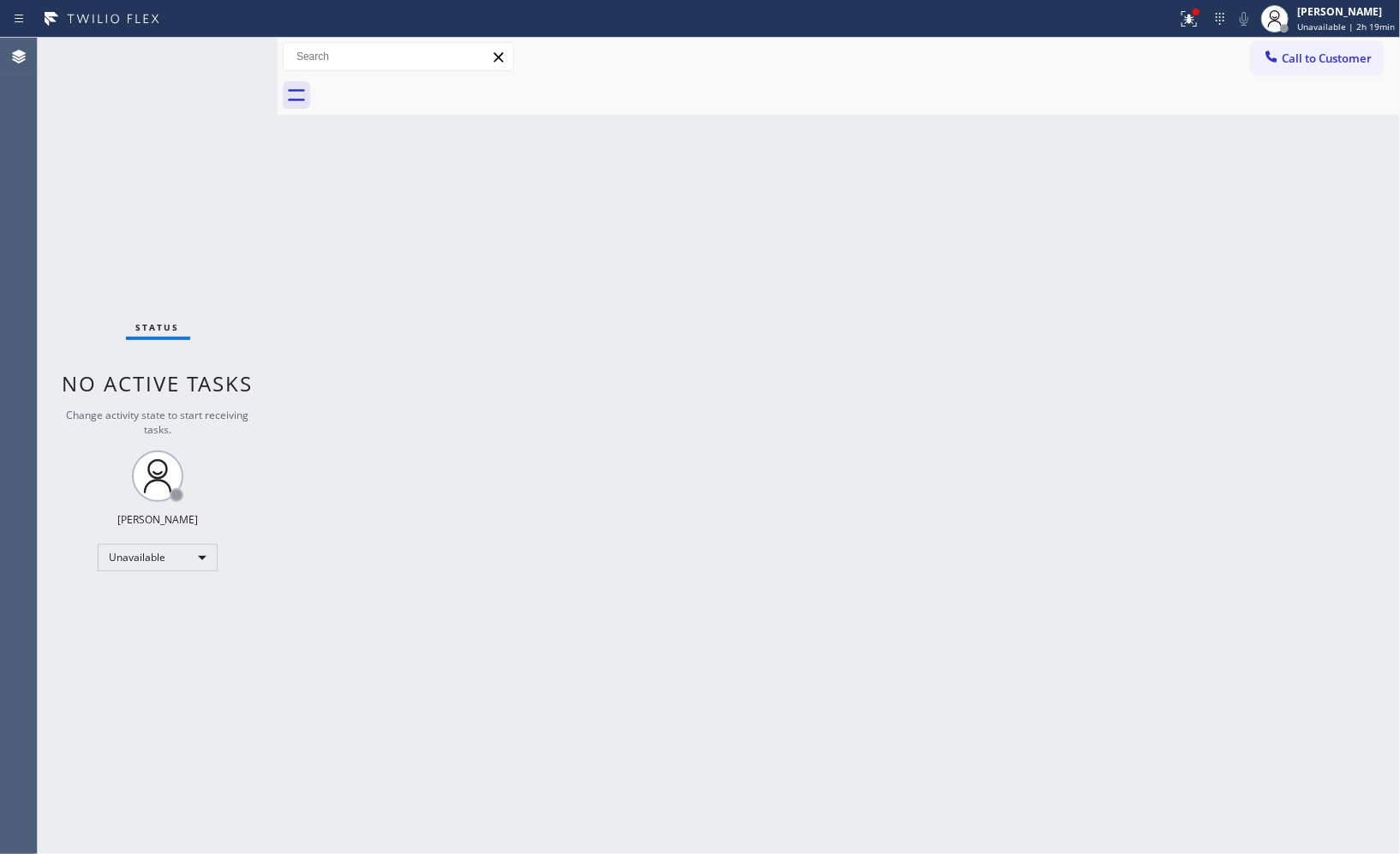
click at [1005, 455] on div "Back to Dashboard Change Sender ID Customers Technicians Select a contact Outbo…" at bounding box center [838, 446] width 1122 height 816
click at [1065, 579] on div "Back to Dashboard Change Sender ID Customers Technicians Select a contact Outbo…" at bounding box center [838, 446] width 1122 height 816
click at [877, 388] on div "Back to Dashboard Change Sender ID Customers Technicians Select a contact Outbo…" at bounding box center [838, 446] width 1122 height 816
click at [967, 379] on div "Back to Dashboard Change Sender ID Customers Technicians Select a contact Outbo…" at bounding box center [838, 446] width 1122 height 816
drag, startPoint x: 1338, startPoint y: 57, endPoint x: 923, endPoint y: 244, distance: 455.2
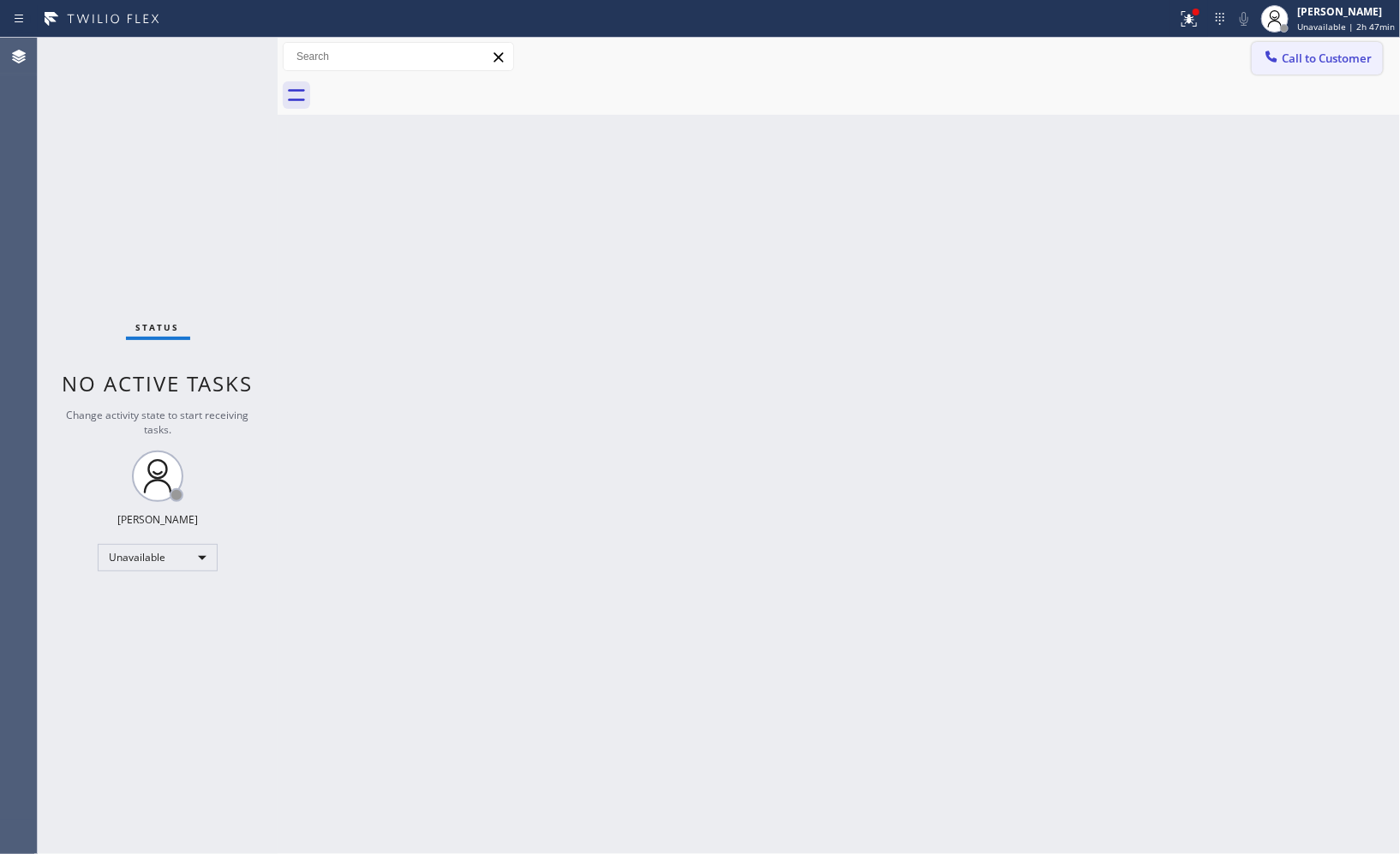
click at [1336, 57] on span "Call to Customer" at bounding box center [1327, 58] width 90 height 15
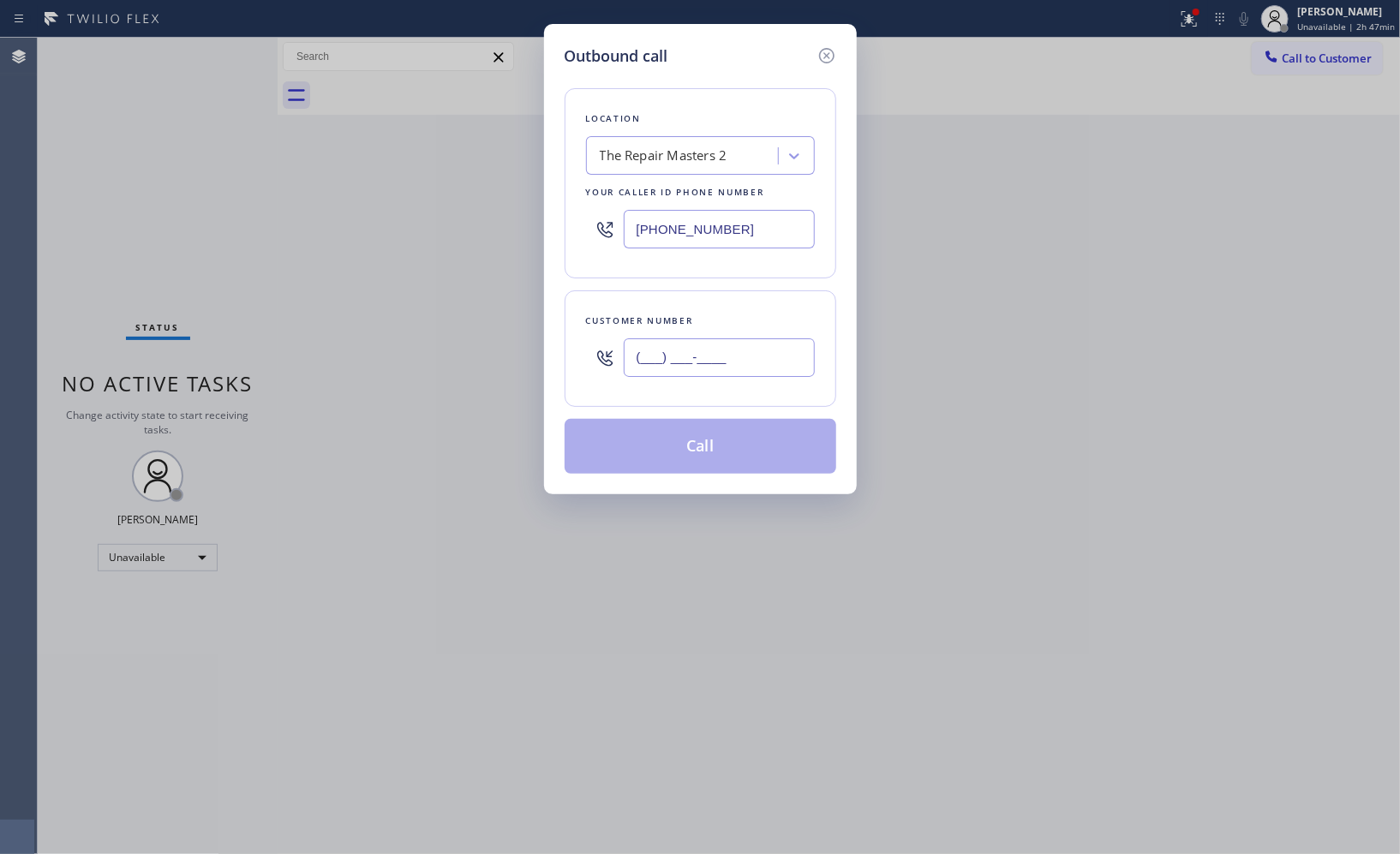
drag, startPoint x: 776, startPoint y: 364, endPoint x: 441, endPoint y: 265, distance: 349.3
click at [508, 313] on div "Outbound call Location The Repair Masters 2 Your caller id phone number [PHONE_…" at bounding box center [700, 427] width 1400 height 854
paste input "424) 354-3013"
type input "[PHONE_NUMBER]"
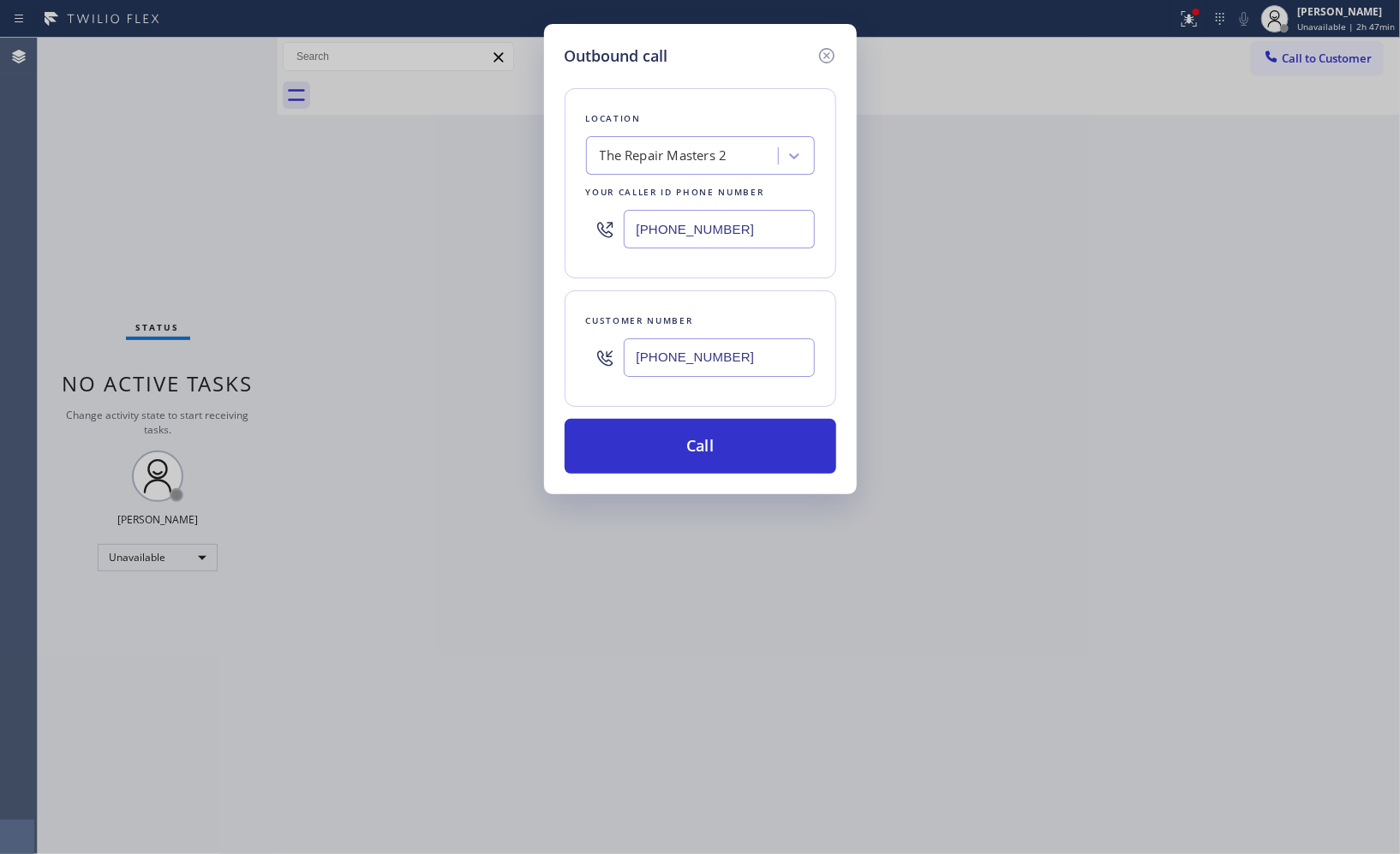
drag, startPoint x: 744, startPoint y: 215, endPoint x: 574, endPoint y: 225, distance: 170.3
click at [574, 225] on div "Location The Repair Masters 2 Your caller id phone number [PHONE_NUMBER]" at bounding box center [700, 182] width 272 height 190
click at [761, 226] on input "[PHONE_NUMBER]" at bounding box center [719, 230] width 191 height 39
drag, startPoint x: 741, startPoint y: 226, endPoint x: 548, endPoint y: 210, distance: 193.7
click at [560, 217] on div "Outbound call Location The Repair Masters 2 Your caller id phone number [PHONE_…" at bounding box center [700, 260] width 313 height 471
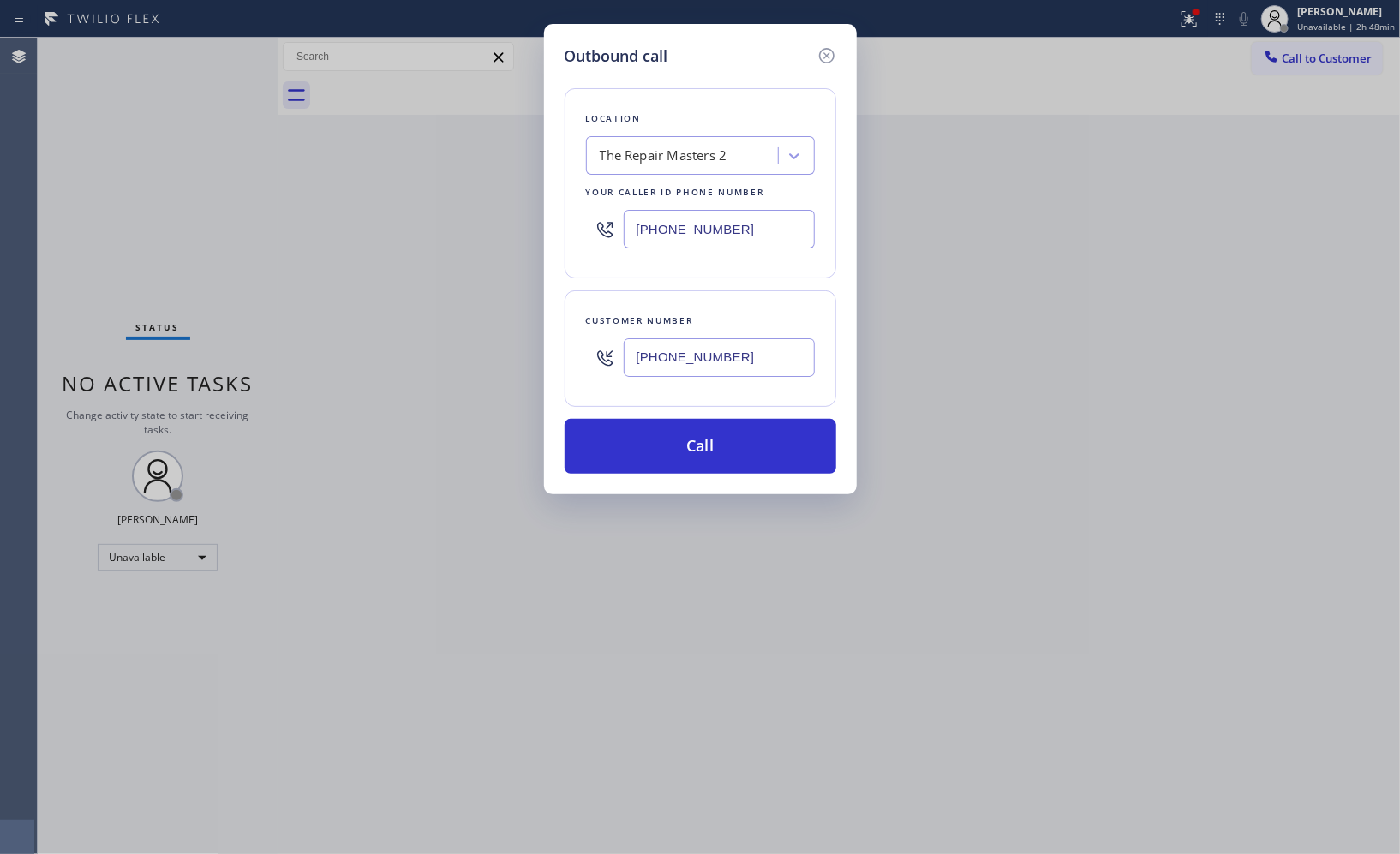
paste input "424) 354-3013"
type input "[PHONE_NUMBER]"
drag, startPoint x: 723, startPoint y: 361, endPoint x: 518, endPoint y: 294, distance: 215.7
click at [558, 341] on div "Outbound call Location [GEOGRAPHIC_DATA] Appliance Repair Your caller id phone …" at bounding box center [700, 260] width 313 height 471
paste input "310) 650-4208"
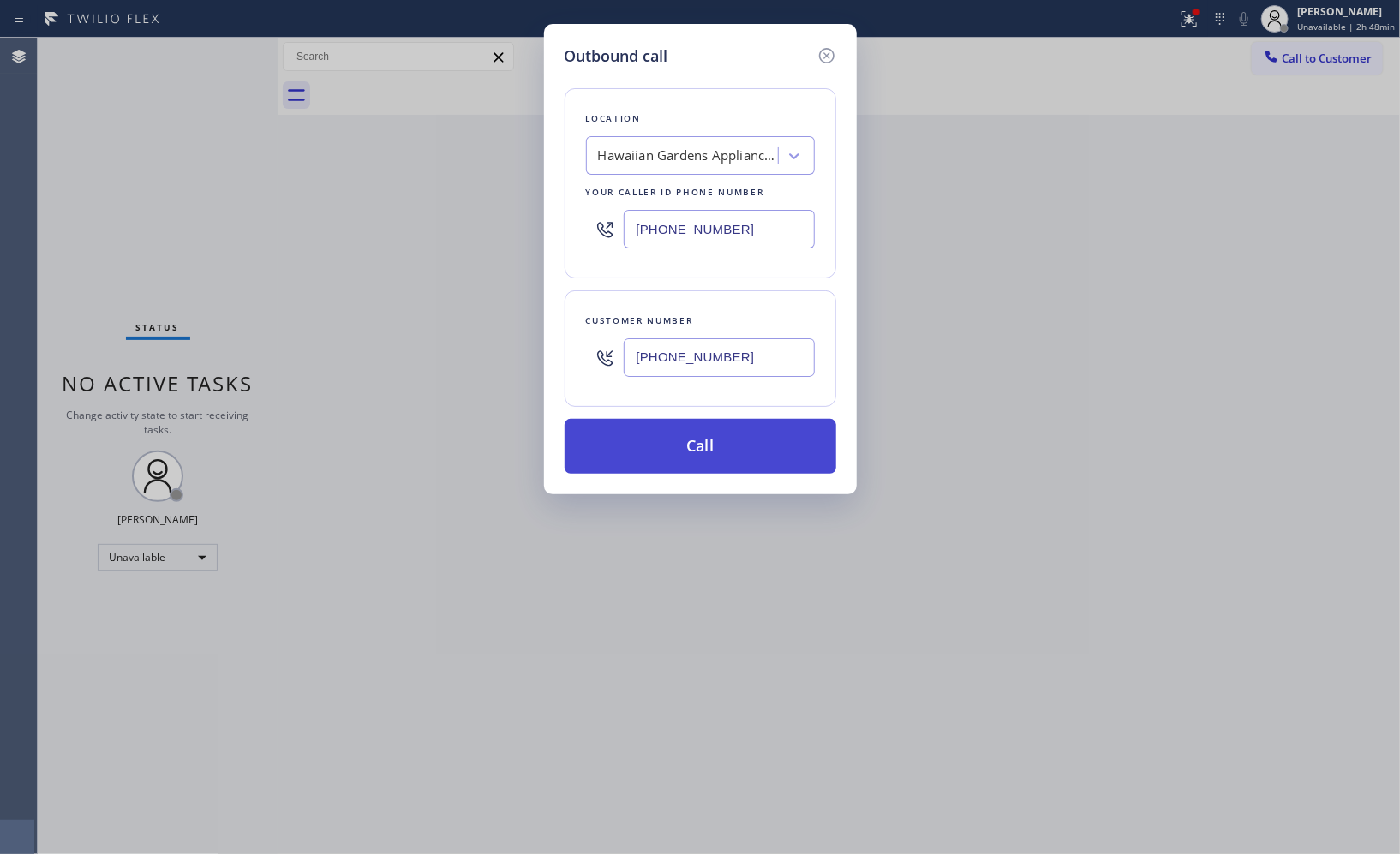
type input "[PHONE_NUMBER]"
click at [749, 449] on button "Call" at bounding box center [700, 446] width 272 height 55
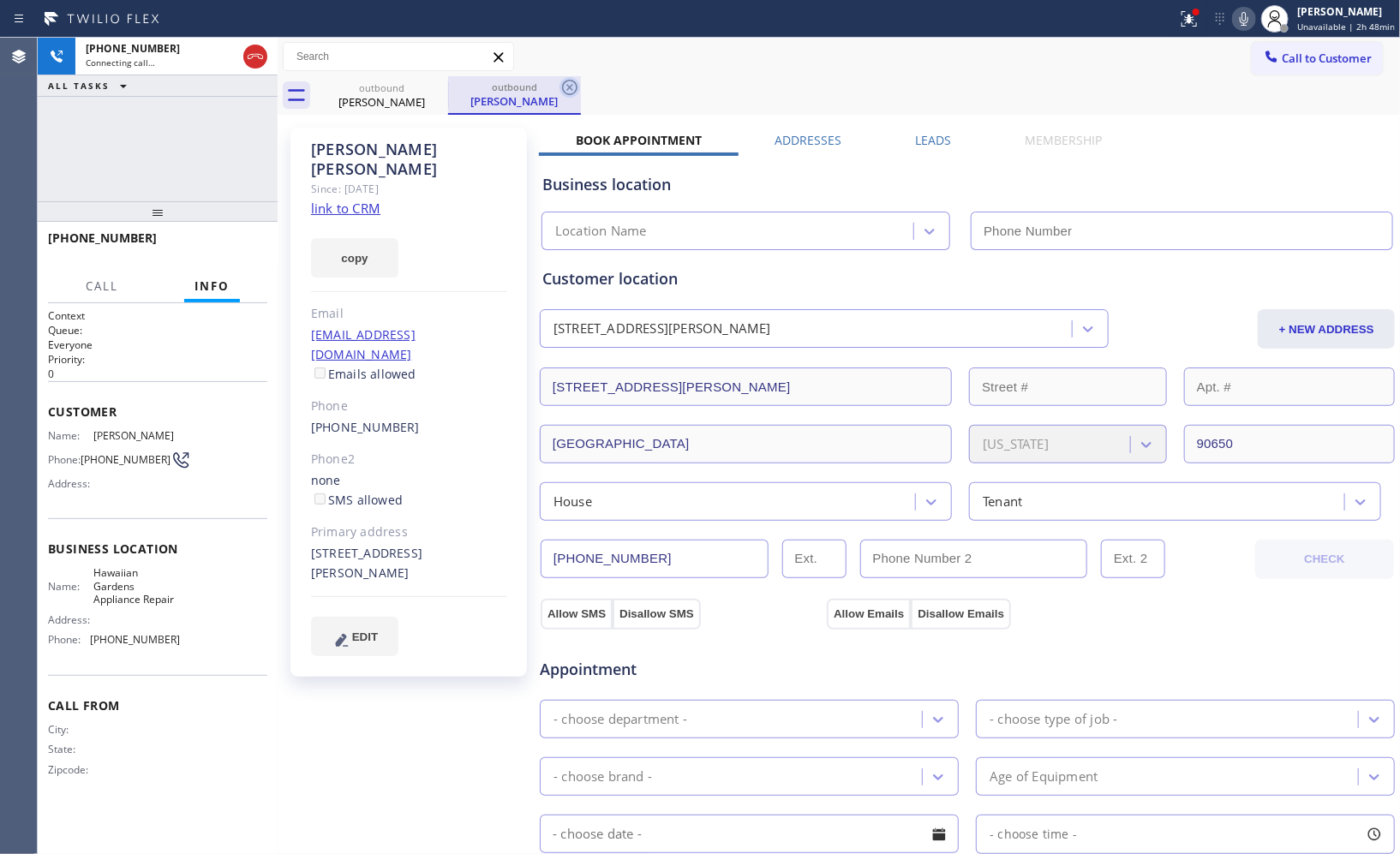
type input "[PHONE_NUMBER]"
click at [570, 84] on icon at bounding box center [569, 87] width 20 height 20
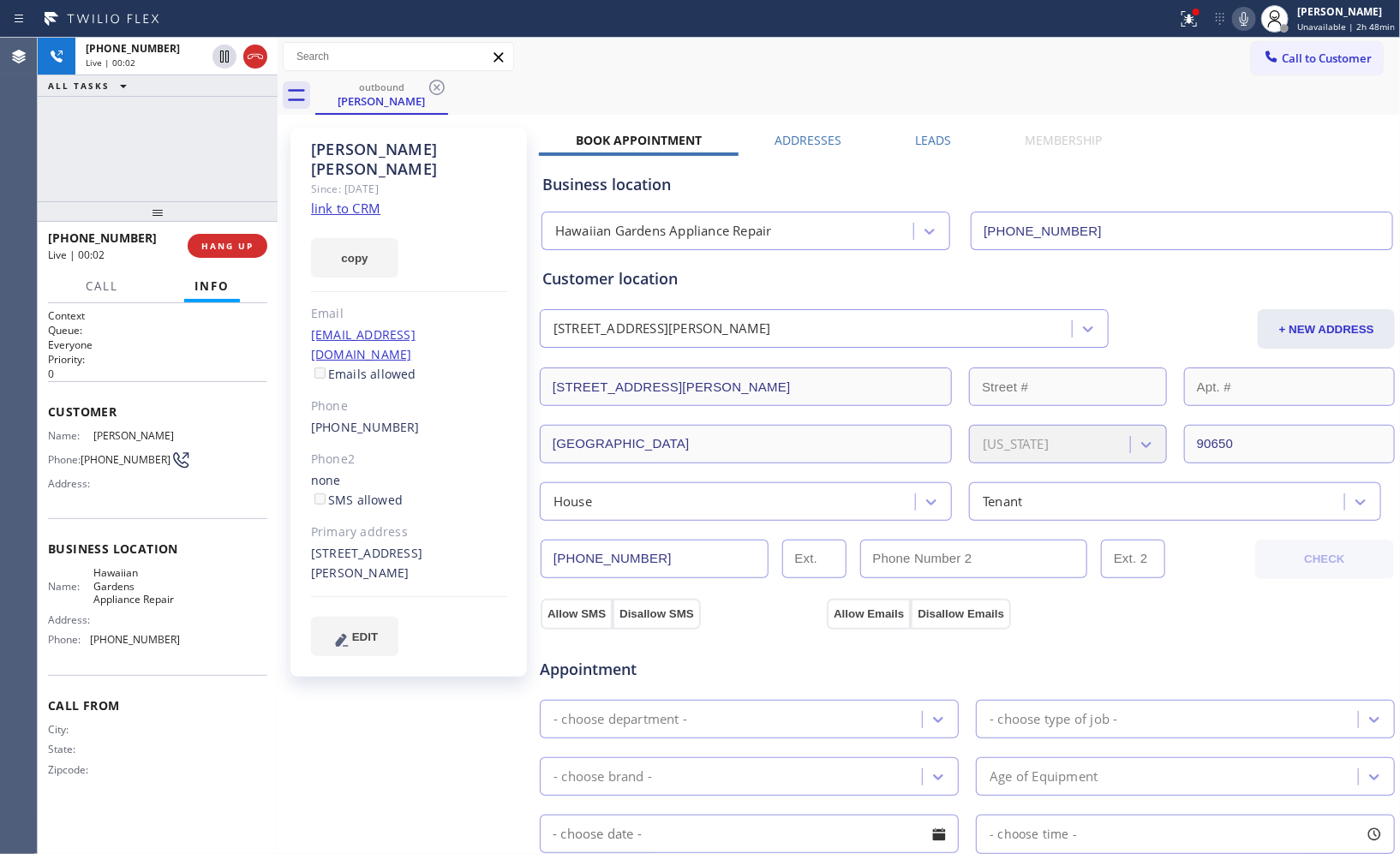
click at [814, 81] on div "outbound [PERSON_NAME]" at bounding box center [858, 96] width 1084 height 39
click at [1251, 18] on icon at bounding box center [1244, 18] width 20 height 20
click at [1246, 22] on icon at bounding box center [1244, 18] width 20 height 20
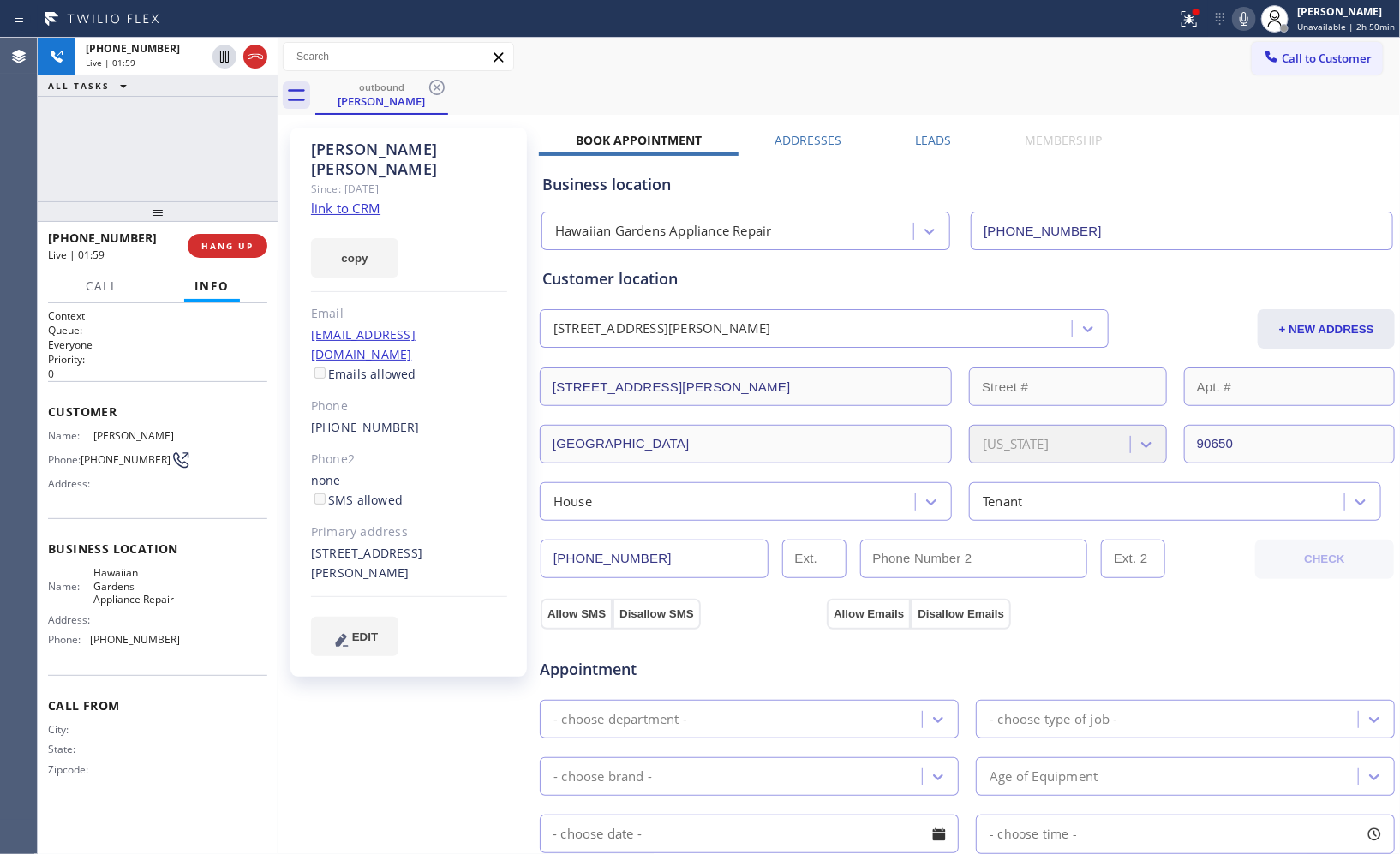
click at [687, 76] on div "outbound [PERSON_NAME]" at bounding box center [858, 96] width 1084 height 39
click at [228, 157] on div "[PHONE_NUMBER] Live | 02:18 ALL TASKS ALL TASKS ACTIVE TASKS TASKS IN WRAP UP" at bounding box center [157, 120] width 240 height 164
click at [732, 100] on div "outbound [PERSON_NAME]" at bounding box center [858, 96] width 1084 height 39
click at [236, 247] on span "HANG UP" at bounding box center [228, 246] width 52 height 12
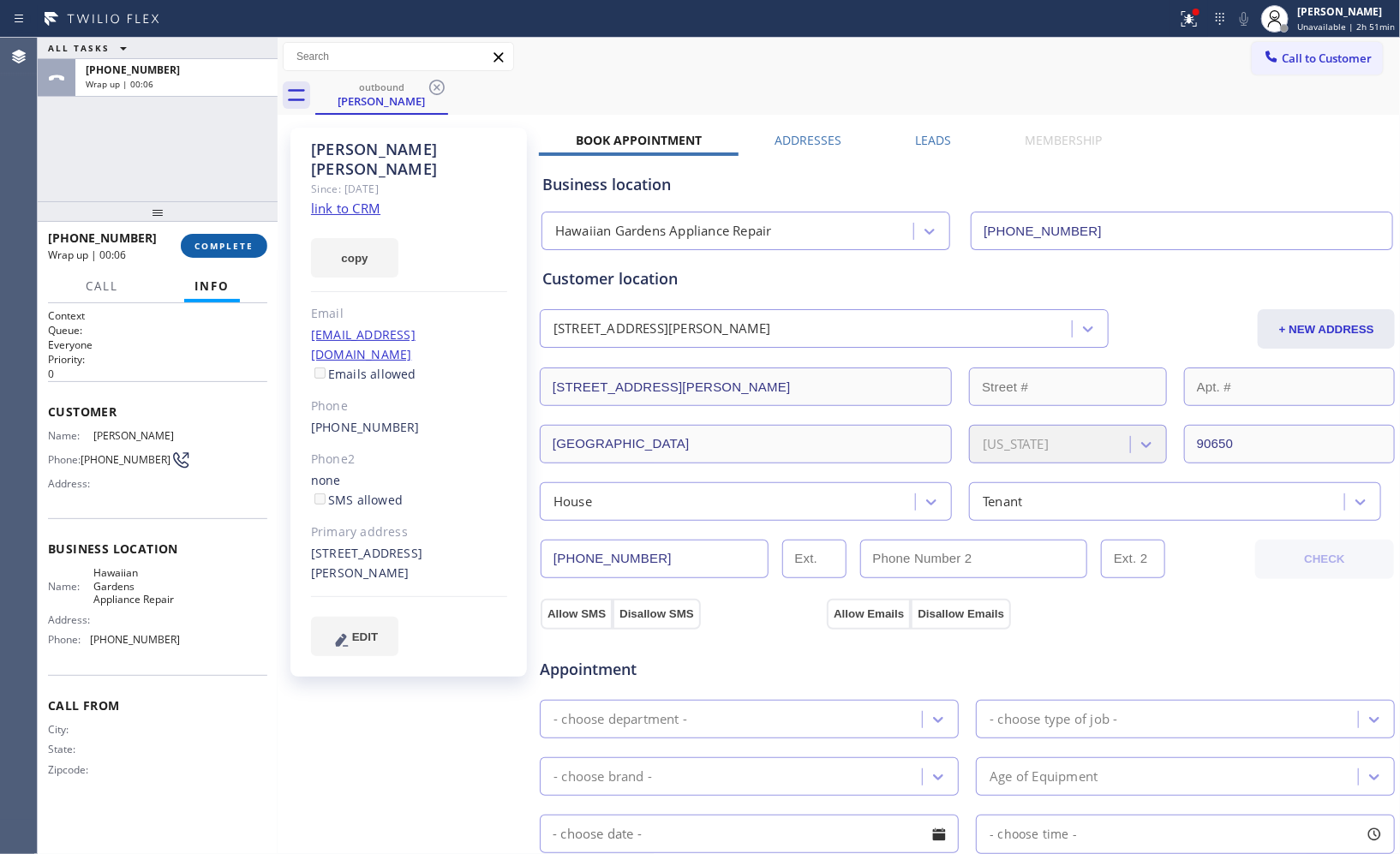
click at [232, 235] on button "COMPLETE" at bounding box center [224, 245] width 87 height 24
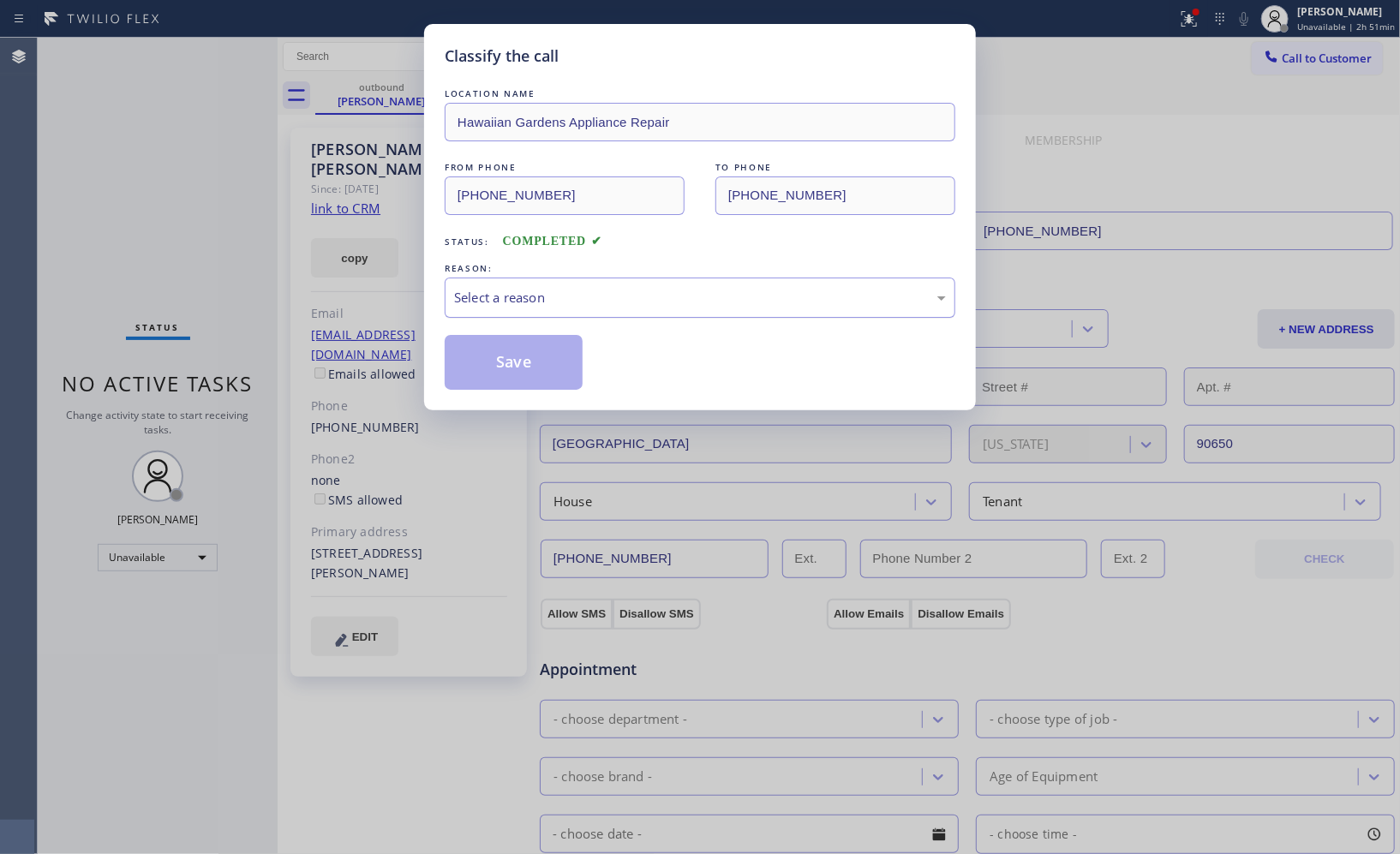
drag, startPoint x: 651, startPoint y: 294, endPoint x: 620, endPoint y: 311, distance: 35.4
click at [645, 297] on div "Select a reason" at bounding box center [700, 297] width 492 height 19
click at [539, 372] on button "Save" at bounding box center [513, 362] width 138 height 55
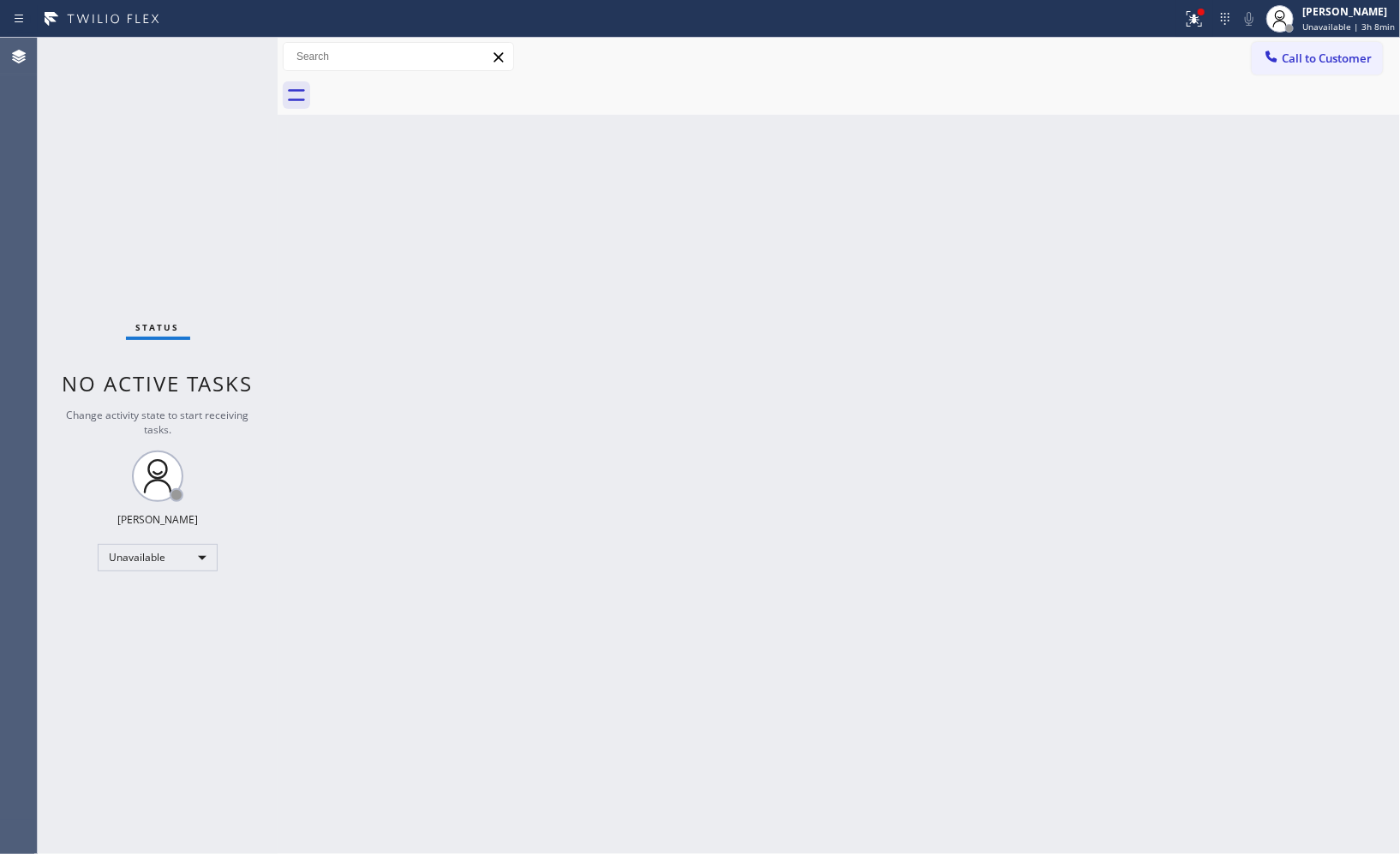
click at [966, 309] on div "Back to Dashboard Change Sender ID Customers Technicians Select a contact Outbo…" at bounding box center [838, 446] width 1122 height 816
drag, startPoint x: 1304, startPoint y: 64, endPoint x: 1257, endPoint y: 65, distance: 47.0
click at [1296, 63] on span "Call to Customer" at bounding box center [1327, 58] width 90 height 15
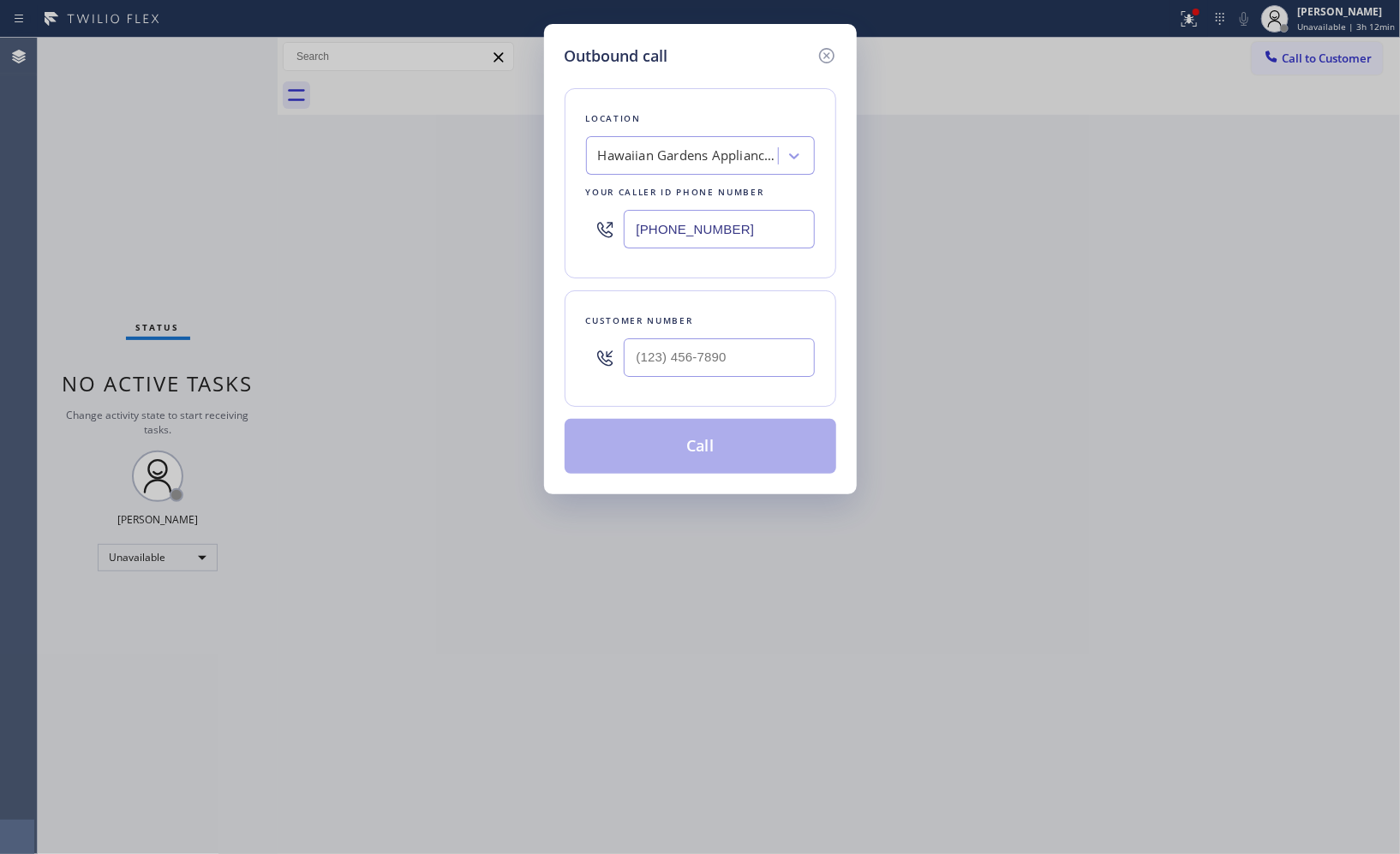
drag, startPoint x: 739, startPoint y: 223, endPoint x: 439, endPoint y: 134, distance: 312.9
click at [466, 160] on div "Outbound call Location [GEOGRAPHIC_DATA] Appliance Repair Your caller id phone …" at bounding box center [700, 427] width 1400 height 854
paste input "949) 536-9445"
type input "[PHONE_NUMBER]"
drag, startPoint x: 623, startPoint y: 352, endPoint x: 492, endPoint y: 288, distance: 145.8
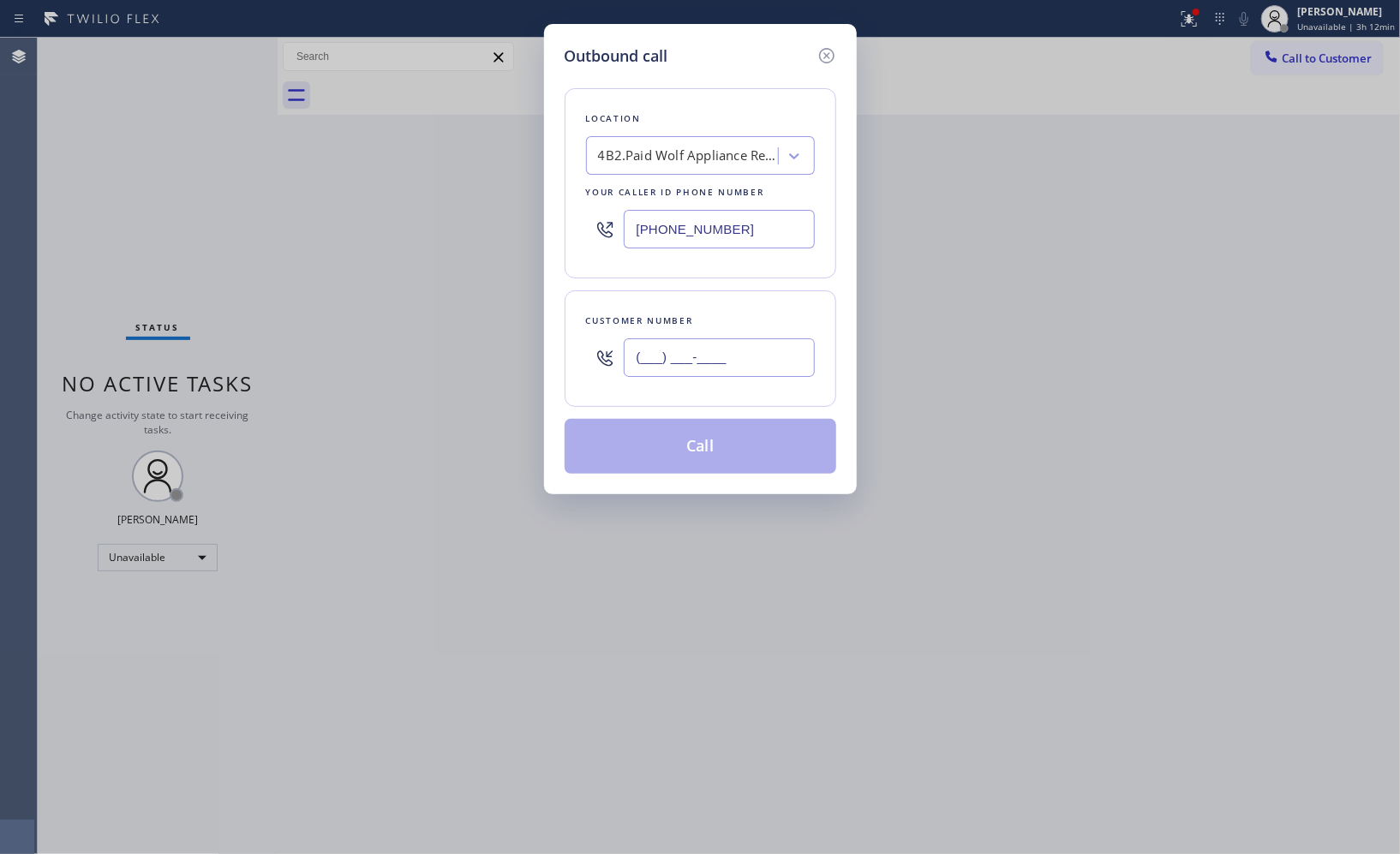
click at [520, 307] on div "Outbound call Location 4B2.Paid Wolf Appliance Repair Expert Your caller id pho…" at bounding box center [700, 427] width 1400 height 854
paste input "626) 825-2943"
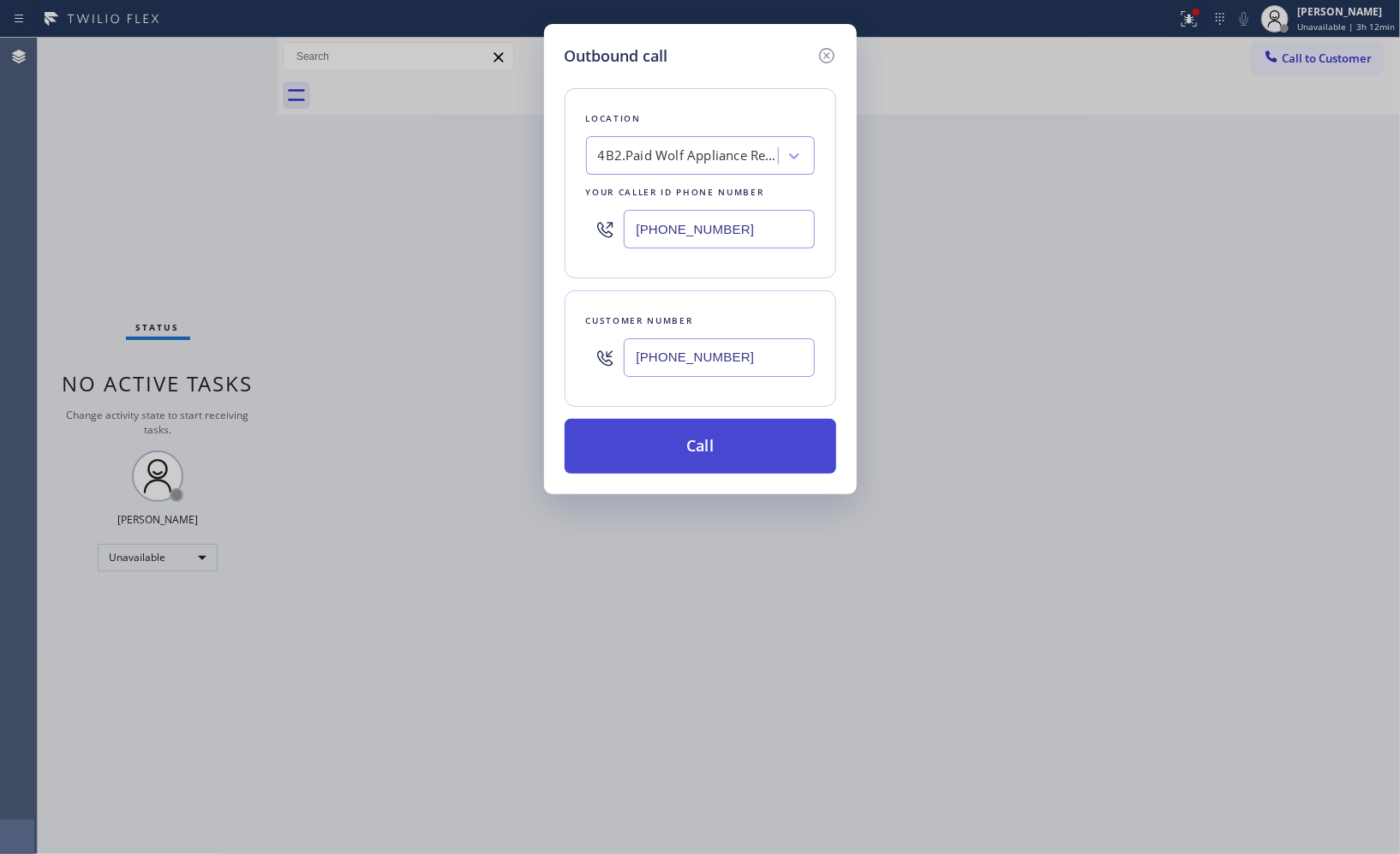
type input "[PHONE_NUMBER]"
click at [706, 450] on button "Call" at bounding box center [700, 446] width 272 height 55
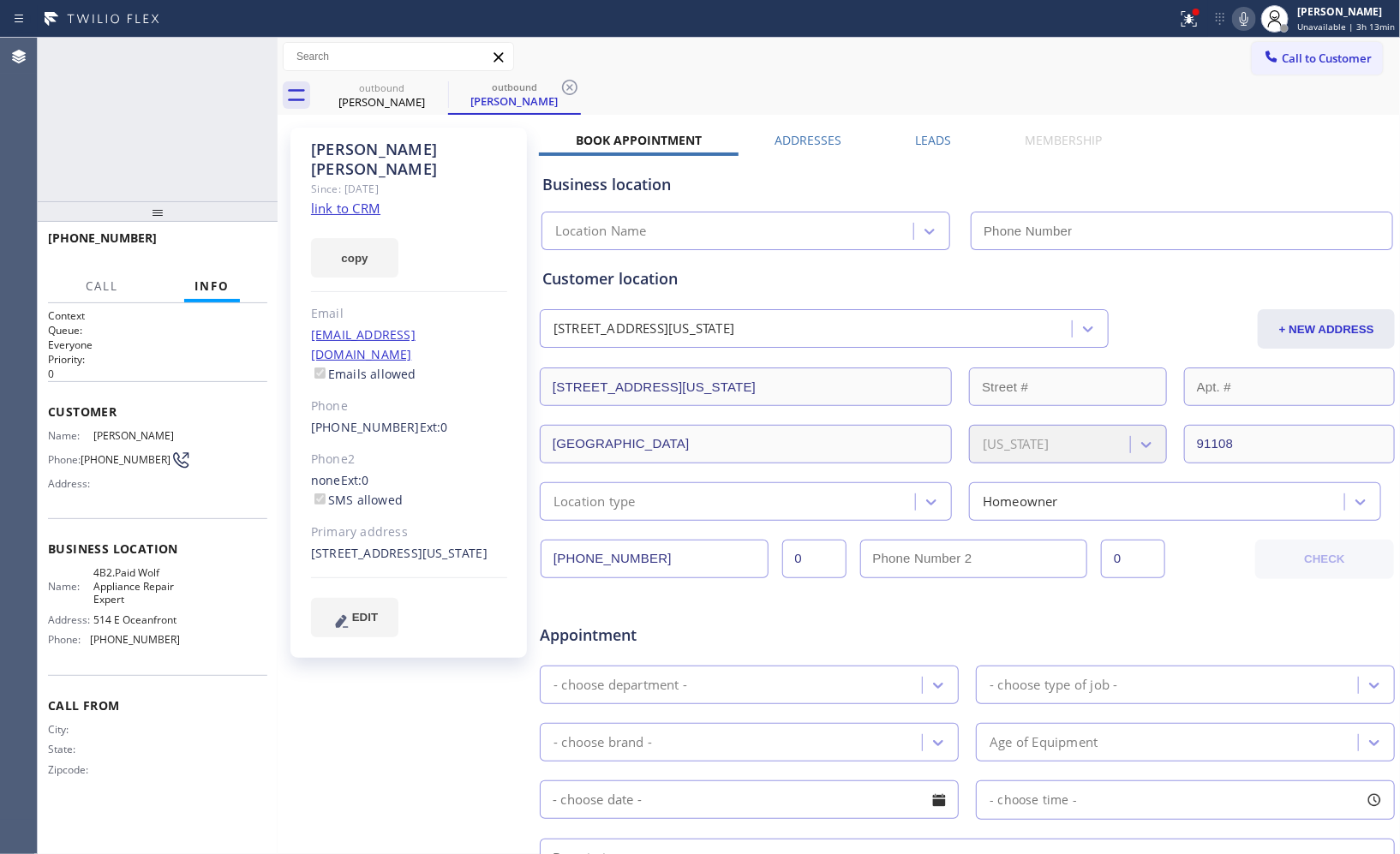
type input "[PHONE_NUMBER]"
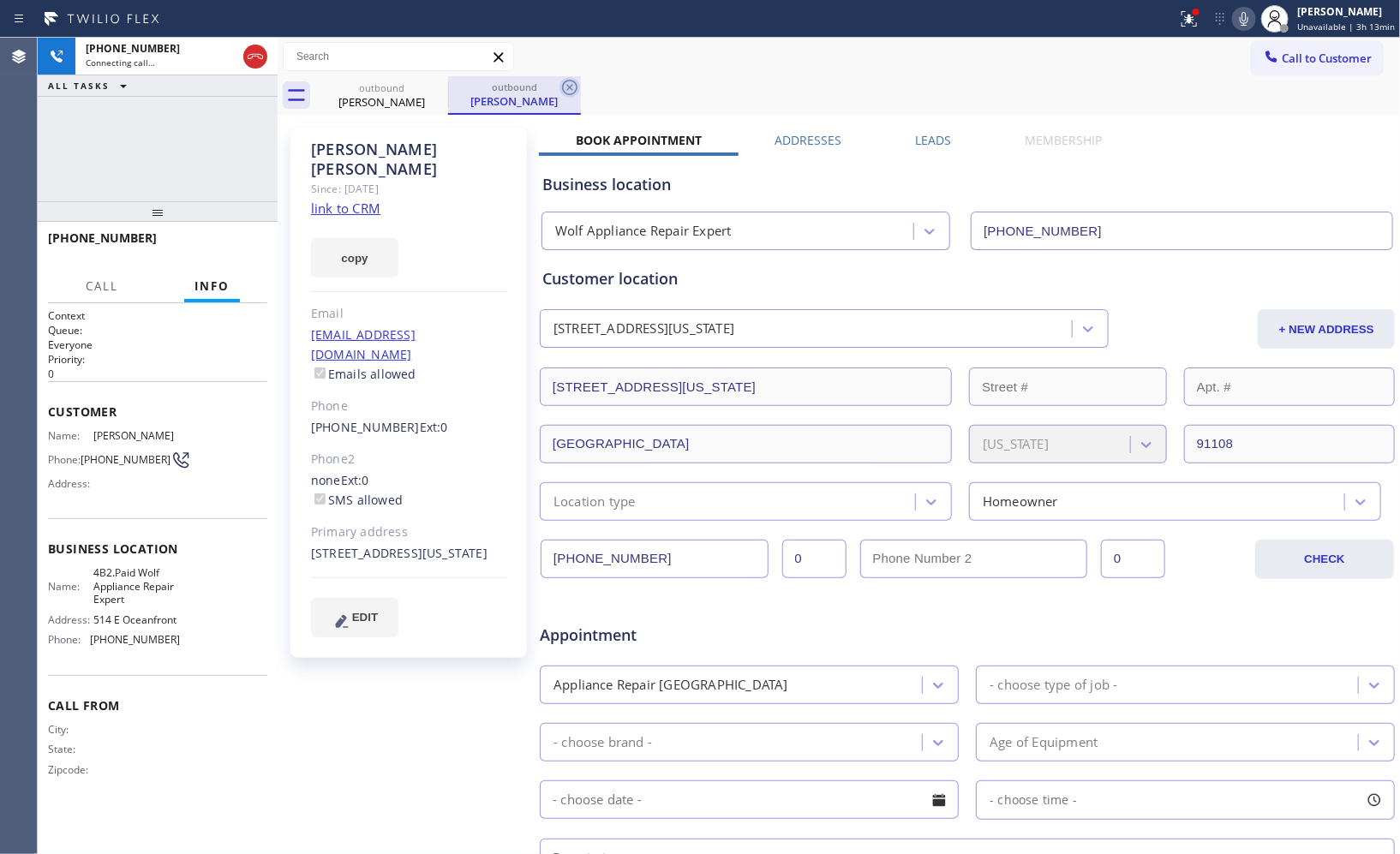
click at [575, 93] on icon at bounding box center [569, 87] width 20 height 20
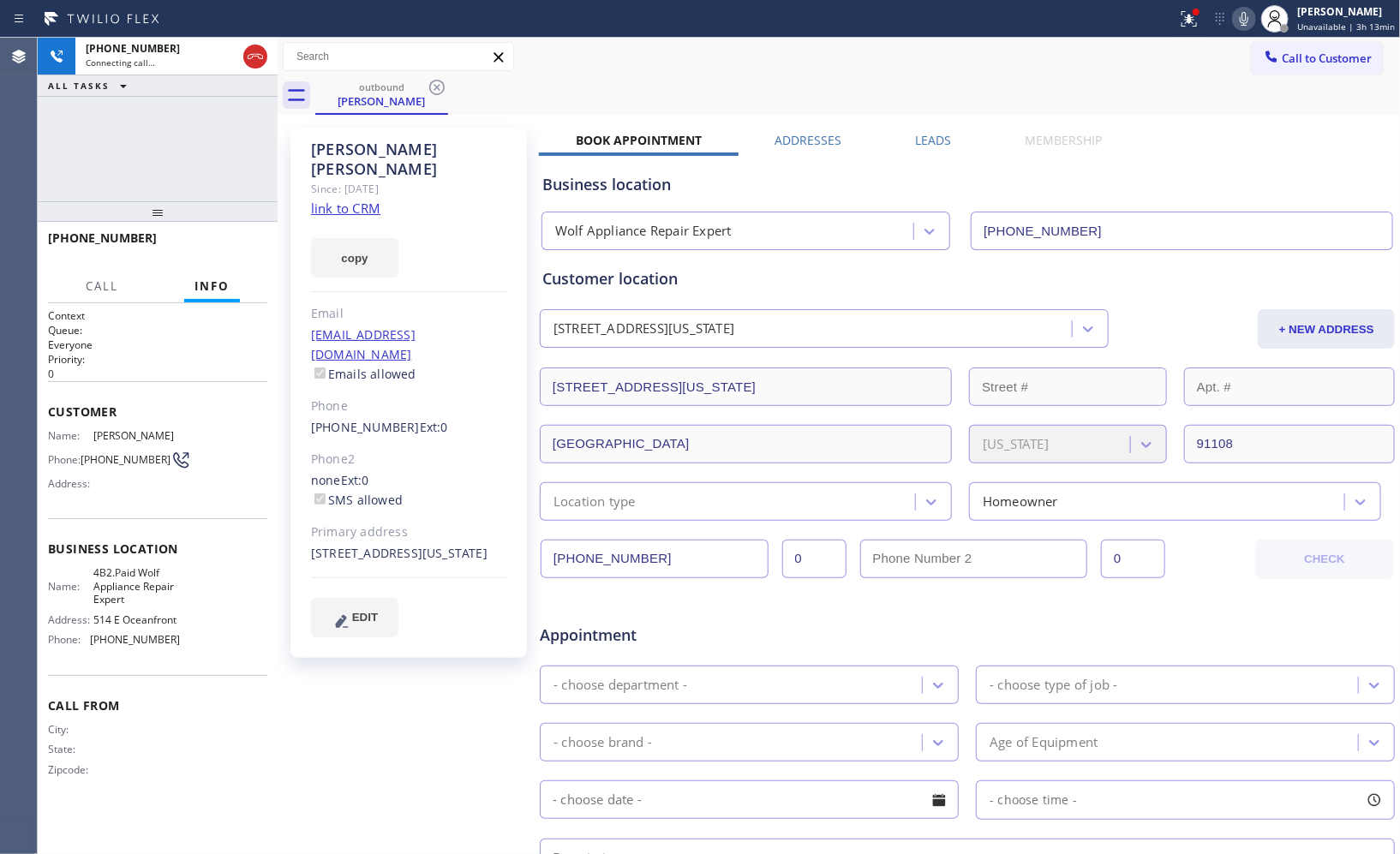
drag, startPoint x: 201, startPoint y: 215, endPoint x: 210, endPoint y: 177, distance: 39.1
click at [210, 177] on div "[PHONE_NUMBER] Connecting call… ALL TASKS ALL TASKS ACTIVE TASKS TASKS IN WRAP …" at bounding box center [157, 446] width 240 height 816
click at [1245, 29] on button at bounding box center [1244, 18] width 24 height 24
click at [1244, 22] on icon at bounding box center [1244, 18] width 20 height 20
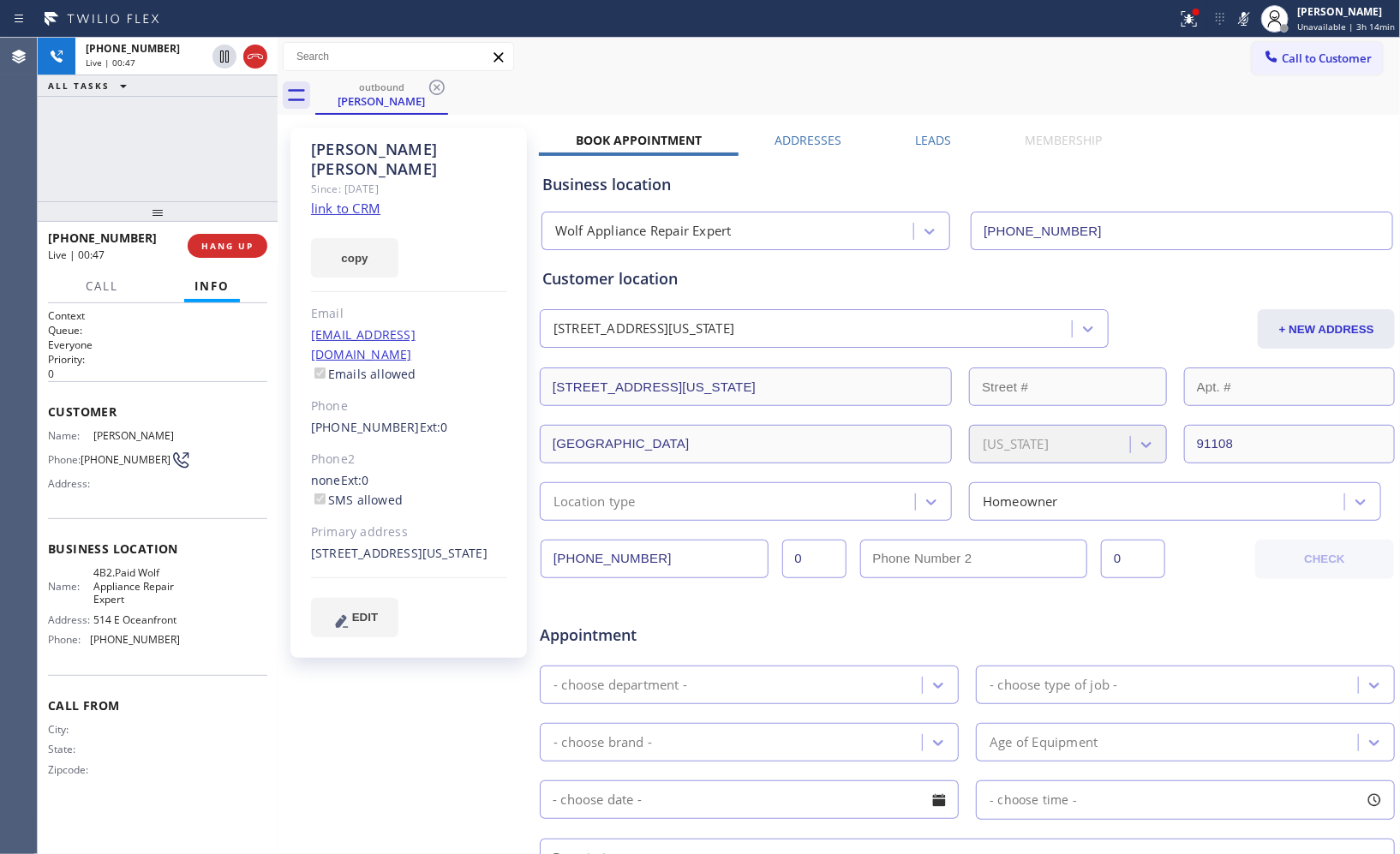
click at [1244, 22] on icon at bounding box center [1244, 18] width 20 height 20
click at [661, 80] on div "outbound [PERSON_NAME]" at bounding box center [858, 96] width 1084 height 39
click at [210, 156] on div "[PHONE_NUMBER] Live | 01:00 ALL TASKS ALL TASKS ACTIVE TASKS TASKS IN WRAP UP" at bounding box center [157, 120] width 240 height 164
click at [241, 249] on span "HANG UP" at bounding box center [228, 246] width 52 height 12
click at [237, 246] on span "HANG UP" at bounding box center [228, 246] width 52 height 12
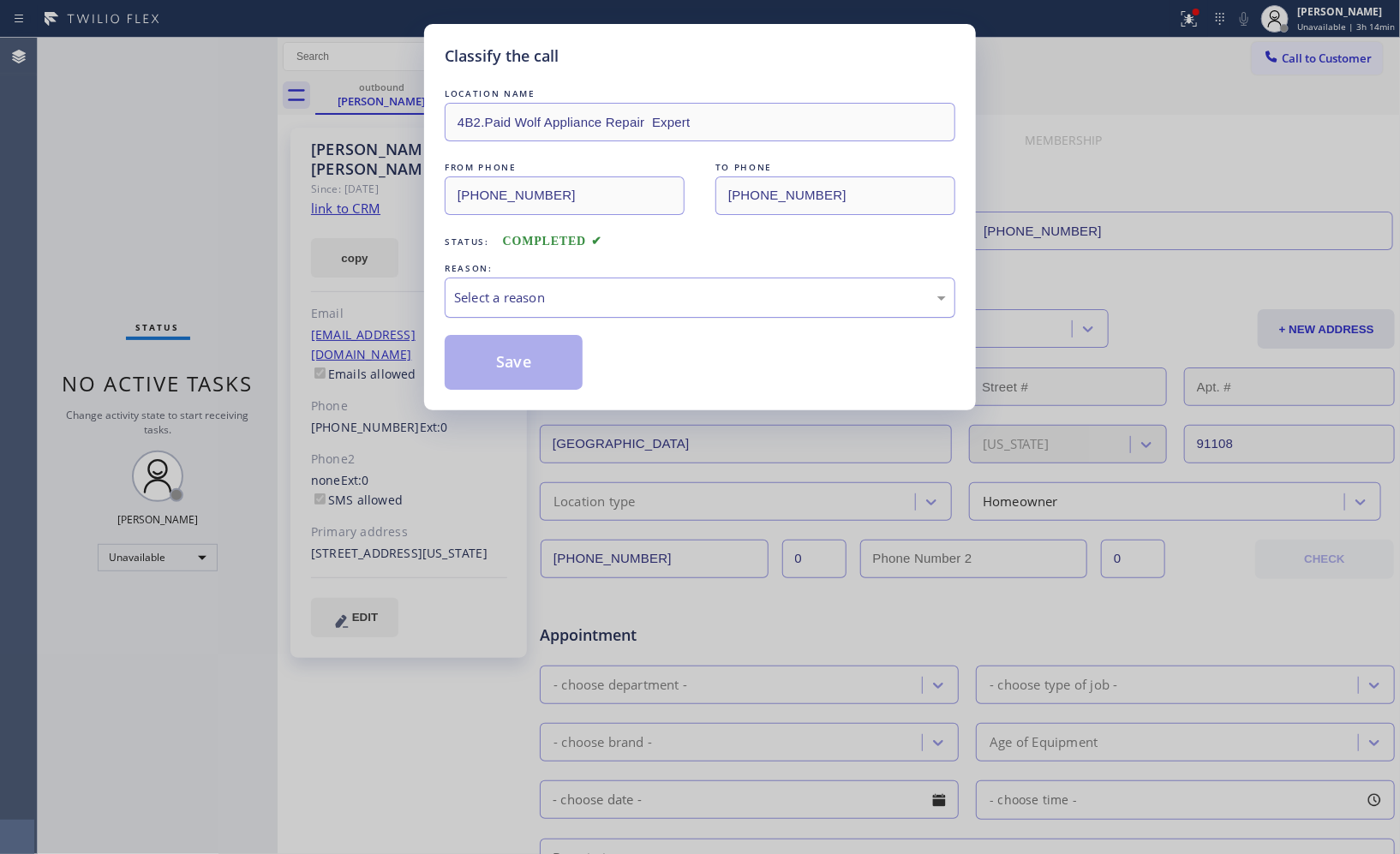
click at [621, 304] on div "Select a reason" at bounding box center [700, 297] width 492 height 19
drag, startPoint x: 679, startPoint y: 386, endPoint x: 566, endPoint y: 378, distance: 113.3
click at [523, 366] on button "Save" at bounding box center [513, 362] width 138 height 55
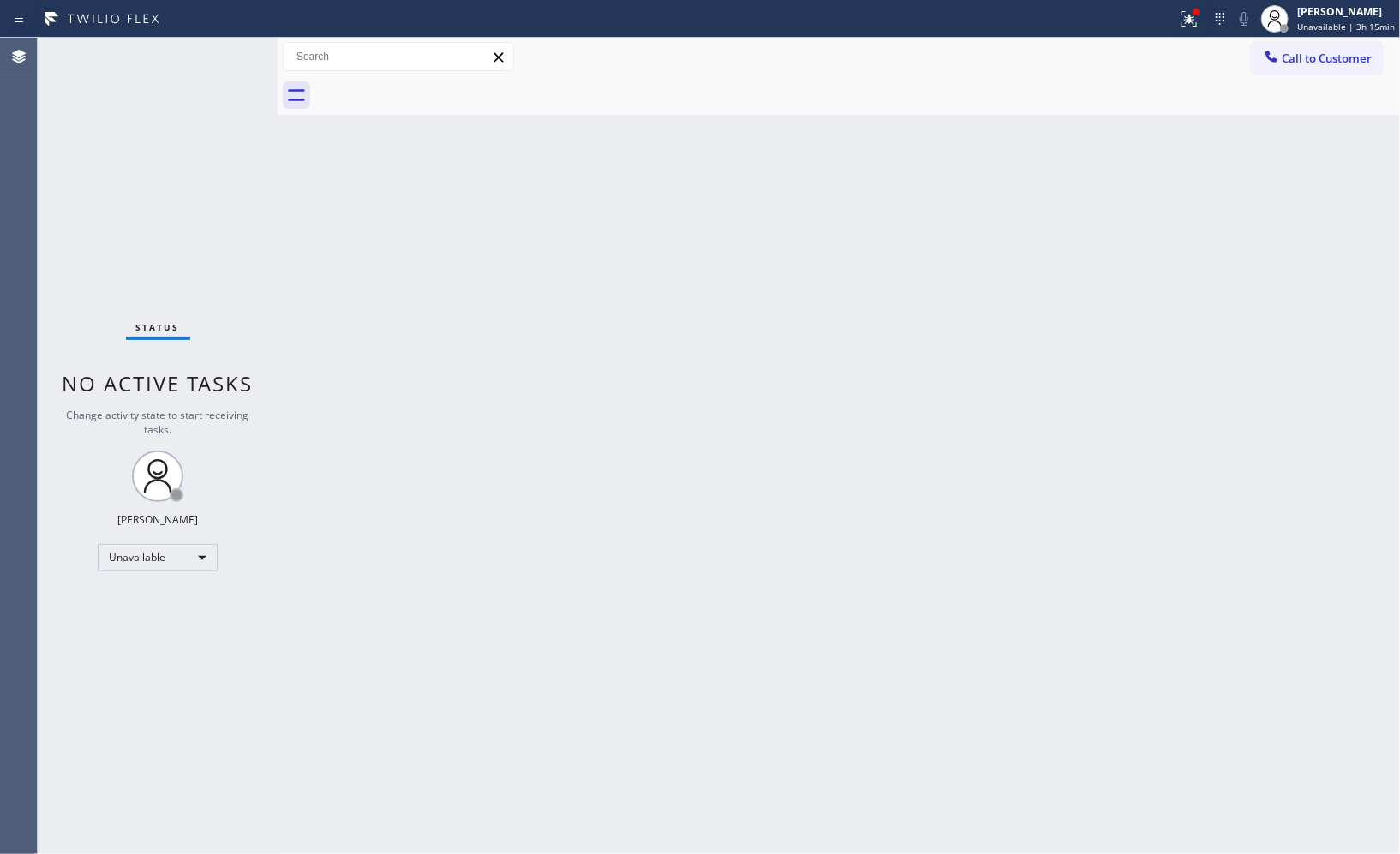
click at [923, 311] on div "Back to Dashboard Change Sender ID Customers Technicians Select a contact Outbo…" at bounding box center [838, 446] width 1122 height 816
click at [1287, 54] on span "Call to Customer" at bounding box center [1327, 58] width 90 height 15
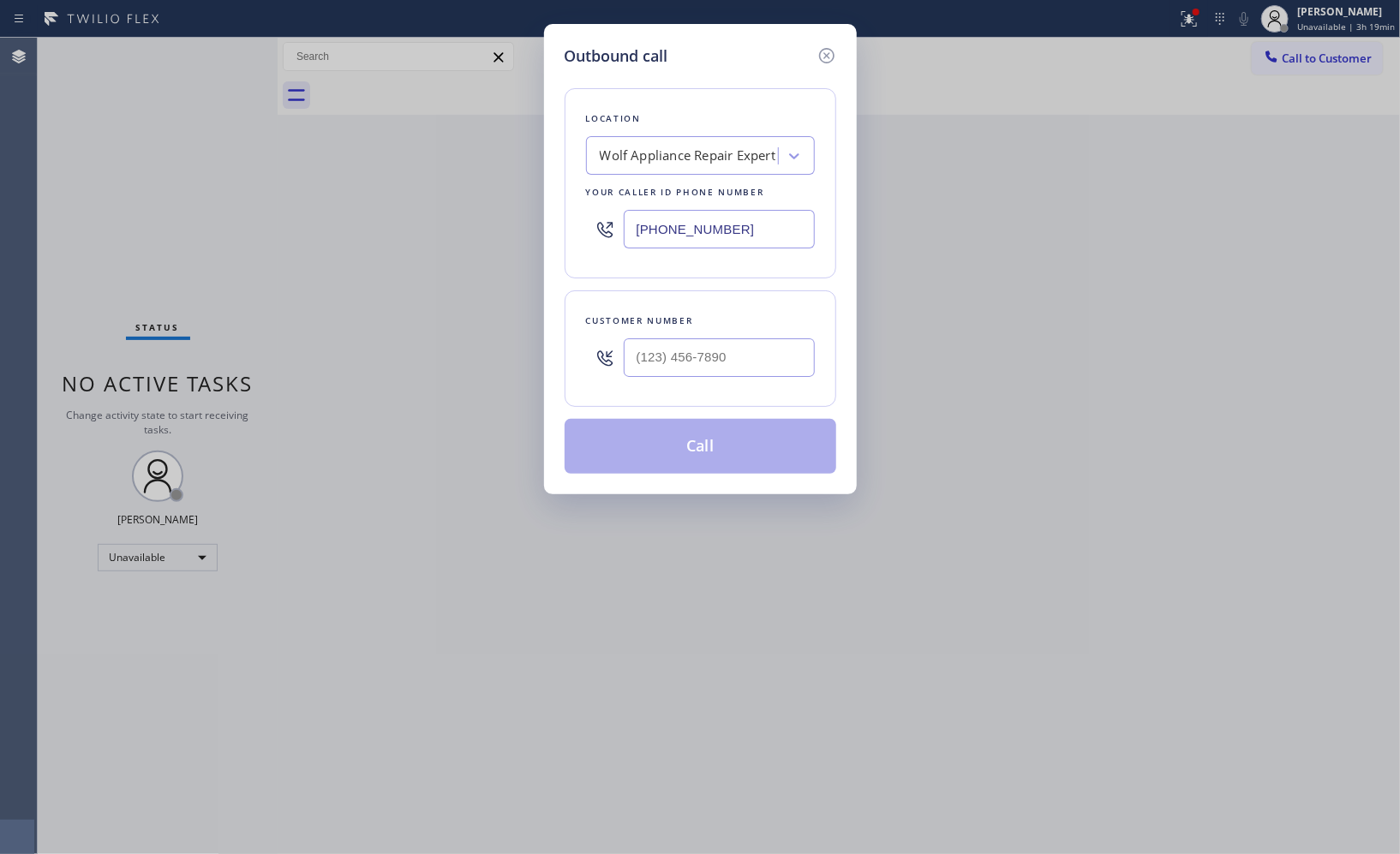
drag, startPoint x: 670, startPoint y: 223, endPoint x: 570, endPoint y: 220, distance: 100.0
click at [570, 220] on div "Location Wolf Appliance Repair Expert Your caller id phone number [PHONE_NUMBER]" at bounding box center [700, 182] width 272 height 190
paste input "323) 676-1538"
type input "[PHONE_NUMBER]"
click at [731, 346] on input "(___) ___-____" at bounding box center [719, 358] width 191 height 39
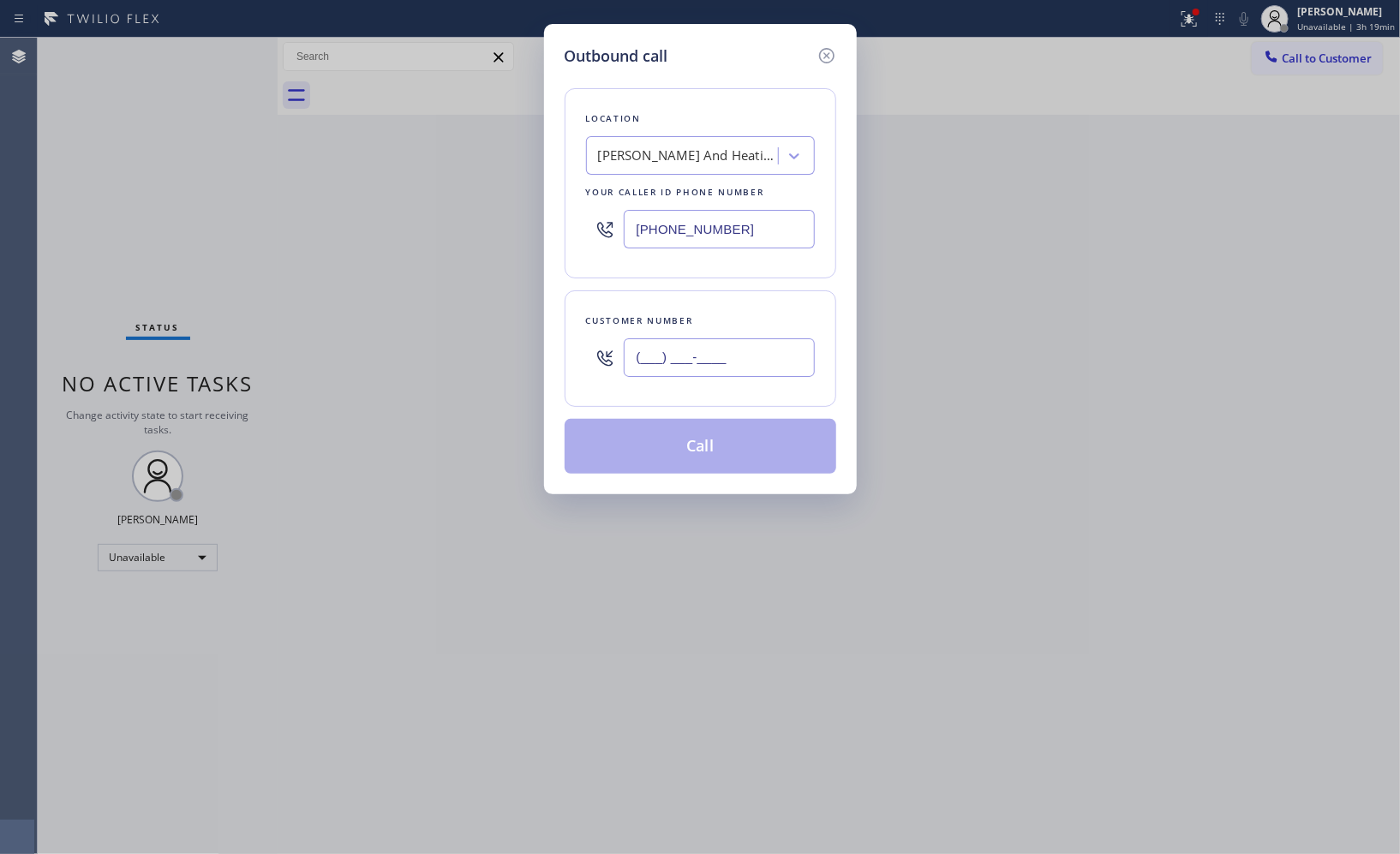
paste input "213) 500-3153"
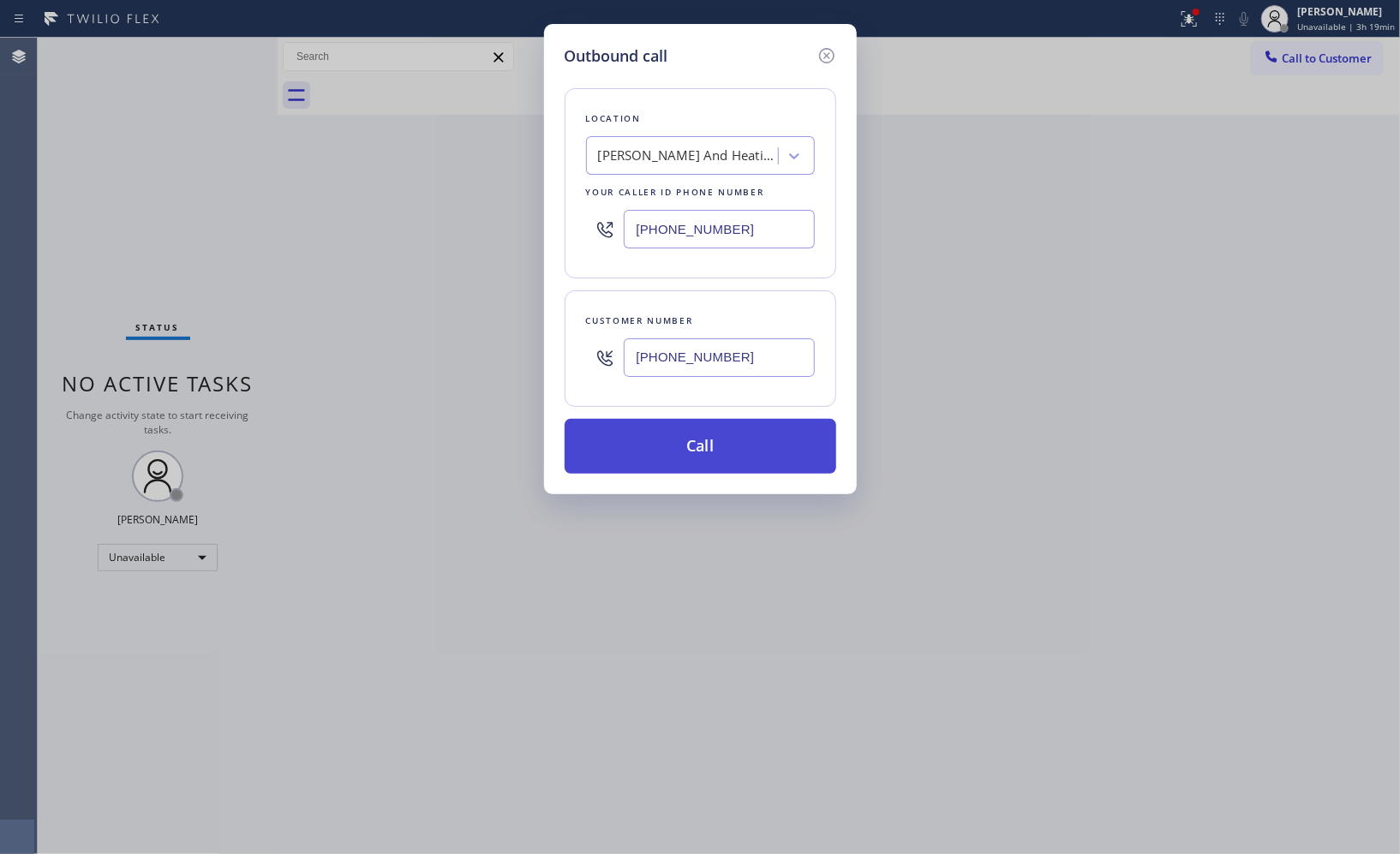
type input "[PHONE_NUMBER]"
click at [725, 463] on button "Call" at bounding box center [700, 446] width 272 height 55
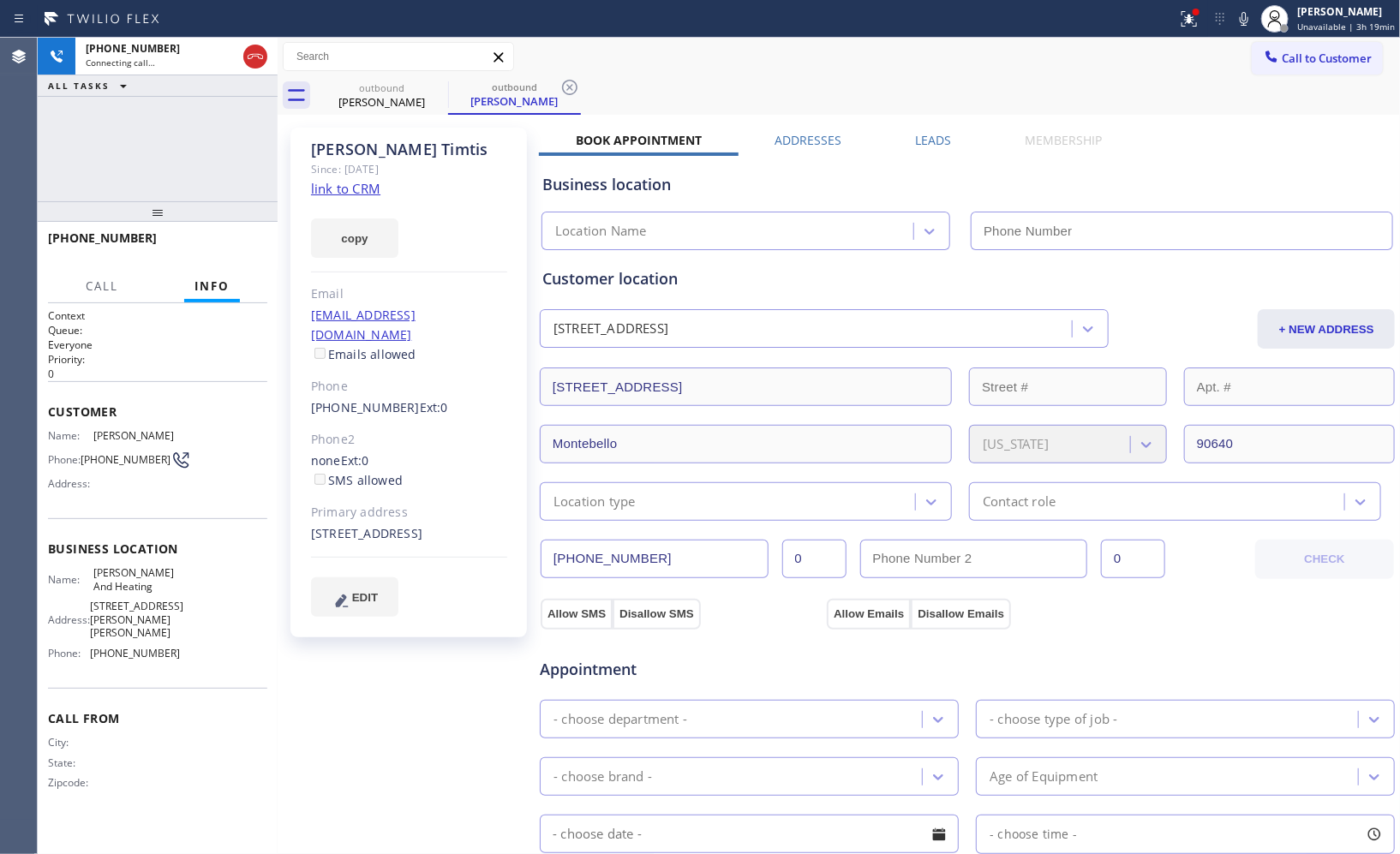
type input "[PHONE_NUMBER]"
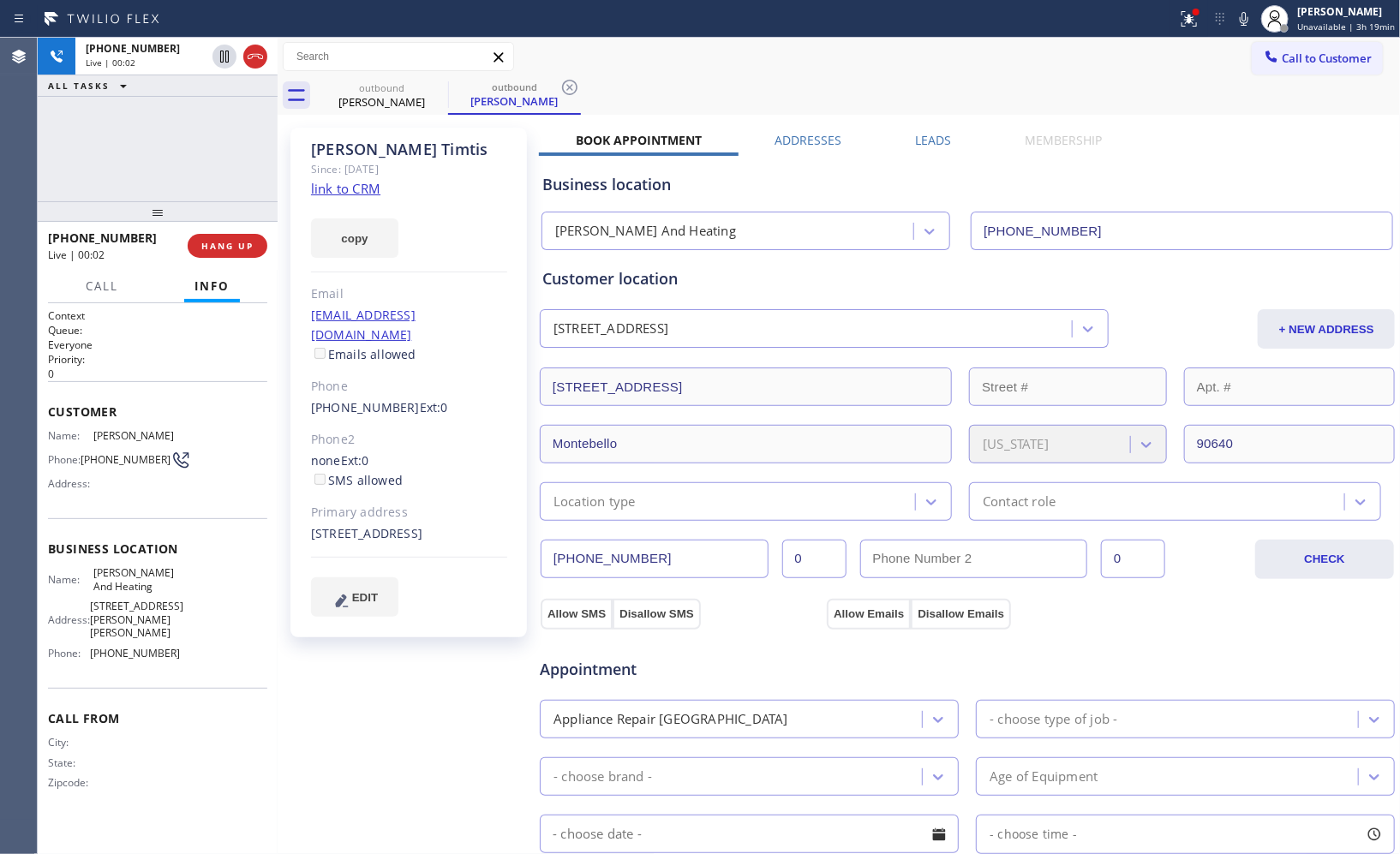
drag, startPoint x: 572, startPoint y: 87, endPoint x: 601, endPoint y: 69, distance: 34.1
click at [572, 87] on icon at bounding box center [569, 87] width 20 height 20
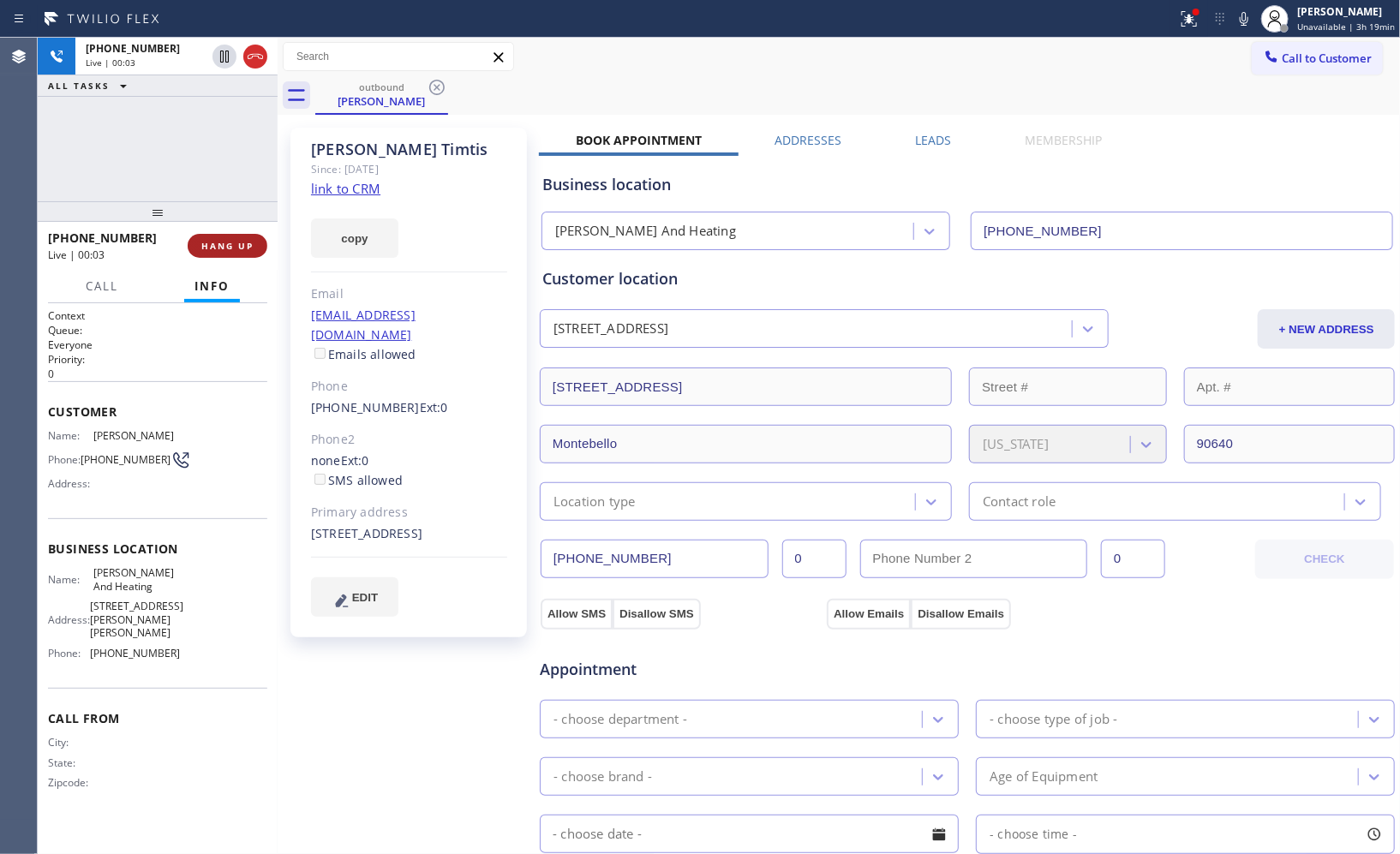
click at [242, 244] on span "HANG UP" at bounding box center [228, 246] width 52 height 12
click at [237, 246] on span "HANG UP" at bounding box center [228, 246] width 52 height 12
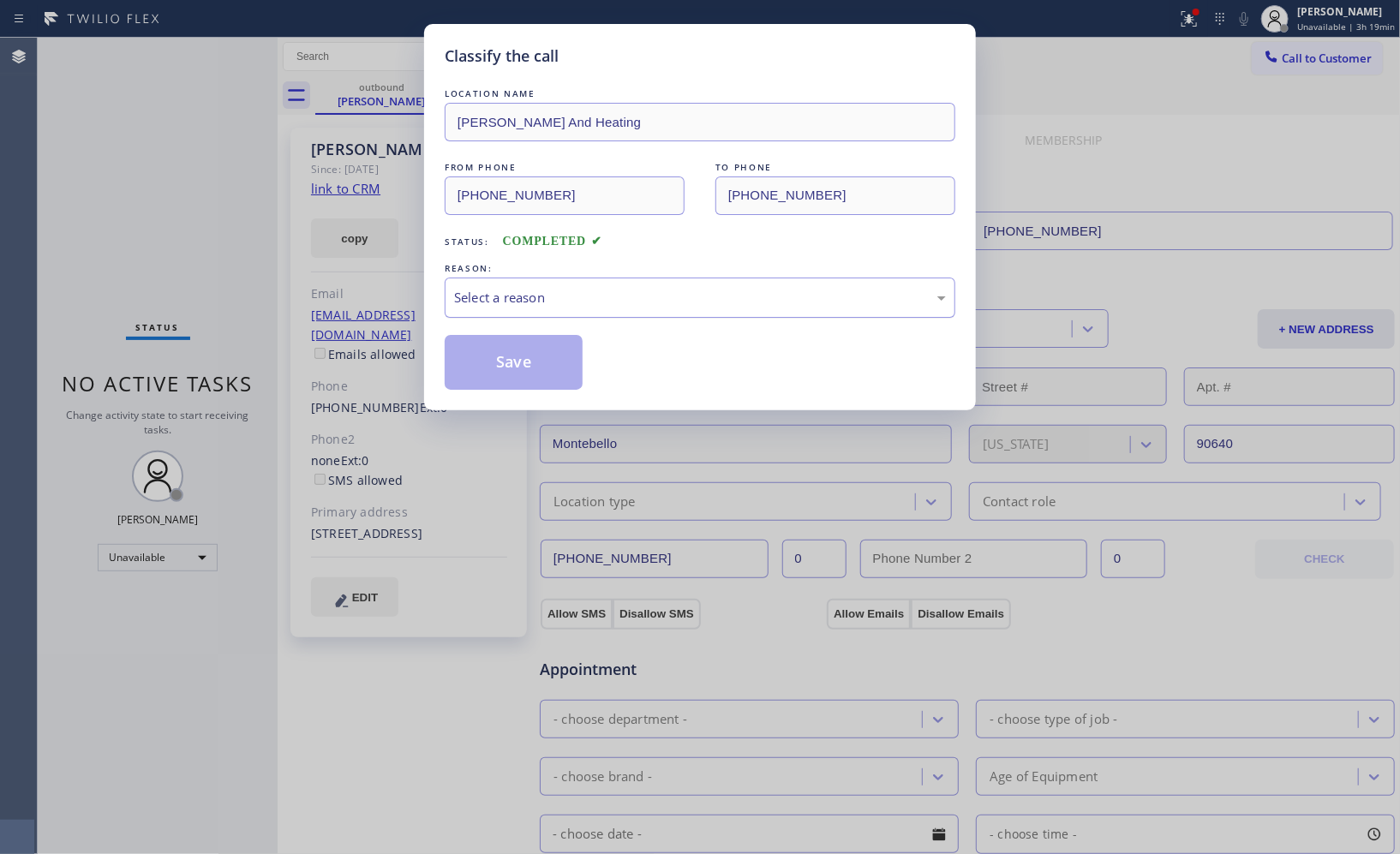
drag, startPoint x: 623, startPoint y: 302, endPoint x: 616, endPoint y: 315, distance: 14.8
click at [618, 311] on div "Select a reason" at bounding box center [700, 298] width 510 height 41
click at [504, 383] on button "Save" at bounding box center [513, 362] width 138 height 55
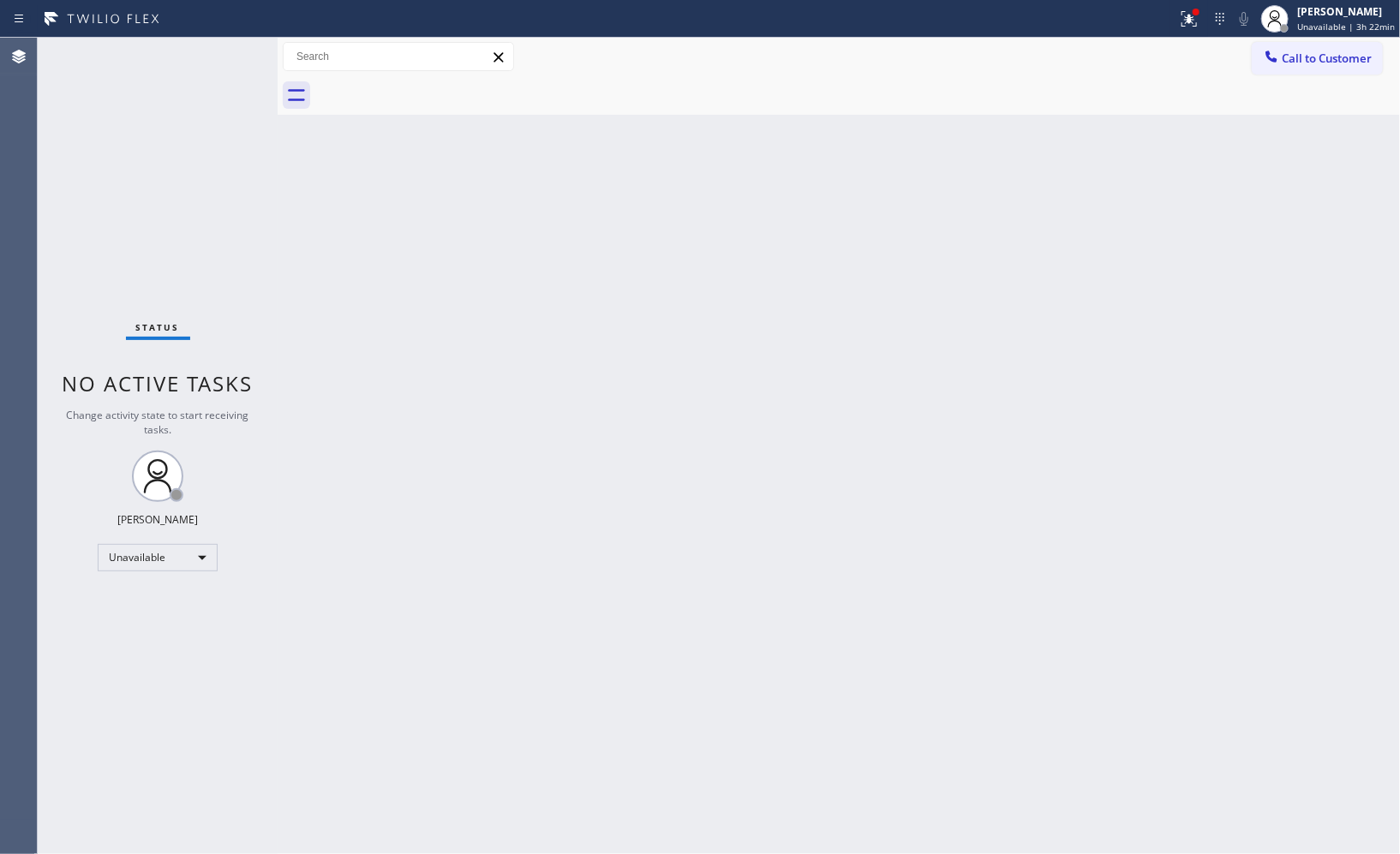
click at [1034, 280] on div "Back to Dashboard Change Sender ID Customers Technicians Select a contact Outbo…" at bounding box center [838, 446] width 1122 height 816
click at [1314, 50] on span "Call to Customer" at bounding box center [1327, 58] width 90 height 15
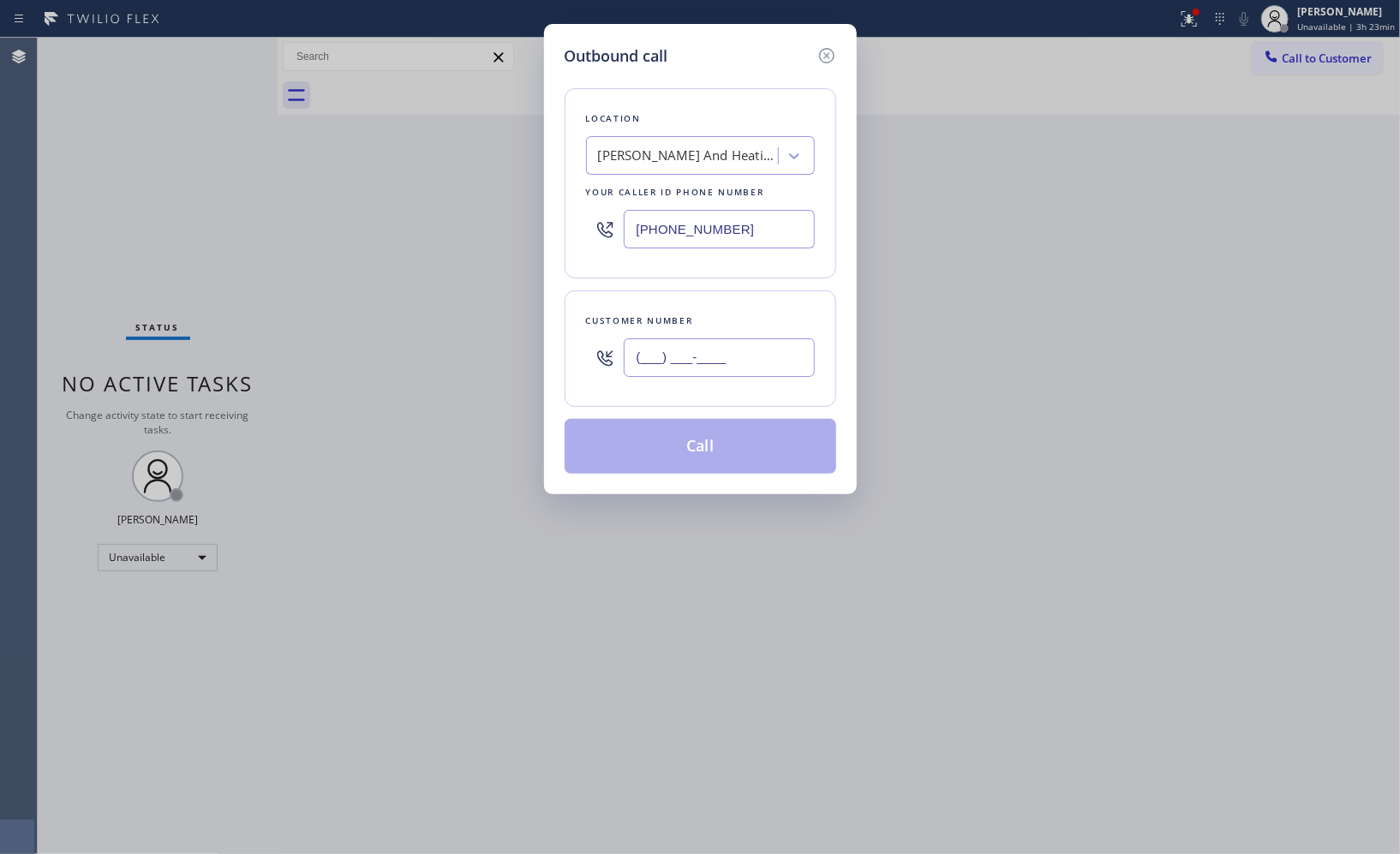
drag, startPoint x: 760, startPoint y: 363, endPoint x: 463, endPoint y: 38, distance: 440.3
click at [498, 294] on div "Outbound call Location [PERSON_NAME] And Heating Your caller id phone number [P…" at bounding box center [700, 427] width 1400 height 854
paste input "707) 513-7535"
type input "[PHONE_NUMBER]"
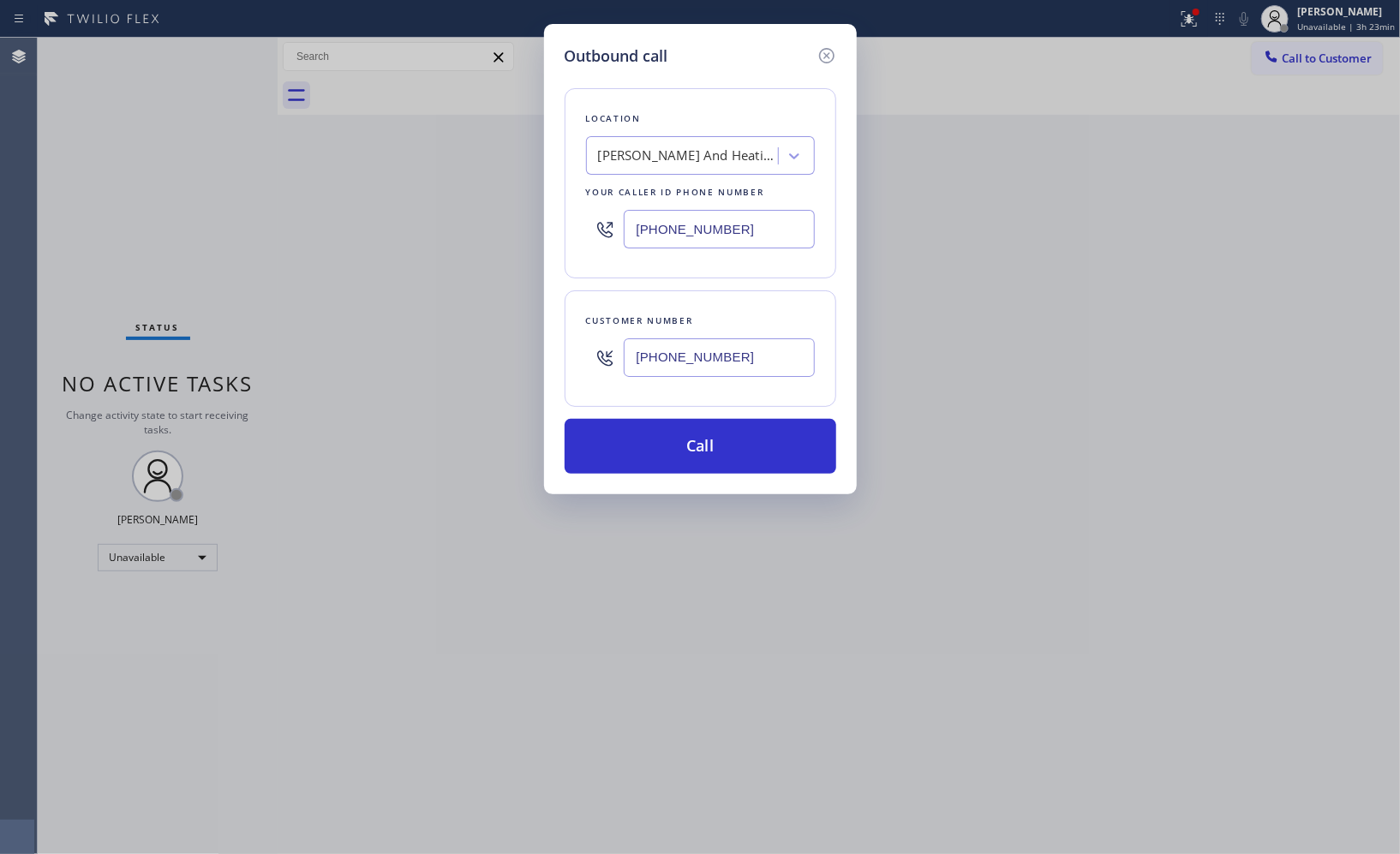
drag, startPoint x: 748, startPoint y: 227, endPoint x: 514, endPoint y: 216, distance: 234.3
click at [532, 232] on div "Outbound call Location [PERSON_NAME] And Heating Your caller id phone number [P…" at bounding box center [700, 427] width 1400 height 854
paste input "602) 313-1762"
type input "[PHONE_NUMBER]"
click at [728, 438] on button "Call" at bounding box center [700, 446] width 272 height 55
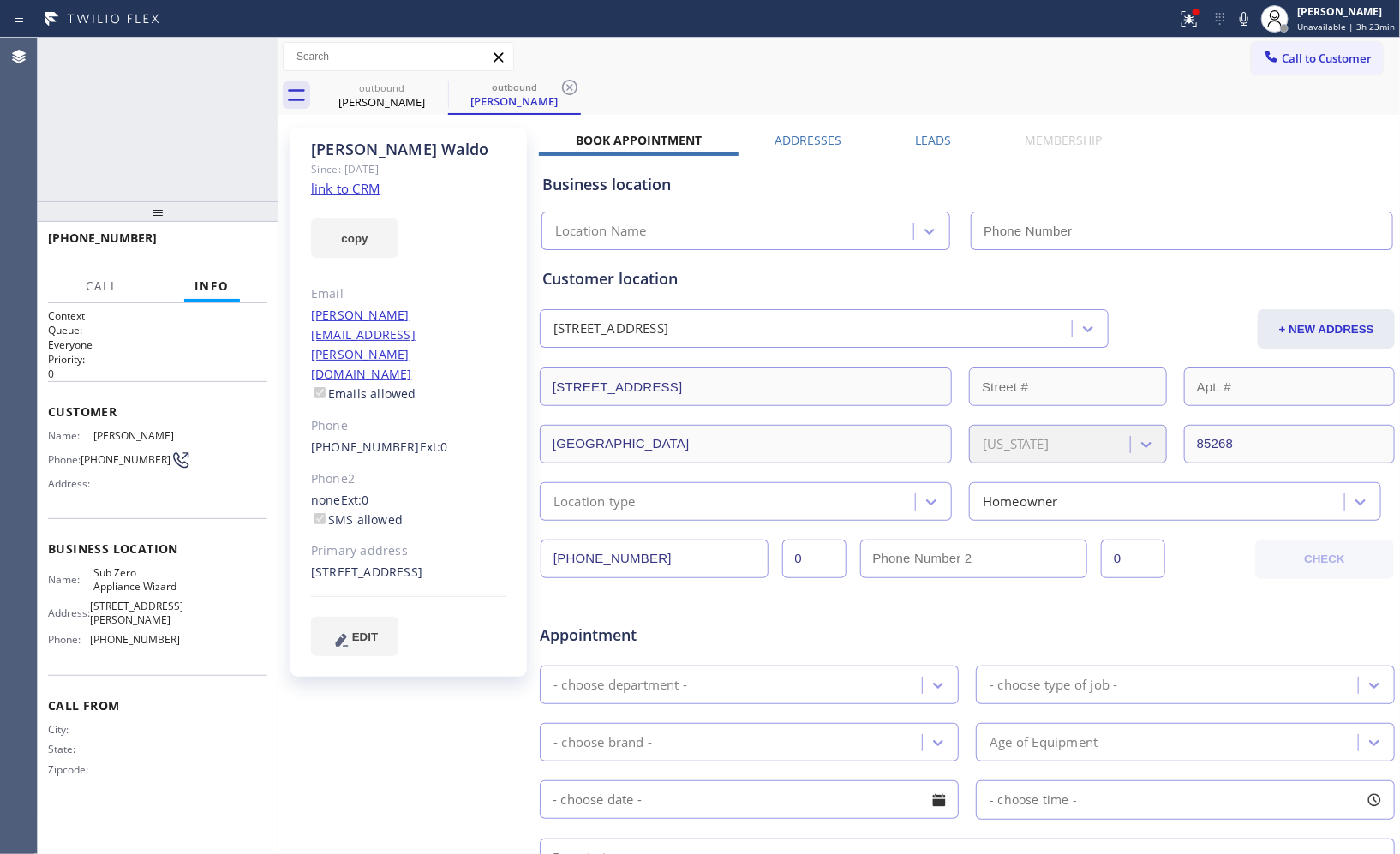
type input "[PHONE_NUMBER]"
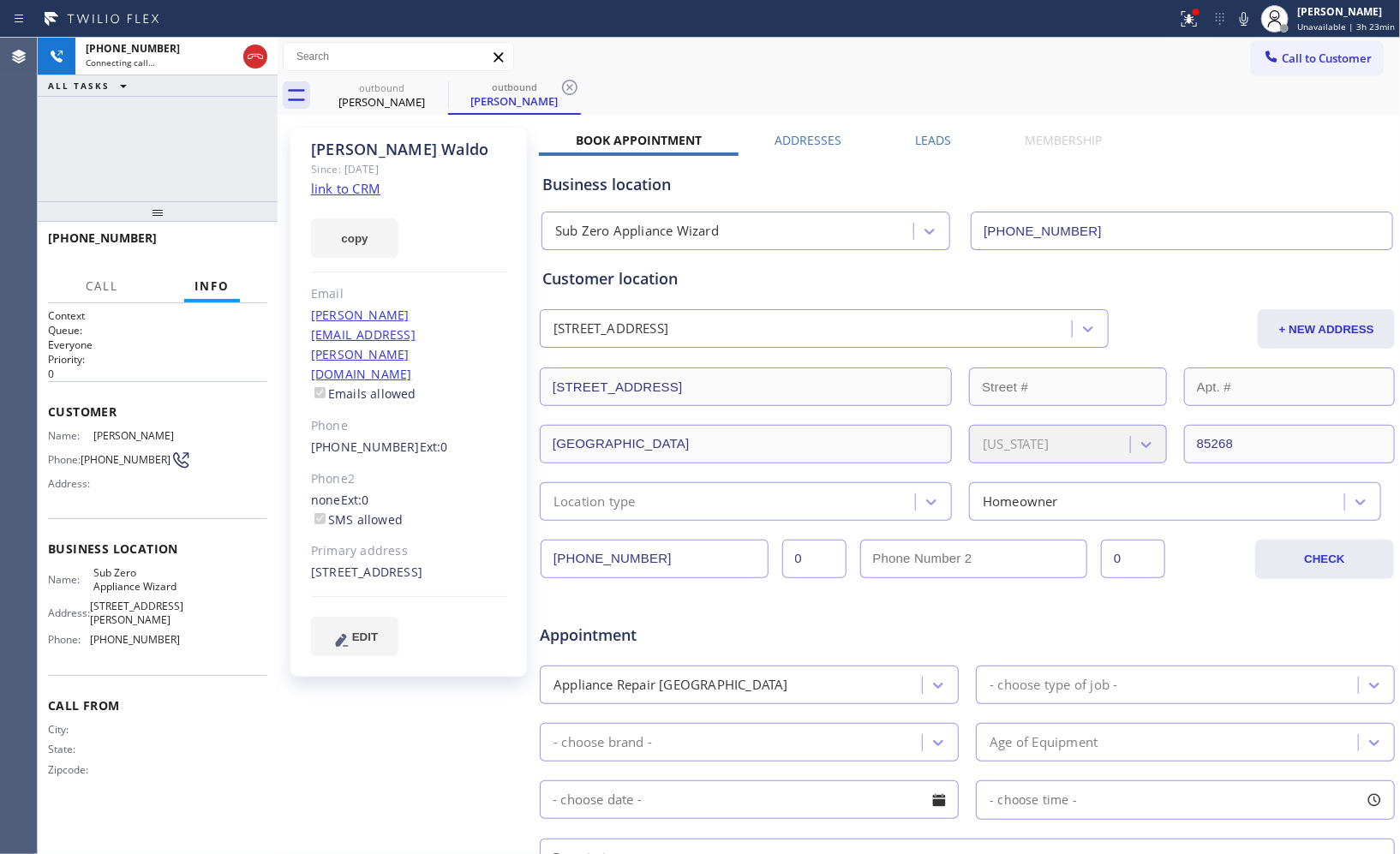
click at [557, 73] on div "Call to Customer Outbound call Location Sub Zero Appliance Wizard Your caller i…" at bounding box center [838, 57] width 1122 height 39
click at [568, 88] on icon at bounding box center [570, 88] width 15 height 15
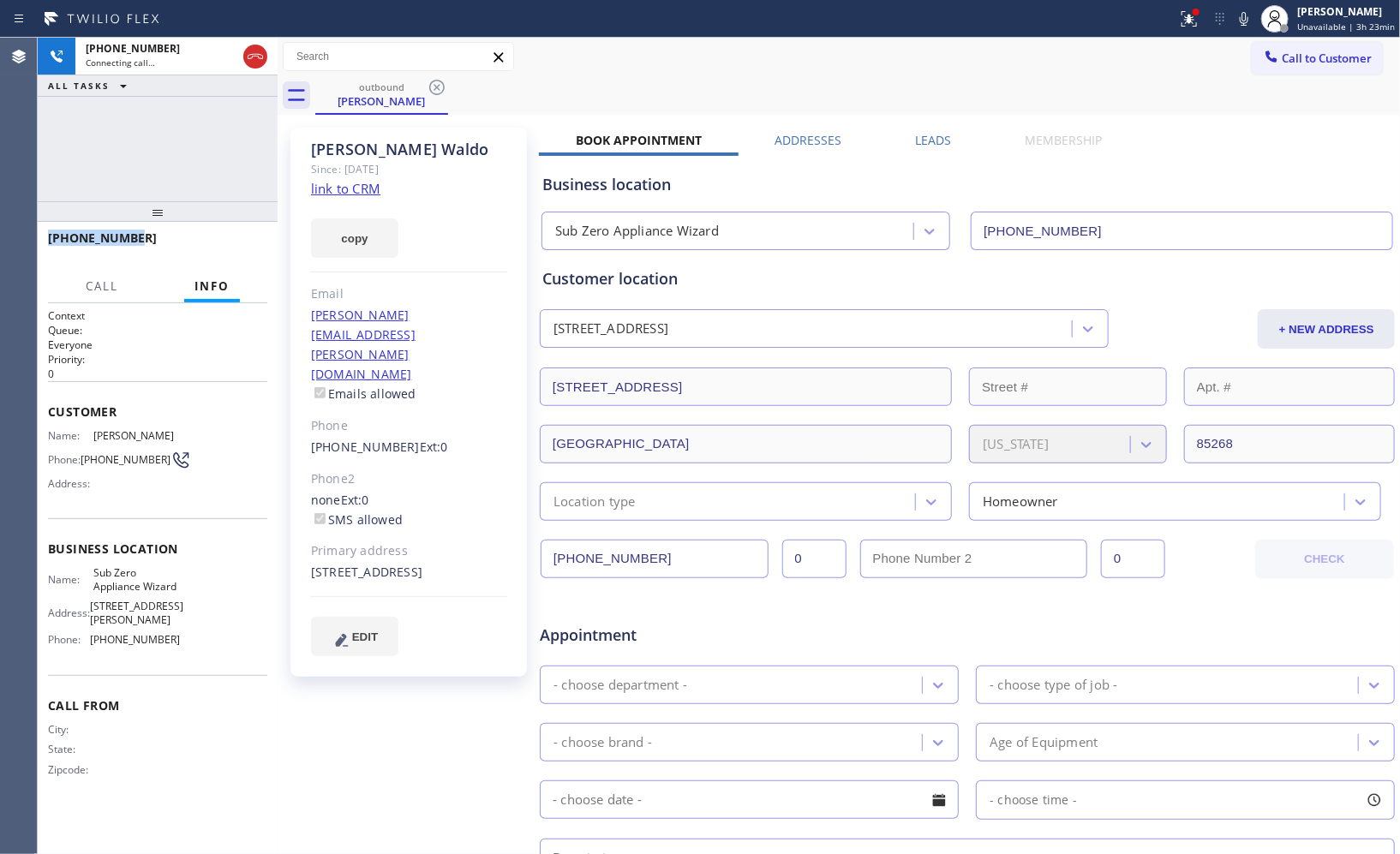
drag, startPoint x: 133, startPoint y: 235, endPoint x: 48, endPoint y: 241, distance: 85.2
click at [48, 241] on div "[PHONE_NUMBER]" at bounding box center [151, 237] width 207 height 16
copy span "[PHONE_NUMBER]"
click at [251, 57] on icon at bounding box center [255, 56] width 20 height 20
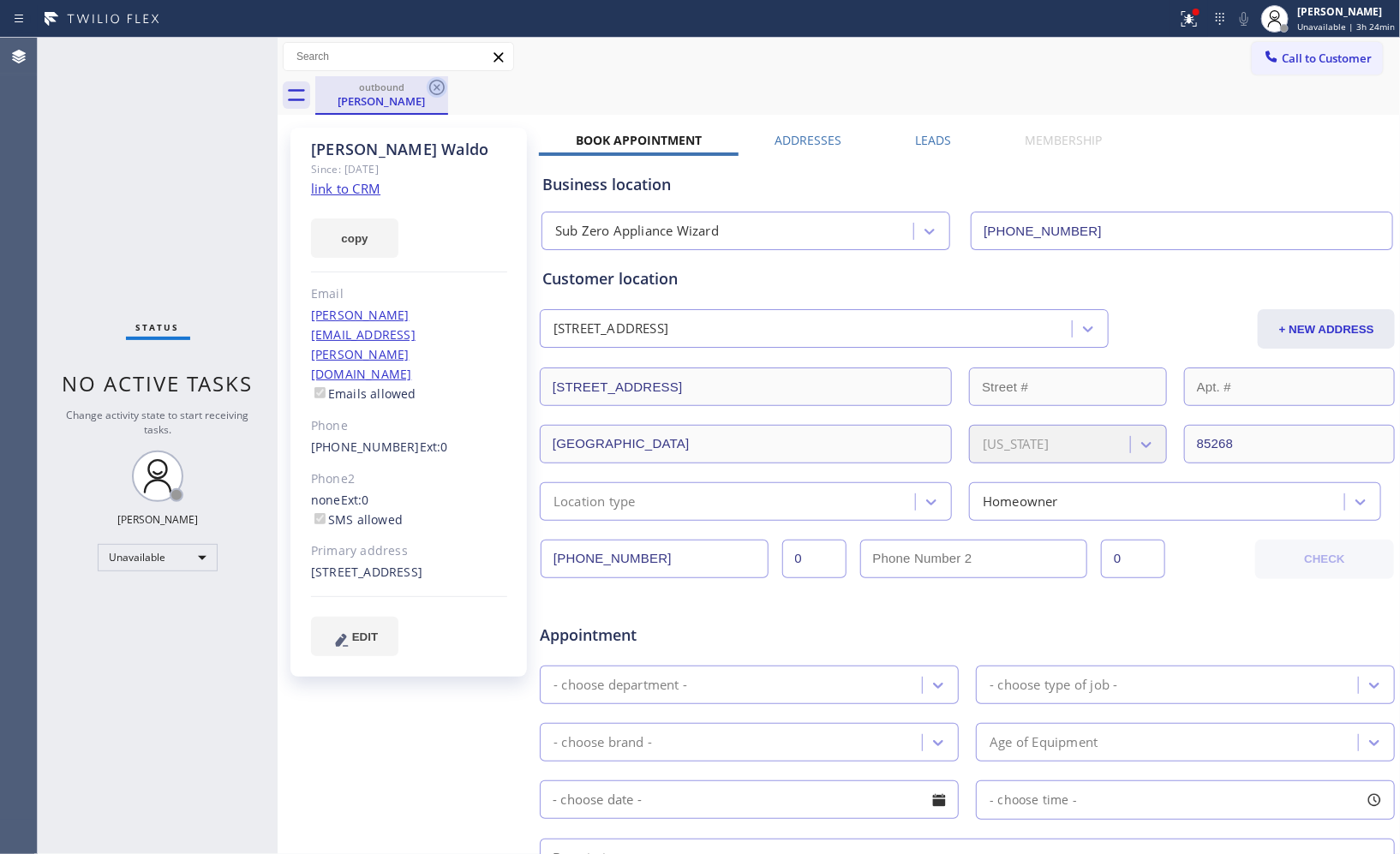
click at [426, 97] on div at bounding box center [436, 87] width 20 height 20
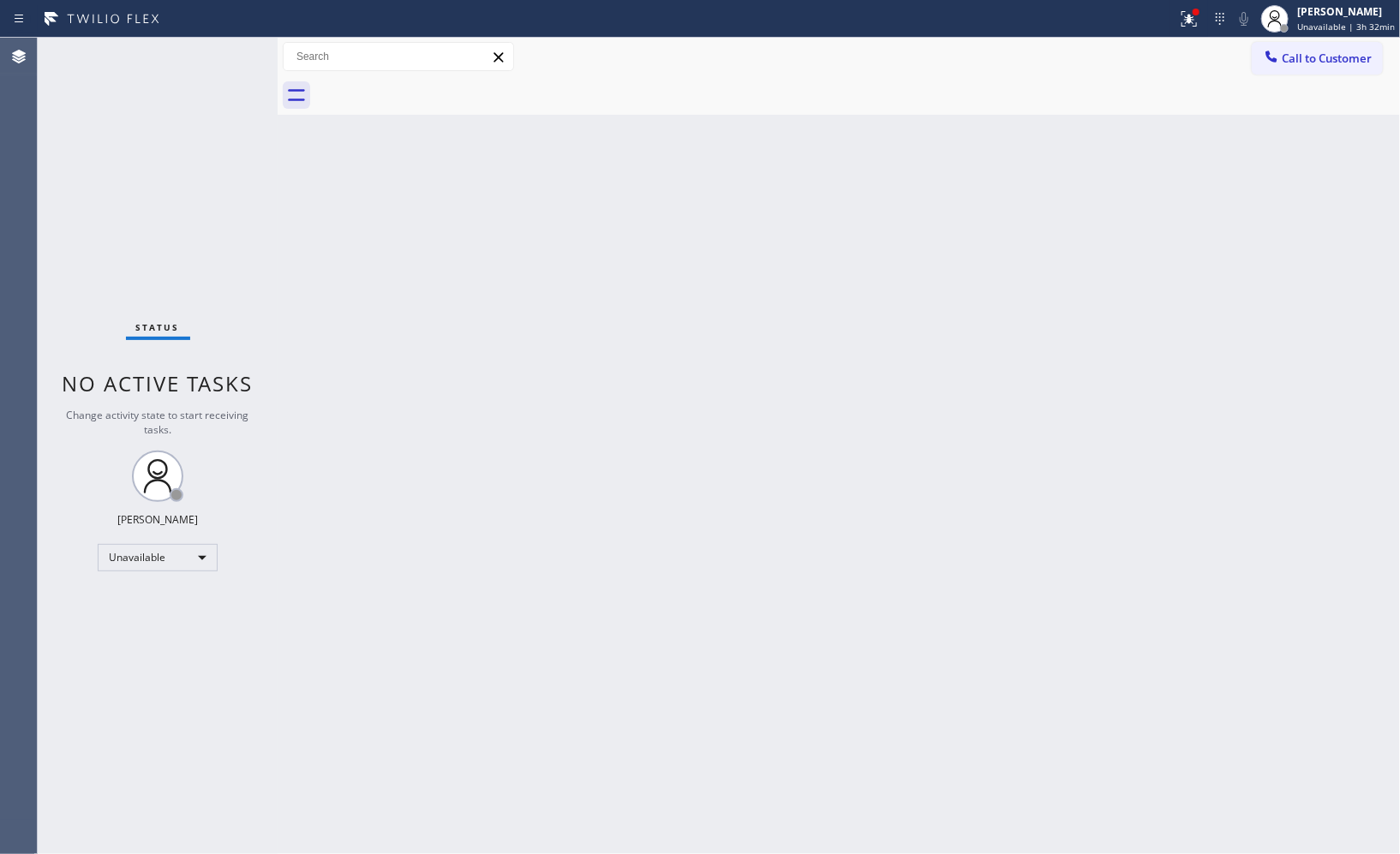
click at [1032, 352] on div "Back to Dashboard Change Sender ID Customers Technicians Select a contact Outbo…" at bounding box center [838, 446] width 1122 height 816
click at [1339, 26] on span "Unavailable | 3h 32min" at bounding box center [1346, 26] width 97 height 12
click at [1278, 69] on button "Offline" at bounding box center [1314, 68] width 172 height 22
